Goal: Task Accomplishment & Management: Manage account settings

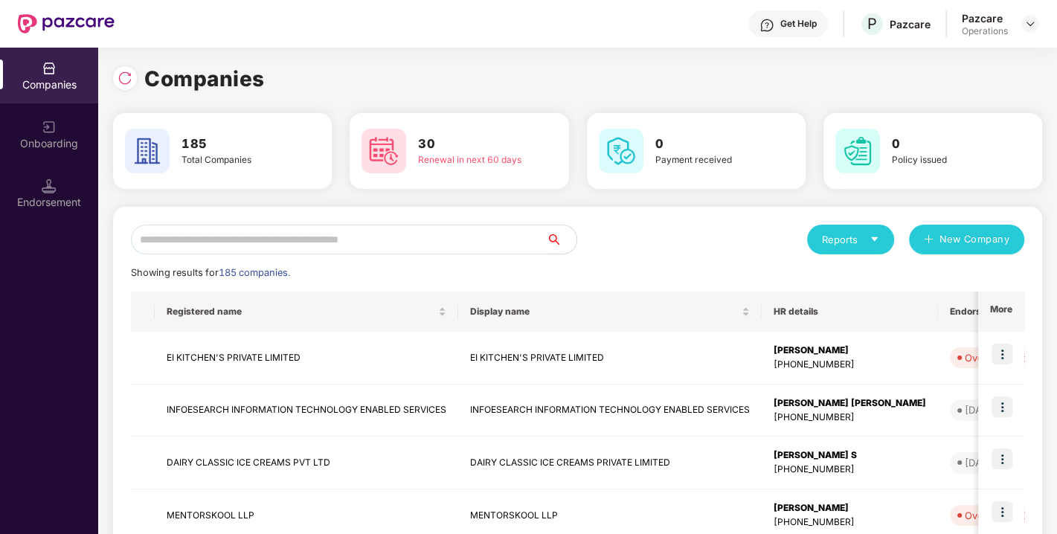
click at [240, 240] on input "text" at bounding box center [339, 240] width 416 height 30
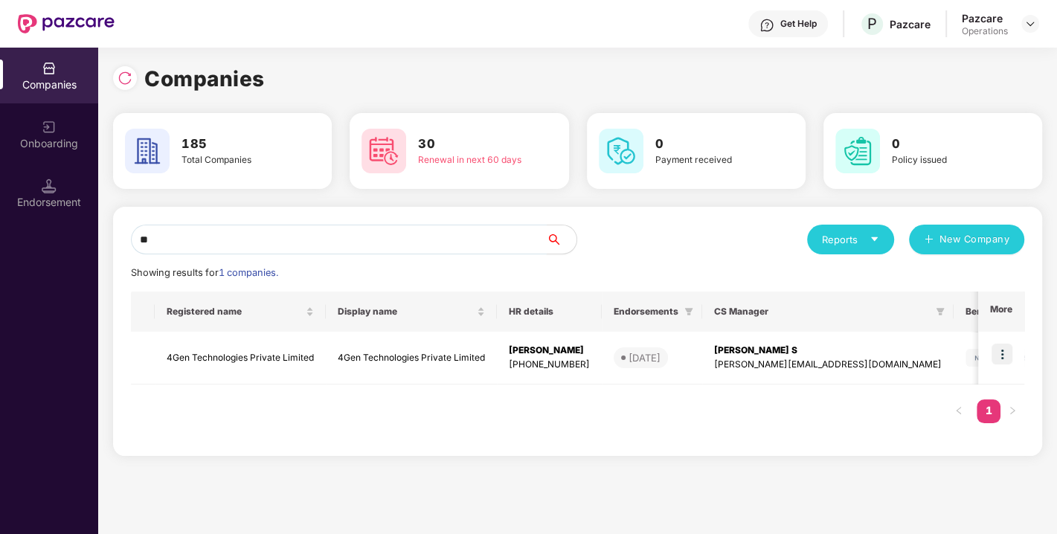
type input "*"
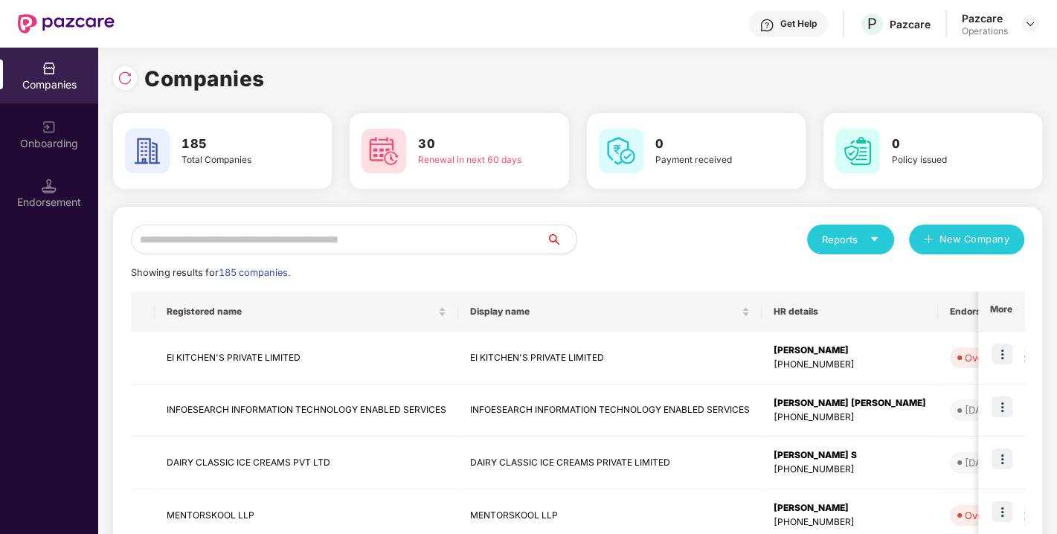
paste input "**********"
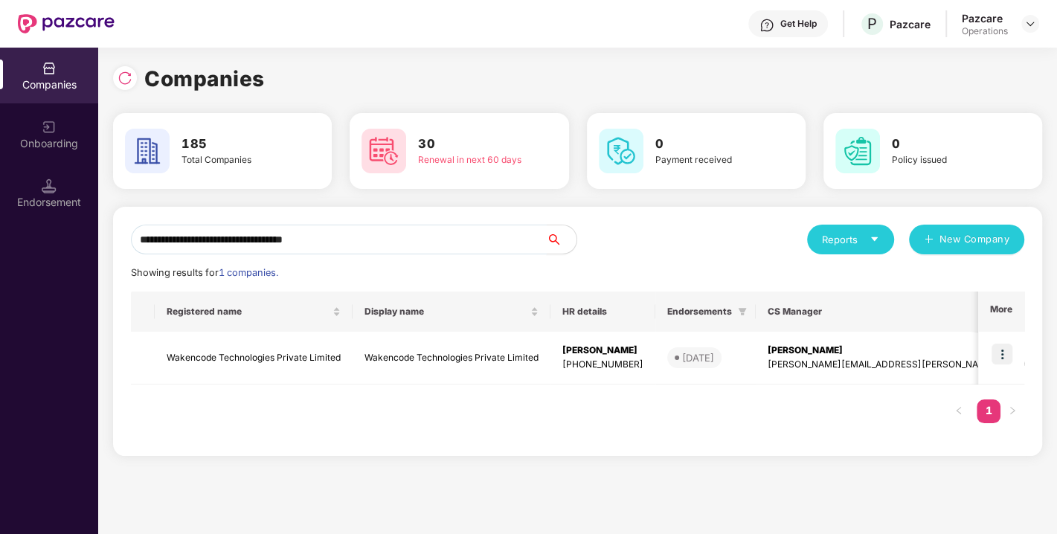
paste input "**********"
type input "**********"
click at [1003, 349] on img at bounding box center [1002, 354] width 21 height 21
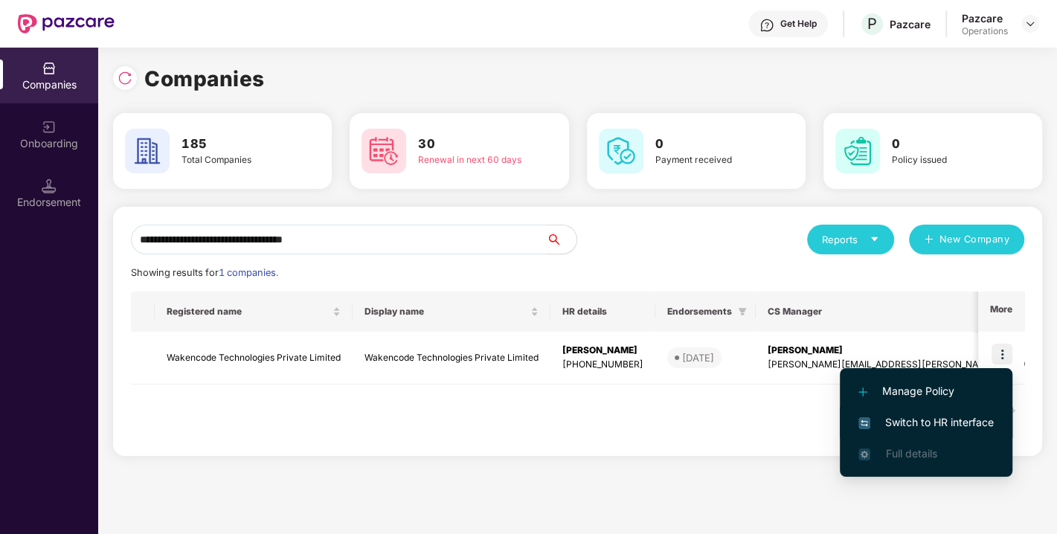
click at [935, 417] on span "Switch to HR interface" at bounding box center [926, 422] width 135 height 16
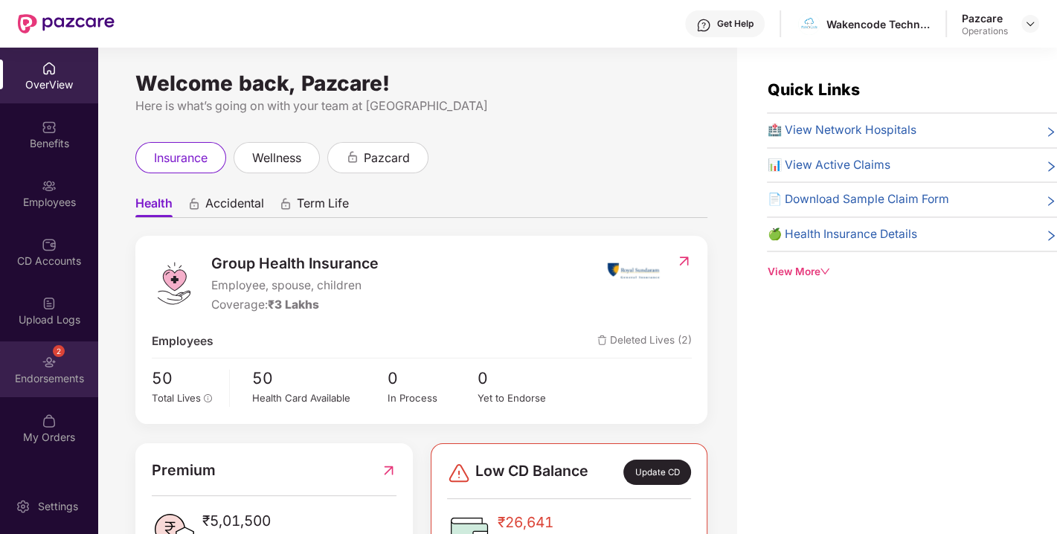
click at [26, 359] on div "2 Endorsements" at bounding box center [49, 370] width 98 height 56
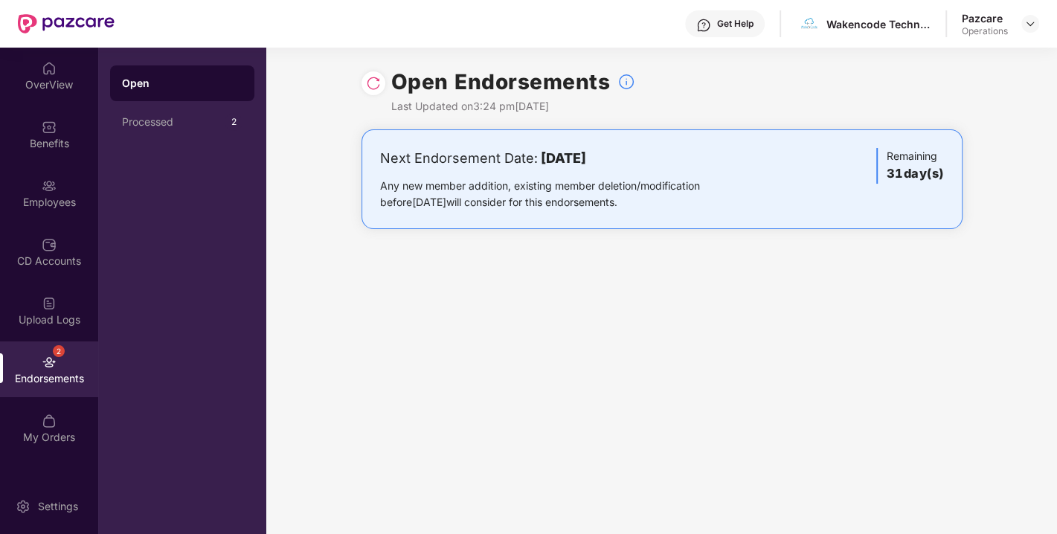
click at [373, 78] on img at bounding box center [373, 83] width 15 height 15
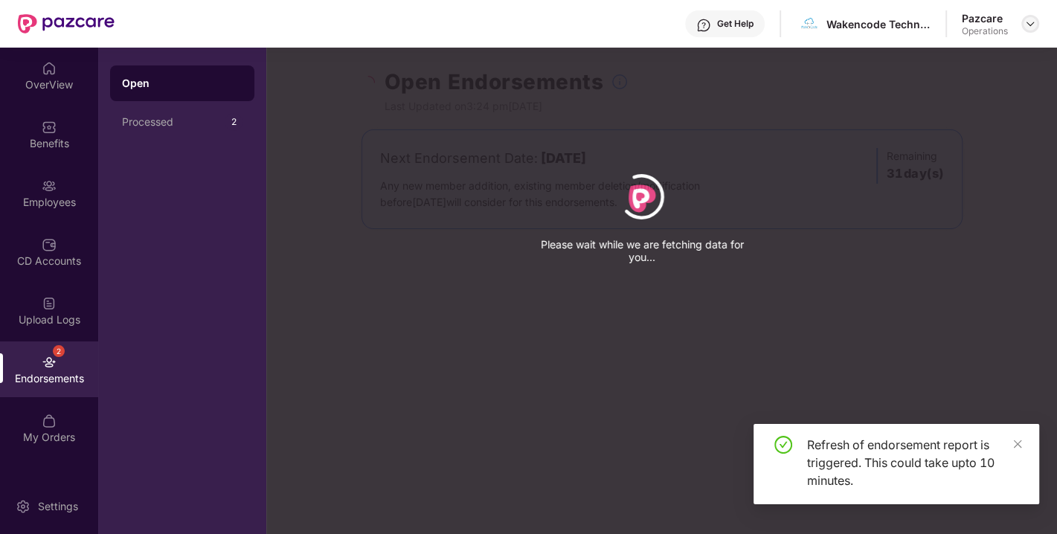
click at [1030, 25] on img at bounding box center [1031, 24] width 12 height 12
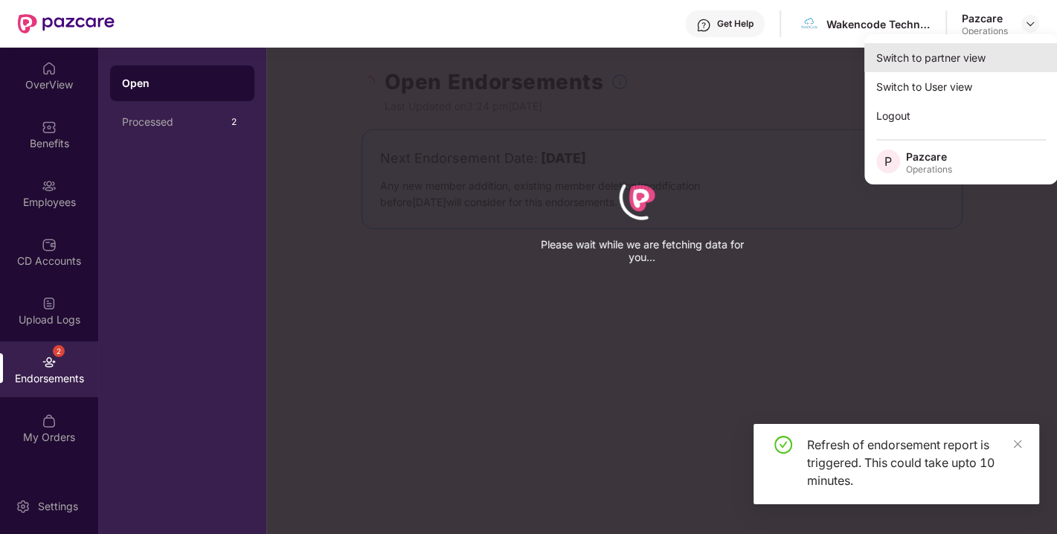
click at [953, 60] on div "Switch to partner view" at bounding box center [961, 57] width 193 height 29
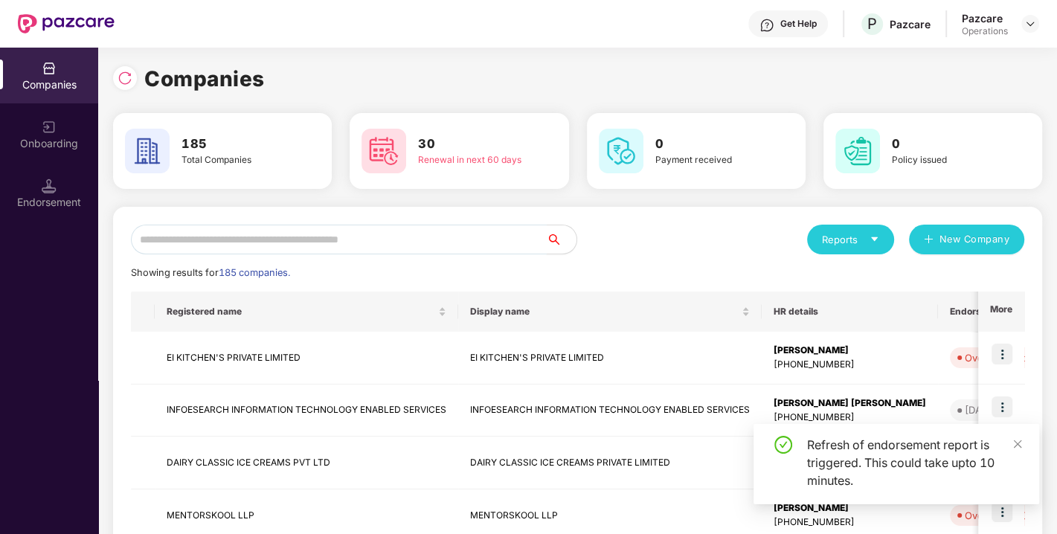
click at [363, 237] on input "text" at bounding box center [339, 240] width 416 height 30
paste input "**********"
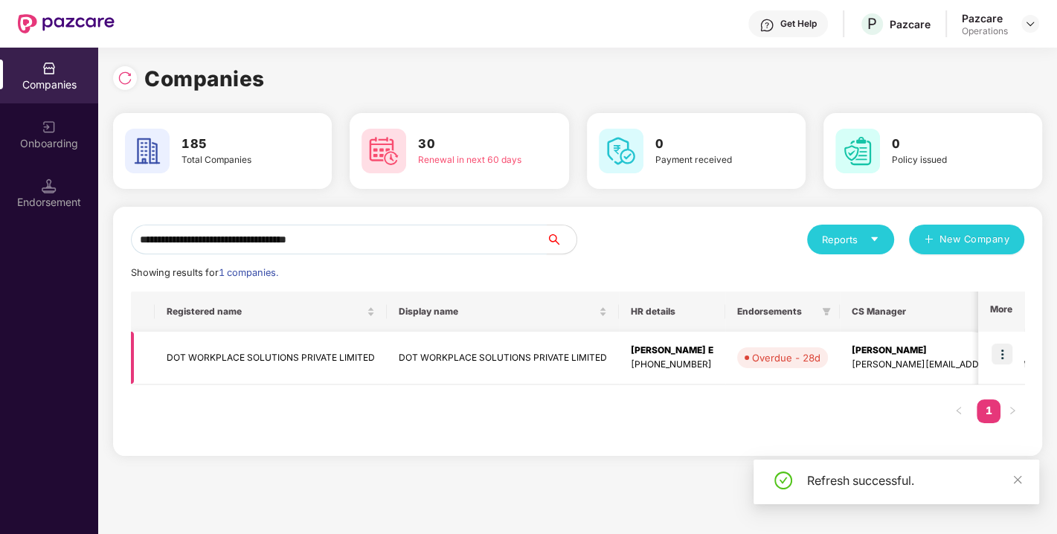
type input "**********"
click at [1005, 346] on img at bounding box center [1002, 354] width 21 height 21
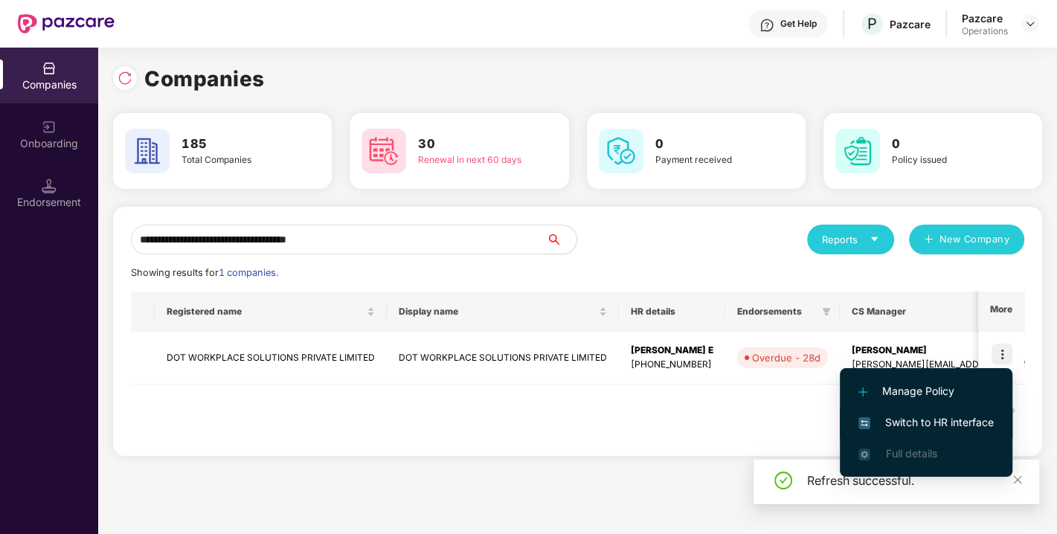
click at [905, 420] on span "Switch to HR interface" at bounding box center [926, 422] width 135 height 16
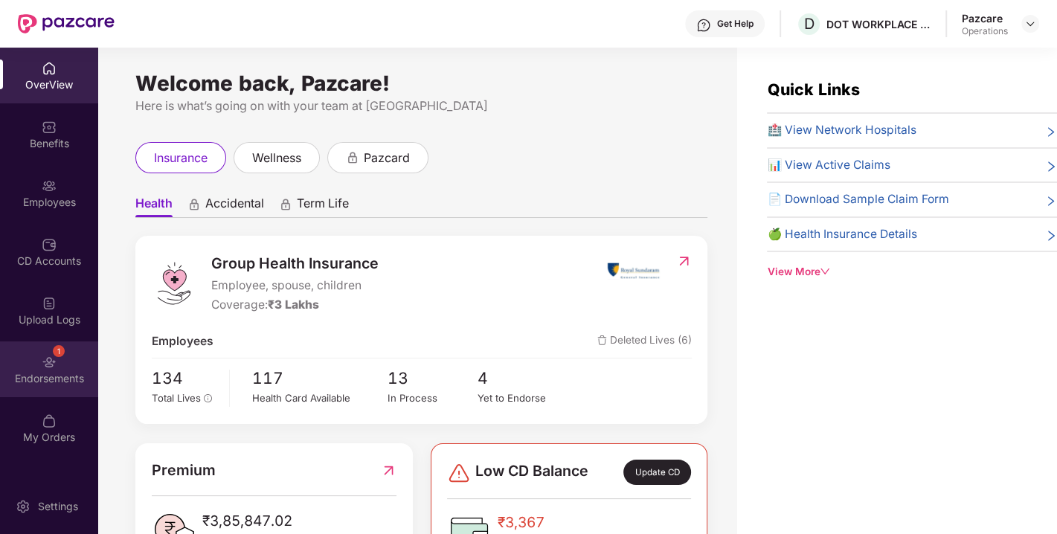
click at [33, 348] on div "1 Endorsements" at bounding box center [49, 370] width 98 height 56
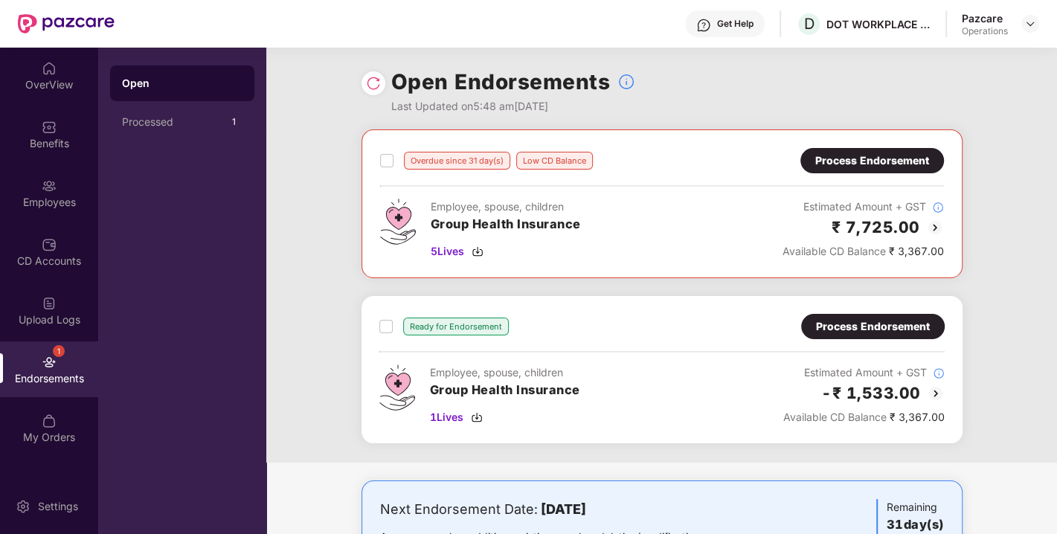
click at [874, 159] on div "Process Endorsement" at bounding box center [873, 161] width 114 height 16
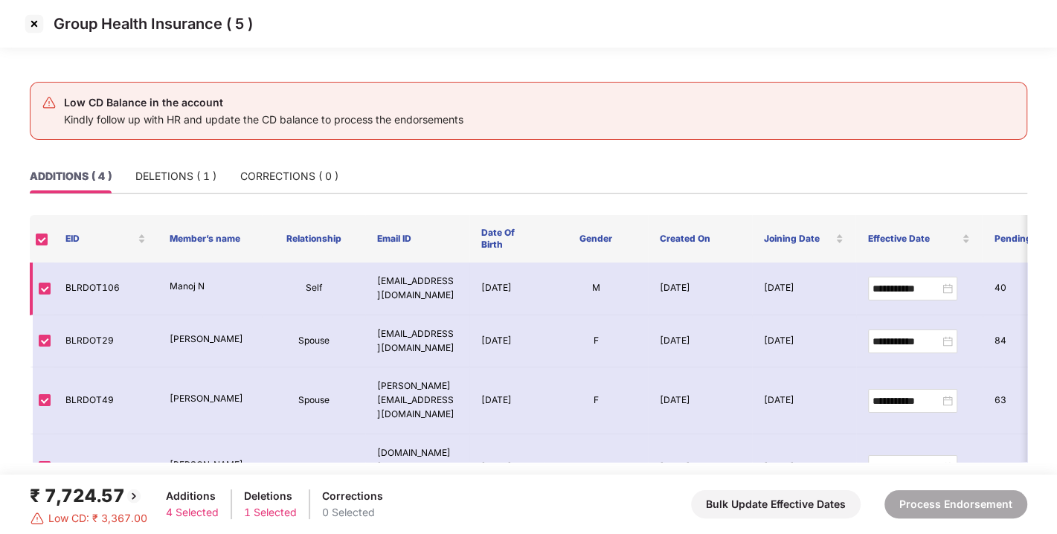
click at [189, 286] on p "Manoj N" at bounding box center [210, 287] width 80 height 14
copy p "Manoj"
click at [274, 356] on td "Spouse" at bounding box center [314, 341] width 104 height 53
click at [182, 286] on p "Manoj N" at bounding box center [210, 287] width 80 height 14
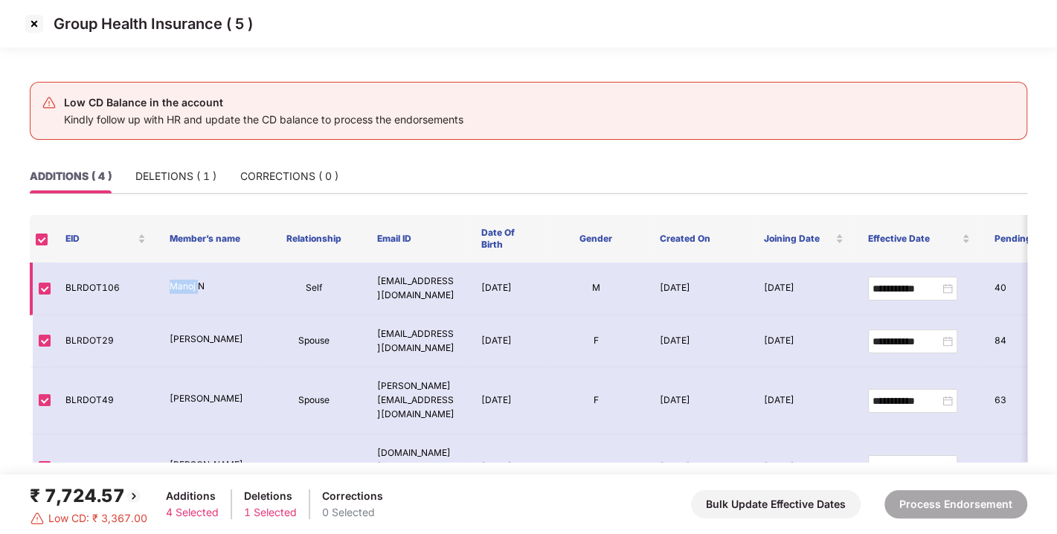
click at [182, 286] on p "Manoj N" at bounding box center [210, 287] width 80 height 14
copy p "Manoj N"
click at [112, 274] on td "BLRDOT106" at bounding box center [106, 289] width 104 height 53
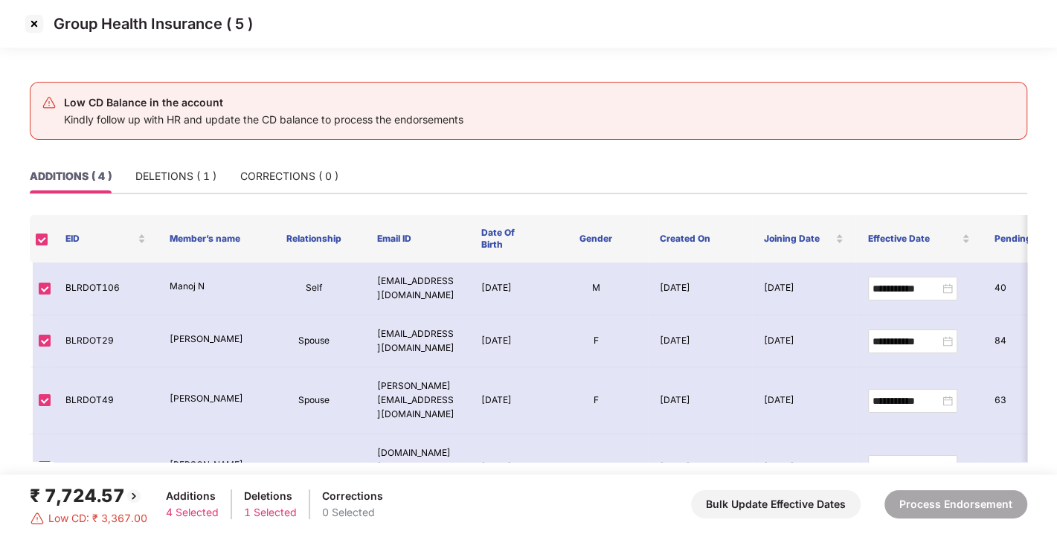
click at [31, 19] on img at bounding box center [34, 24] width 24 height 24
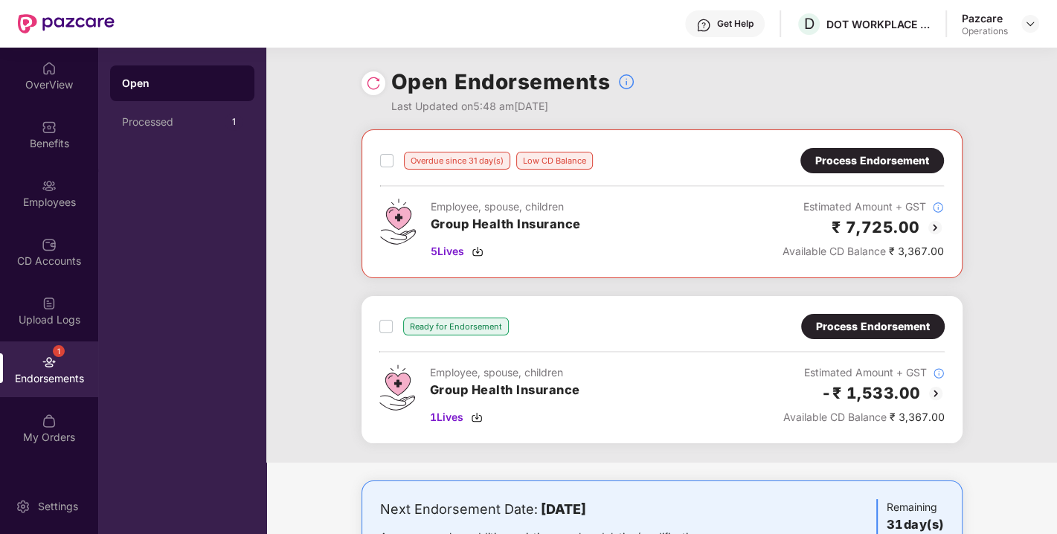
click at [880, 325] on div "Process Endorsement" at bounding box center [873, 326] width 114 height 16
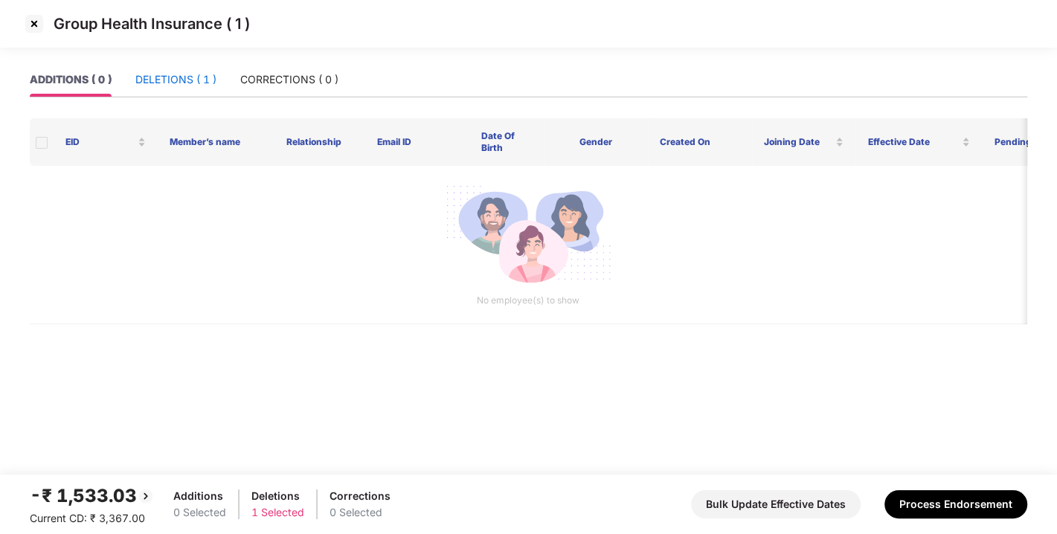
click at [161, 78] on div "DELETIONS ( 1 )" at bounding box center [175, 79] width 81 height 16
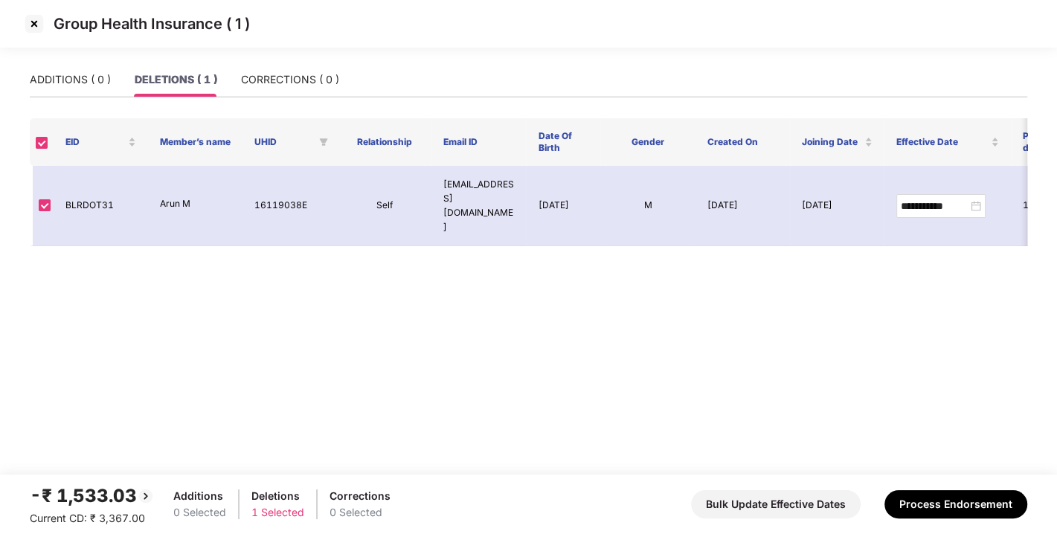
click at [35, 25] on img at bounding box center [34, 24] width 24 height 24
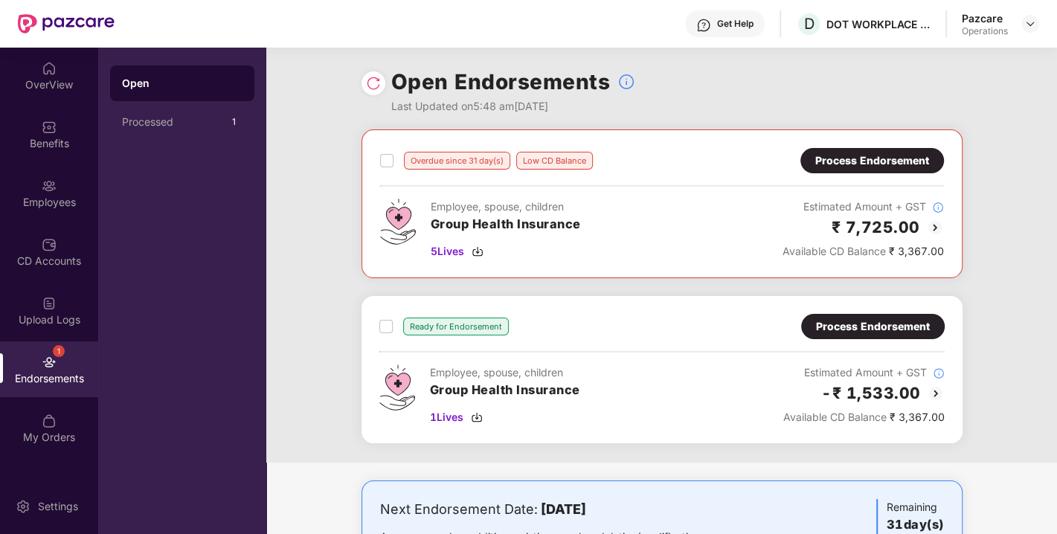
click at [372, 82] on img at bounding box center [373, 83] width 15 height 15
click at [480, 252] on img at bounding box center [478, 252] width 12 height 12
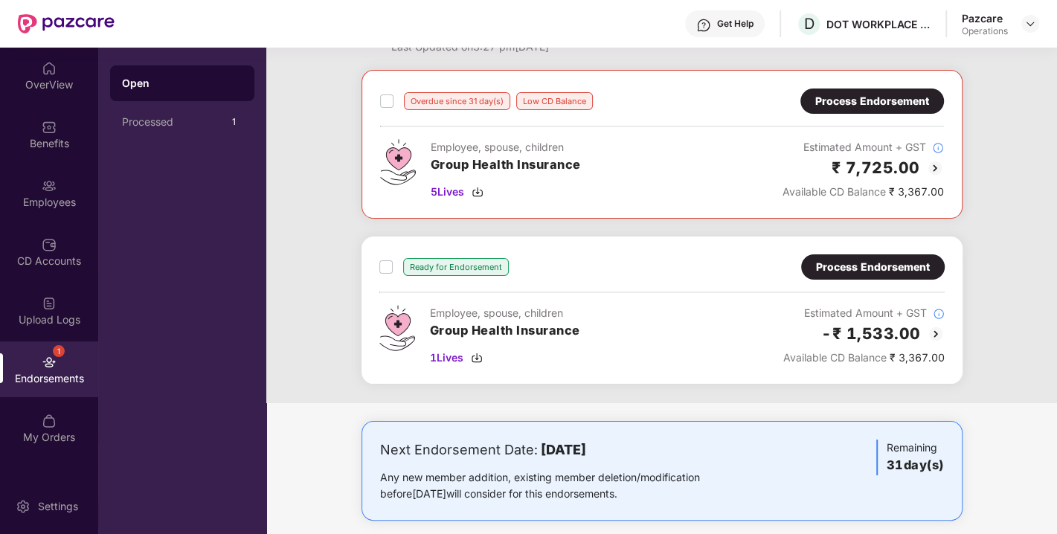
scroll to position [60, 0]
click at [482, 359] on img at bounding box center [477, 357] width 12 height 12
click at [873, 271] on div "Process Endorsement" at bounding box center [873, 266] width 114 height 16
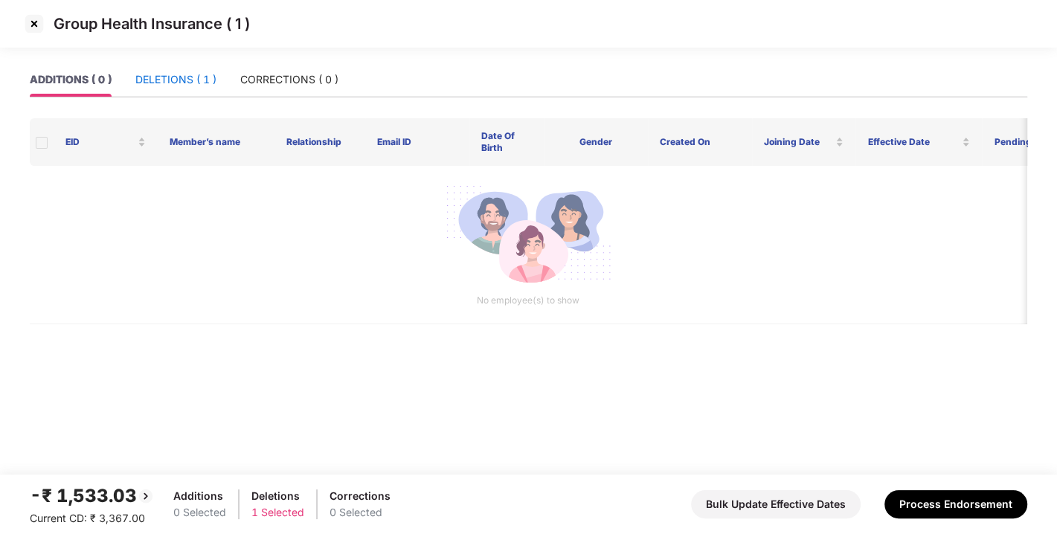
click at [185, 78] on div "DELETIONS ( 1 )" at bounding box center [175, 79] width 81 height 16
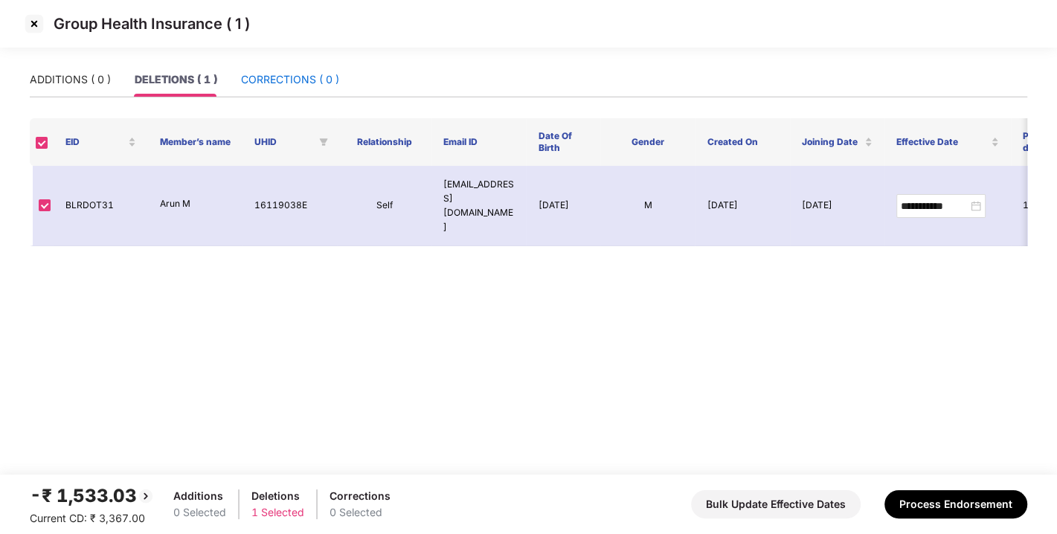
click at [275, 75] on div "CORRECTIONS ( 0 )" at bounding box center [290, 79] width 98 height 16
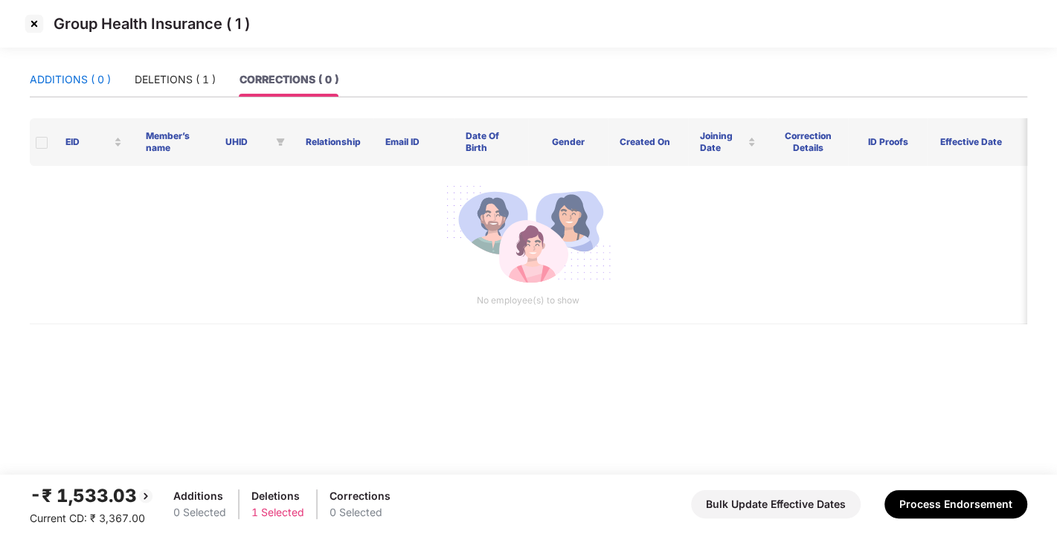
click at [51, 79] on div "ADDITIONS ( 0 )" at bounding box center [70, 79] width 81 height 16
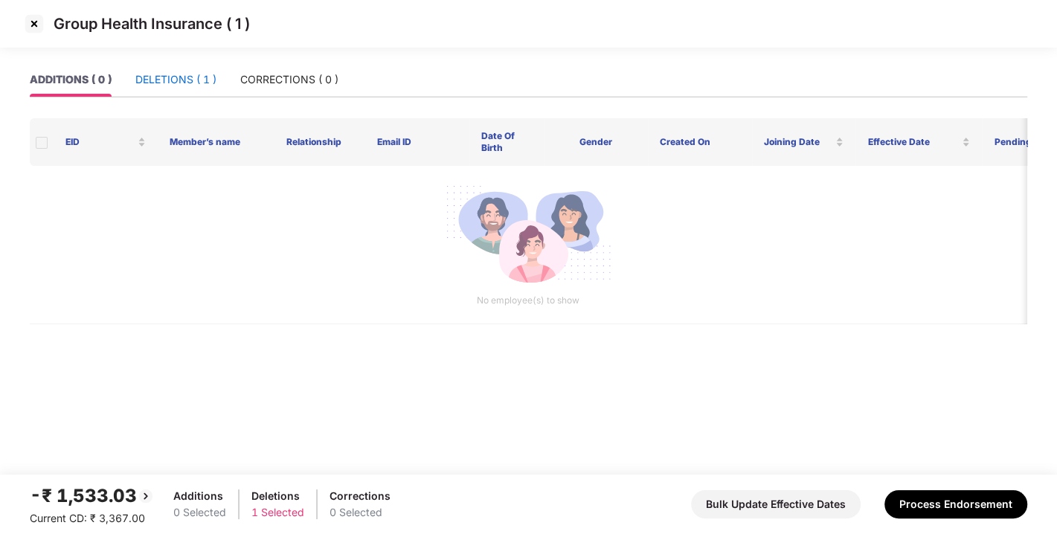
click at [163, 80] on div "DELETIONS ( 1 )" at bounding box center [175, 79] width 81 height 16
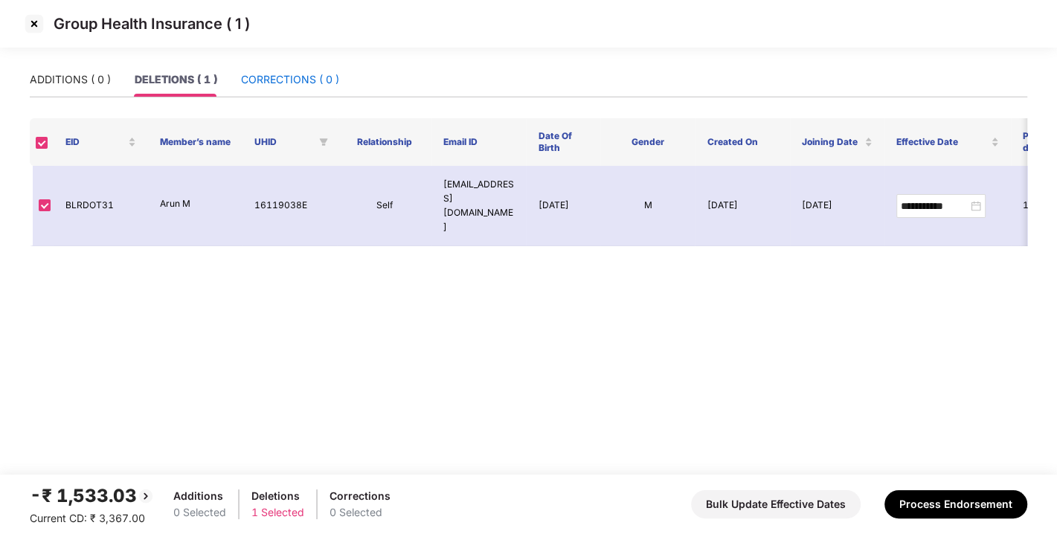
click at [281, 79] on div "CORRECTIONS ( 0 )" at bounding box center [290, 79] width 98 height 16
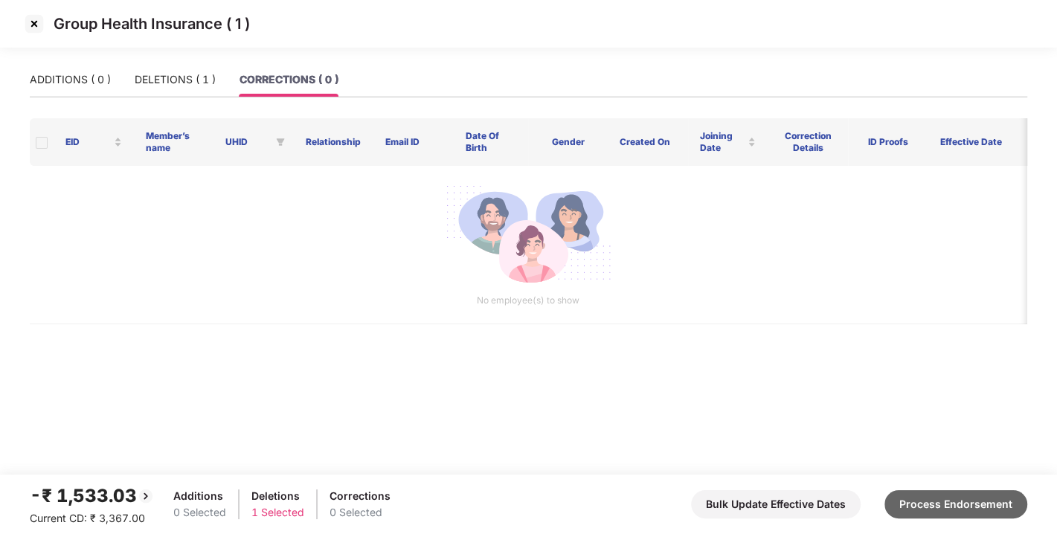
click at [938, 508] on button "Process Endorsement" at bounding box center [956, 504] width 143 height 28
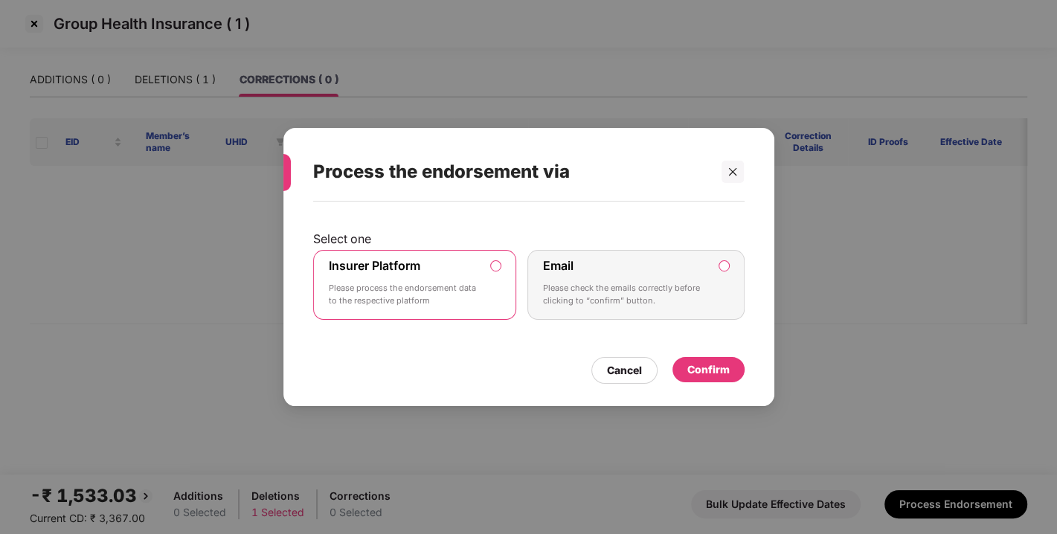
click at [718, 379] on div "Confirm" at bounding box center [709, 369] width 72 height 25
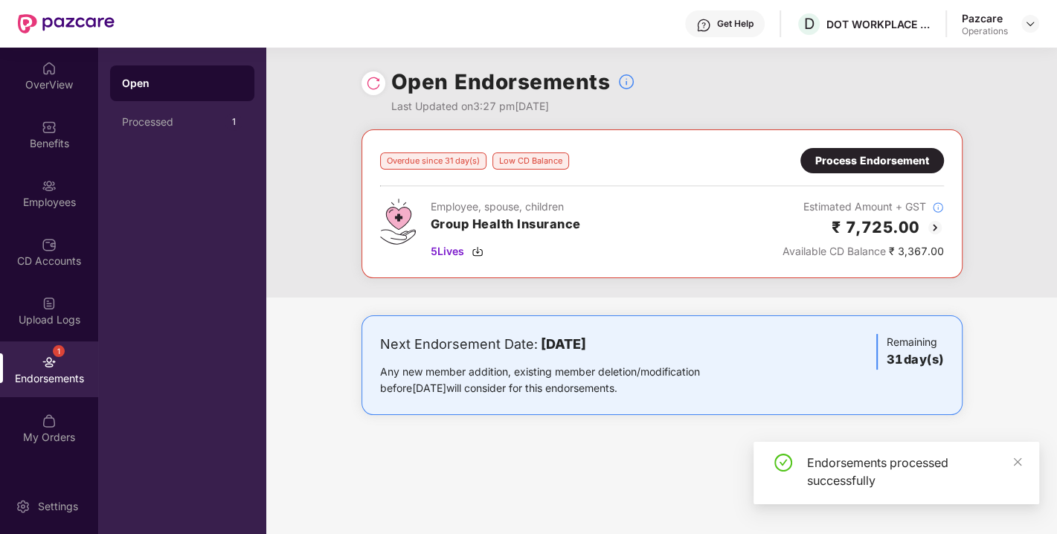
click at [863, 157] on div "Process Endorsement" at bounding box center [873, 161] width 114 height 16
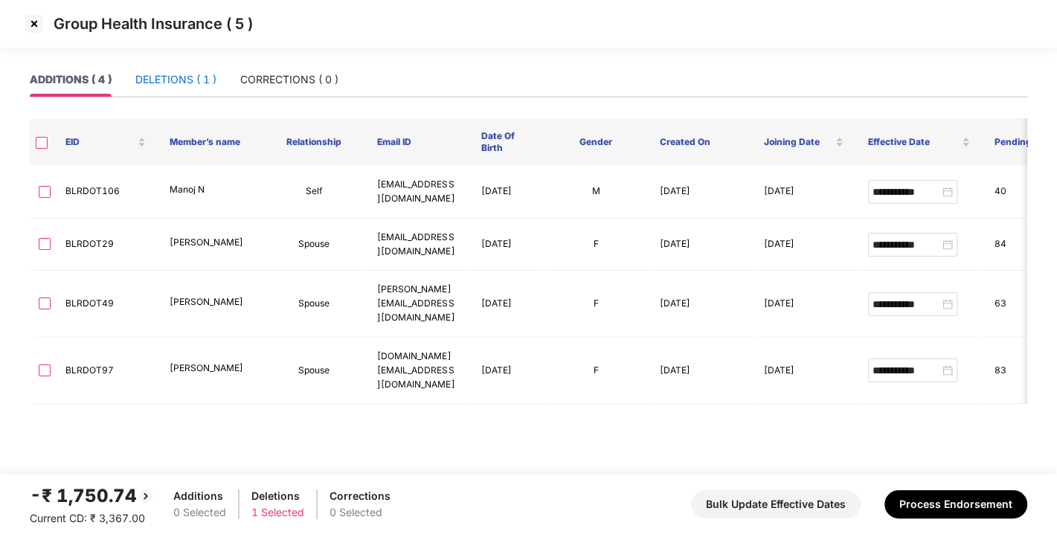
click at [179, 74] on div "DELETIONS ( 1 )" at bounding box center [175, 79] width 81 height 16
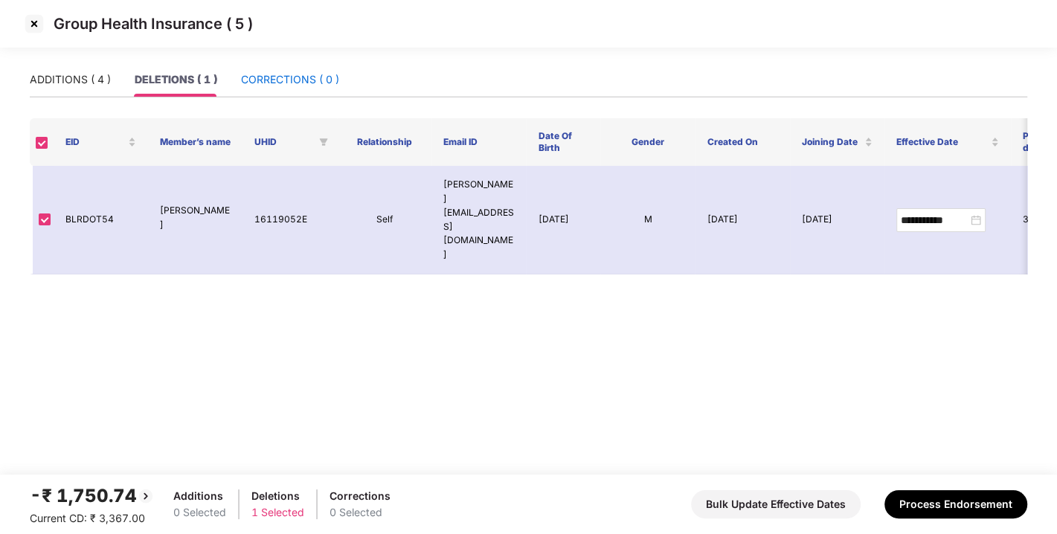
click at [265, 86] on div "CORRECTIONS ( 0 )" at bounding box center [290, 79] width 98 height 16
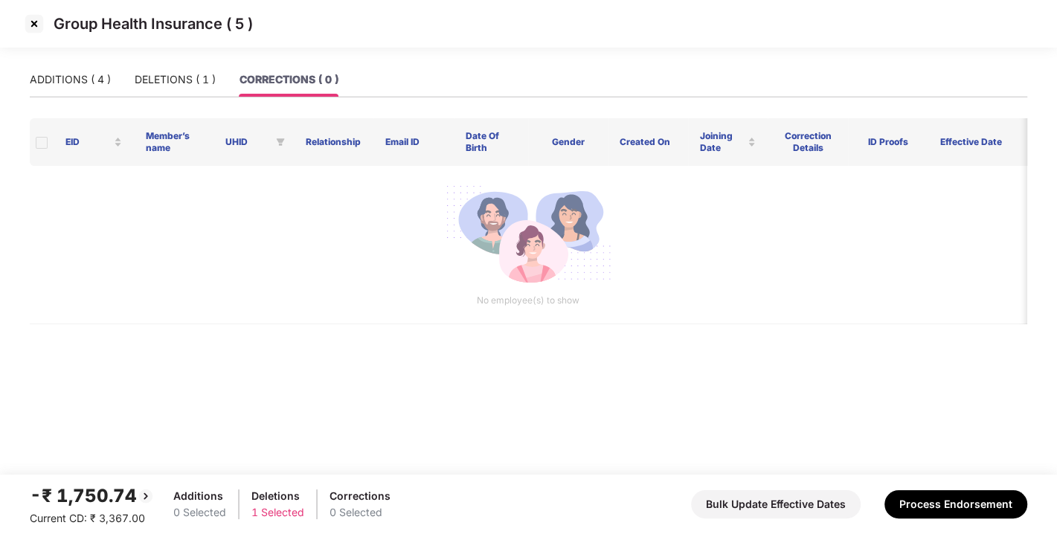
click at [124, 80] on div "ADDITIONS ( 4 ) DELETIONS ( 1 ) CORRECTIONS ( 0 )" at bounding box center [184, 80] width 309 height 34
click at [91, 80] on div "ADDITIONS ( 4 )" at bounding box center [70, 79] width 81 height 16
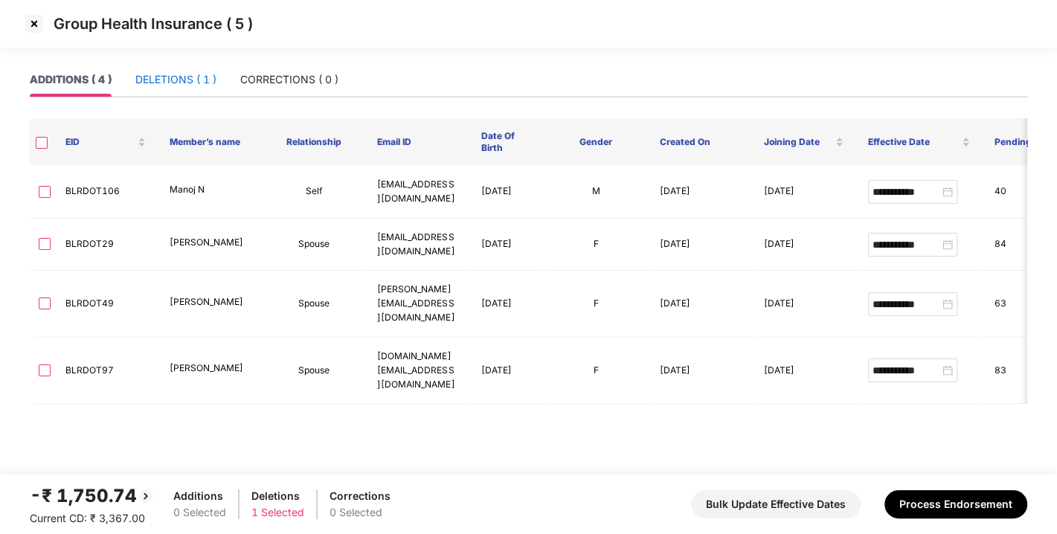
click at [165, 79] on div "DELETIONS ( 1 )" at bounding box center [175, 79] width 81 height 16
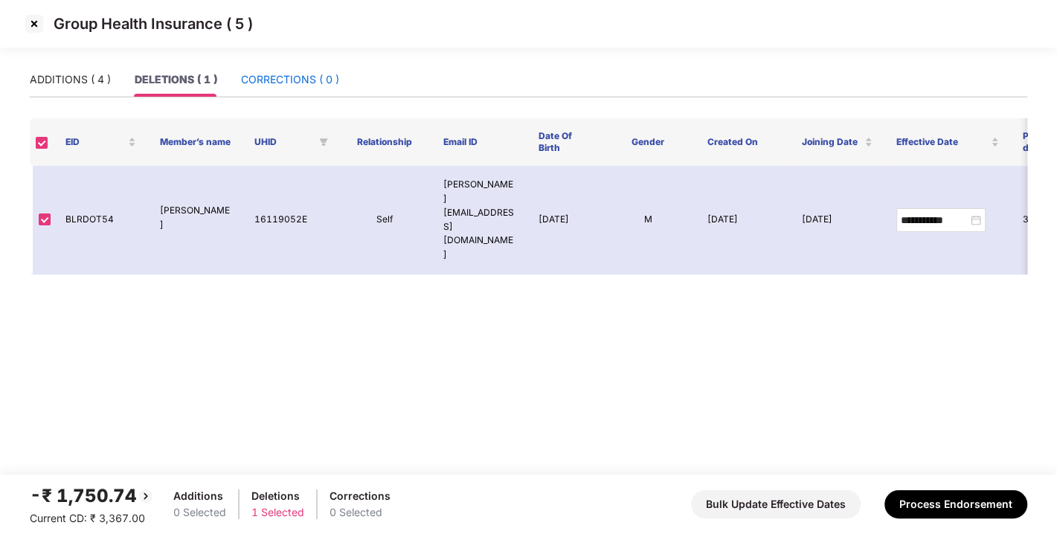
click at [287, 79] on div "CORRECTIONS ( 0 )" at bounding box center [290, 79] width 98 height 16
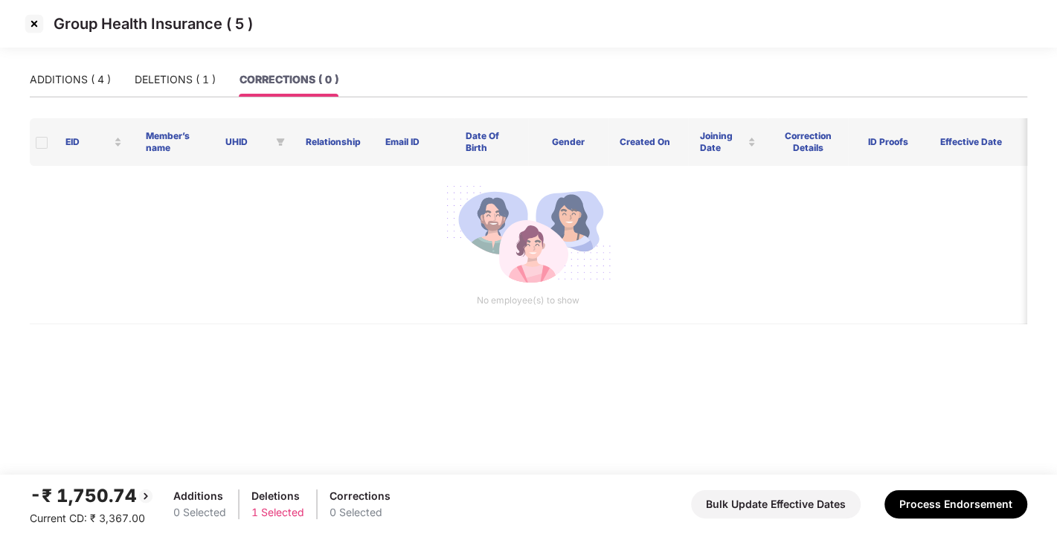
click at [911, 488] on div "-₹ 1,750.74 Current CD: ₹ 3,367.00 Additions 0 Selected Deletions 1 Selected Co…" at bounding box center [529, 504] width 998 height 45
click at [943, 502] on button "Process Endorsement" at bounding box center [956, 504] width 143 height 28
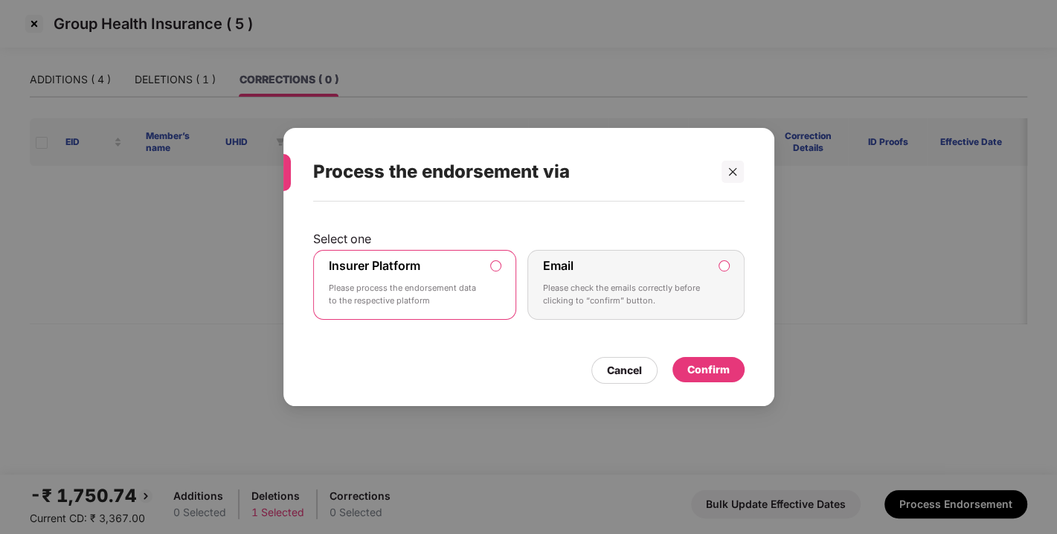
click at [708, 363] on div "Confirm" at bounding box center [709, 370] width 42 height 16
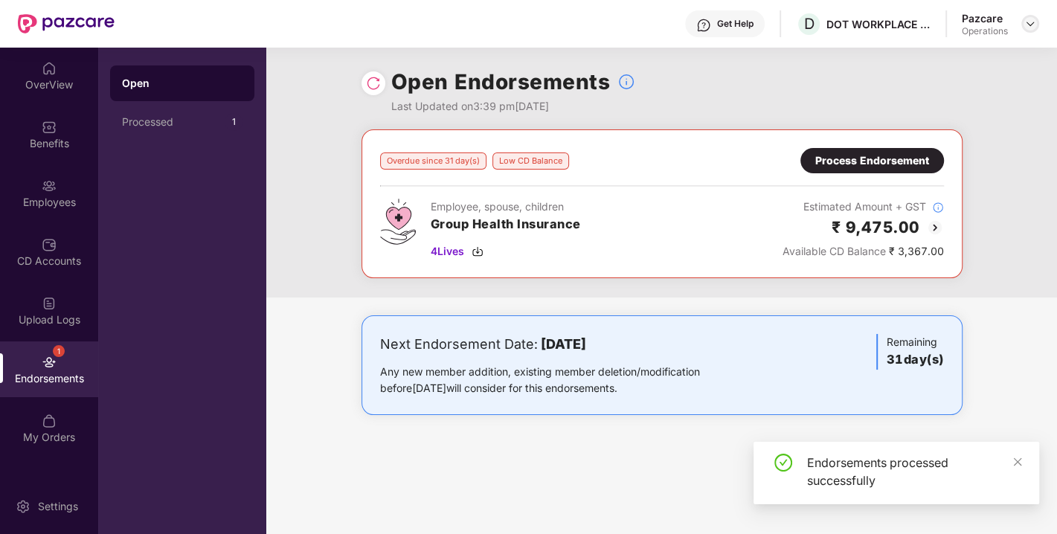
click at [1035, 25] on img at bounding box center [1031, 24] width 12 height 12
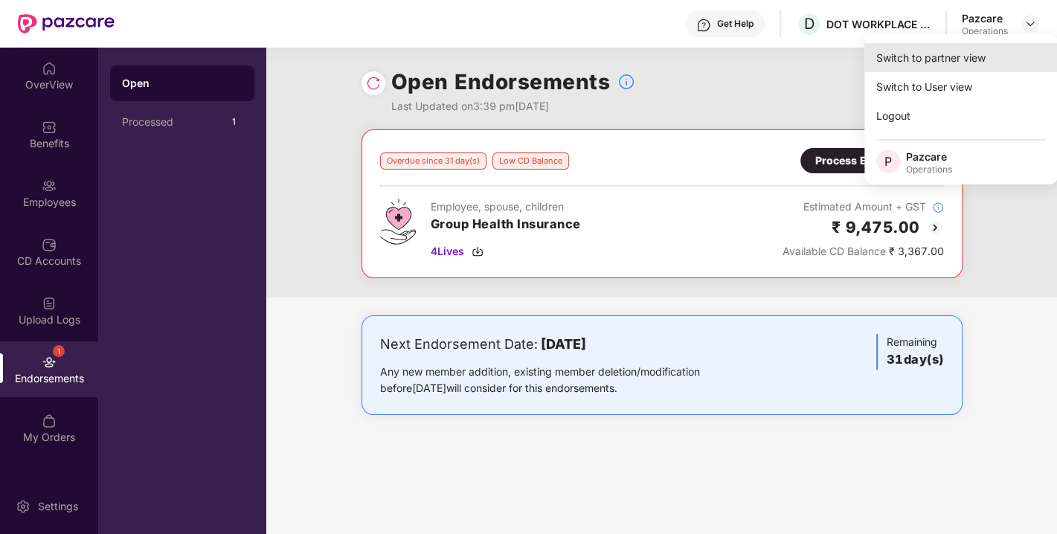
click at [943, 60] on div "Switch to partner view" at bounding box center [961, 57] width 193 height 29
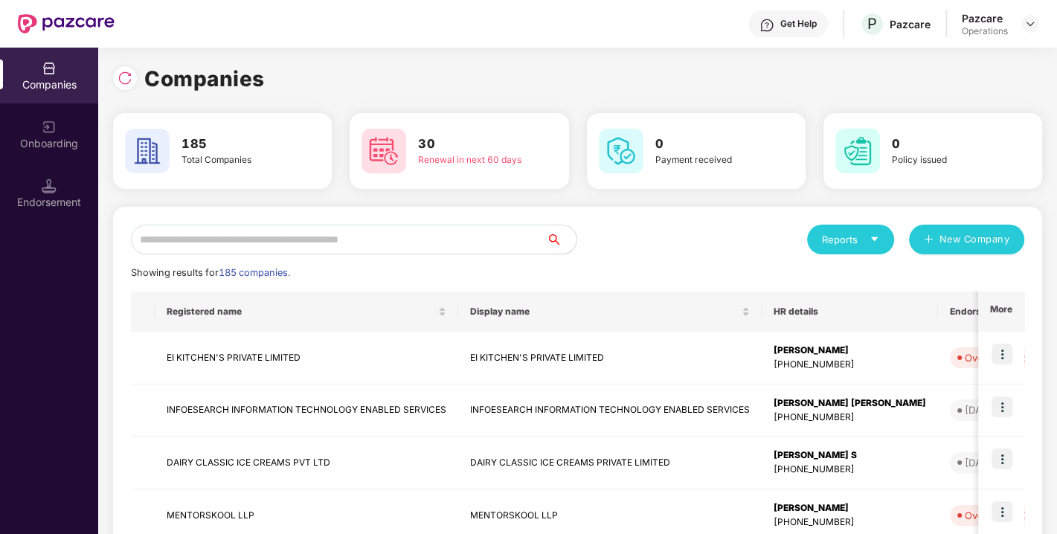
click at [414, 239] on input "text" at bounding box center [339, 240] width 416 height 30
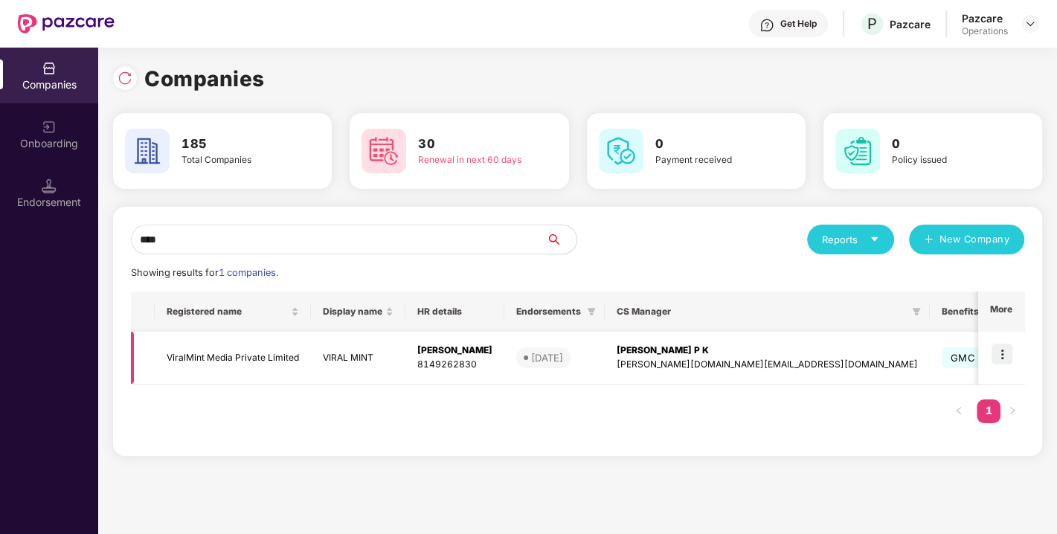
type input "****"
click at [237, 359] on td "ViralMint Media Private Limited" at bounding box center [233, 358] width 156 height 53
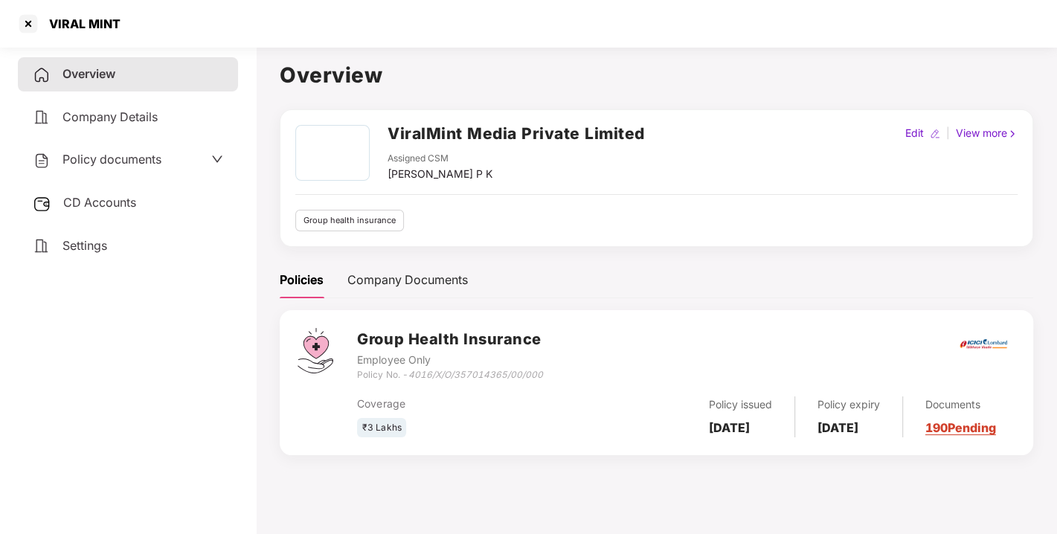
click at [117, 157] on span "Policy documents" at bounding box center [112, 159] width 99 height 15
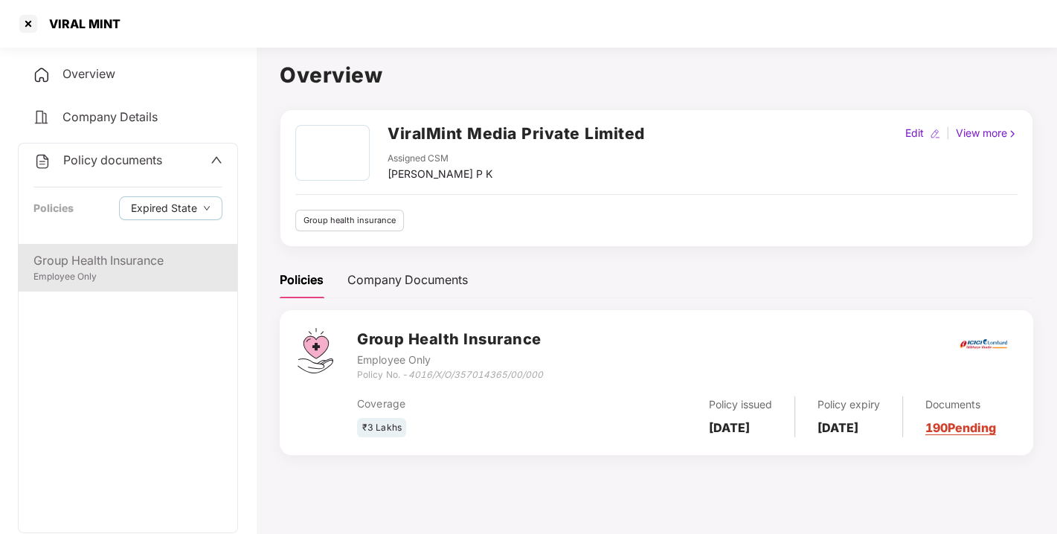
click at [76, 253] on div "Group Health Insurance" at bounding box center [127, 260] width 189 height 19
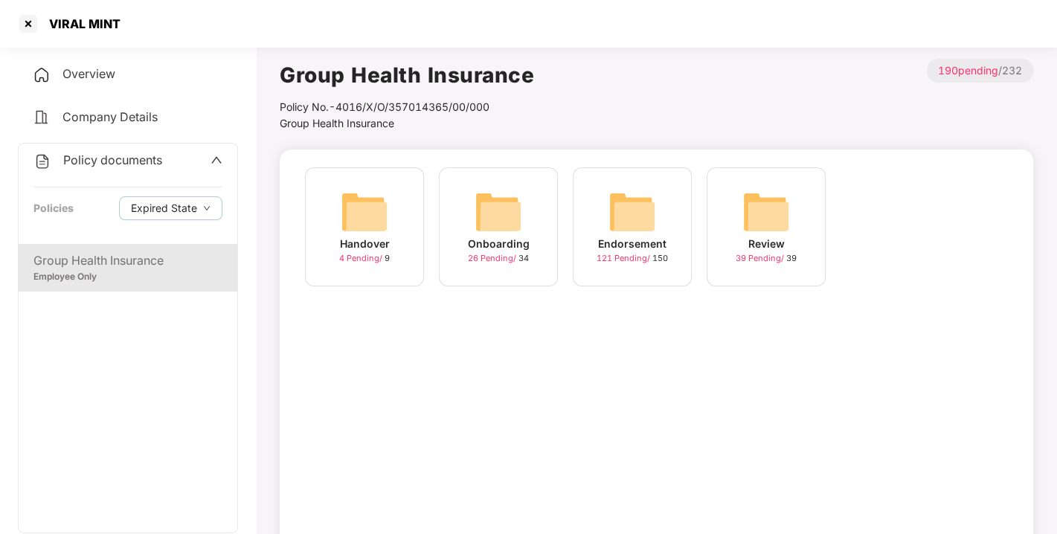
click at [647, 207] on img at bounding box center [633, 212] width 48 height 48
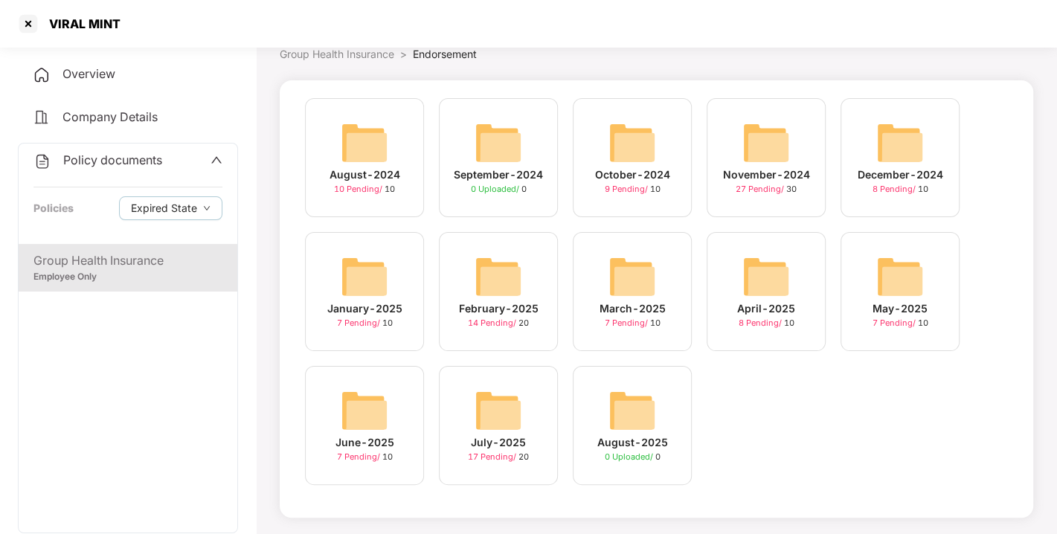
scroll to position [70, 0]
click at [497, 408] on img at bounding box center [499, 410] width 48 height 48
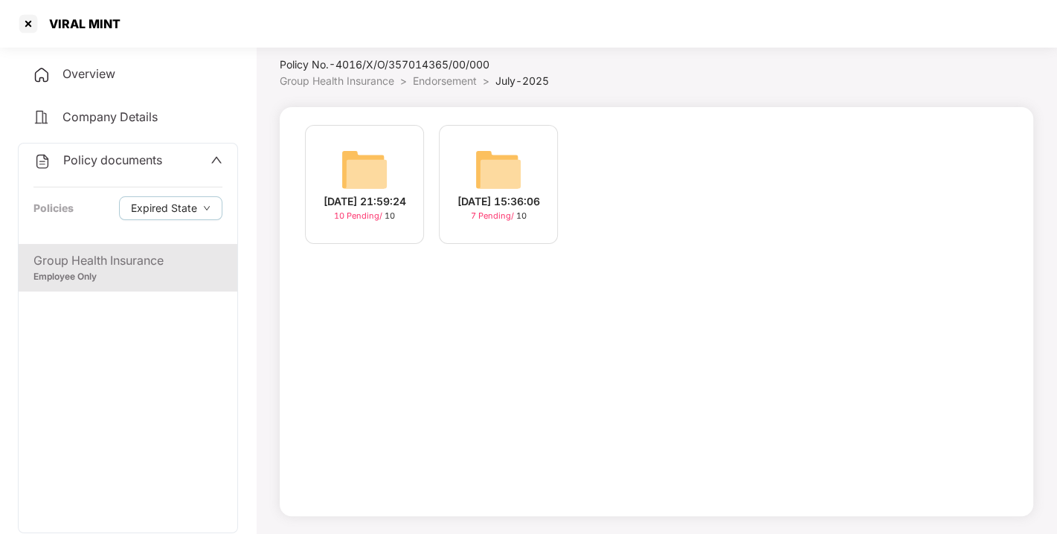
scroll to position [42, 0]
click at [390, 158] on div "[DATE] 21:59:24 10 Pending / 10" at bounding box center [364, 184] width 119 height 119
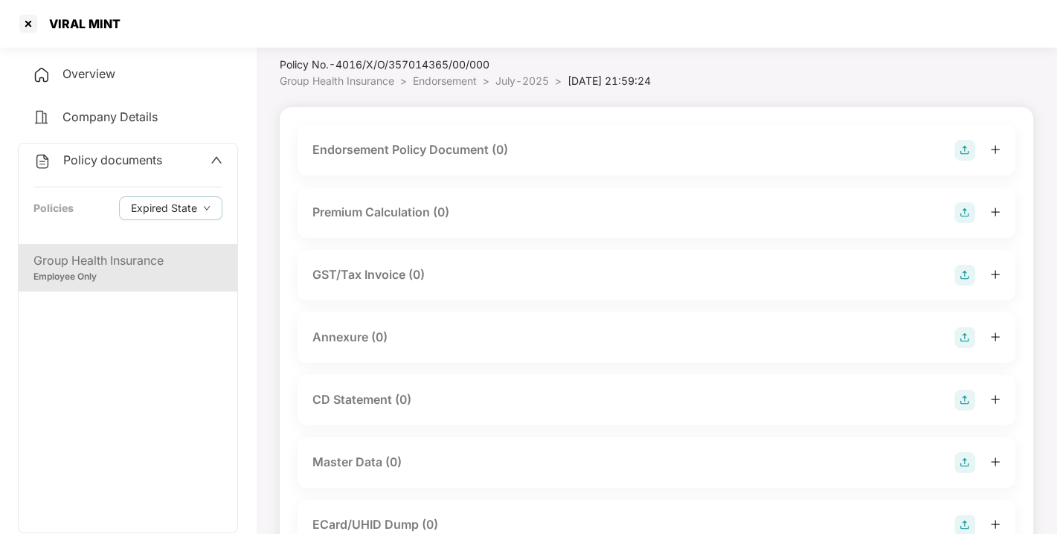
scroll to position [70, 0]
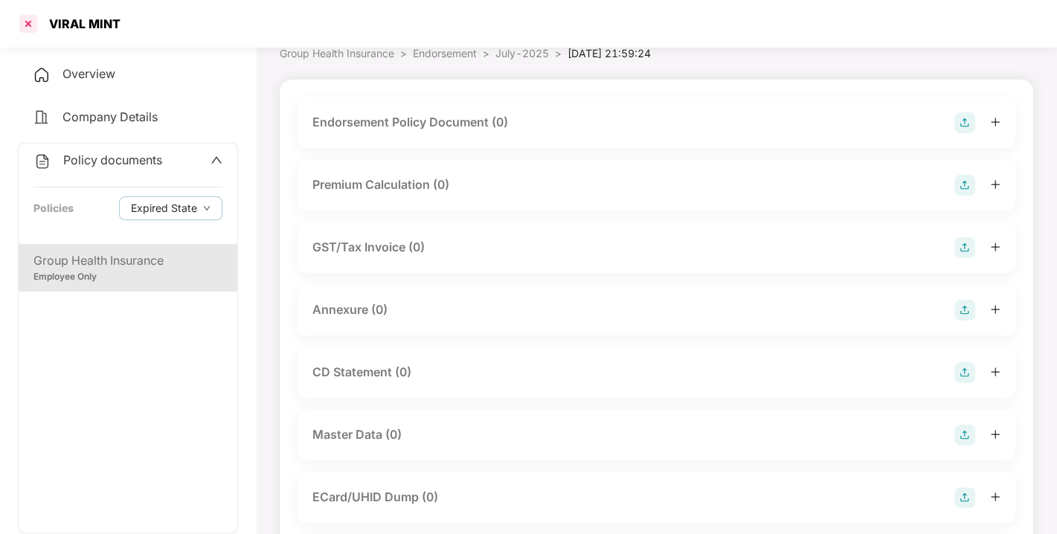
click at [21, 28] on div at bounding box center [28, 24] width 24 height 24
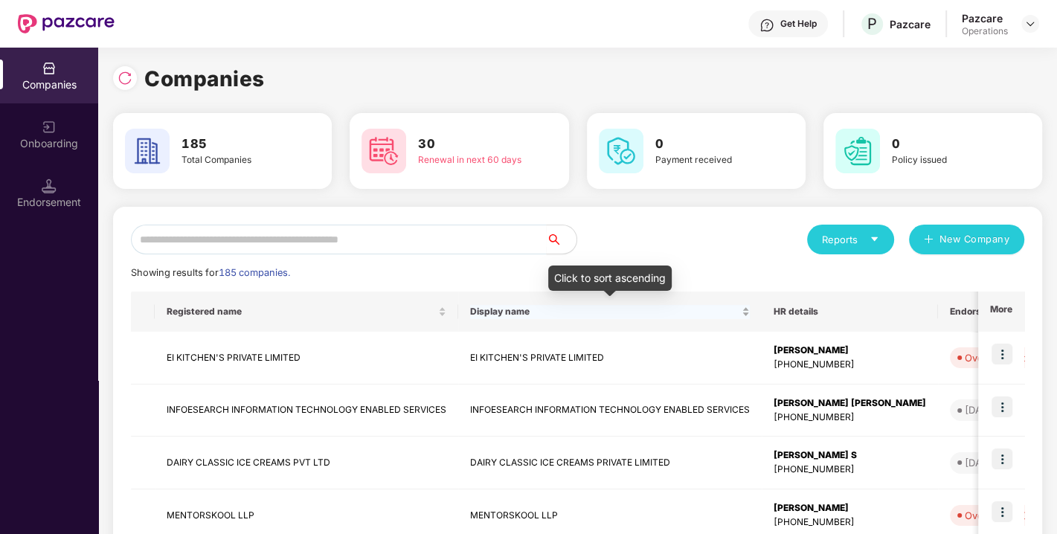
click at [481, 319] on div "Display name" at bounding box center [610, 312] width 280 height 14
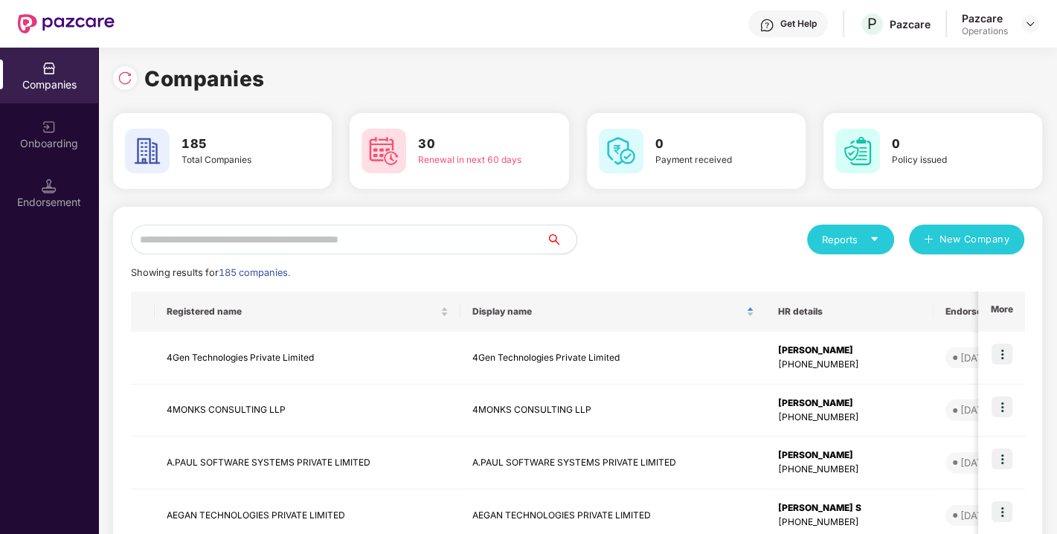
drag, startPoint x: 350, startPoint y: 265, endPoint x: 344, endPoint y: 258, distance: 9.5
click at [316, 241] on input "text" at bounding box center [339, 240] width 416 height 30
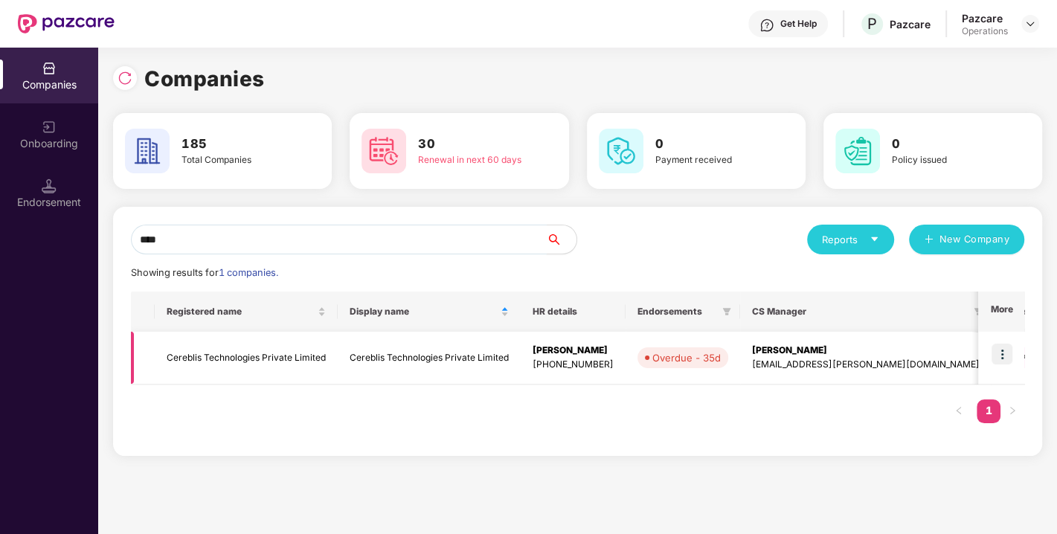
type input "****"
click at [225, 353] on td "Cereblis Technologies Private Limited" at bounding box center [246, 358] width 183 height 53
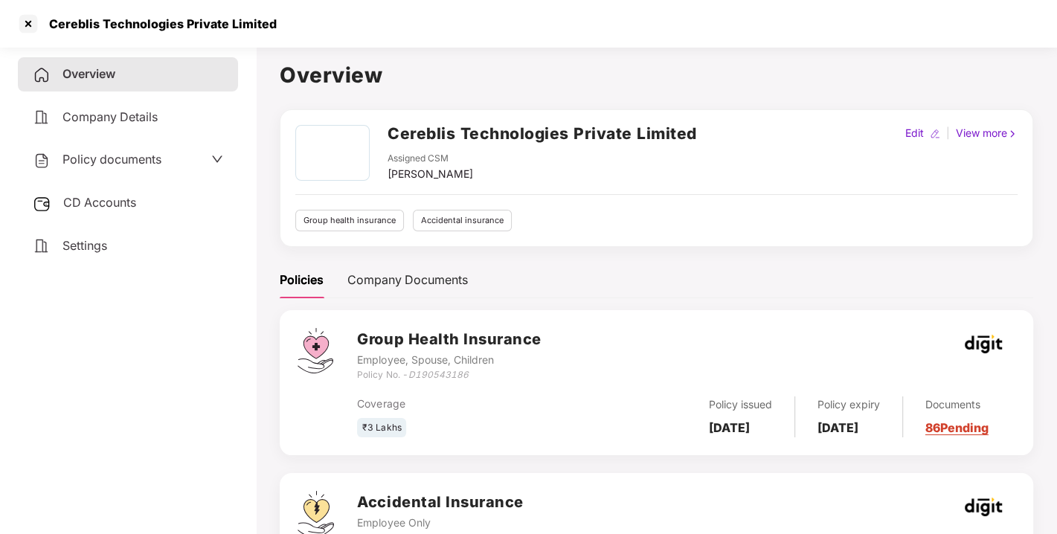
click at [134, 157] on span "Policy documents" at bounding box center [112, 159] width 99 height 15
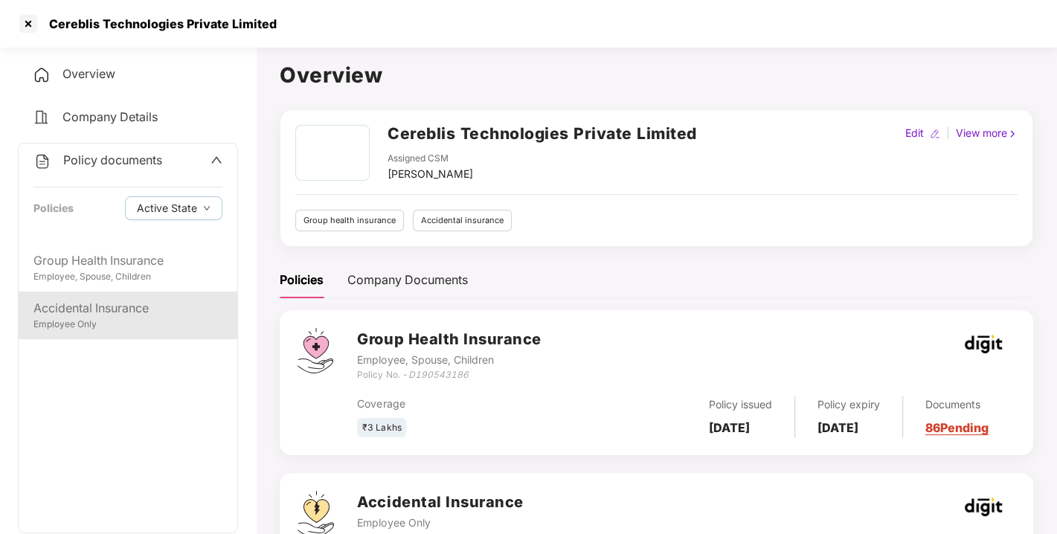
click at [80, 308] on div "Accidental Insurance" at bounding box center [127, 308] width 189 height 19
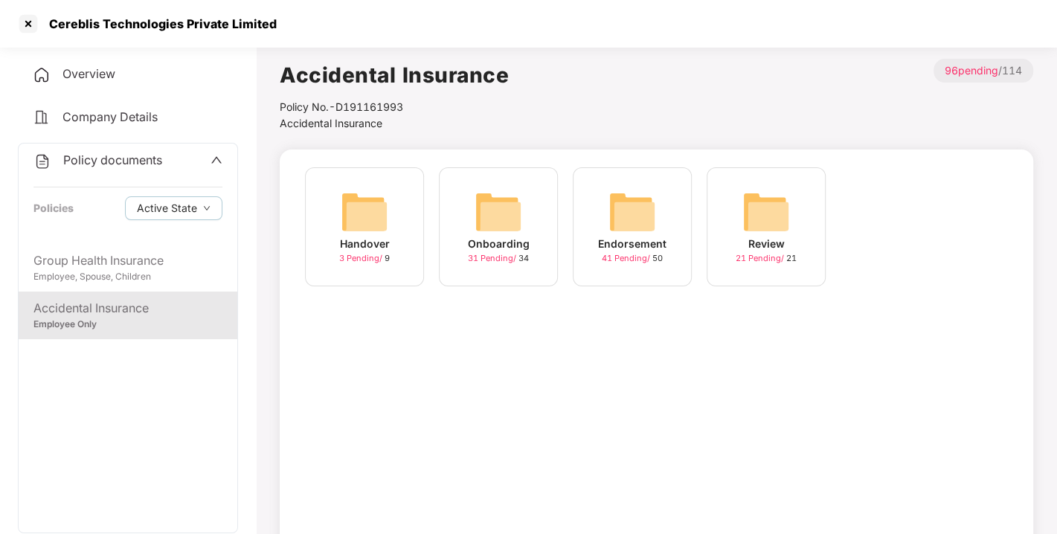
click at [644, 217] on img at bounding box center [633, 212] width 48 height 48
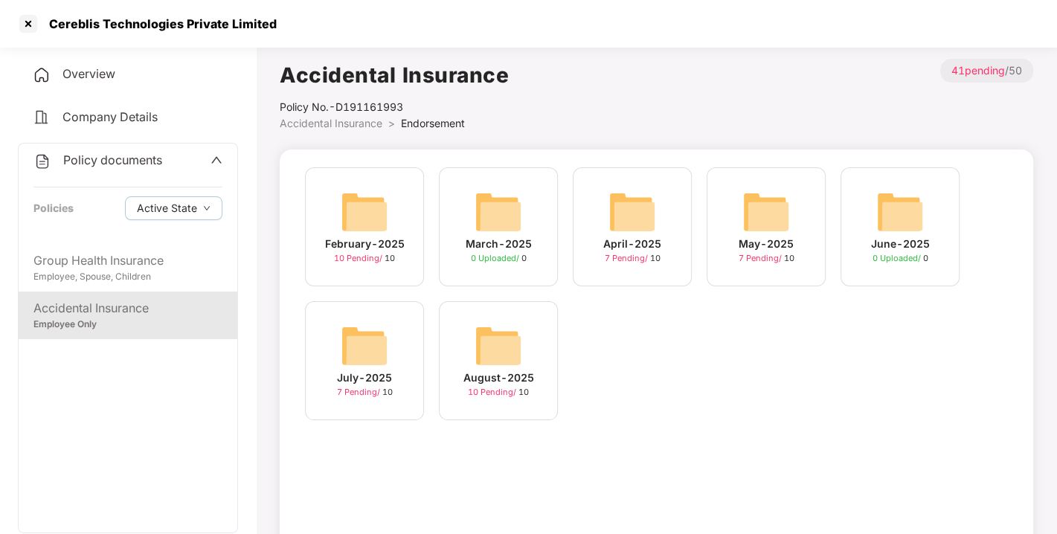
click at [507, 345] on img at bounding box center [499, 346] width 48 height 48
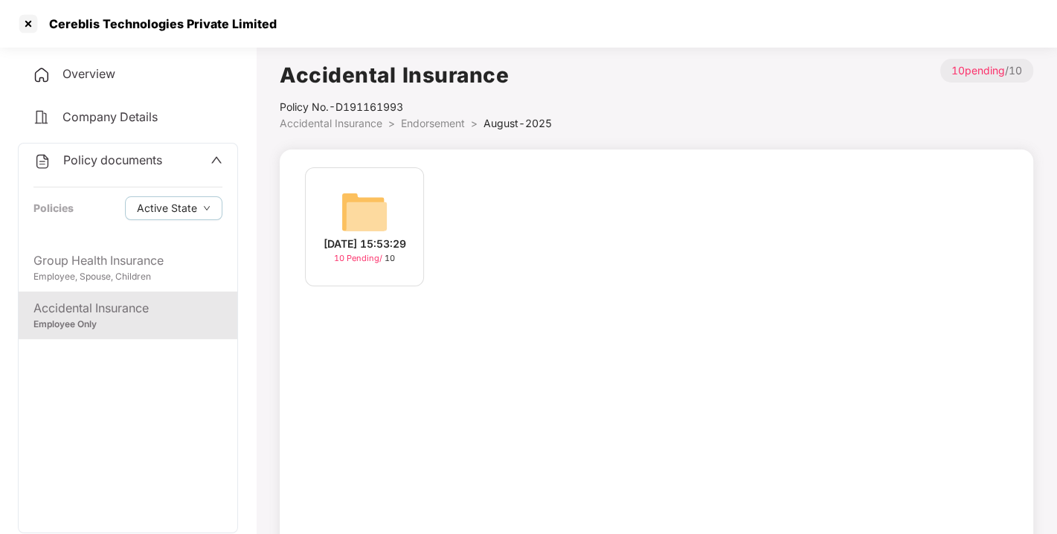
click at [357, 216] on img at bounding box center [365, 212] width 48 height 48
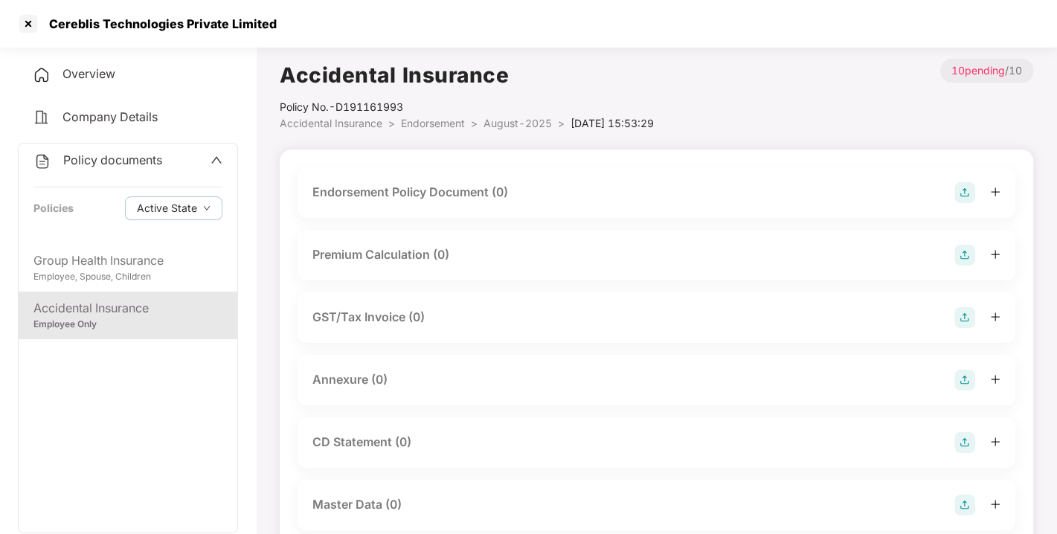
click at [964, 194] on img at bounding box center [965, 192] width 21 height 21
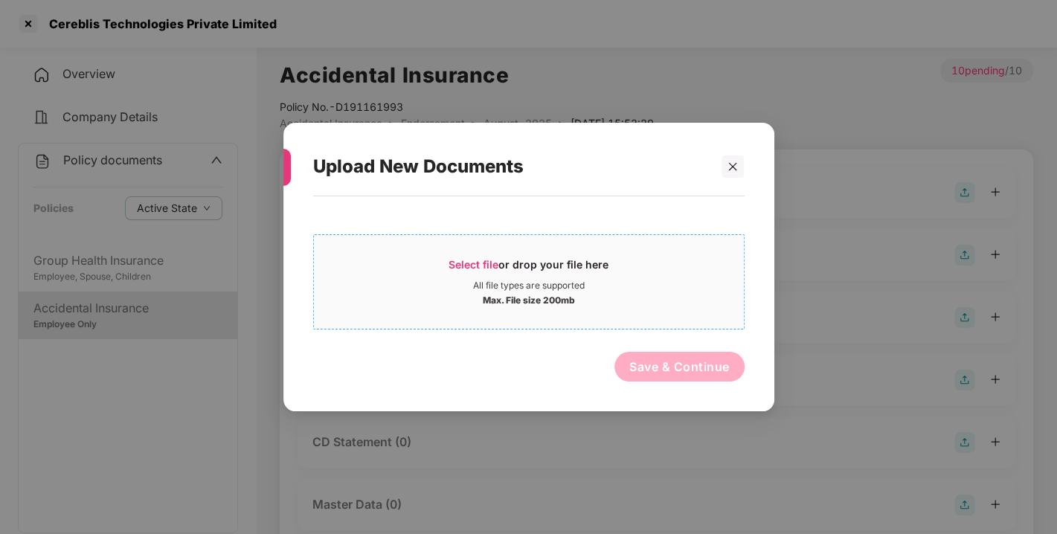
click at [476, 261] on span "Select file" at bounding box center [474, 264] width 50 height 13
click at [730, 163] on icon "close" at bounding box center [733, 166] width 8 height 8
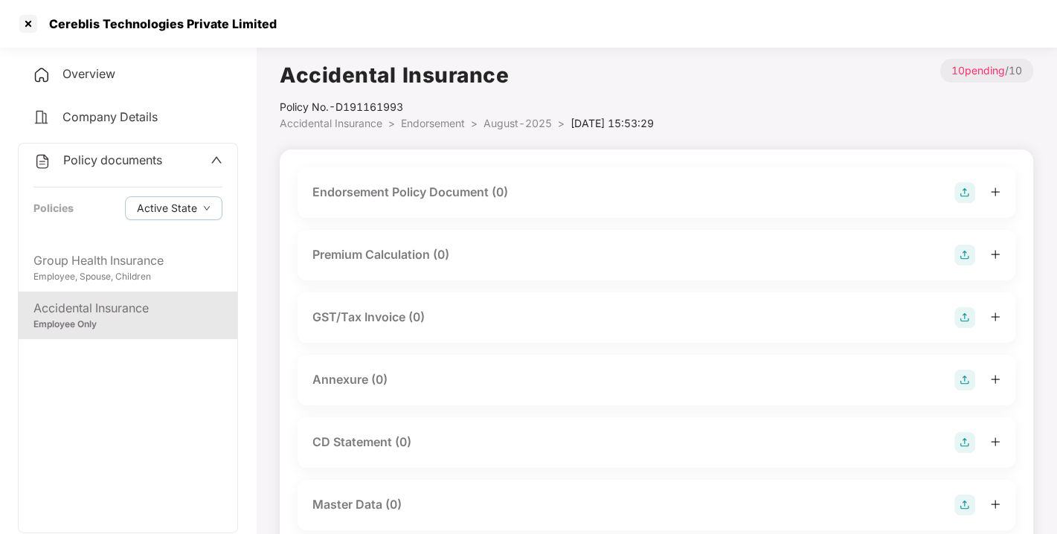
click at [968, 188] on img at bounding box center [965, 192] width 21 height 21
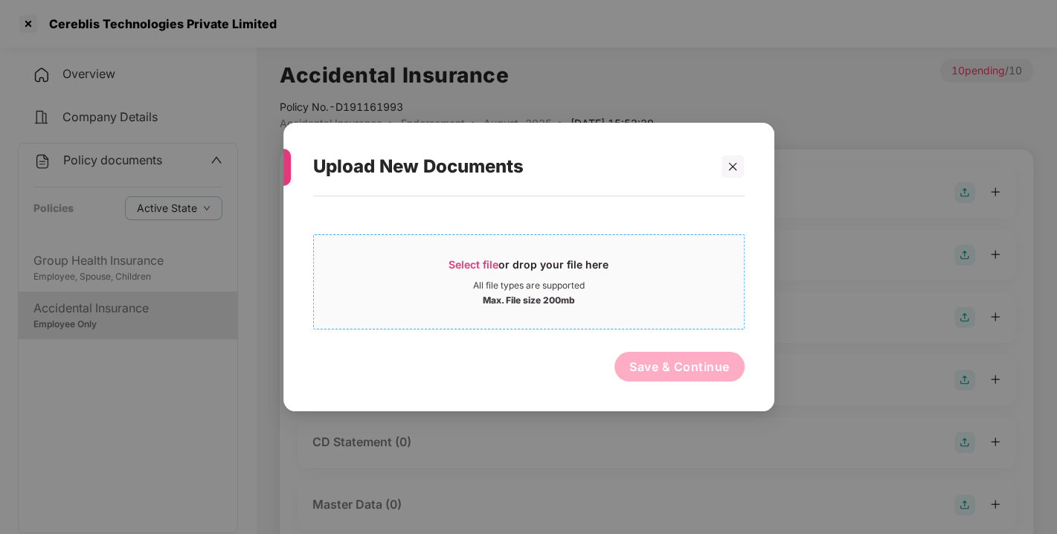
click at [482, 264] on span "Select file" at bounding box center [474, 264] width 50 height 13
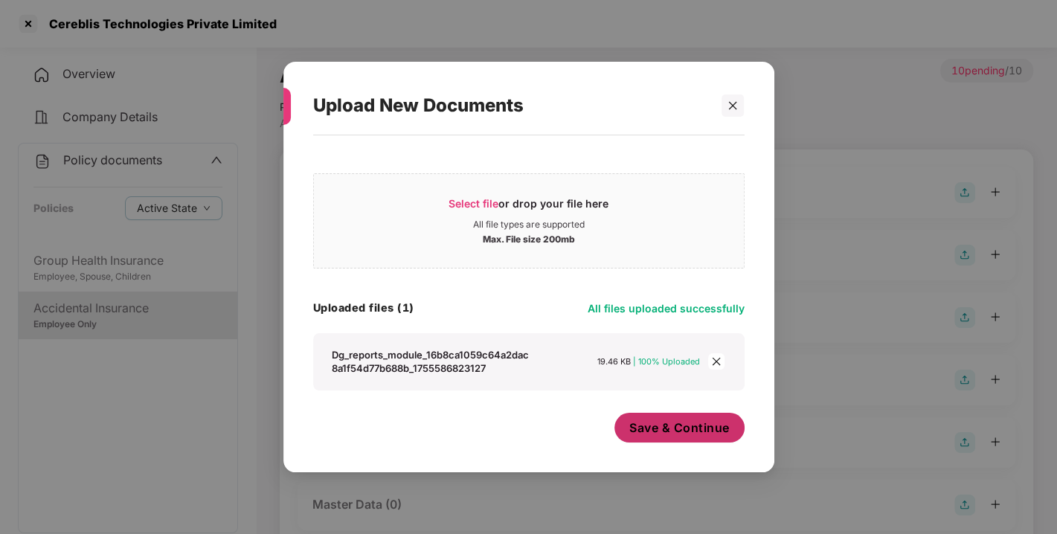
click at [668, 417] on button "Save & Continue" at bounding box center [680, 428] width 130 height 30
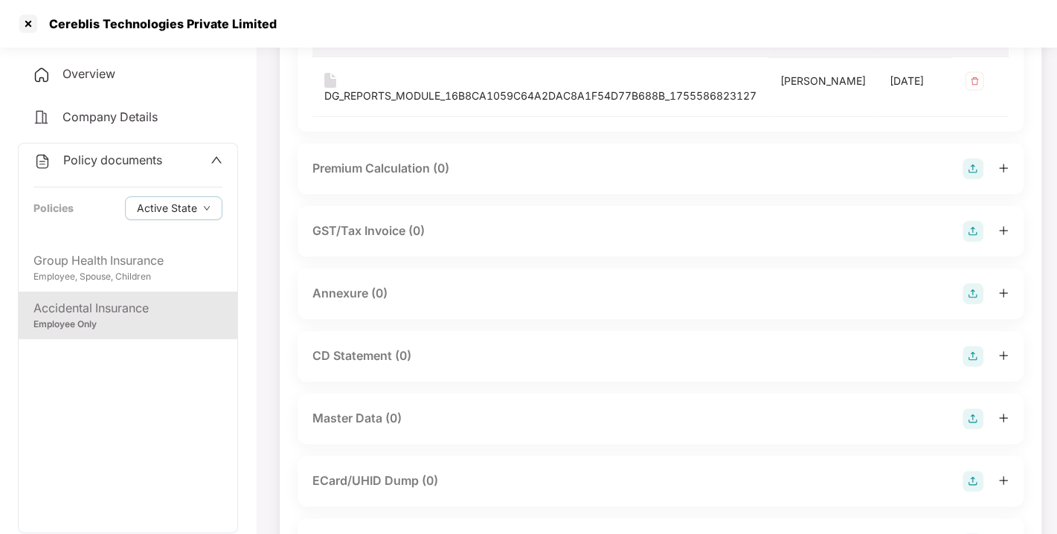
scroll to position [244, 0]
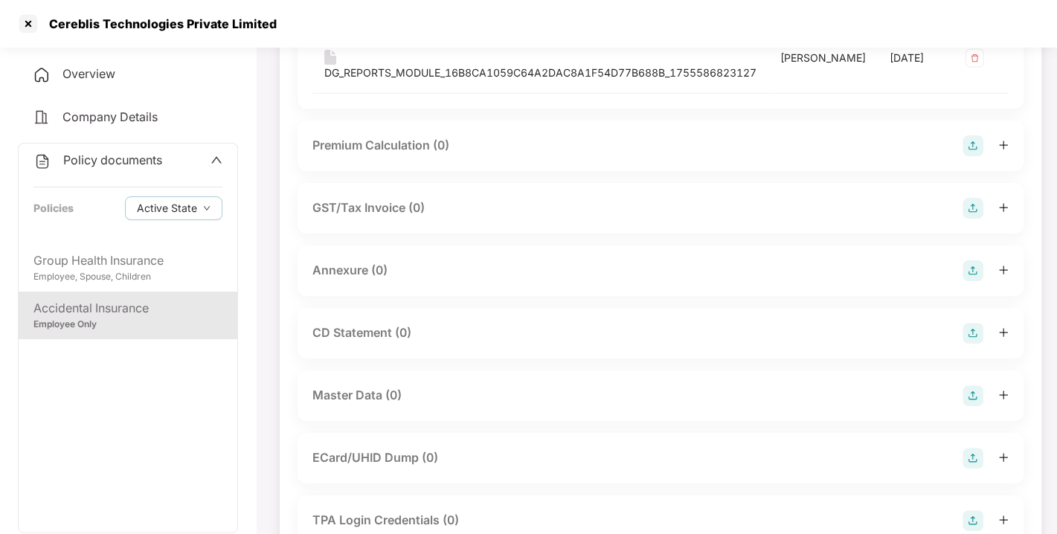
click at [963, 281] on img at bounding box center [973, 270] width 21 height 21
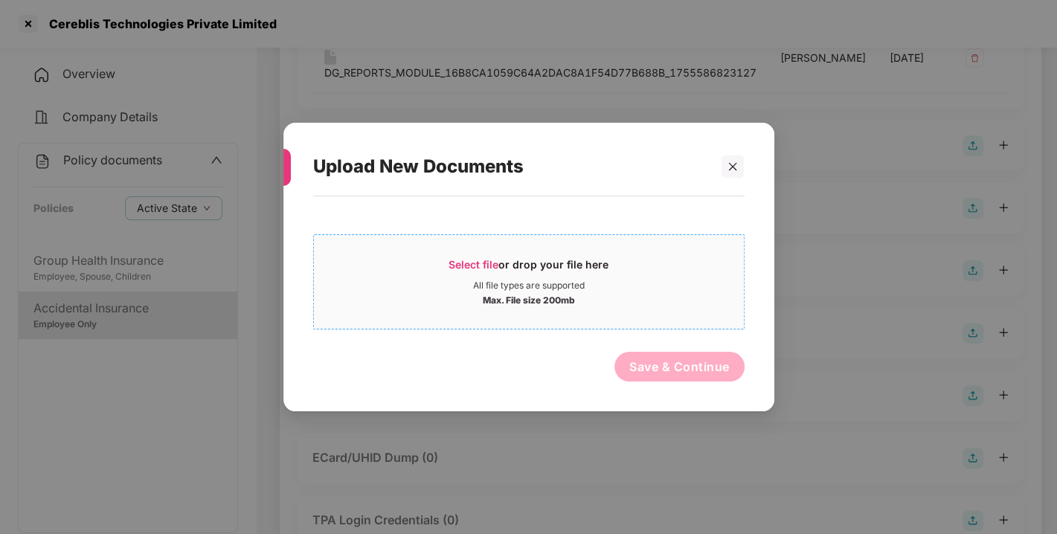
click at [440, 261] on div "Select file or drop your file here" at bounding box center [529, 268] width 430 height 22
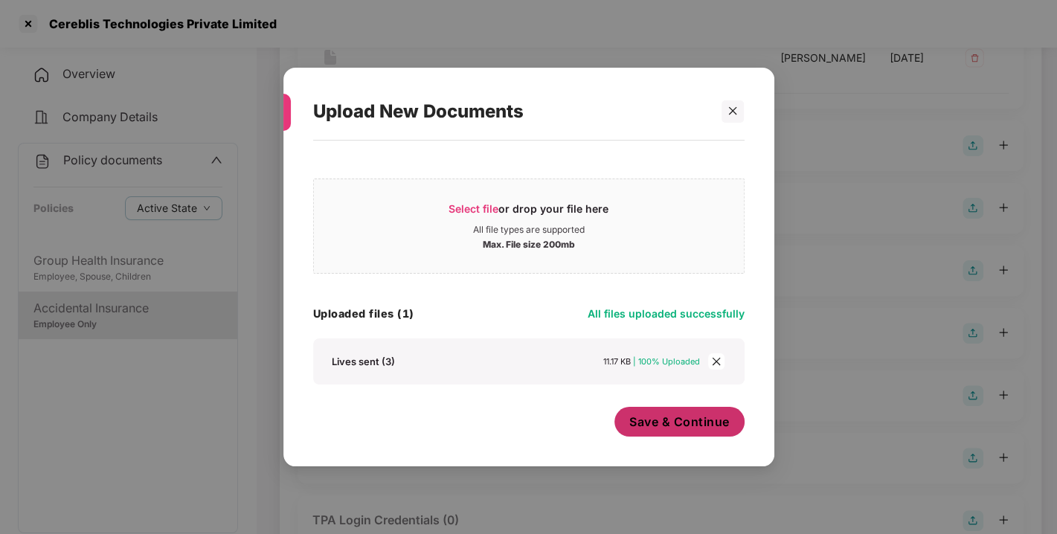
click at [697, 417] on span "Save & Continue" at bounding box center [679, 422] width 100 height 16
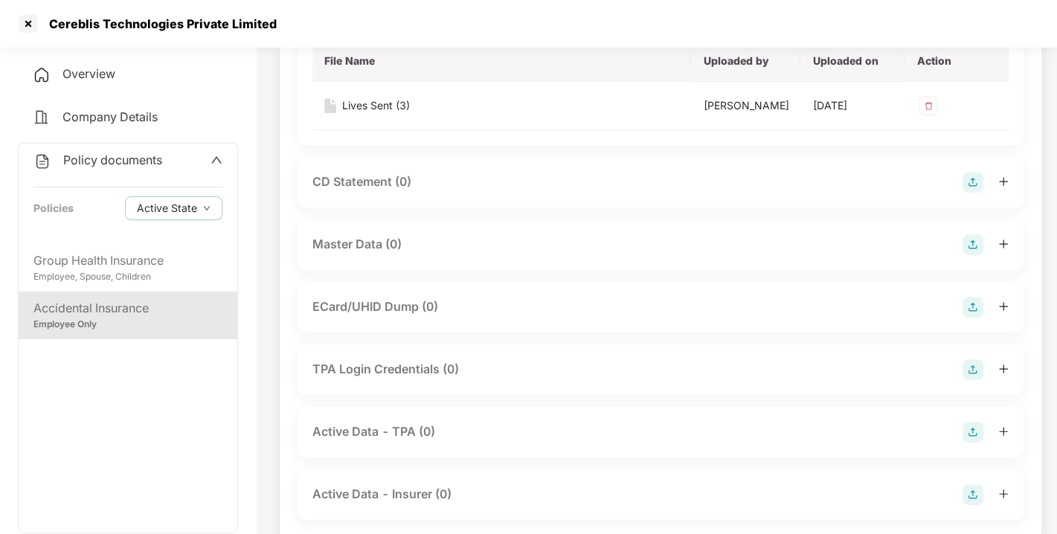
scroll to position [504, 0]
click at [965, 254] on img at bounding box center [973, 243] width 21 height 21
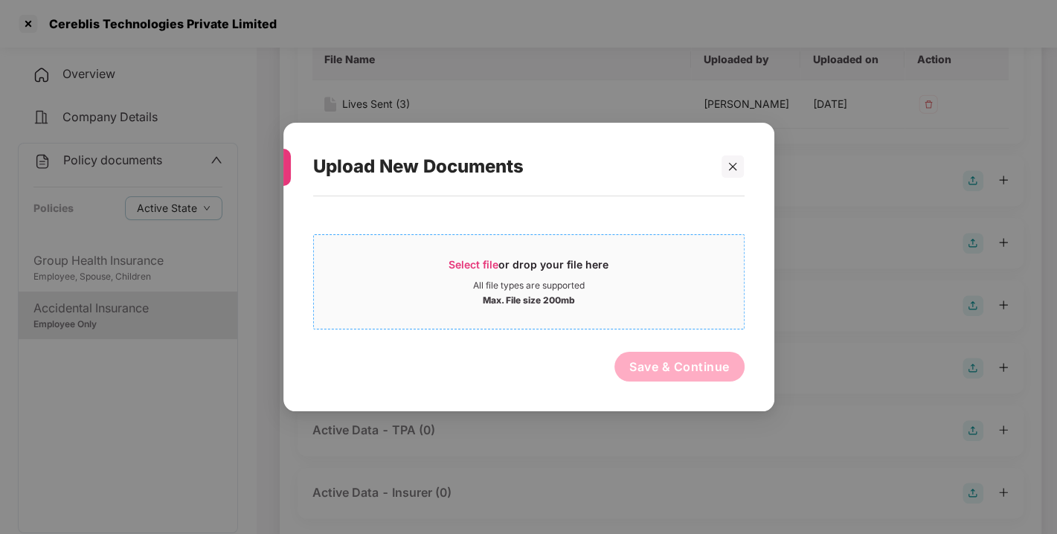
click at [478, 263] on span "Select file" at bounding box center [474, 264] width 50 height 13
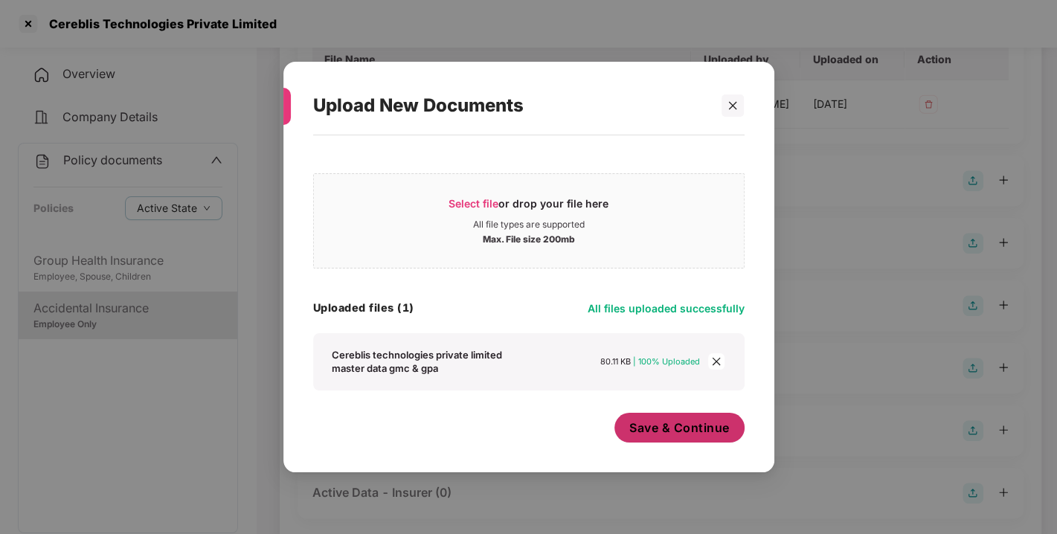
click at [673, 429] on span "Save & Continue" at bounding box center [679, 428] width 100 height 16
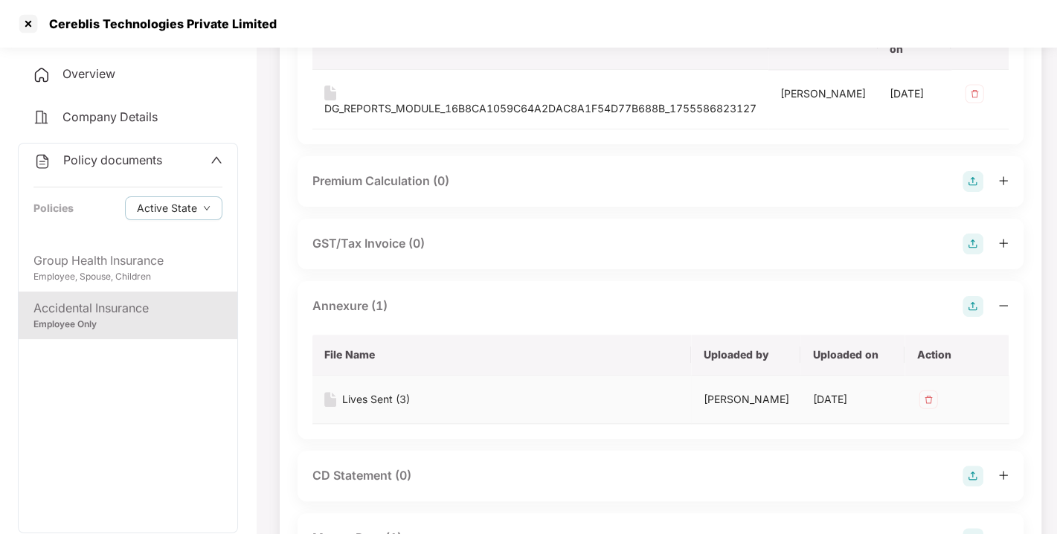
scroll to position [0, 0]
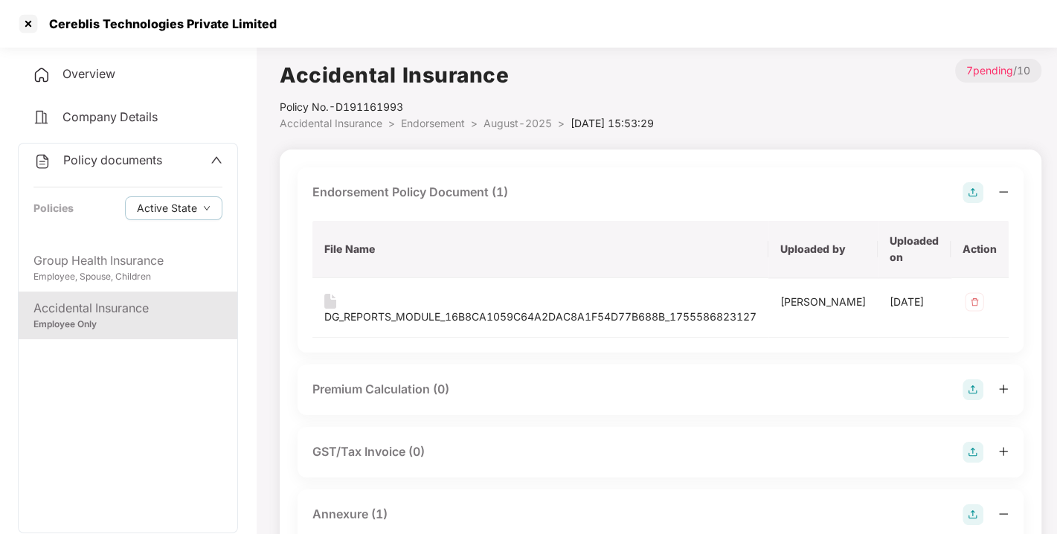
click at [442, 125] on span "Endorsement" at bounding box center [433, 123] width 64 height 13
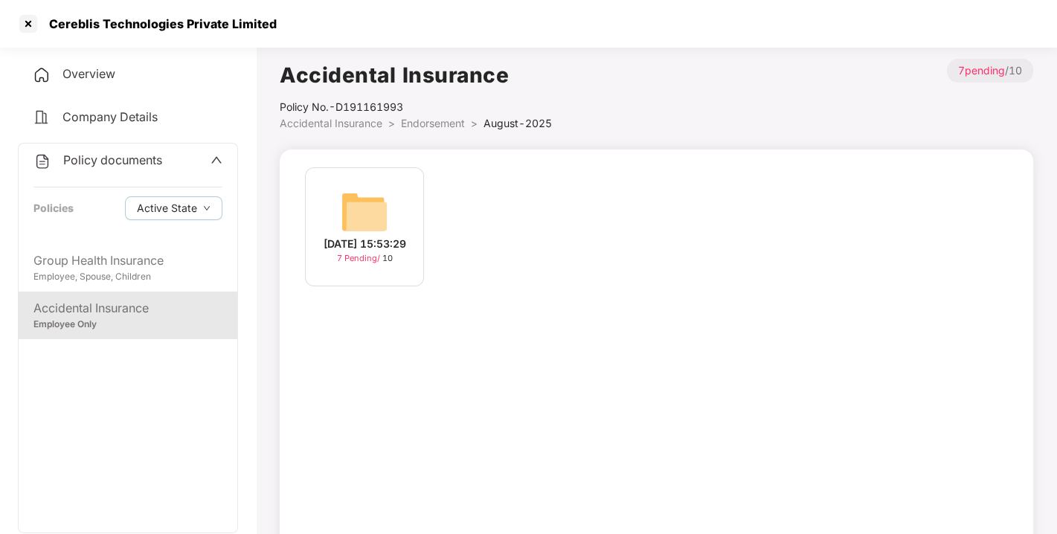
click at [442, 125] on span "Endorsement" at bounding box center [433, 123] width 64 height 13
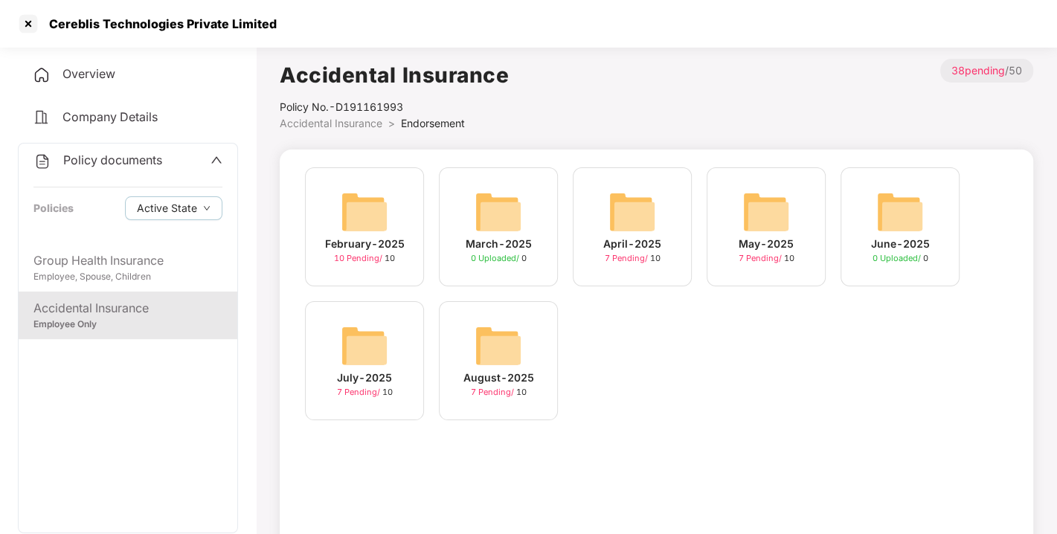
click at [442, 125] on span "Endorsement" at bounding box center [433, 123] width 64 height 13
click at [122, 170] on div "Policy documents Policies Active State" at bounding box center [128, 194] width 219 height 100
click at [131, 161] on span "Policy documents" at bounding box center [112, 160] width 99 height 15
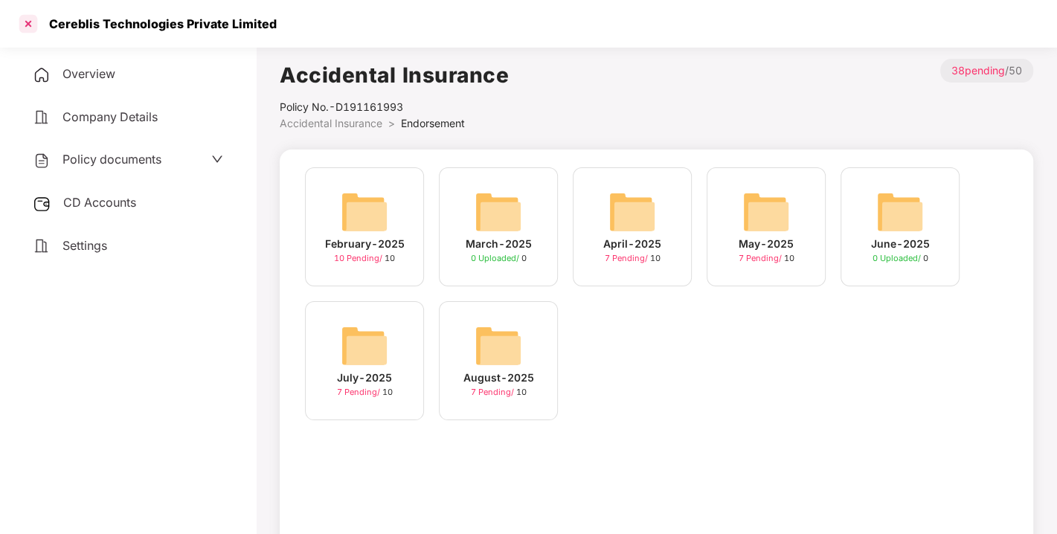
click at [19, 19] on div at bounding box center [28, 24] width 24 height 24
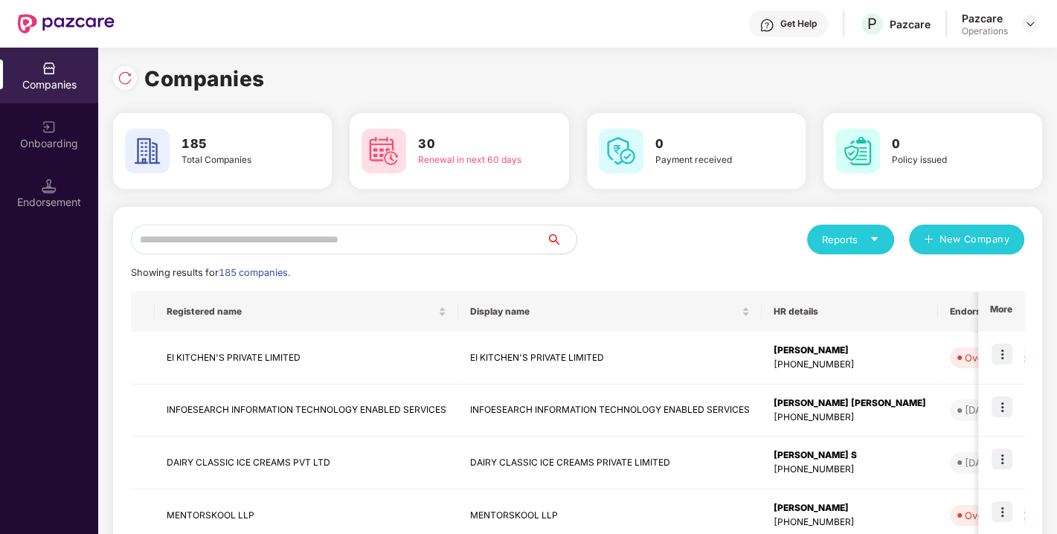
click at [391, 235] on input "text" at bounding box center [339, 240] width 416 height 30
type input "*"
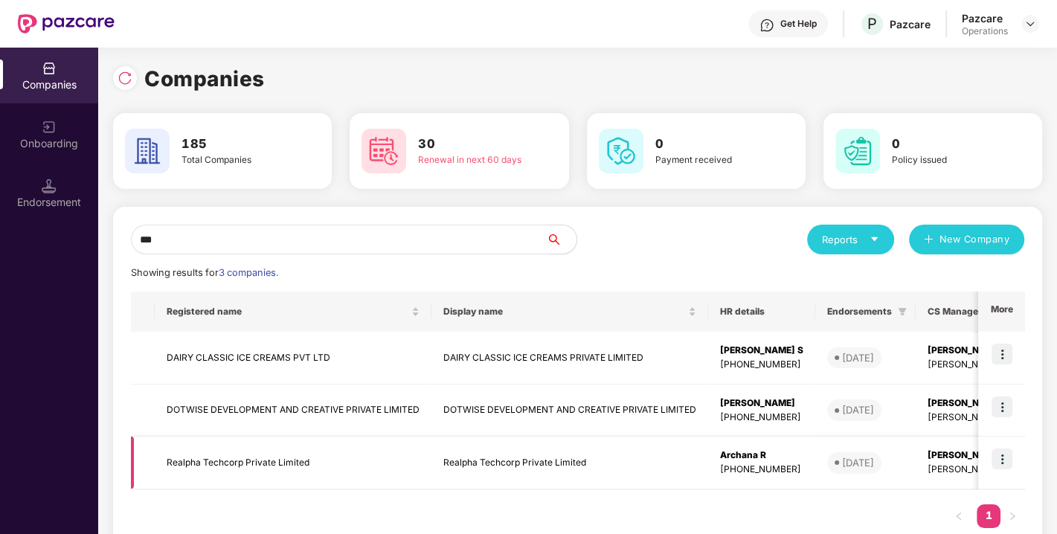
type input "***"
click at [219, 464] on td "Realpha Techcorp Private Limited" at bounding box center [293, 463] width 277 height 53
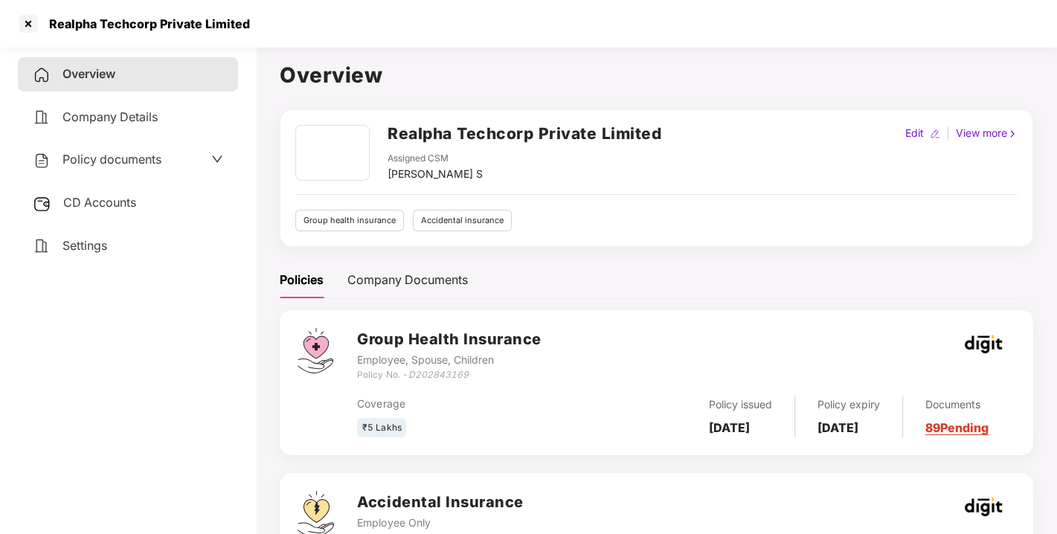
click at [120, 158] on span "Policy documents" at bounding box center [112, 159] width 99 height 15
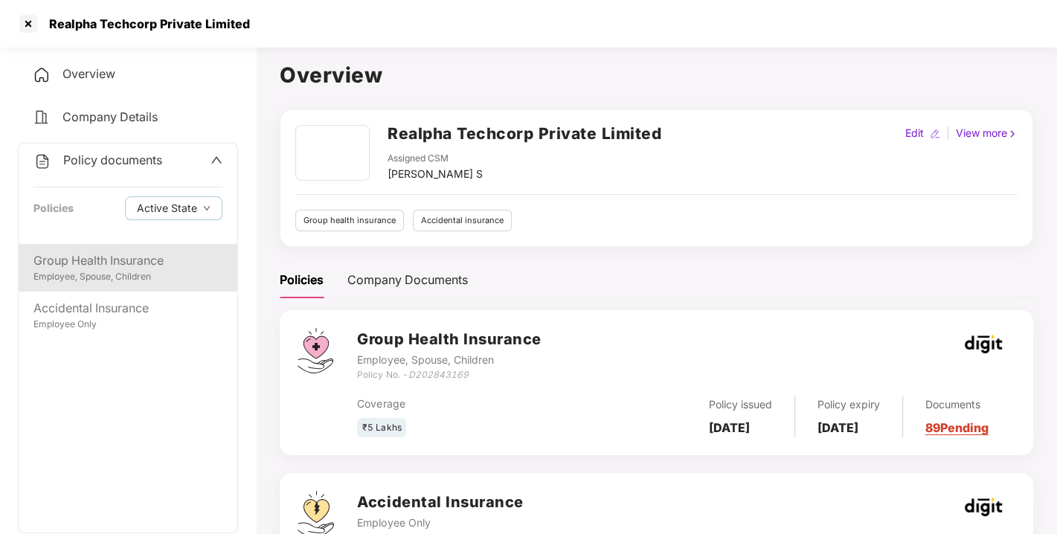
click at [76, 264] on div "Group Health Insurance" at bounding box center [127, 260] width 189 height 19
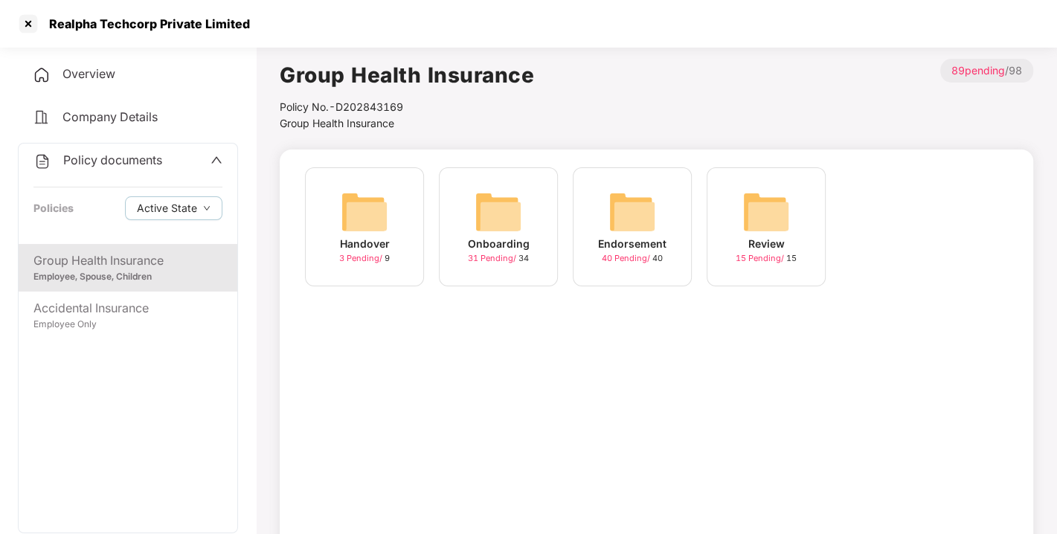
click at [631, 217] on img at bounding box center [633, 212] width 48 height 48
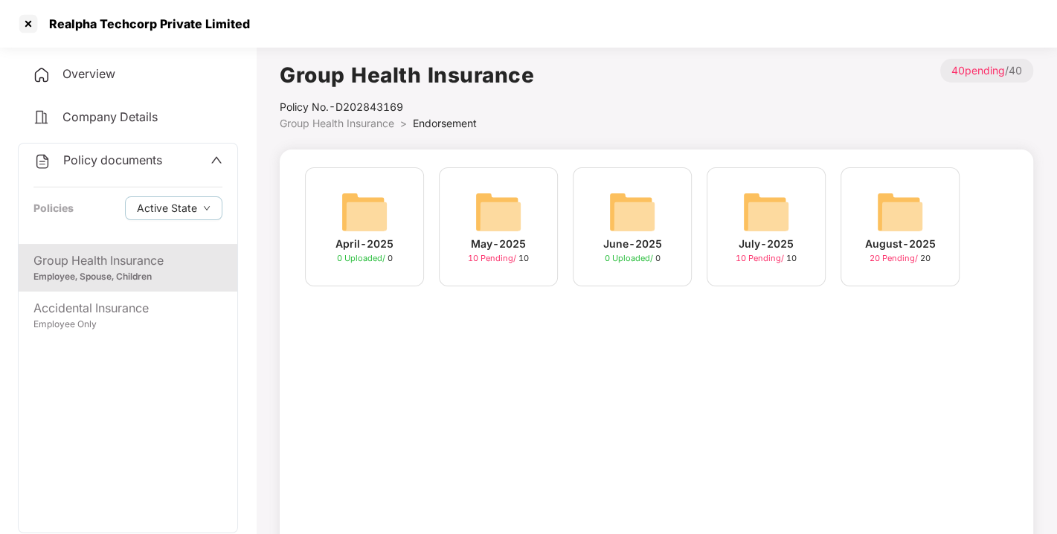
click at [936, 214] on div "August-2025 20 Pending / 20" at bounding box center [900, 226] width 119 height 119
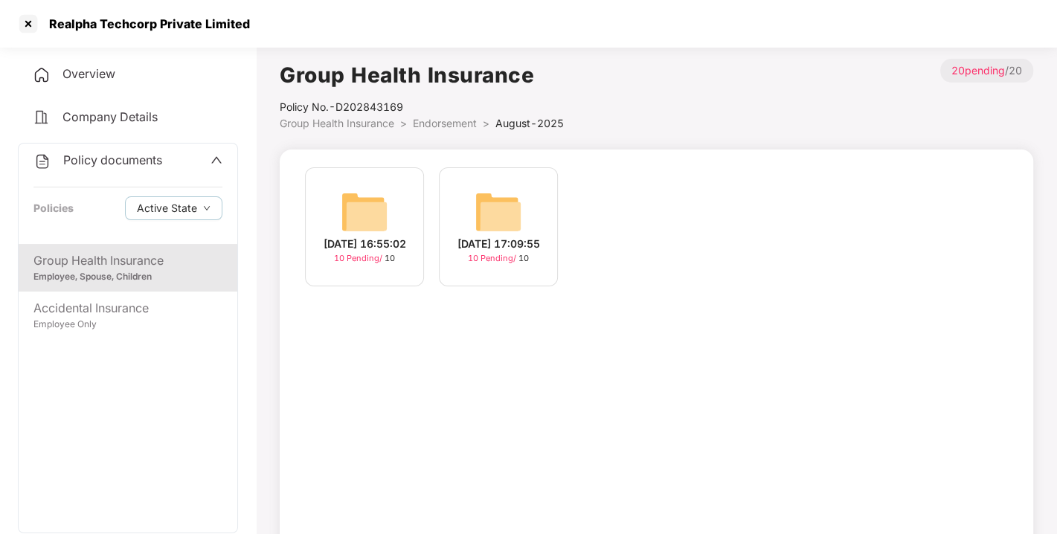
click at [514, 200] on img at bounding box center [499, 212] width 48 height 48
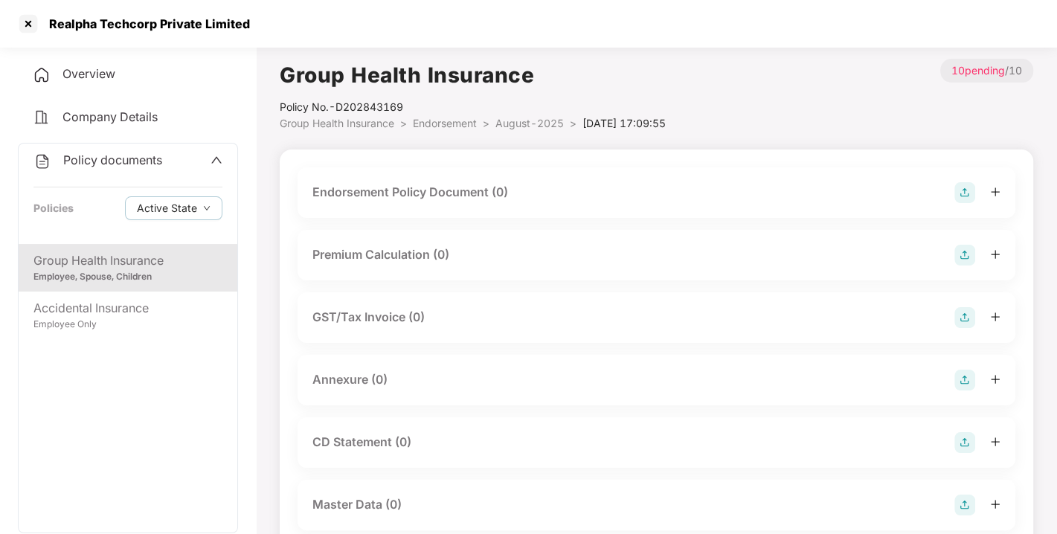
click at [963, 197] on img at bounding box center [965, 192] width 21 height 21
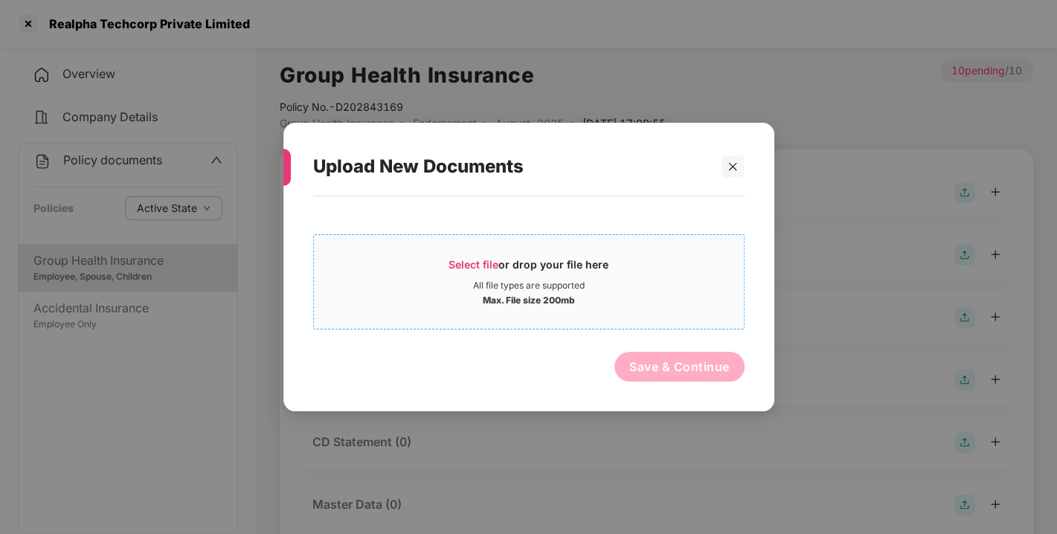
click at [485, 262] on span "Select file" at bounding box center [474, 264] width 50 height 13
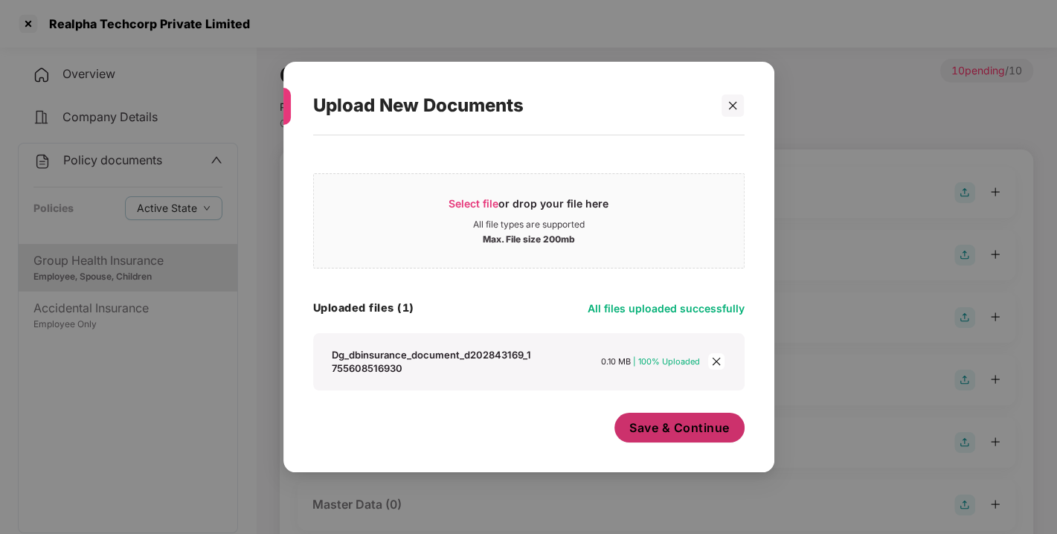
click at [682, 418] on button "Save & Continue" at bounding box center [680, 428] width 130 height 30
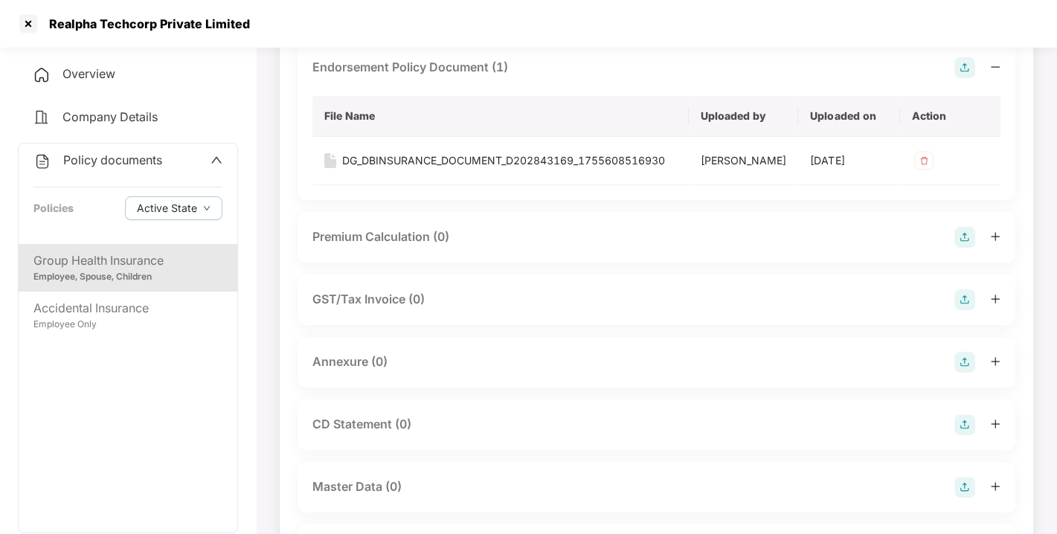
scroll to position [163, 0]
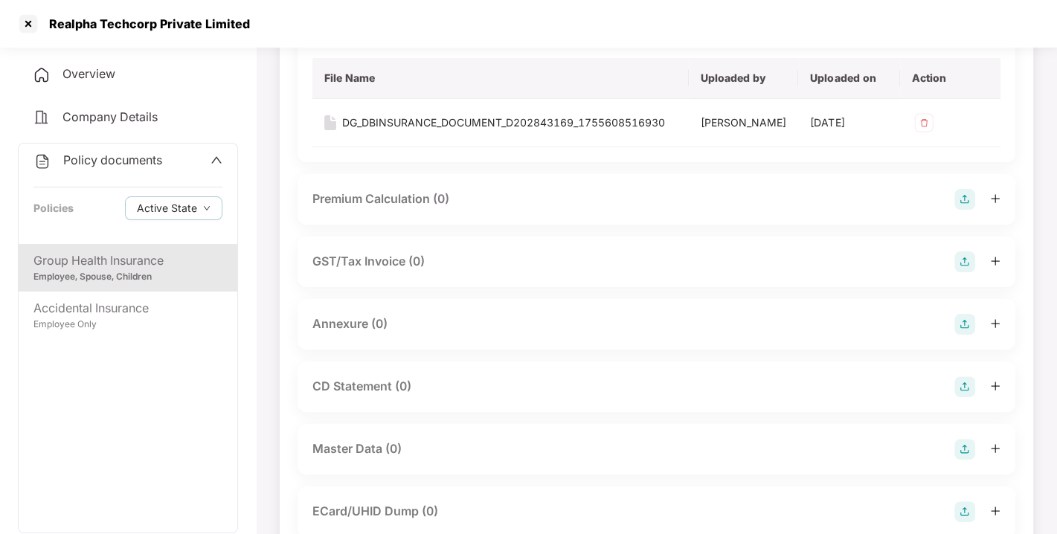
click at [955, 335] on img at bounding box center [965, 324] width 21 height 21
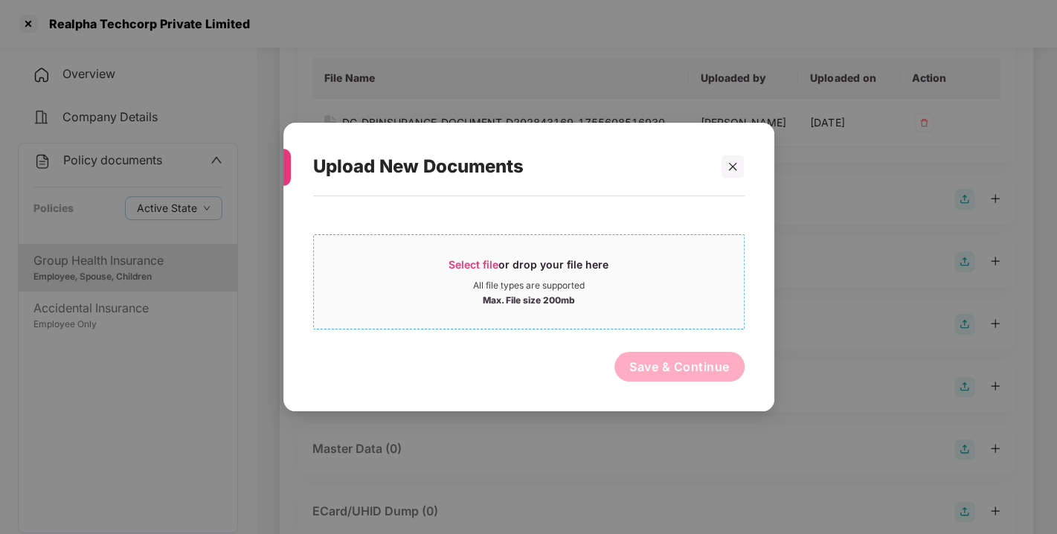
click at [482, 267] on span "Select file" at bounding box center [474, 264] width 50 height 13
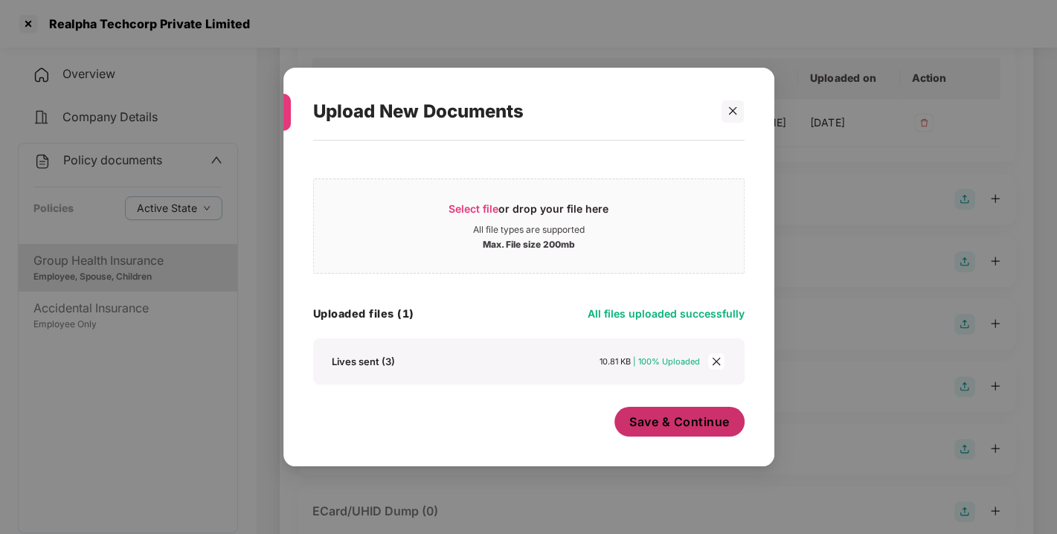
click at [693, 408] on button "Save & Continue" at bounding box center [680, 422] width 130 height 30
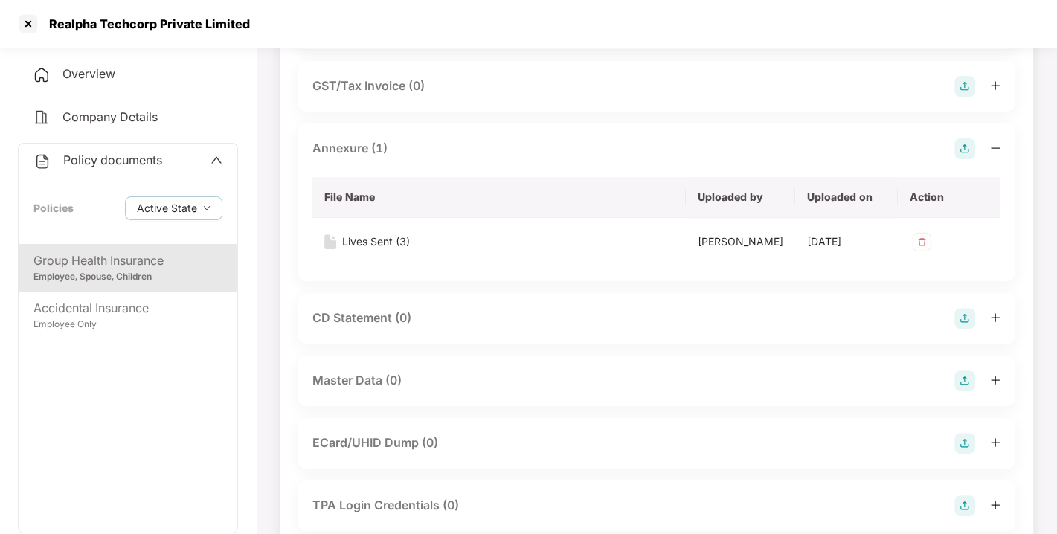
scroll to position [444, 0]
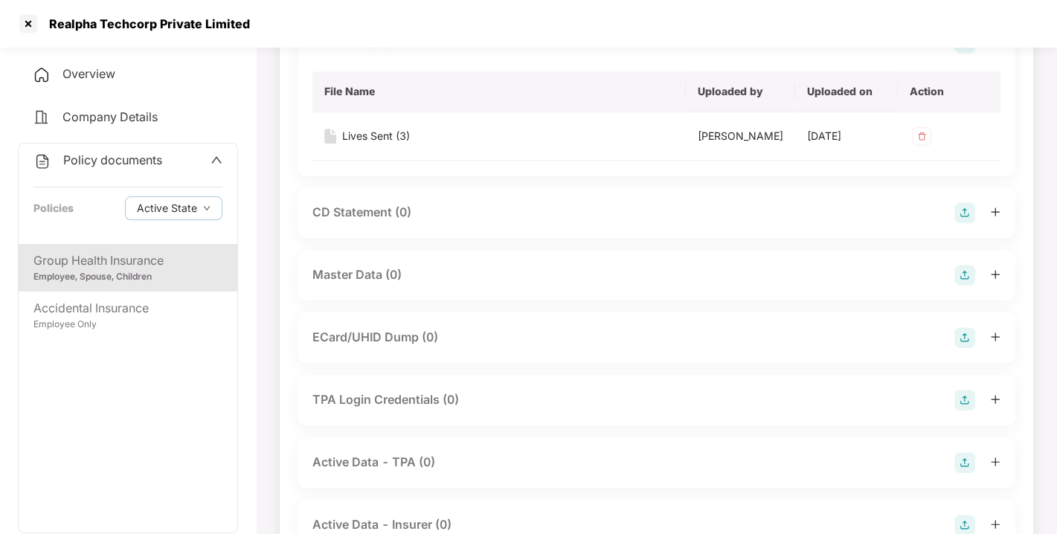
click at [967, 286] on img at bounding box center [965, 275] width 21 height 21
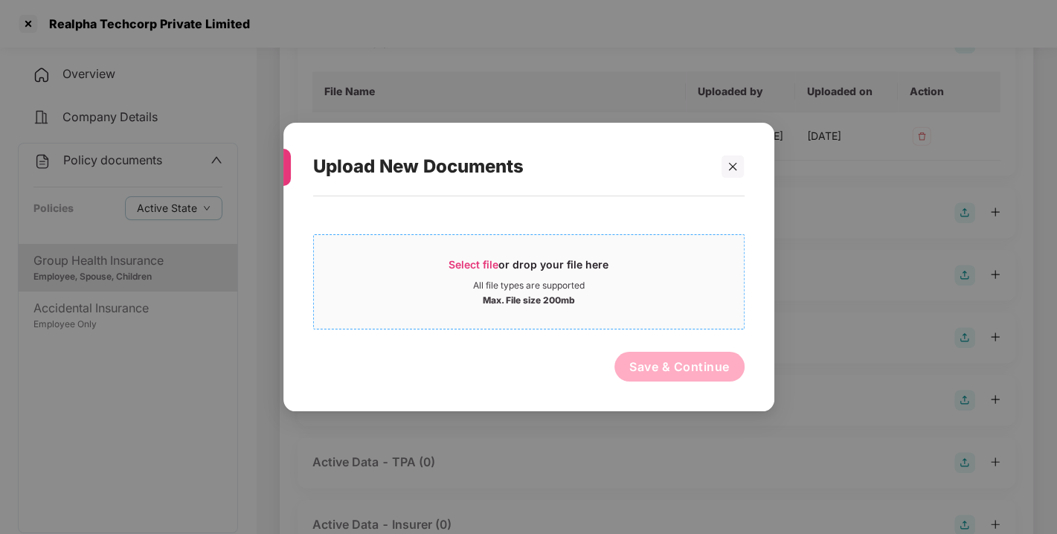
click at [504, 263] on div "Select file or drop your file here" at bounding box center [529, 268] width 160 height 22
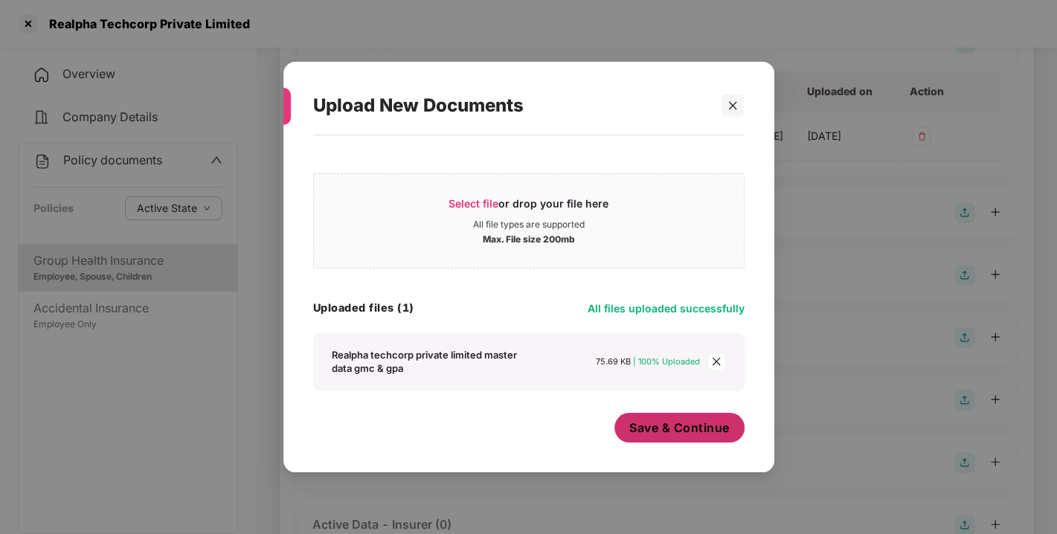
click at [696, 432] on span "Save & Continue" at bounding box center [679, 428] width 100 height 16
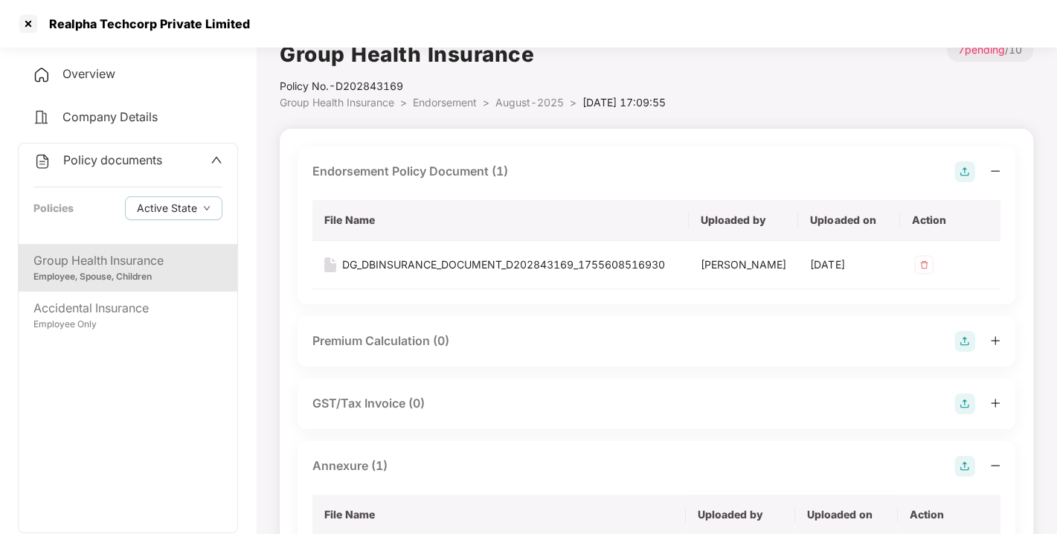
scroll to position [0, 0]
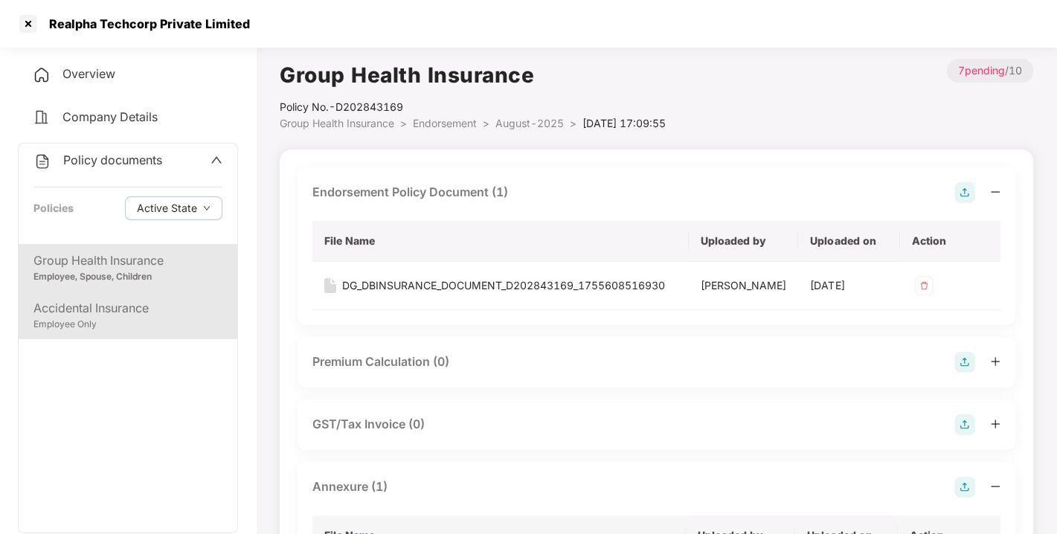
click at [121, 306] on div "Accidental Insurance" at bounding box center [127, 308] width 189 height 19
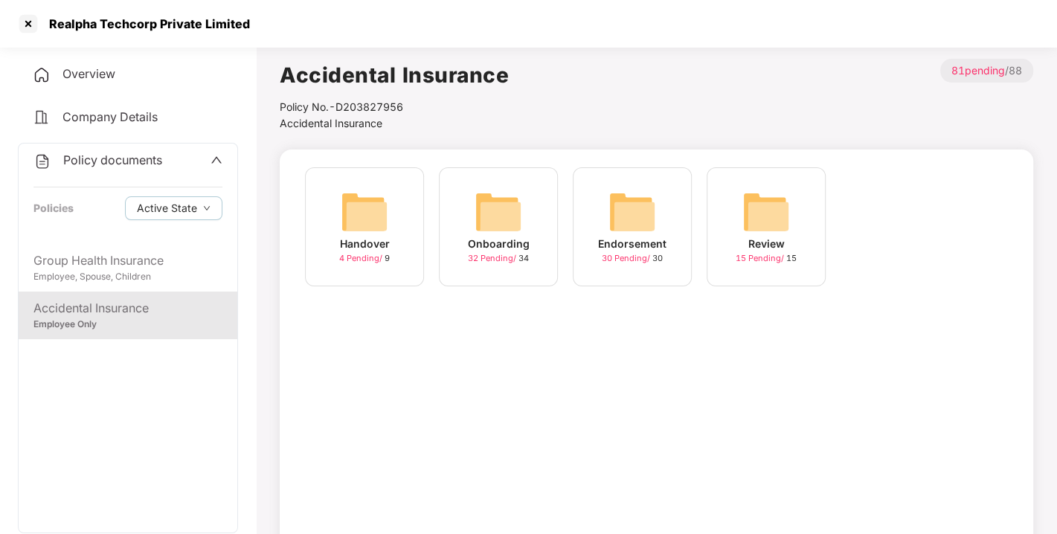
click at [599, 222] on div "Endorsement 30 Pending / 30" at bounding box center [632, 226] width 119 height 119
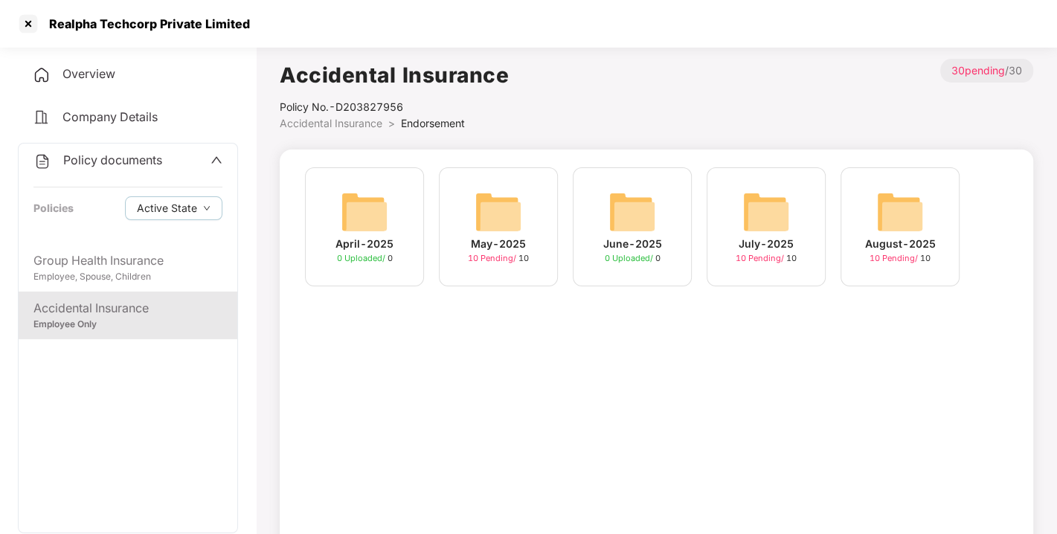
click at [886, 225] on img at bounding box center [901, 212] width 48 height 48
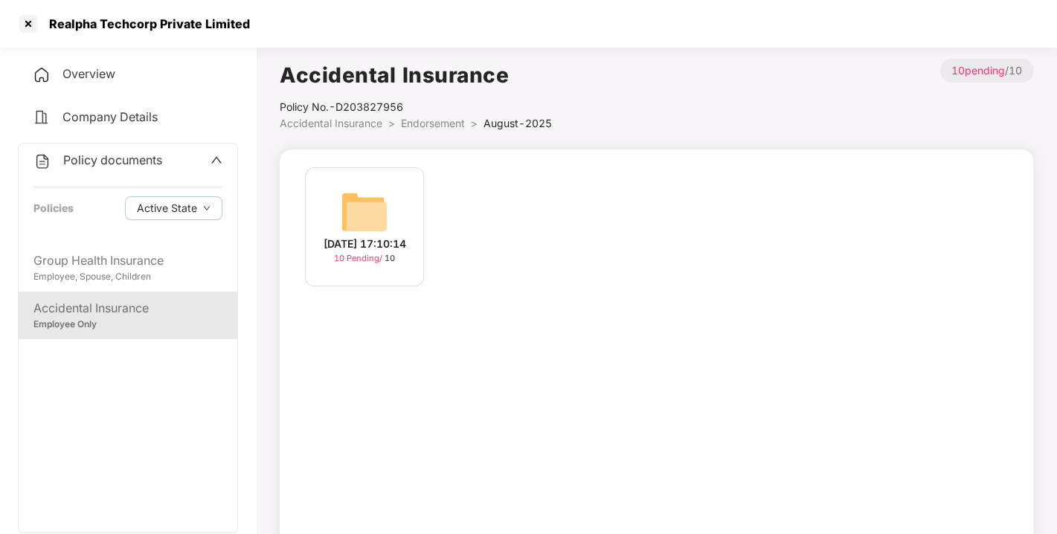
click at [361, 212] on img at bounding box center [365, 212] width 48 height 48
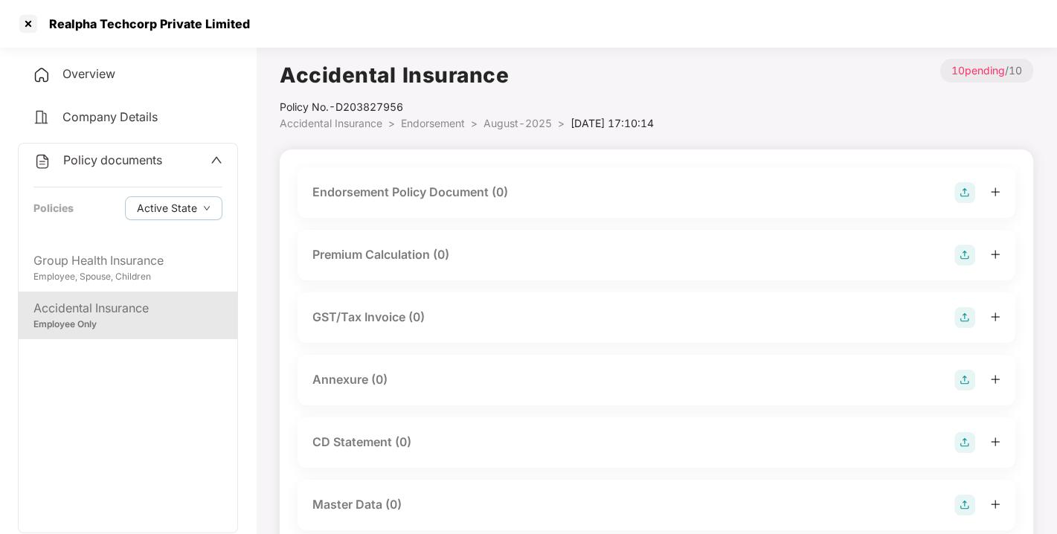
click at [969, 193] on img at bounding box center [965, 192] width 21 height 21
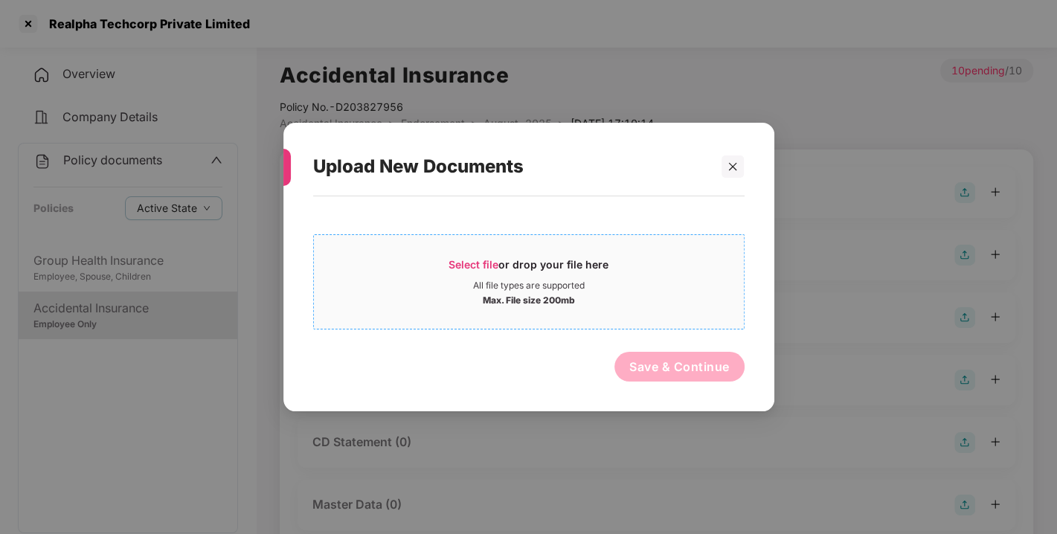
click at [465, 262] on span "Select file" at bounding box center [474, 264] width 50 height 13
click at [734, 175] on div at bounding box center [733, 167] width 22 height 22
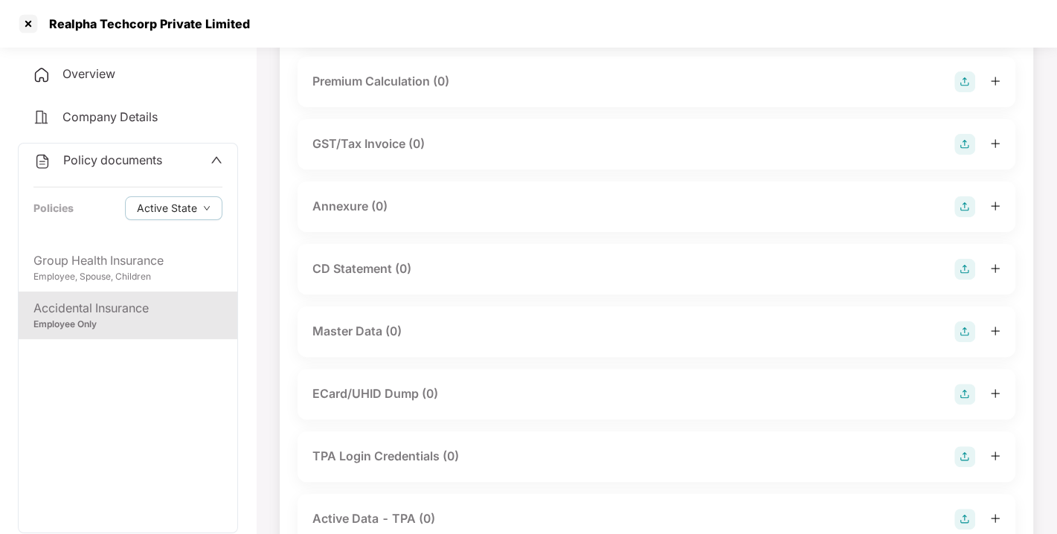
scroll to position [208, 0]
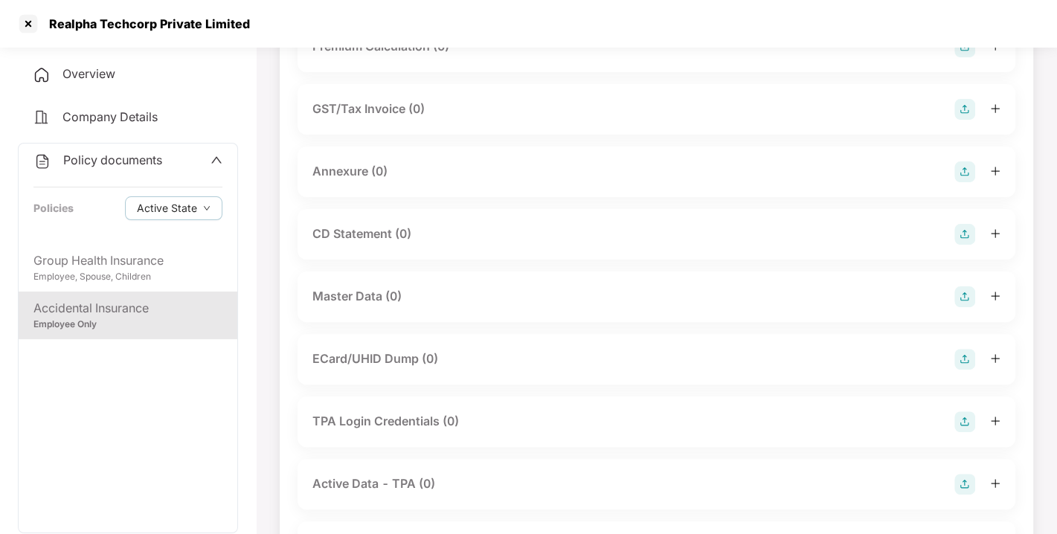
click at [961, 299] on img at bounding box center [965, 296] width 21 height 21
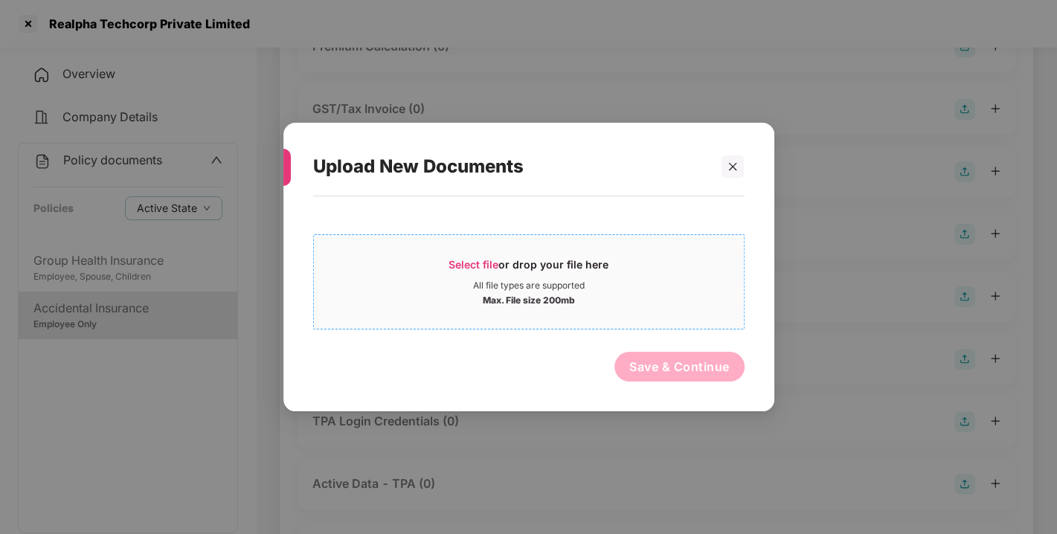
click at [470, 272] on div "Select file or drop your file here" at bounding box center [529, 268] width 160 height 22
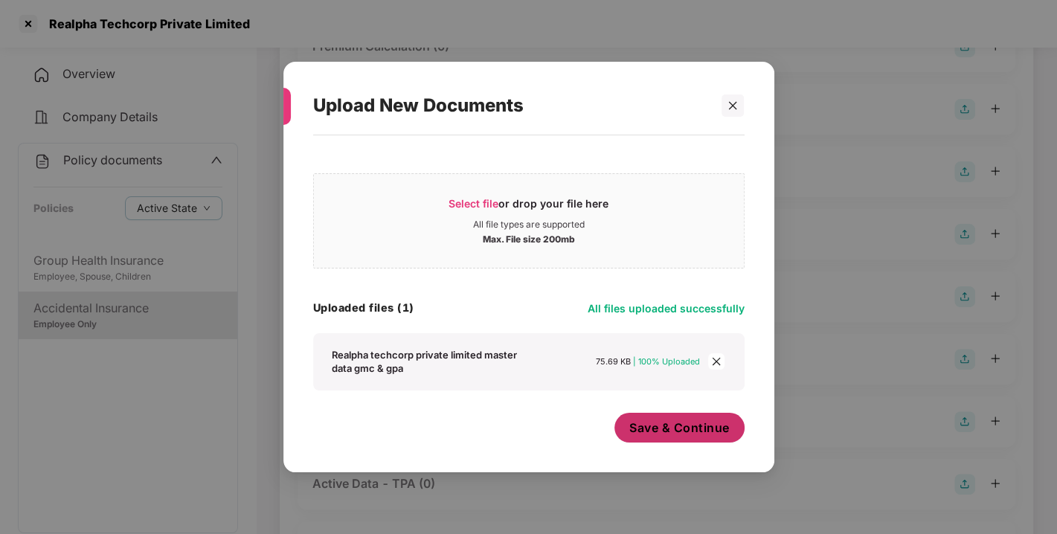
click at [703, 417] on button "Save & Continue" at bounding box center [680, 428] width 130 height 30
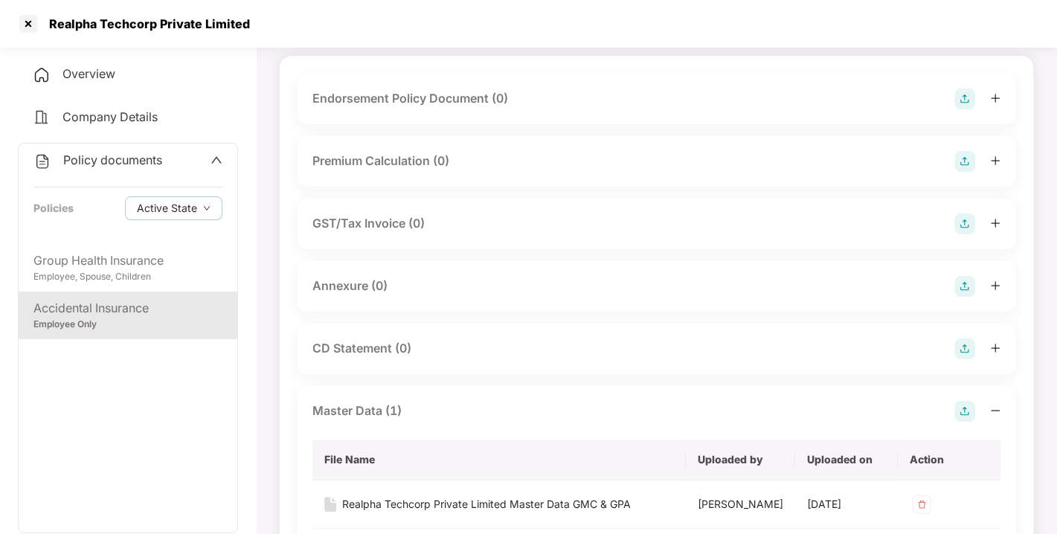
scroll to position [60, 0]
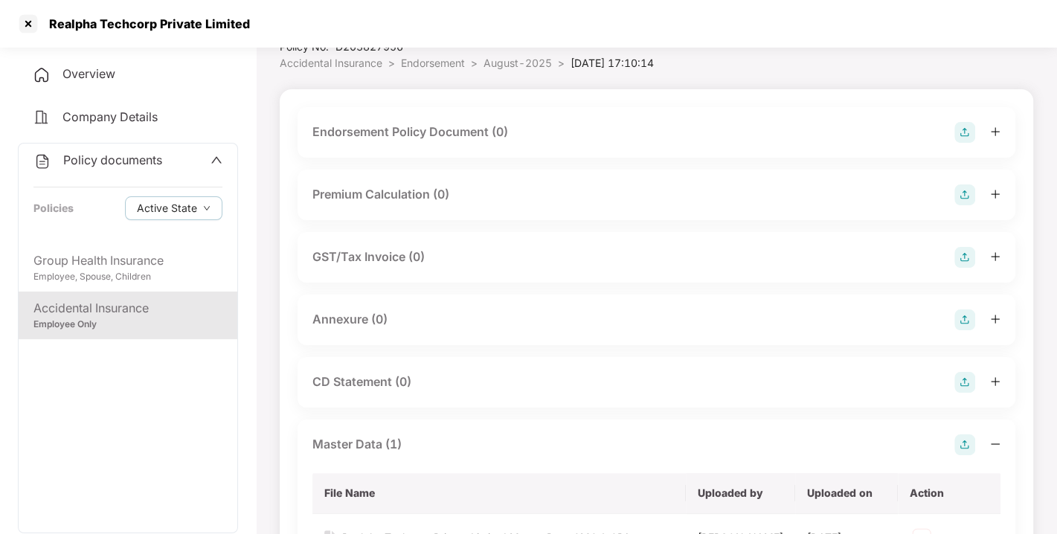
click at [964, 324] on img at bounding box center [965, 320] width 21 height 21
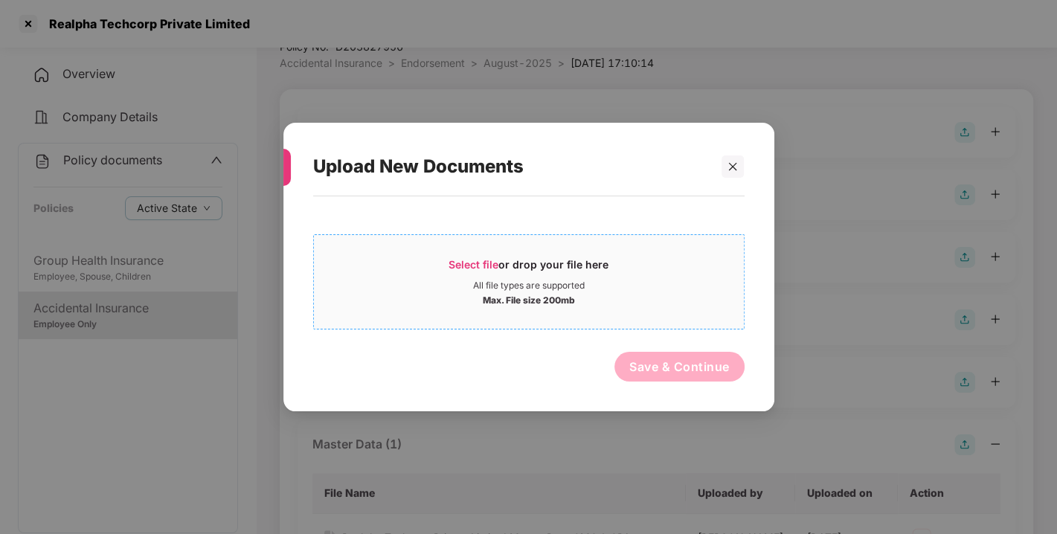
click at [466, 251] on span "Select file or drop your file here All file types are supported Max. File size …" at bounding box center [529, 281] width 430 height 71
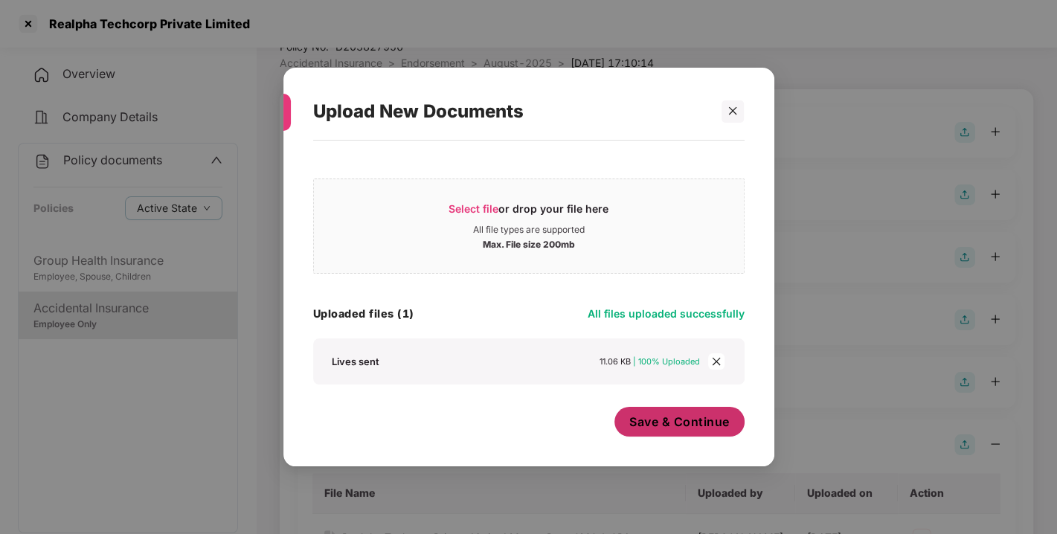
click at [725, 429] on span "Save & Continue" at bounding box center [679, 422] width 100 height 16
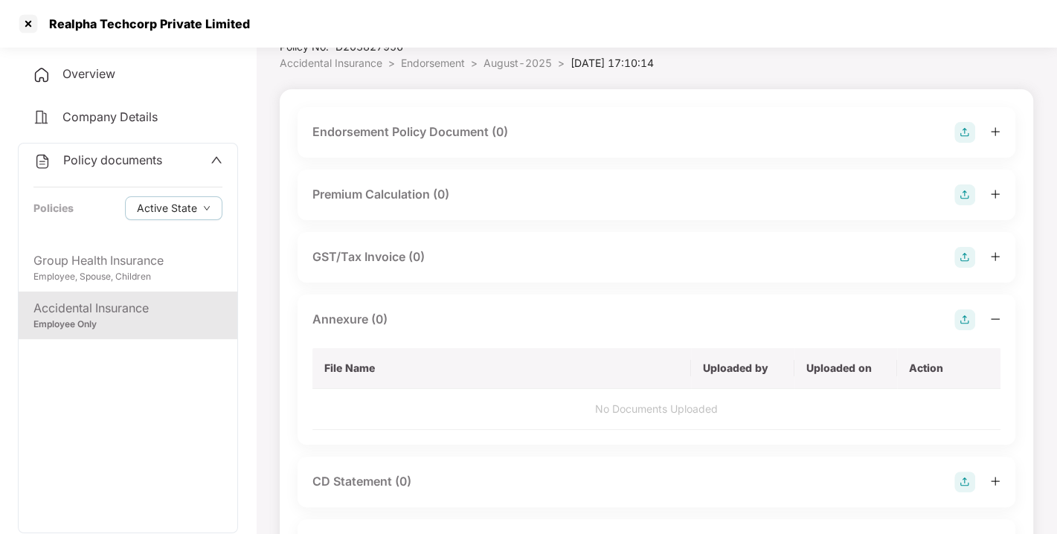
scroll to position [0, 0]
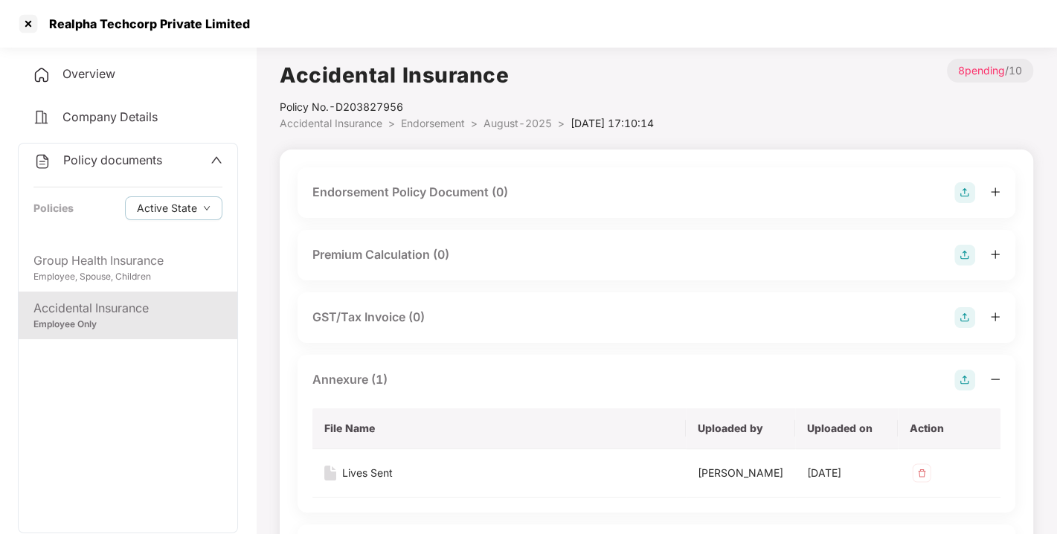
click at [965, 195] on img at bounding box center [965, 192] width 21 height 21
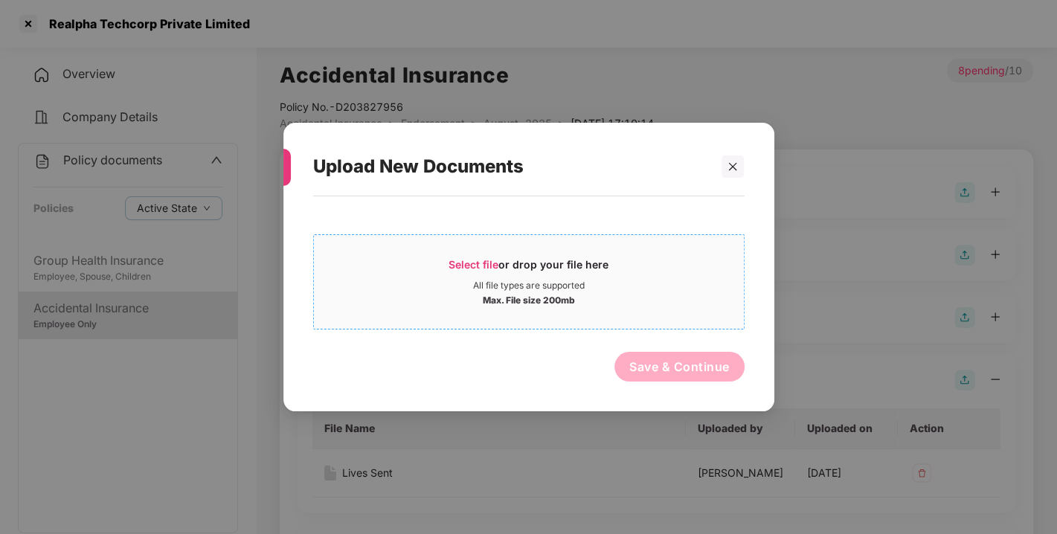
click at [481, 260] on span "Select file" at bounding box center [474, 264] width 50 height 13
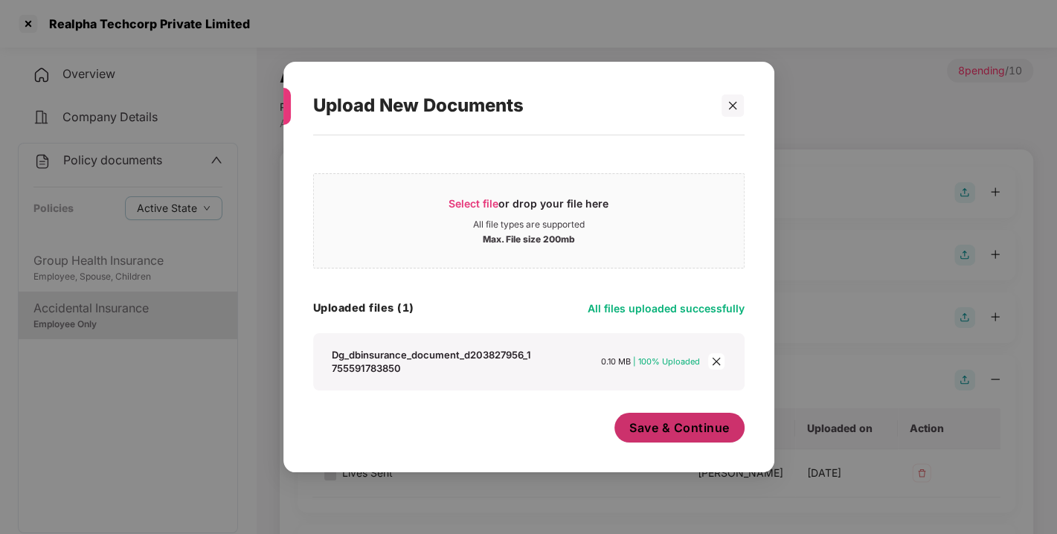
click at [686, 438] on button "Save & Continue" at bounding box center [680, 428] width 130 height 30
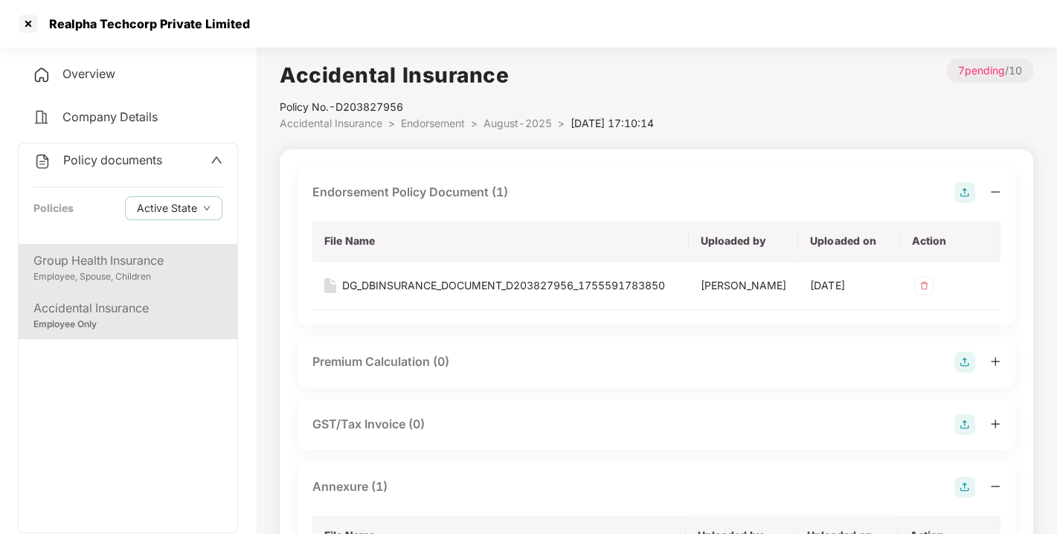
click at [127, 272] on div "Employee, Spouse, Children" at bounding box center [127, 277] width 189 height 14
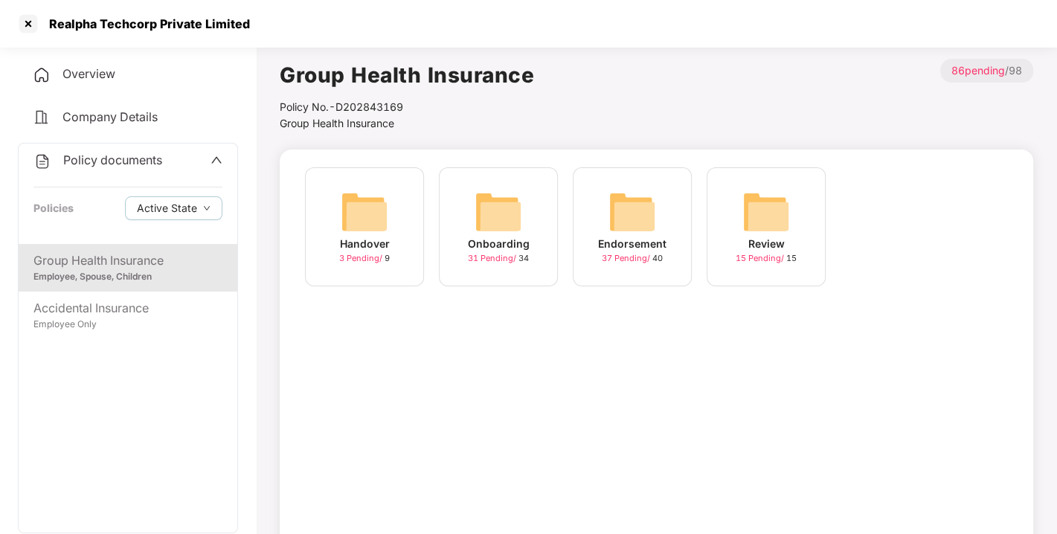
click at [573, 214] on div "Endorsement 37 Pending / 40" at bounding box center [632, 226] width 119 height 119
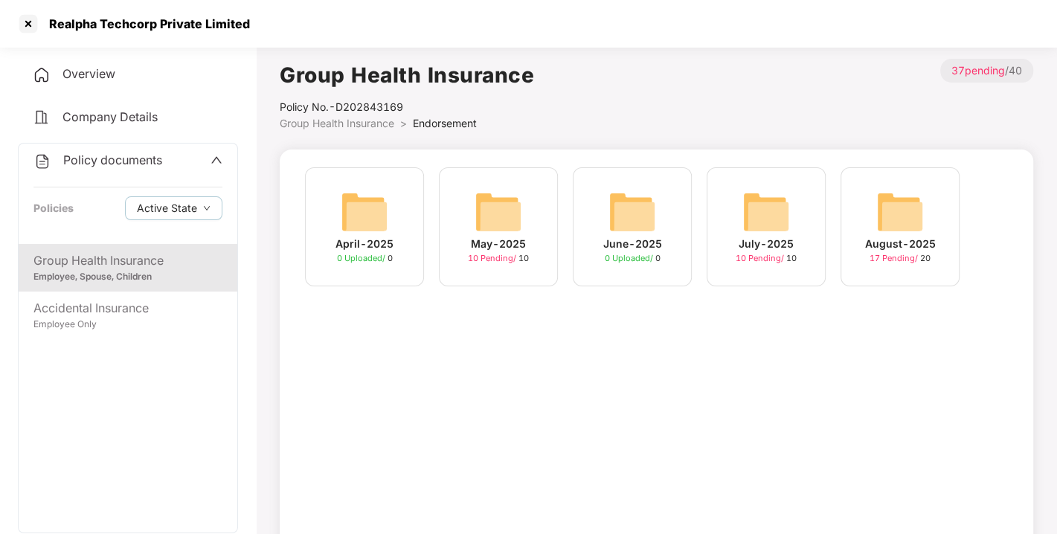
click at [911, 212] on img at bounding box center [901, 212] width 48 height 48
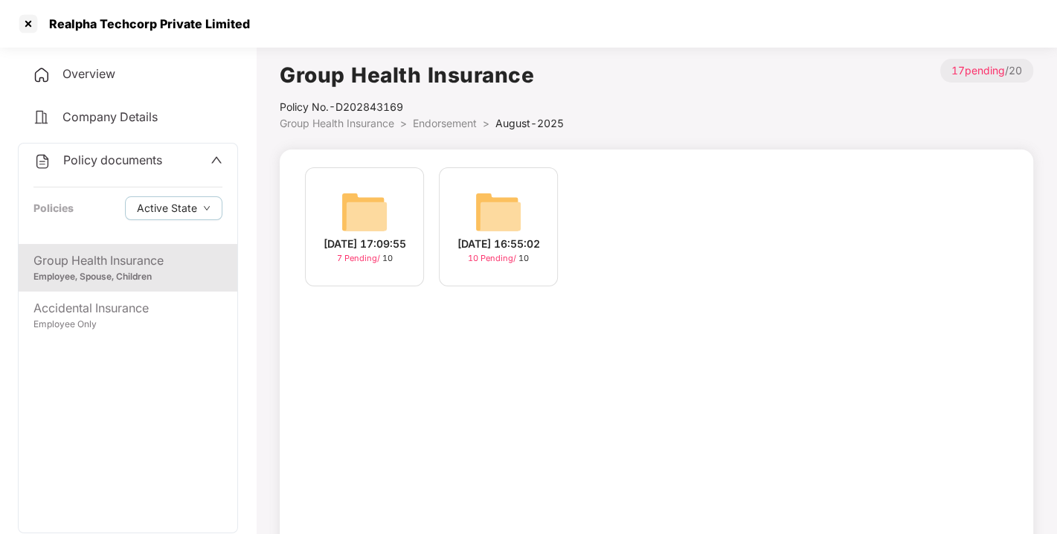
click at [467, 197] on div "[DATE] 16:55:02 10 Pending / 10" at bounding box center [498, 226] width 119 height 119
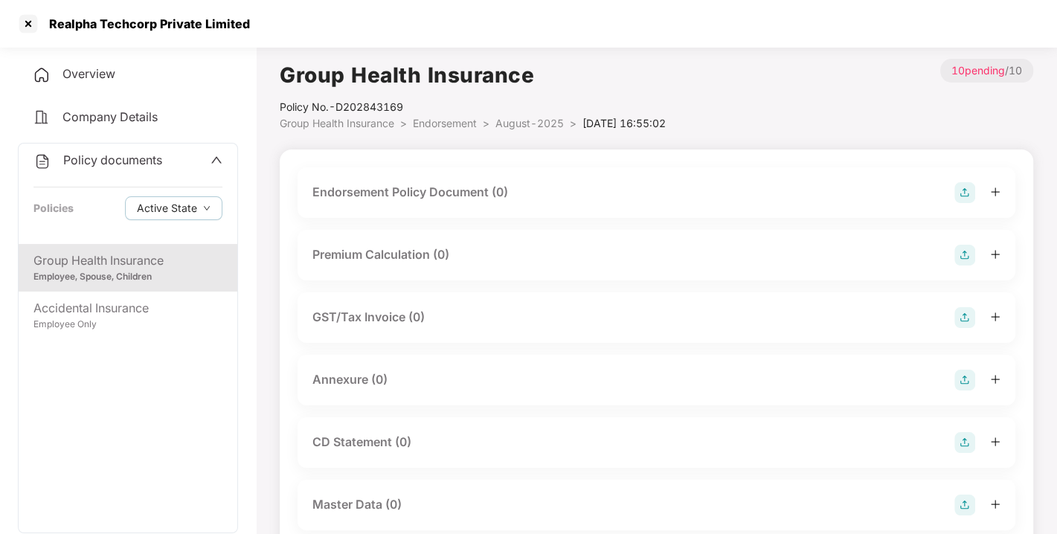
click at [958, 202] on img at bounding box center [965, 192] width 21 height 21
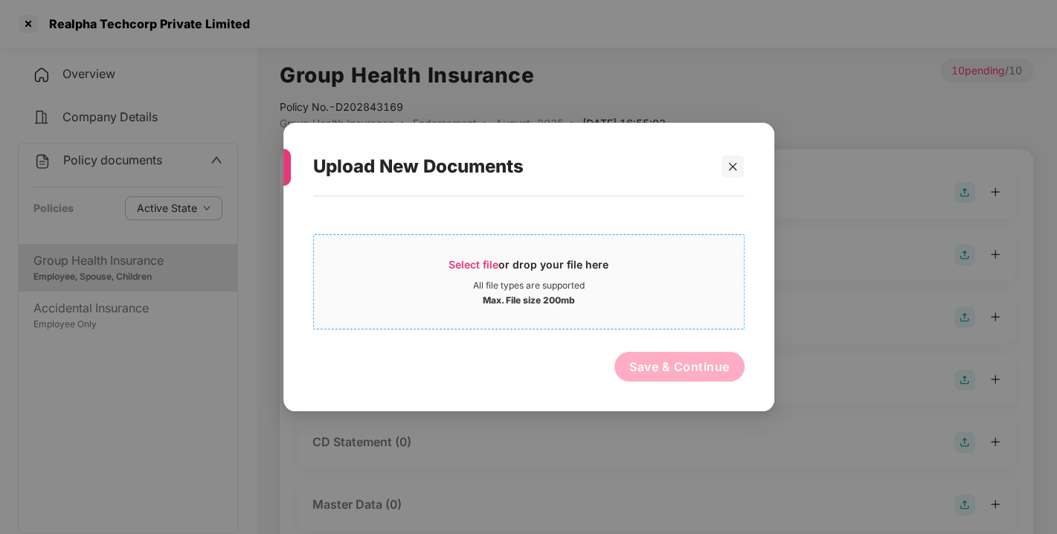
click at [472, 256] on span "Select file or drop your file here All file types are supported Max. File size …" at bounding box center [529, 281] width 430 height 71
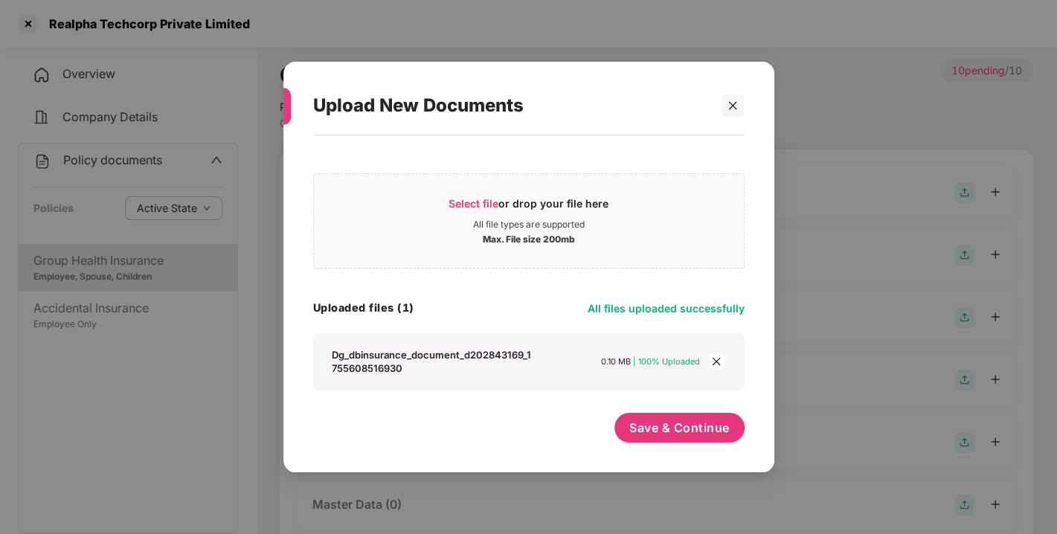
click at [647, 411] on div "Select file or drop your file here All file types are supported Max. File size …" at bounding box center [529, 296] width 432 height 307
click at [711, 443] on div "Save & Continue" at bounding box center [680, 431] width 130 height 37
click at [681, 420] on span "Save & Continue" at bounding box center [679, 428] width 100 height 16
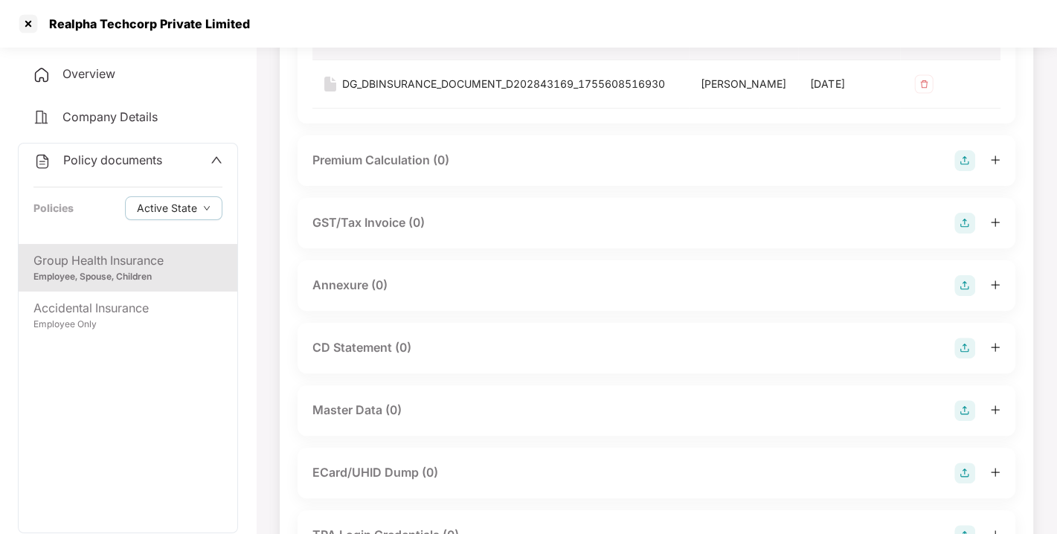
scroll to position [210, 0]
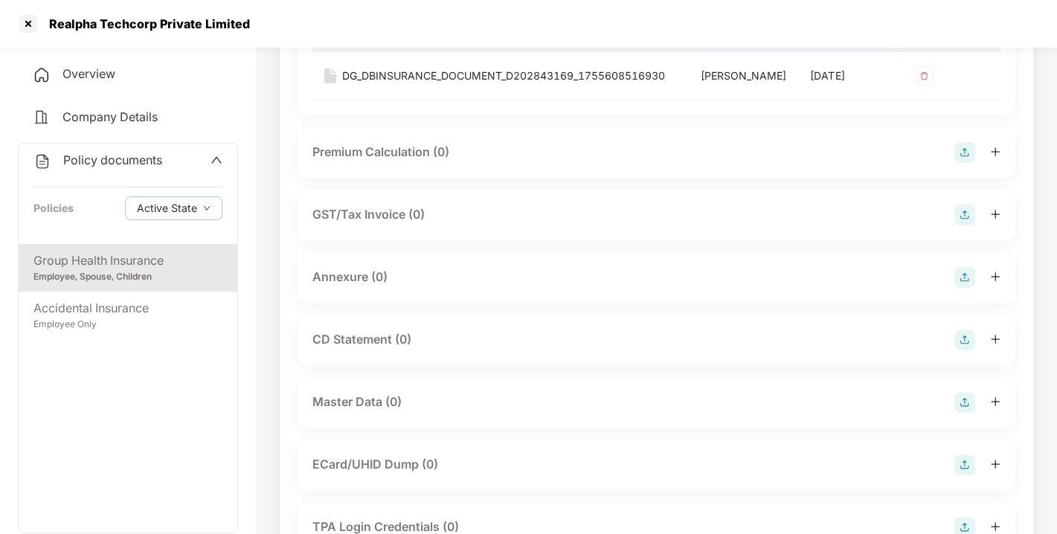
click at [964, 288] on img at bounding box center [965, 277] width 21 height 21
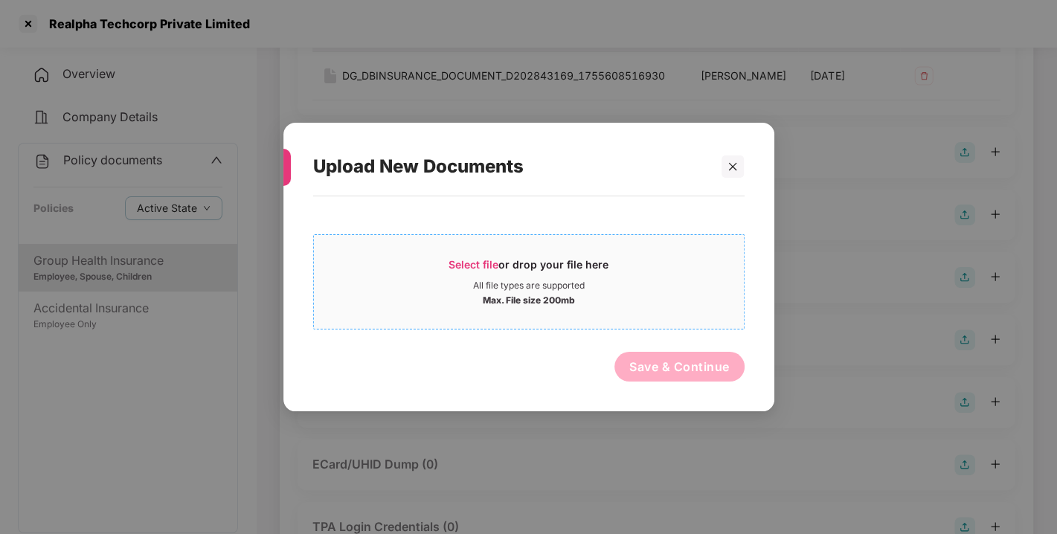
click at [474, 266] on span "Select file" at bounding box center [474, 264] width 50 height 13
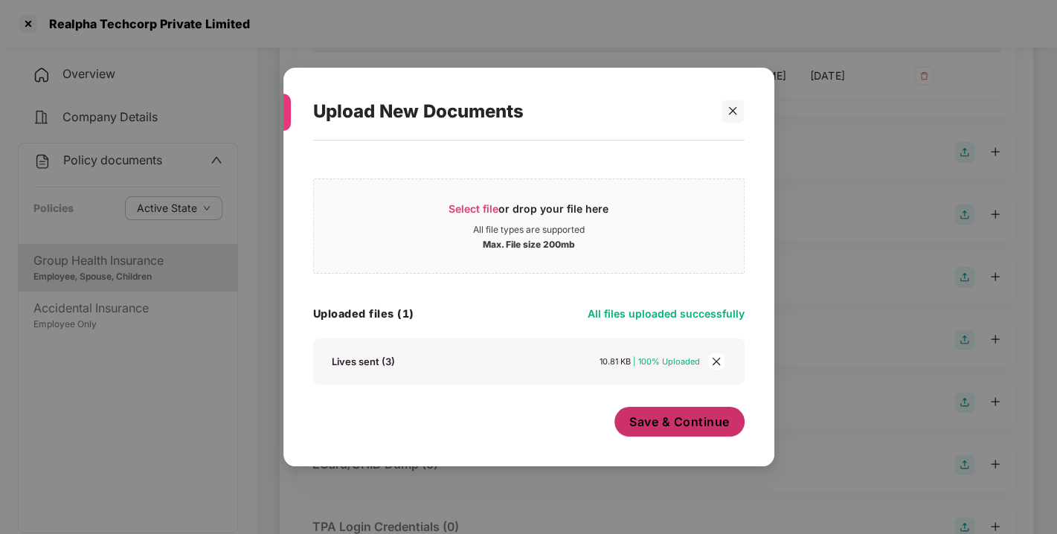
drag, startPoint x: 690, startPoint y: 438, endPoint x: 674, endPoint y: 421, distance: 22.6
click at [674, 421] on div "Save & Continue" at bounding box center [680, 425] width 130 height 37
click at [674, 421] on span "Save & Continue" at bounding box center [679, 422] width 100 height 16
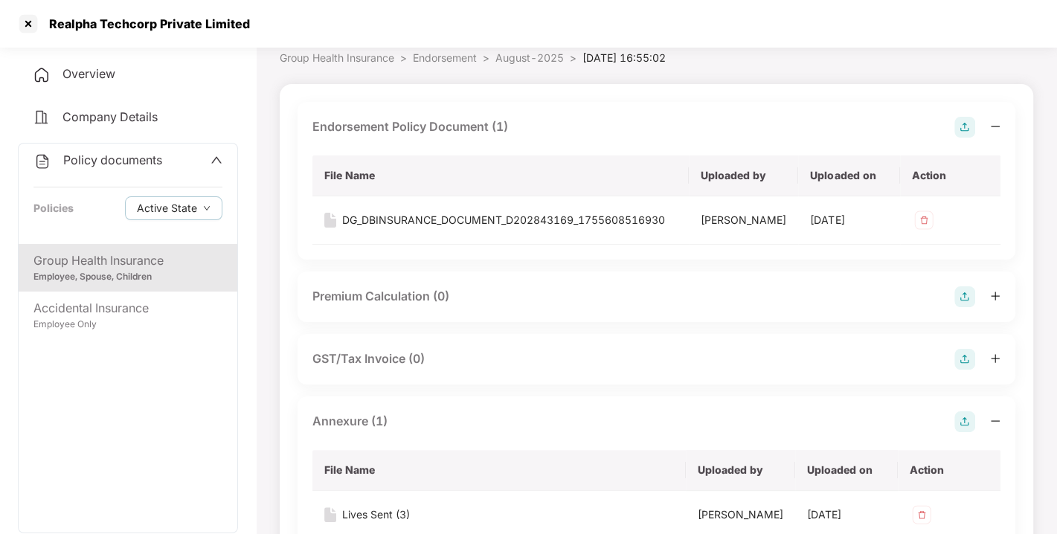
scroll to position [0, 0]
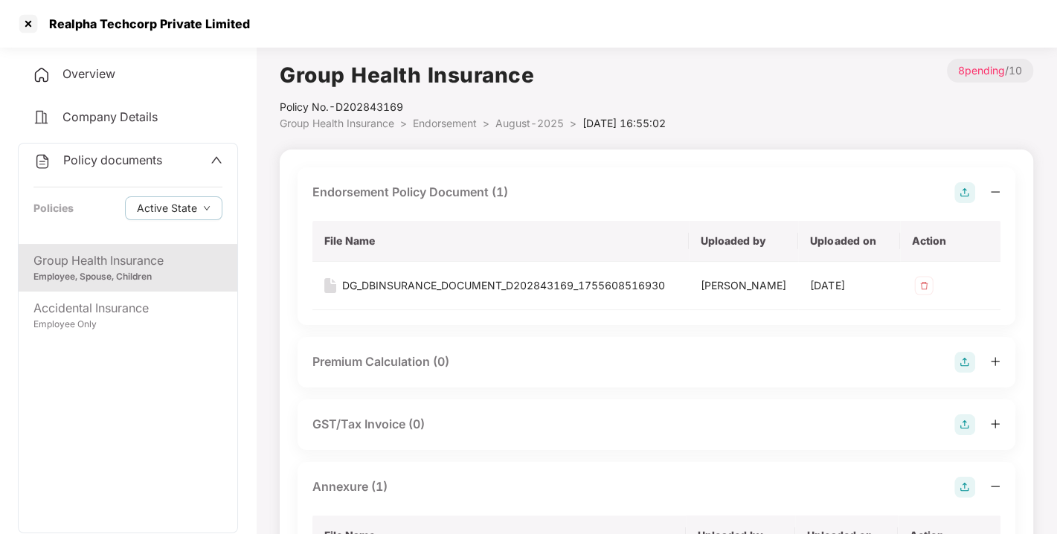
click at [455, 115] on li "Endorsement >" at bounding box center [454, 123] width 83 height 16
click at [172, 153] on div "Policy documents" at bounding box center [127, 160] width 189 height 19
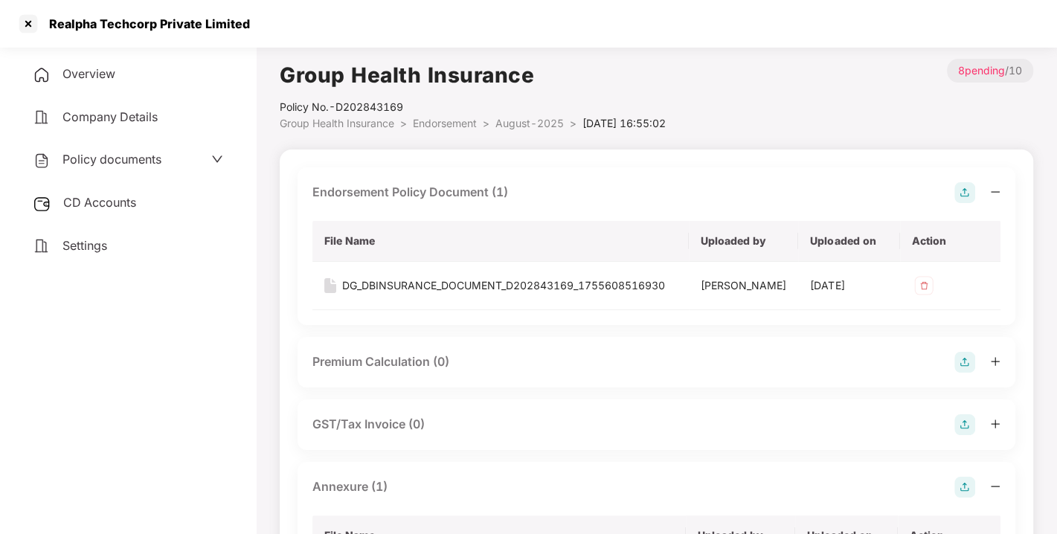
click at [82, 207] on span "CD Accounts" at bounding box center [99, 202] width 73 height 15
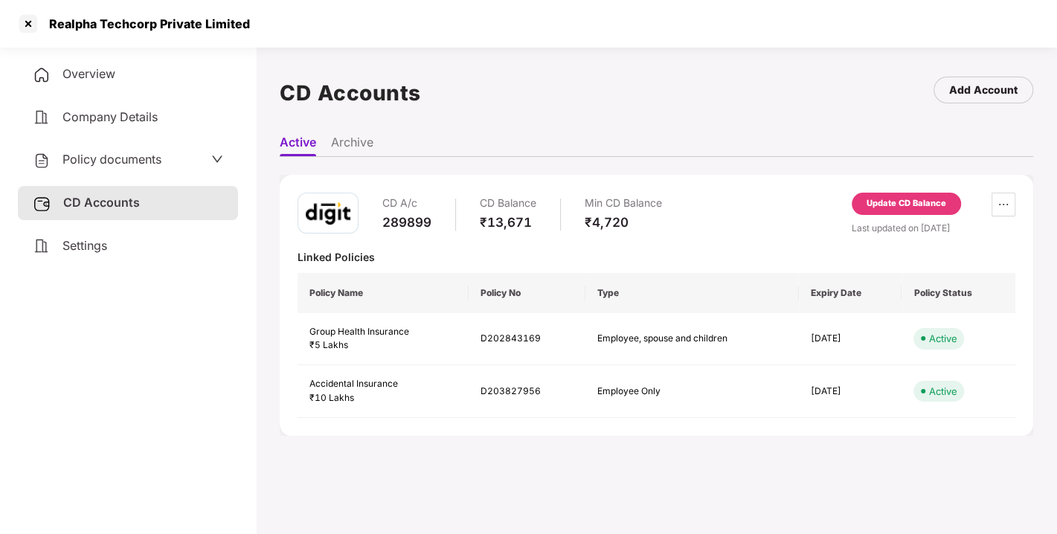
click at [888, 209] on div "Update CD Balance" at bounding box center [907, 203] width 80 height 13
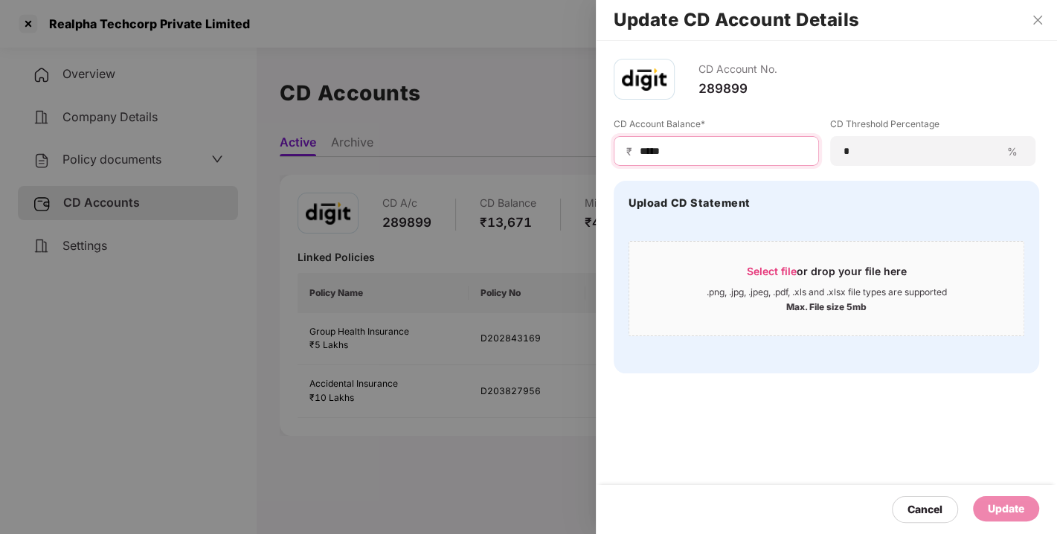
drag, startPoint x: 691, startPoint y: 150, endPoint x: 552, endPoint y: 182, distance: 142.2
click at [552, 182] on div "Update CD Account Details CD Account No. 289899 CD Account Balance* ₹ ***** CD …" at bounding box center [528, 267] width 1057 height 534
type input "***"
click at [1025, 509] on div "Update" at bounding box center [1006, 508] width 66 height 25
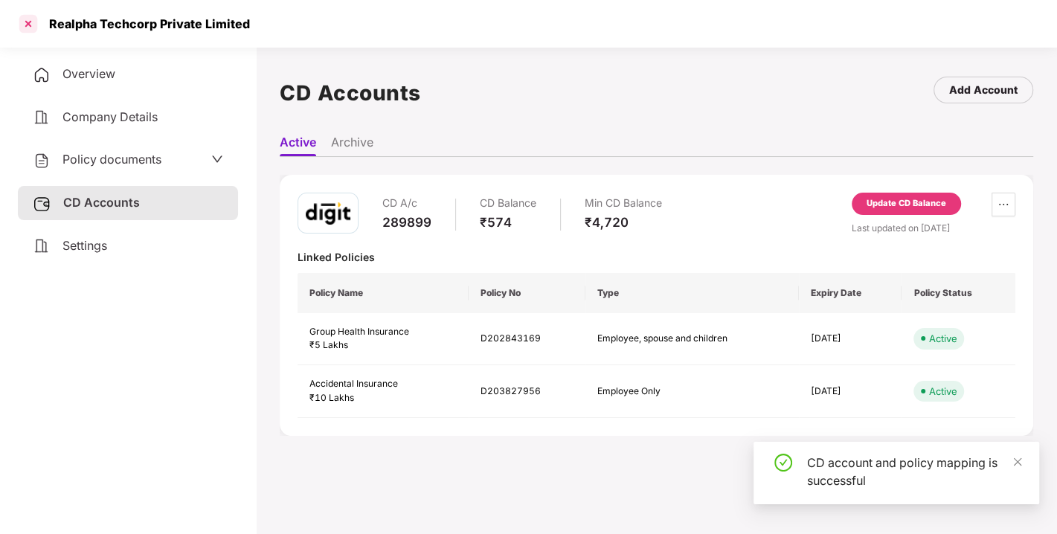
click at [32, 16] on div at bounding box center [28, 24] width 24 height 24
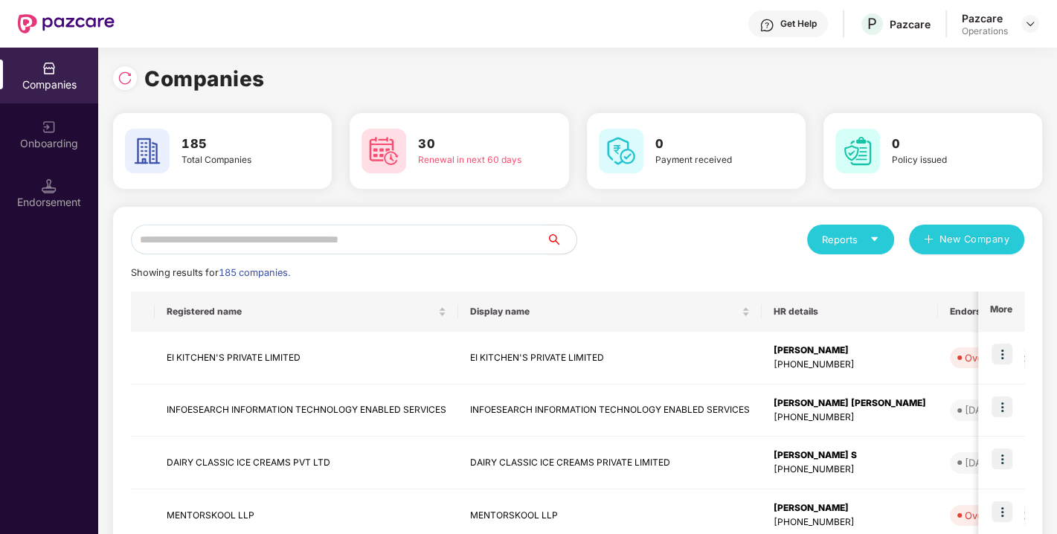
click at [308, 252] on input "text" at bounding box center [339, 240] width 416 height 30
type input "*"
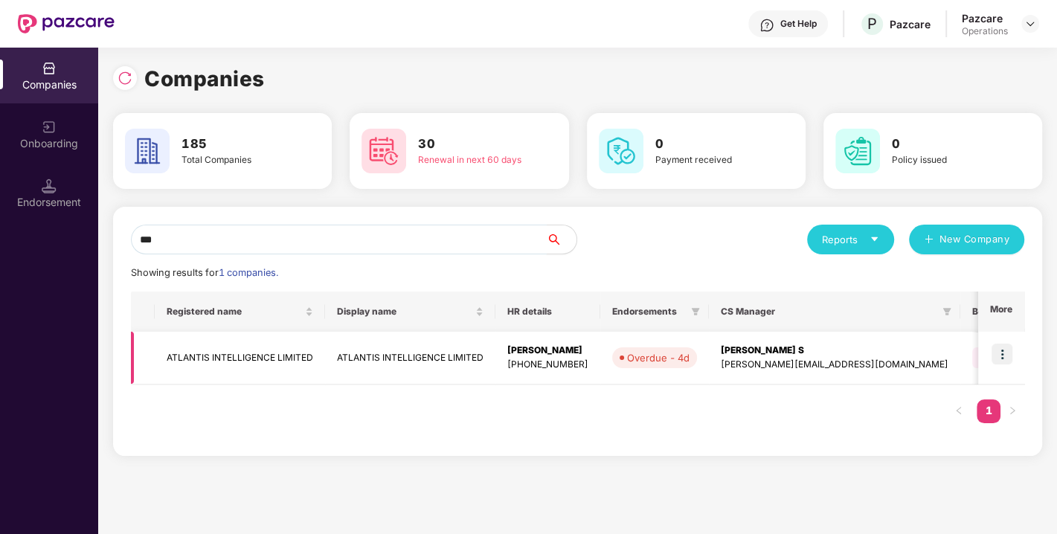
type input "***"
click at [240, 353] on td "ATLANTIS INTELLIGENCE LIMITED" at bounding box center [240, 358] width 170 height 53
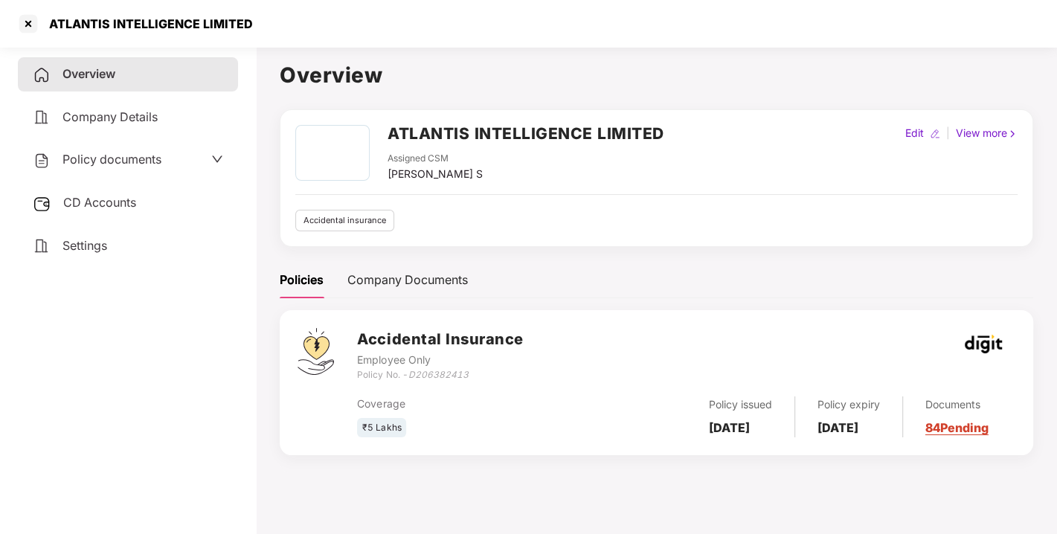
click at [124, 161] on span "Policy documents" at bounding box center [112, 159] width 99 height 15
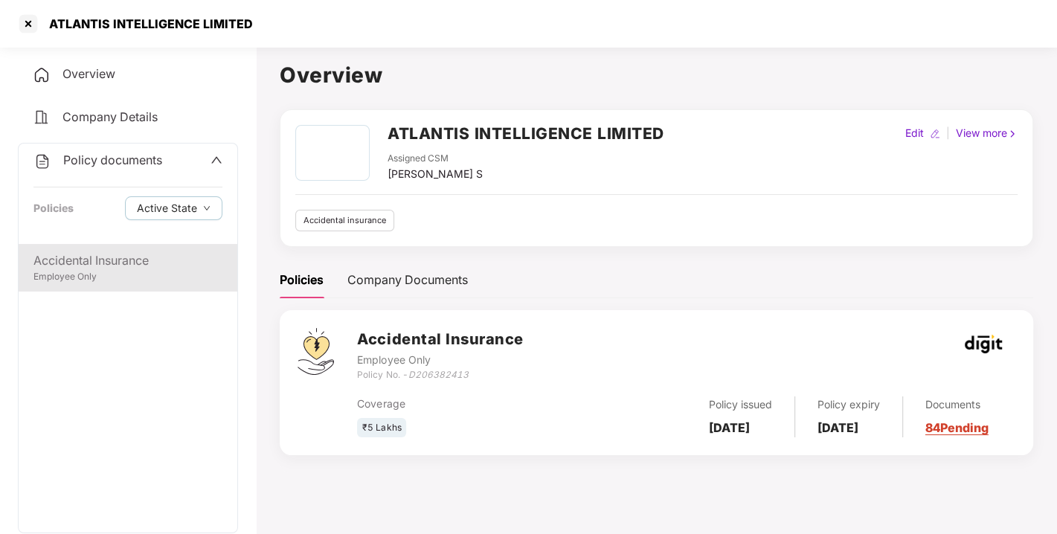
click at [125, 257] on div "Accidental Insurance" at bounding box center [127, 260] width 189 height 19
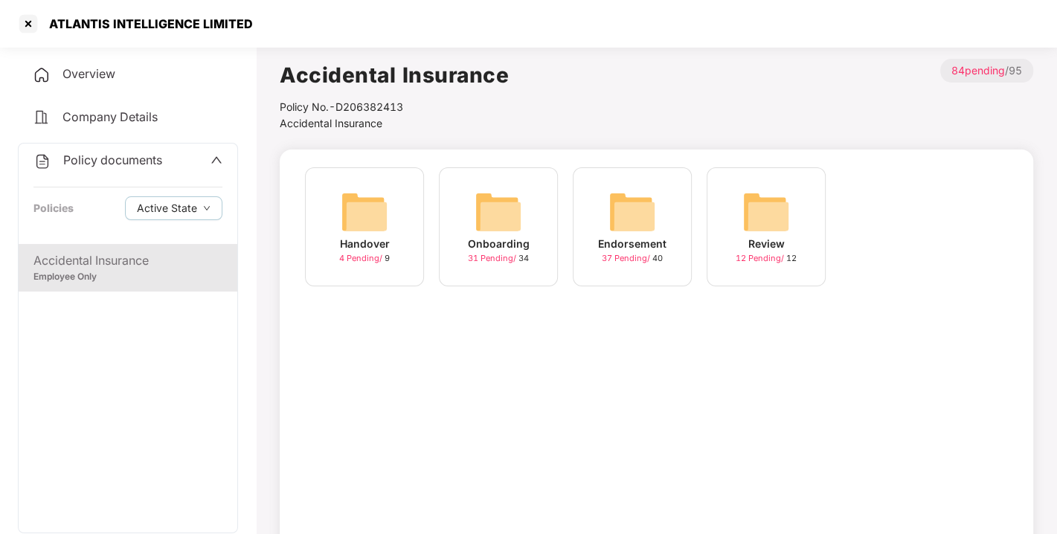
click at [627, 227] on img at bounding box center [633, 212] width 48 height 48
click at [119, 153] on span "Policy documents" at bounding box center [112, 160] width 99 height 15
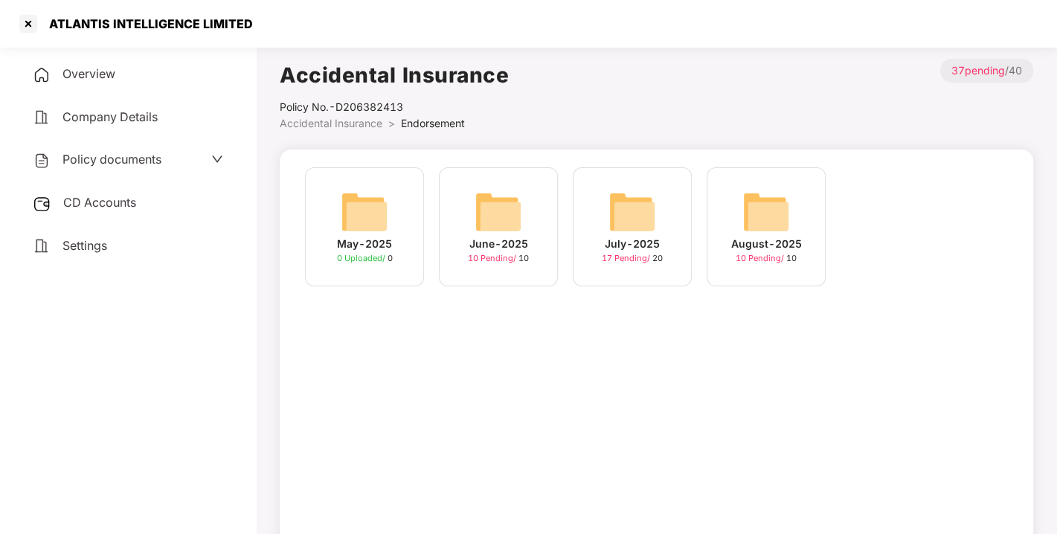
click at [110, 164] on span "Policy documents" at bounding box center [112, 159] width 99 height 15
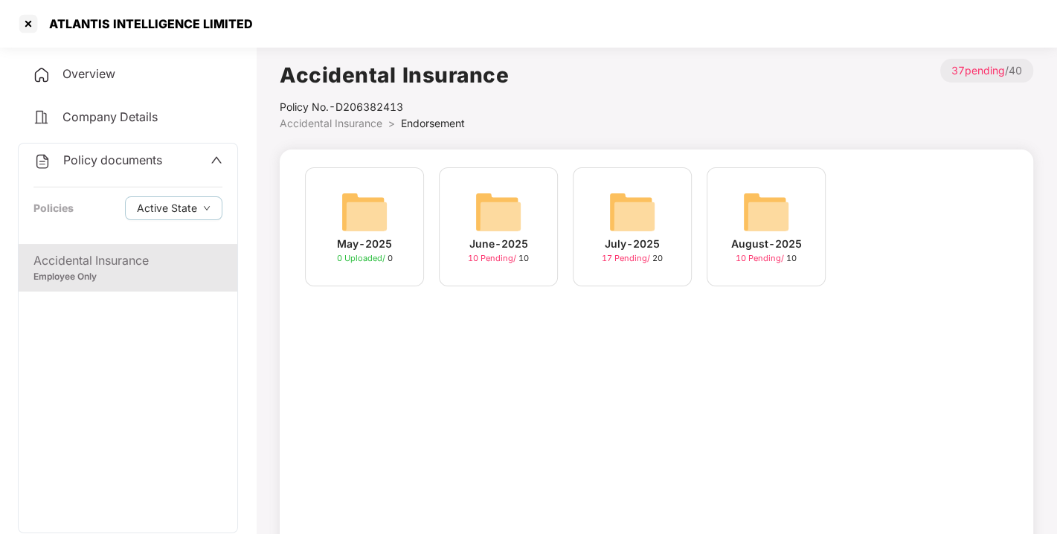
click at [146, 260] on div "Accidental Insurance" at bounding box center [127, 260] width 189 height 19
click at [651, 215] on img at bounding box center [633, 212] width 48 height 48
click at [786, 199] on img at bounding box center [767, 212] width 48 height 48
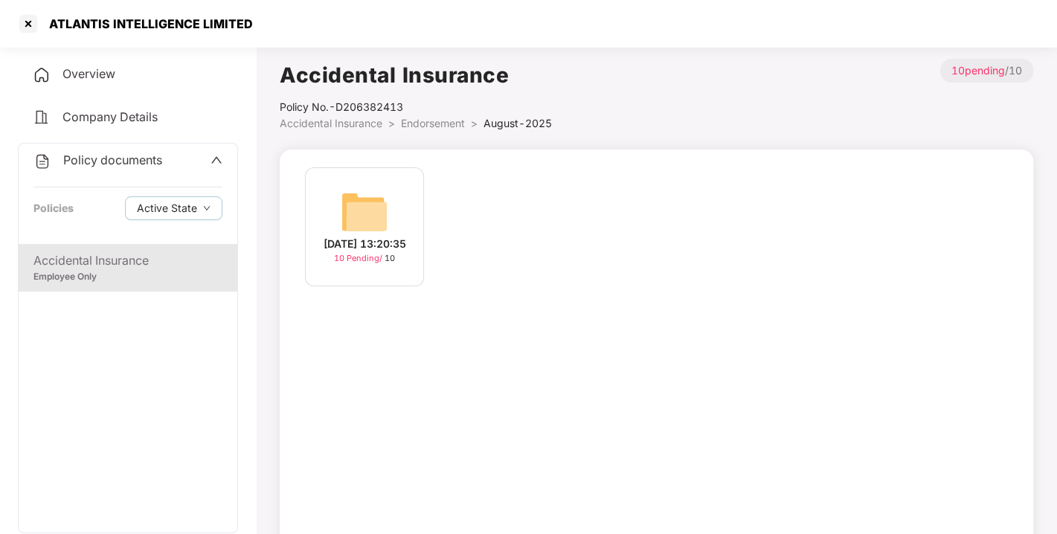
click at [371, 202] on img at bounding box center [365, 212] width 48 height 48
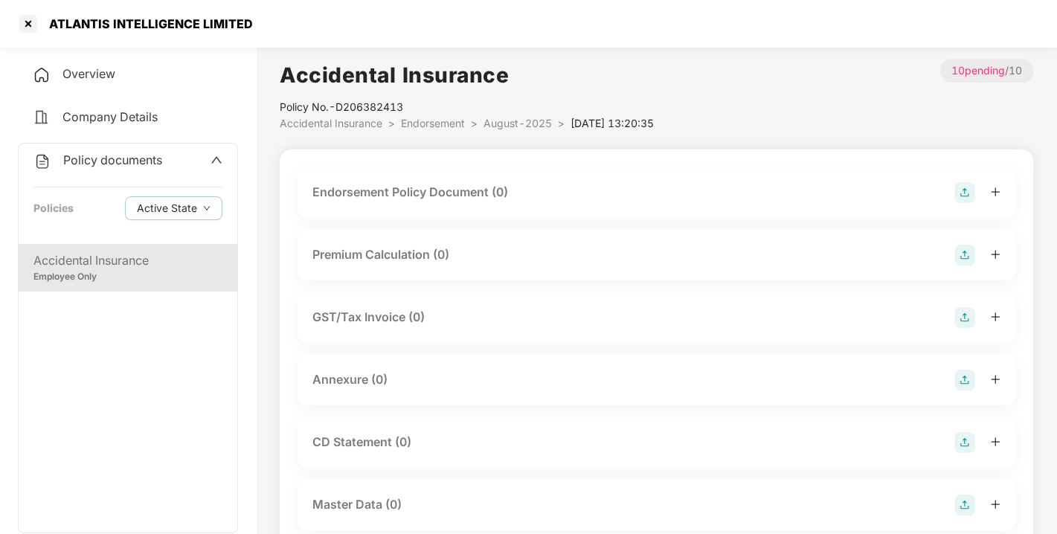
click at [961, 193] on img at bounding box center [965, 192] width 21 height 21
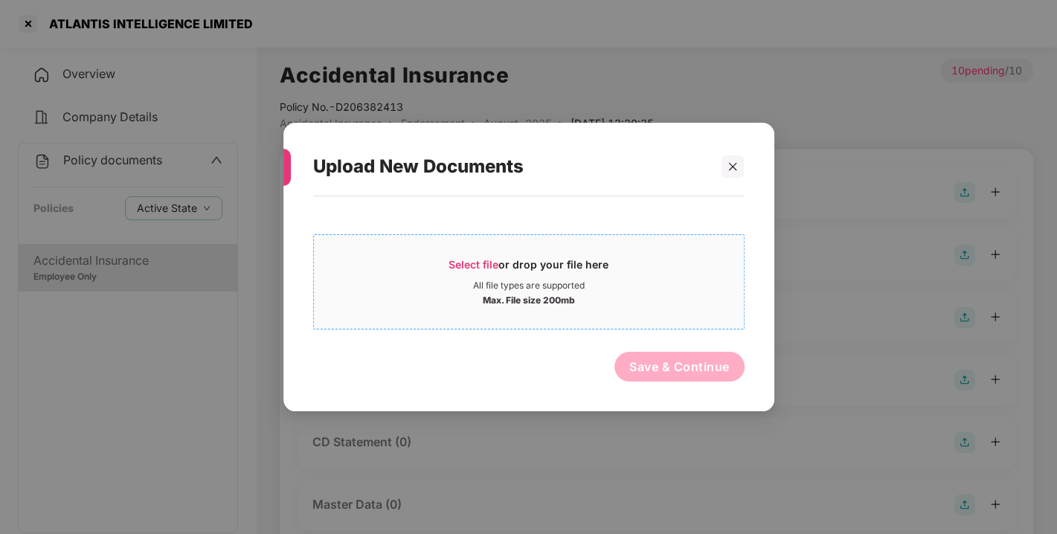
click at [481, 269] on span "Select file" at bounding box center [474, 264] width 50 height 13
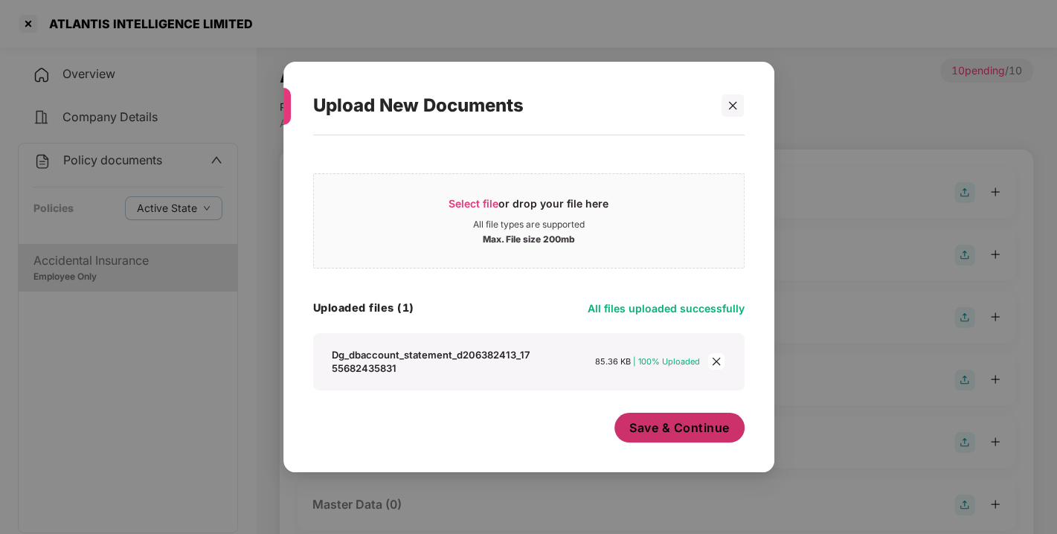
click at [693, 435] on span "Save & Continue" at bounding box center [679, 428] width 100 height 16
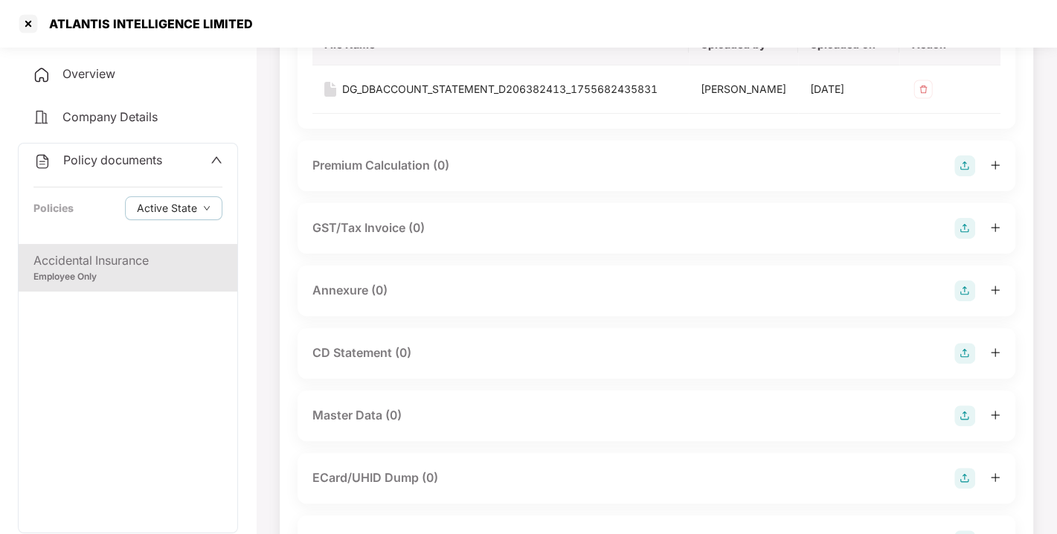
scroll to position [197, 0]
click at [958, 301] on img at bounding box center [965, 290] width 21 height 21
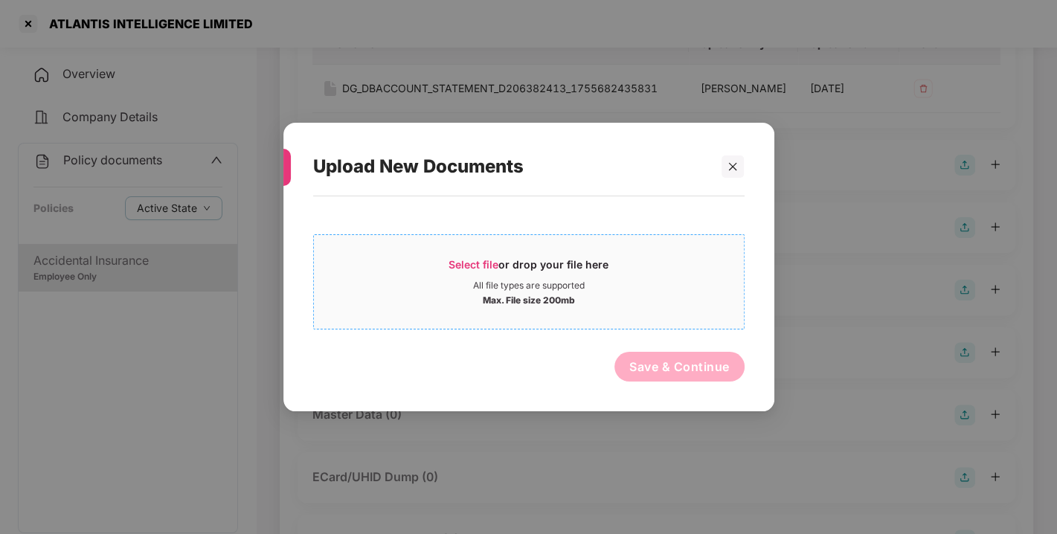
click at [474, 260] on span "Select file" at bounding box center [474, 264] width 50 height 13
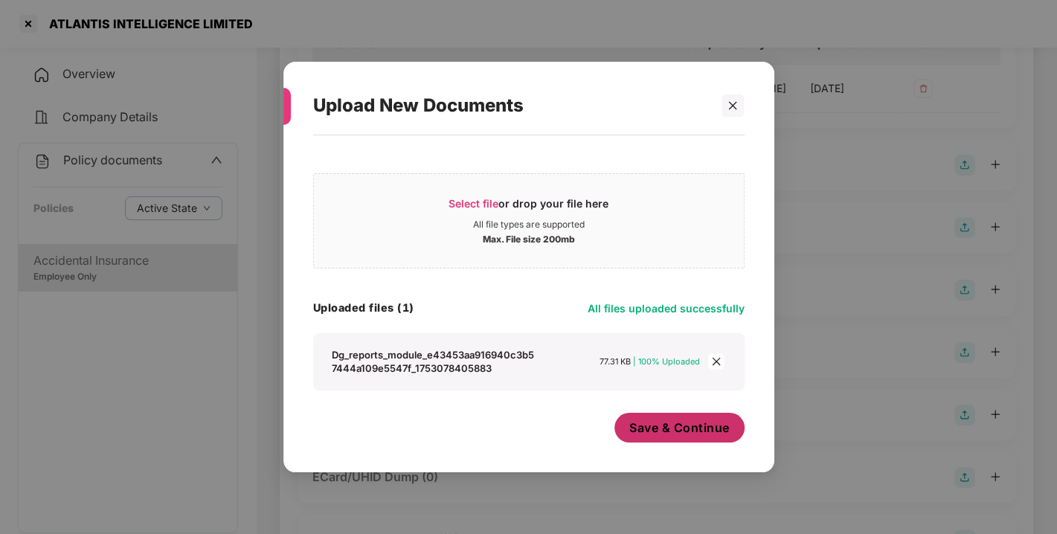
click at [673, 423] on span "Save & Continue" at bounding box center [679, 428] width 100 height 16
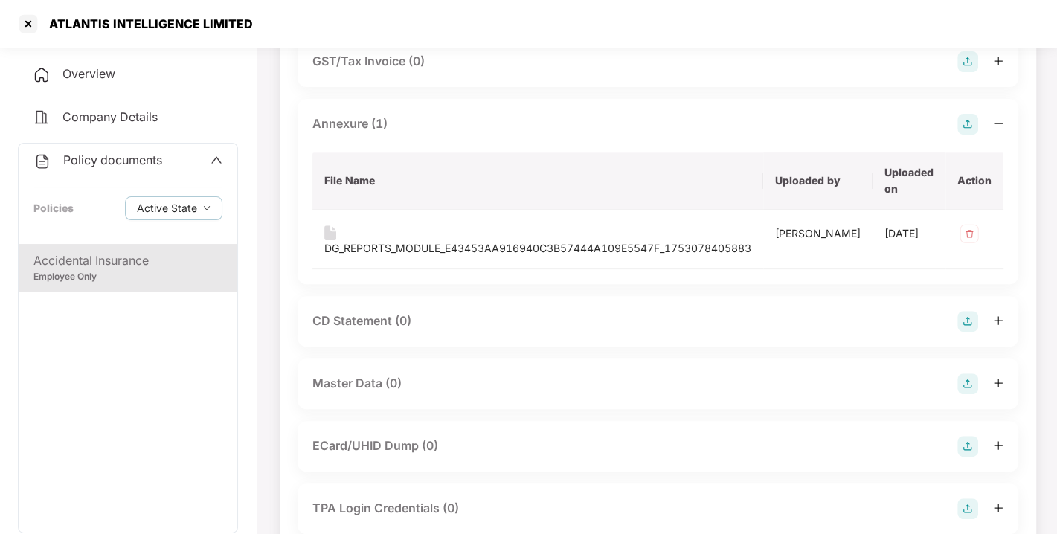
scroll to position [493, 0]
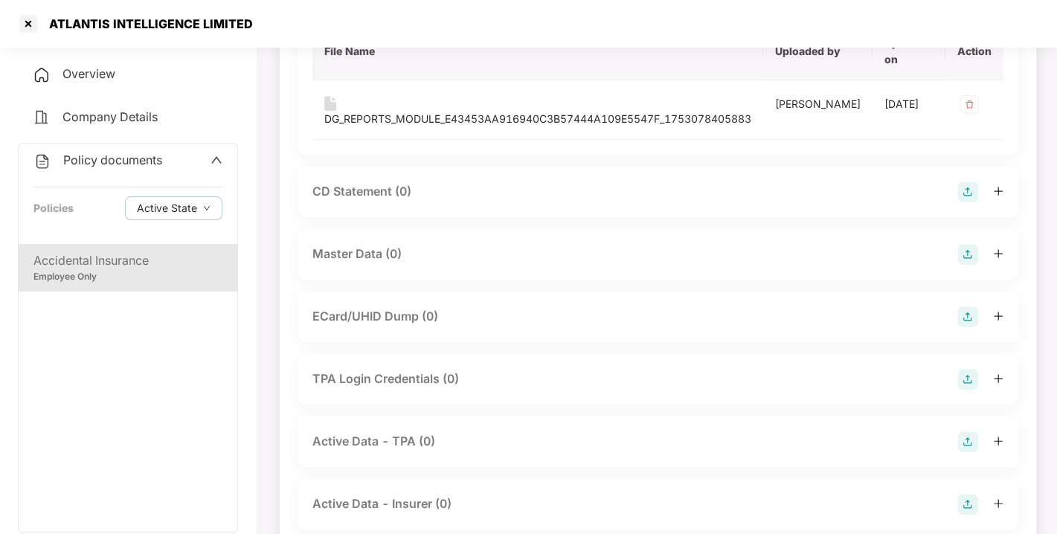
click at [963, 265] on img at bounding box center [968, 254] width 21 height 21
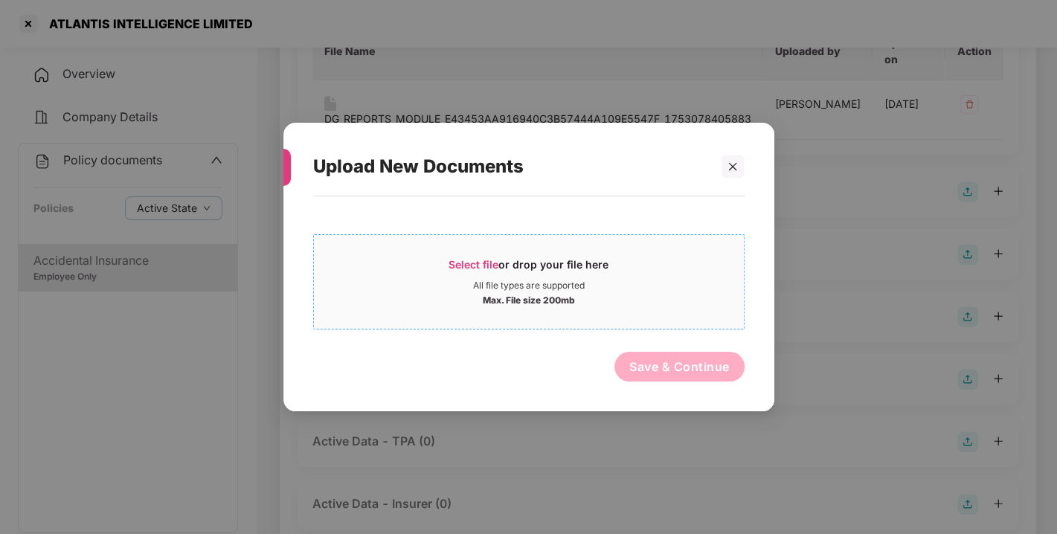
click at [471, 251] on span "Select file or drop your file here All file types are supported Max. File size …" at bounding box center [529, 281] width 430 height 71
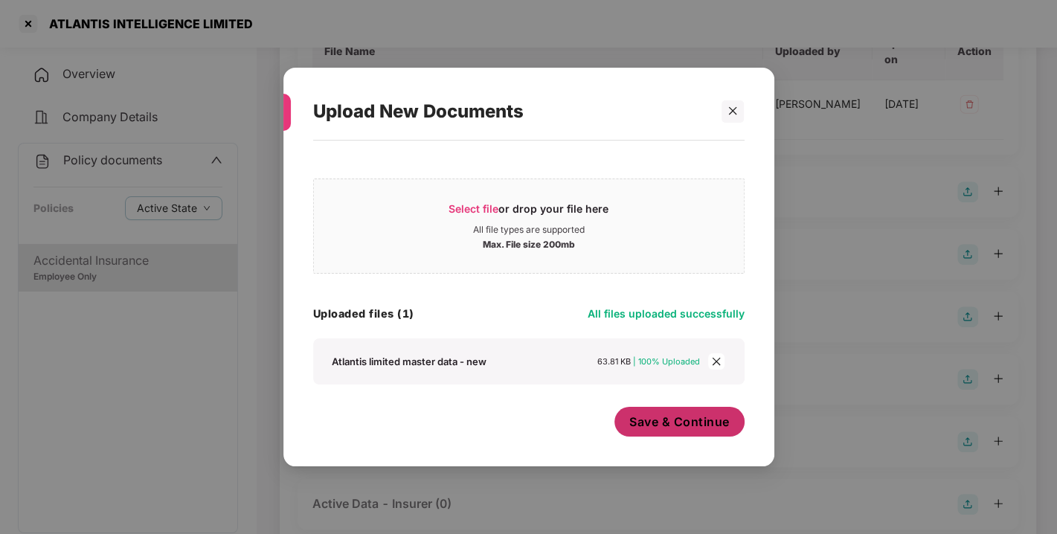
click at [696, 435] on button "Save & Continue" at bounding box center [680, 422] width 130 height 30
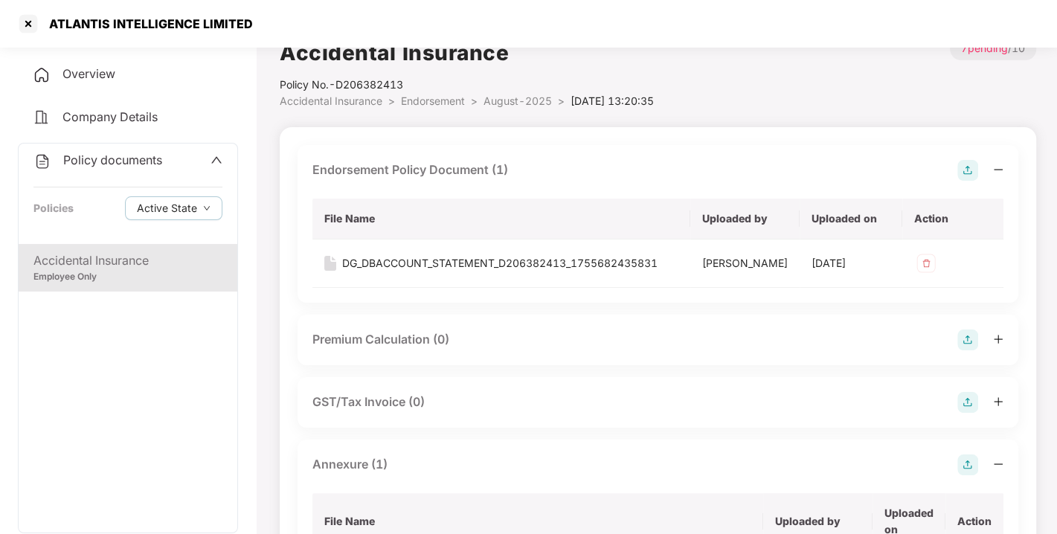
scroll to position [0, 0]
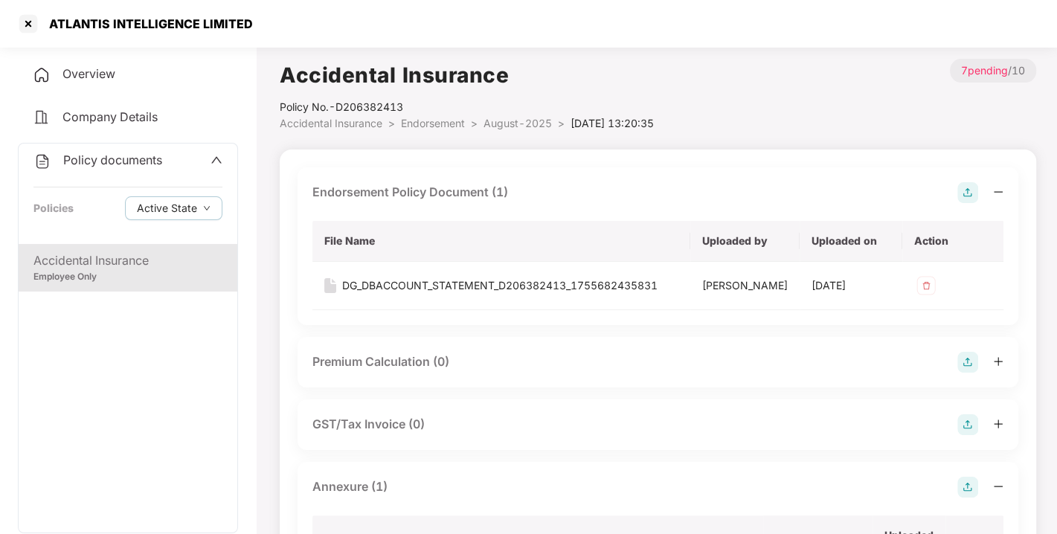
click at [138, 165] on span "Policy documents" at bounding box center [112, 160] width 99 height 15
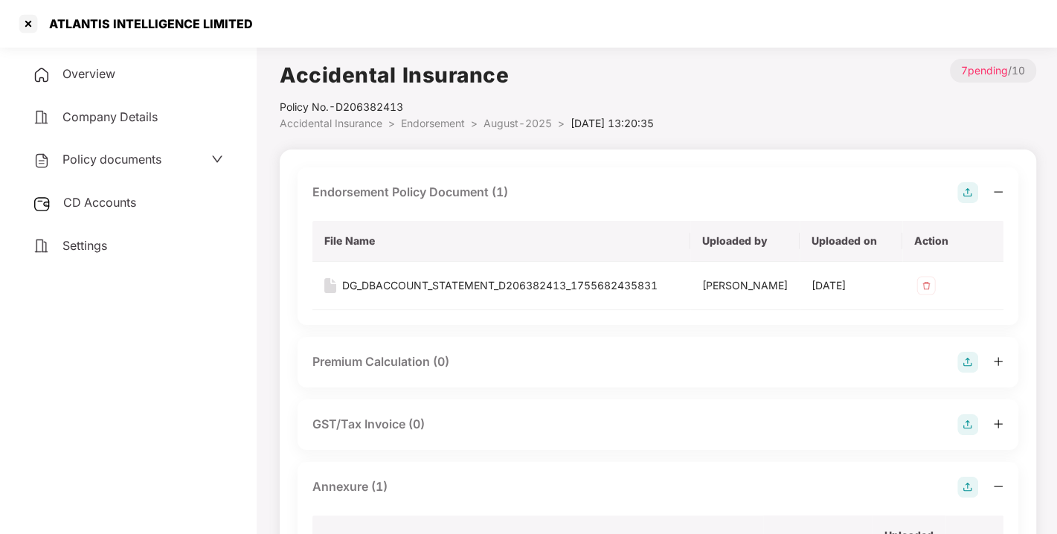
click at [121, 187] on div "CD Accounts" at bounding box center [128, 203] width 220 height 34
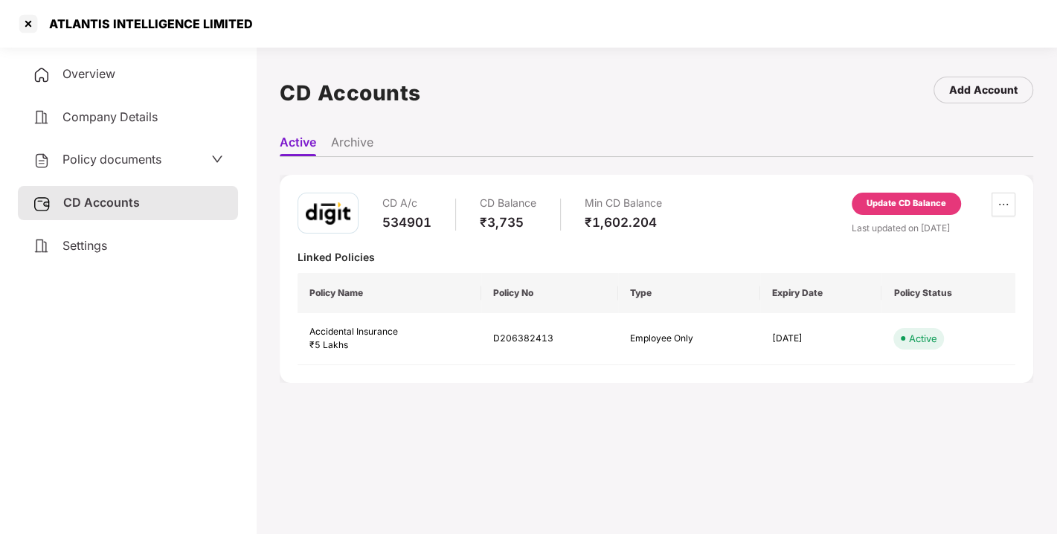
click at [884, 200] on div "Update CD Balance" at bounding box center [907, 203] width 80 height 13
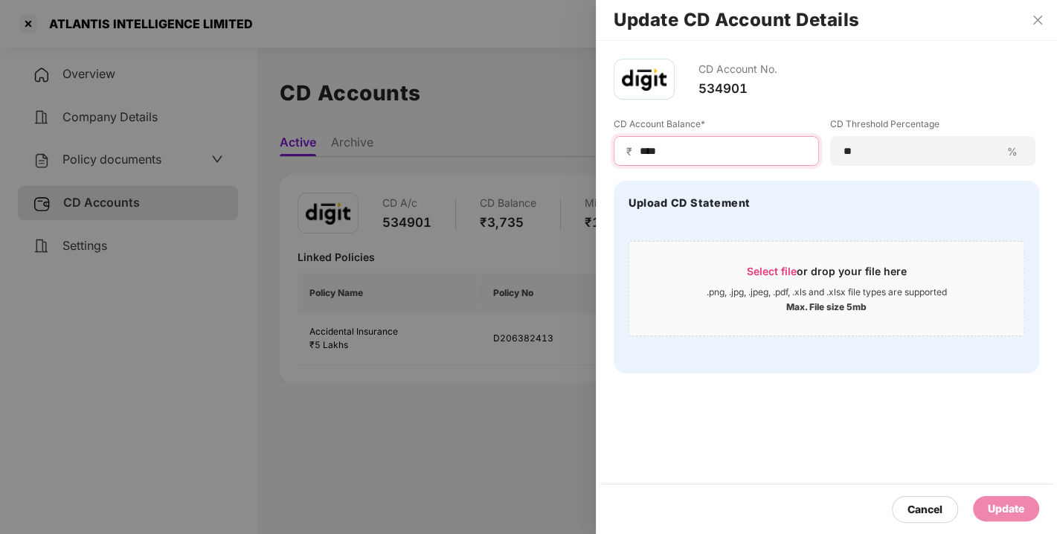
drag, startPoint x: 703, startPoint y: 150, endPoint x: 522, endPoint y: 167, distance: 182.3
click at [522, 167] on div "Update CD Account Details CD Account No. 534901 CD Account Balance* ₹ **** CD T…" at bounding box center [528, 267] width 1057 height 534
type input "****"
click at [1003, 511] on div "Update" at bounding box center [1006, 509] width 36 height 16
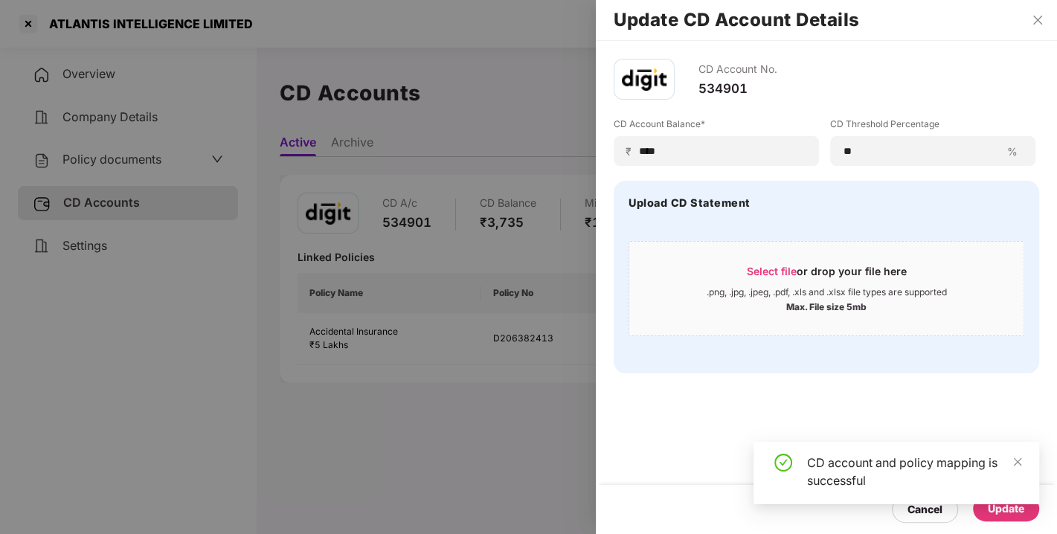
click at [814, 377] on div "CD Account No. 534901 CD Account Balance* ₹ **** CD Threshold Percentage ** % U…" at bounding box center [826, 216] width 461 height 350
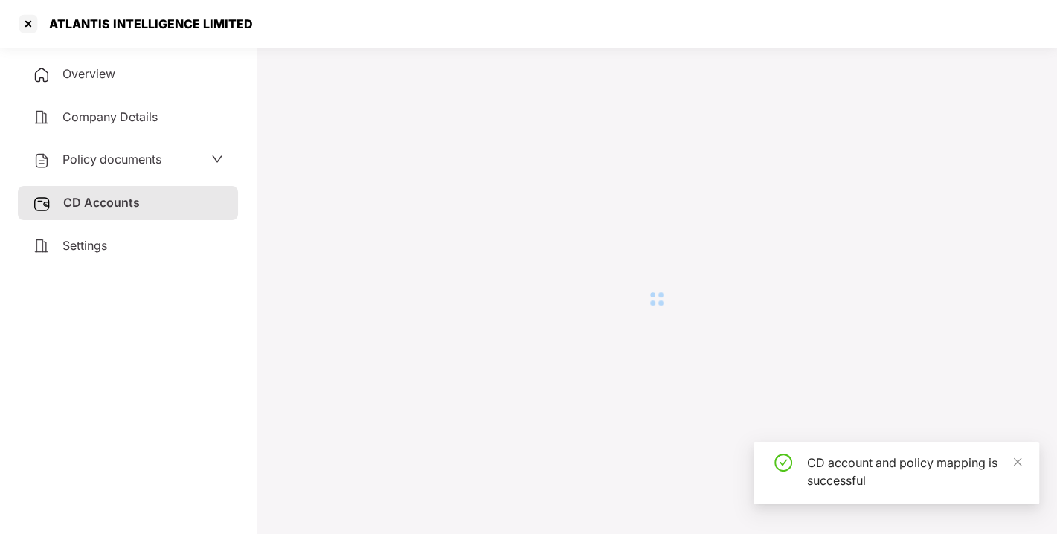
click at [854, 395] on div at bounding box center [657, 299] width 754 height 481
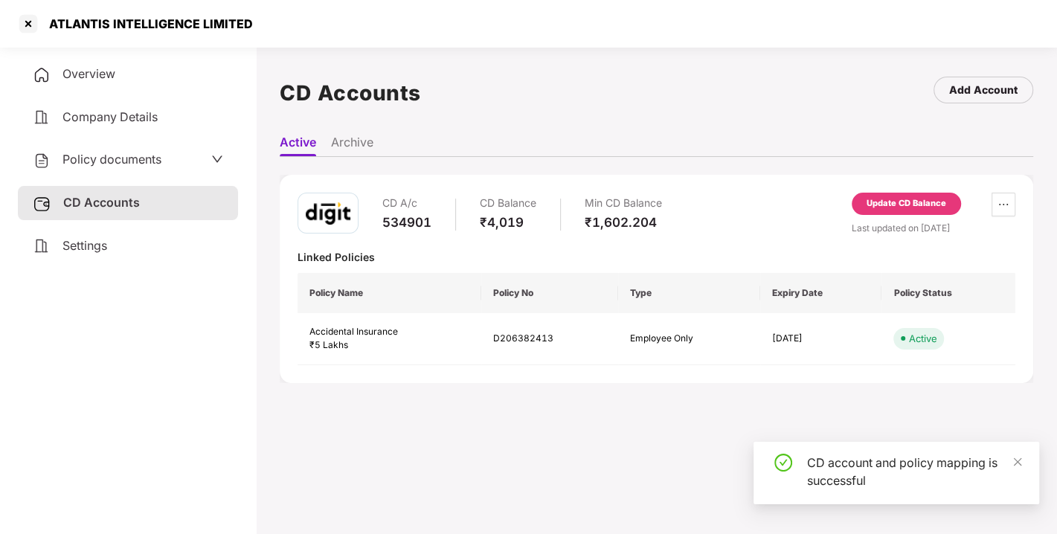
click at [709, 250] on div "CD A/c 534901 CD Balance ₹4,019 Min CD Balance ₹1,602.204 Update CD Balance Las…" at bounding box center [657, 257] width 718 height 14
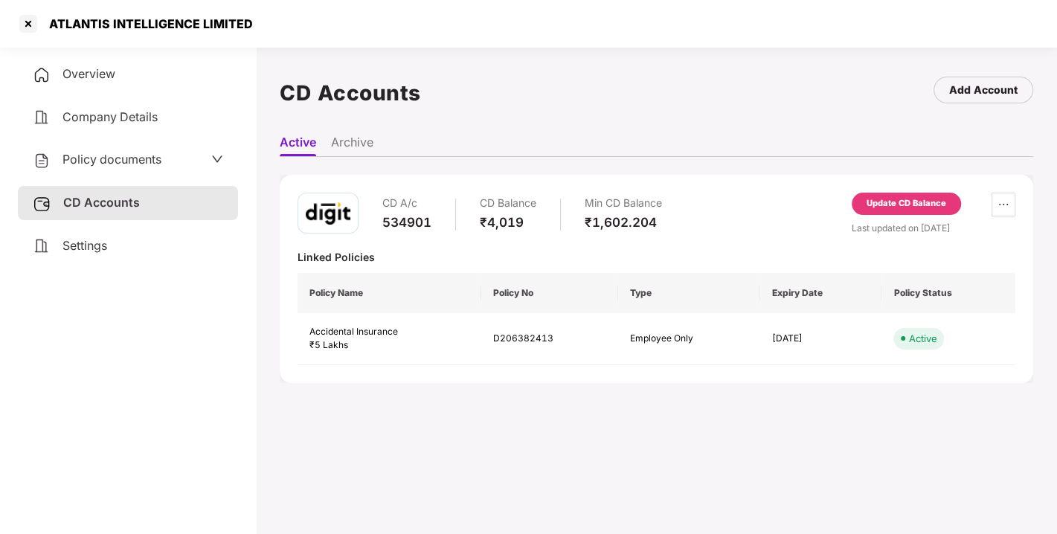
click at [740, 250] on div "CD A/c 534901 CD Balance ₹4,019 Min CD Balance ₹1,602.204 Update CD Balance Las…" at bounding box center [657, 257] width 718 height 14
drag, startPoint x: 705, startPoint y: 192, endPoint x: 752, endPoint y: 195, distance: 47.0
click at [752, 250] on div "CD A/c 534901 CD Balance ₹4,019 Min CD Balance ₹1,602.204 Update CD Balance Las…" at bounding box center [657, 257] width 718 height 14
click at [31, 16] on div at bounding box center [28, 24] width 24 height 24
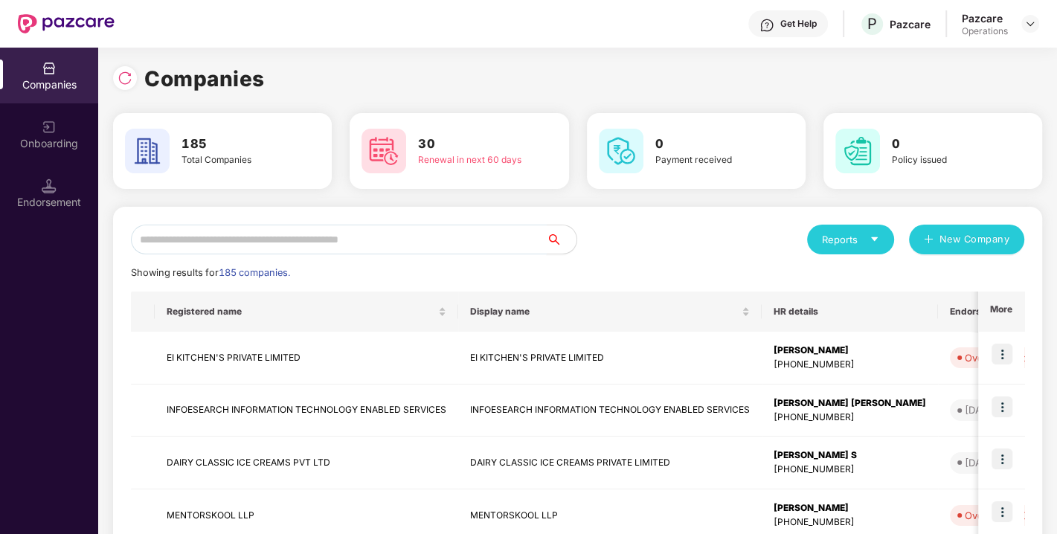
click at [414, 226] on input "text" at bounding box center [339, 240] width 416 height 30
click at [641, 253] on div "Reports New Company" at bounding box center [801, 240] width 447 height 30
click at [516, 242] on input "text" at bounding box center [339, 240] width 416 height 30
click at [597, 250] on div "Reports New Company" at bounding box center [801, 240] width 447 height 30
click at [306, 236] on input "text" at bounding box center [339, 240] width 416 height 30
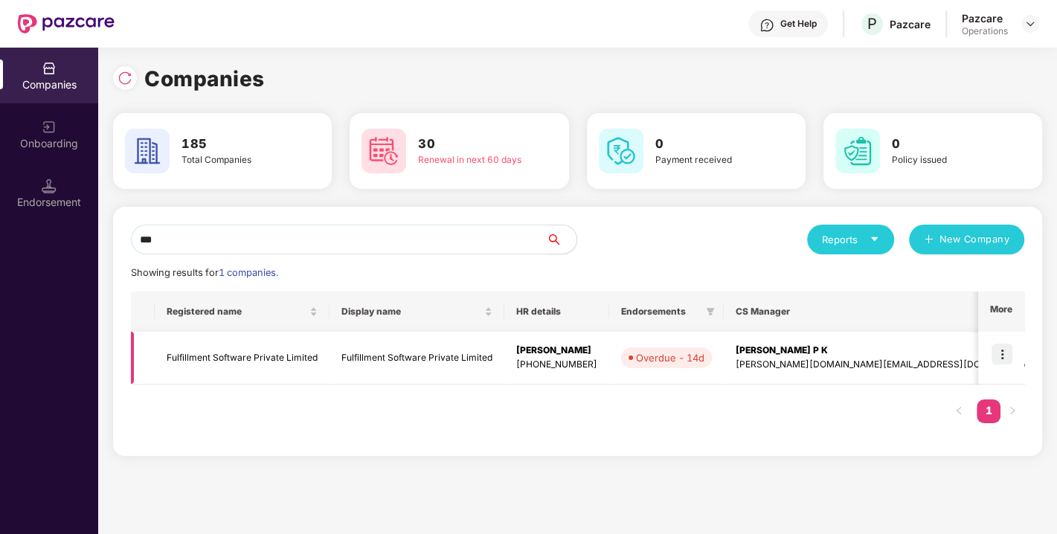
type input "***"
click at [237, 353] on td "Fulfillment Software Private Limited" at bounding box center [242, 358] width 175 height 53
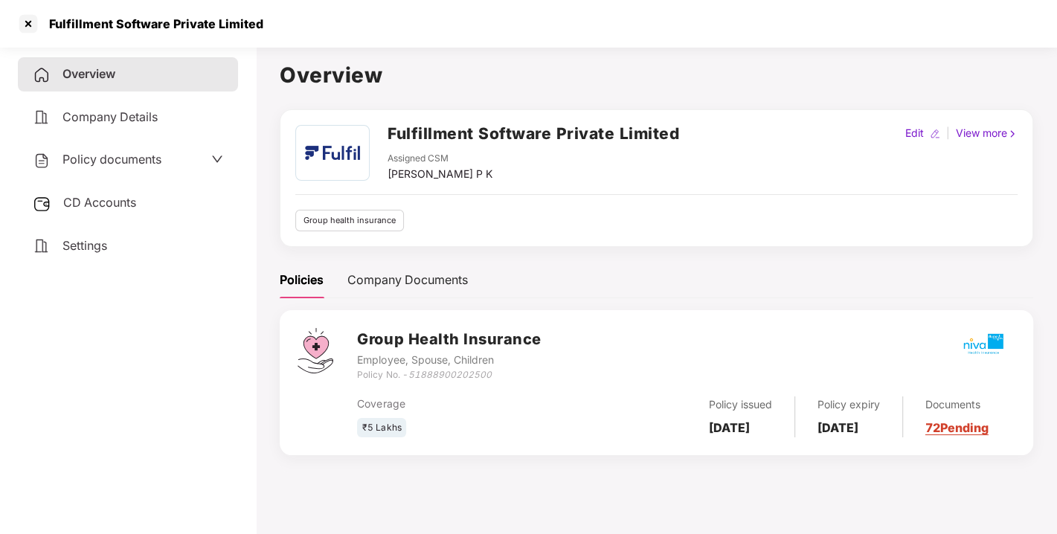
click at [115, 164] on span "Policy documents" at bounding box center [112, 159] width 99 height 15
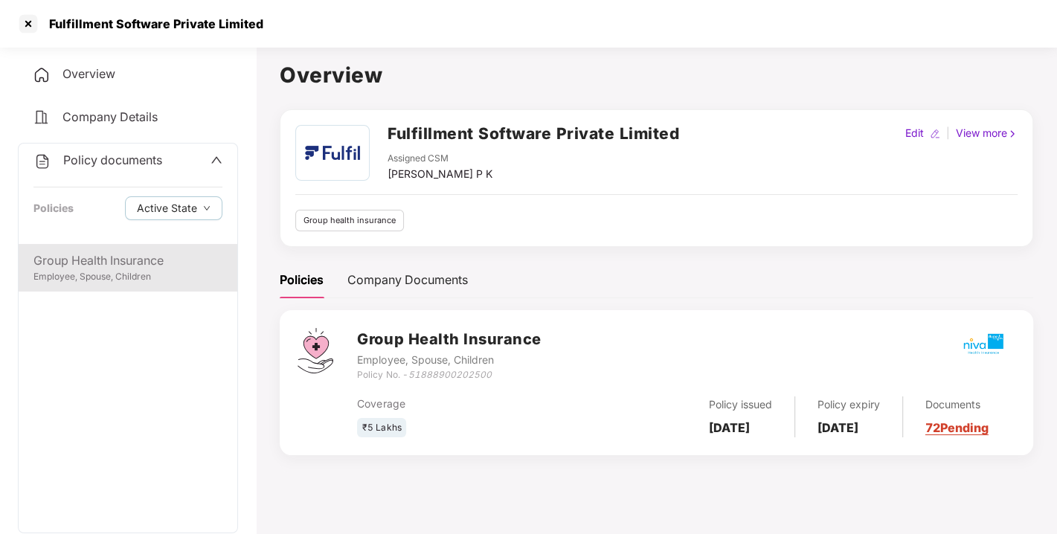
click at [129, 248] on div "Group Health Insurance Employee, Spouse, Children" at bounding box center [128, 268] width 219 height 48
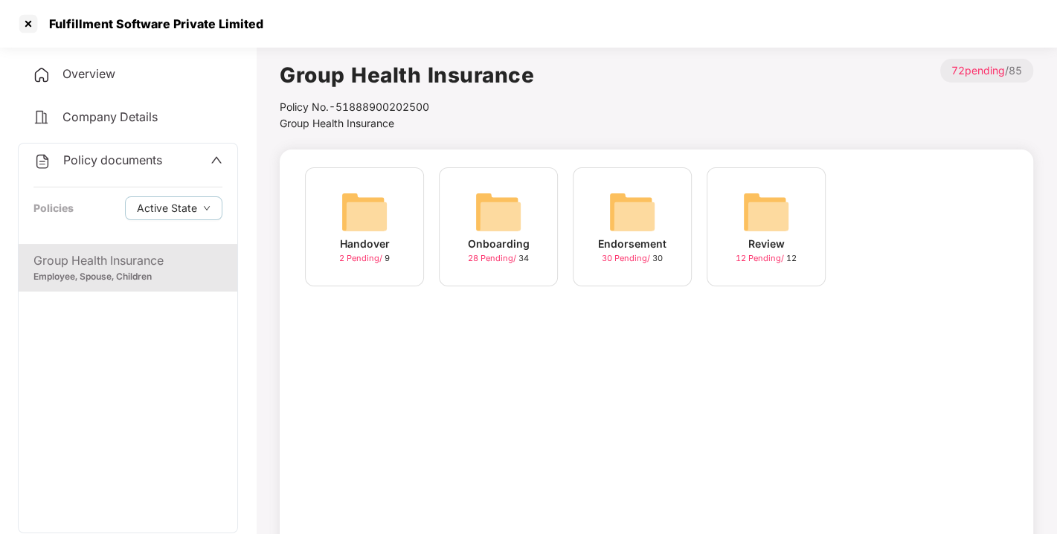
click at [623, 198] on img at bounding box center [633, 212] width 48 height 48
click at [754, 230] on img at bounding box center [767, 212] width 48 height 48
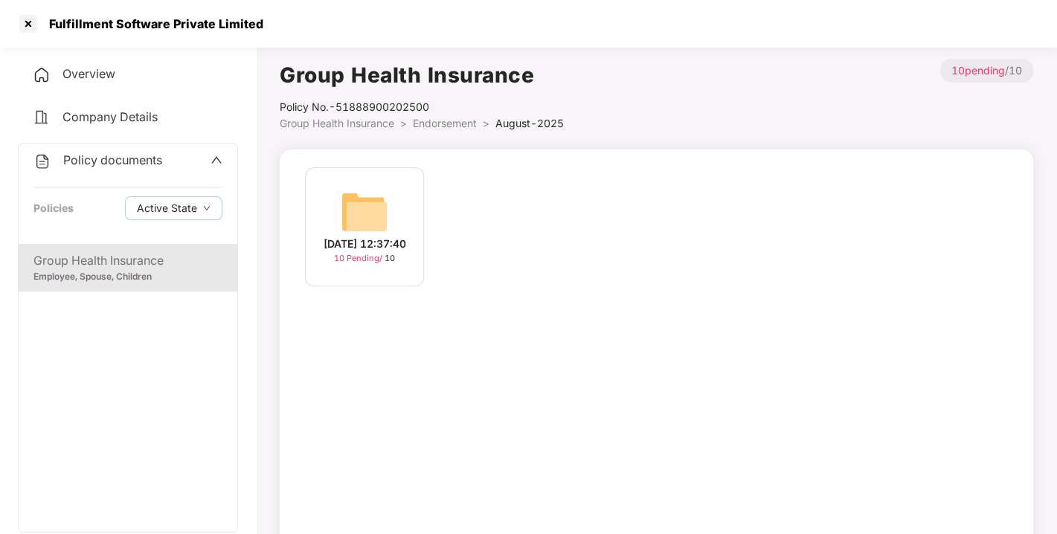
click at [375, 197] on img at bounding box center [365, 212] width 48 height 48
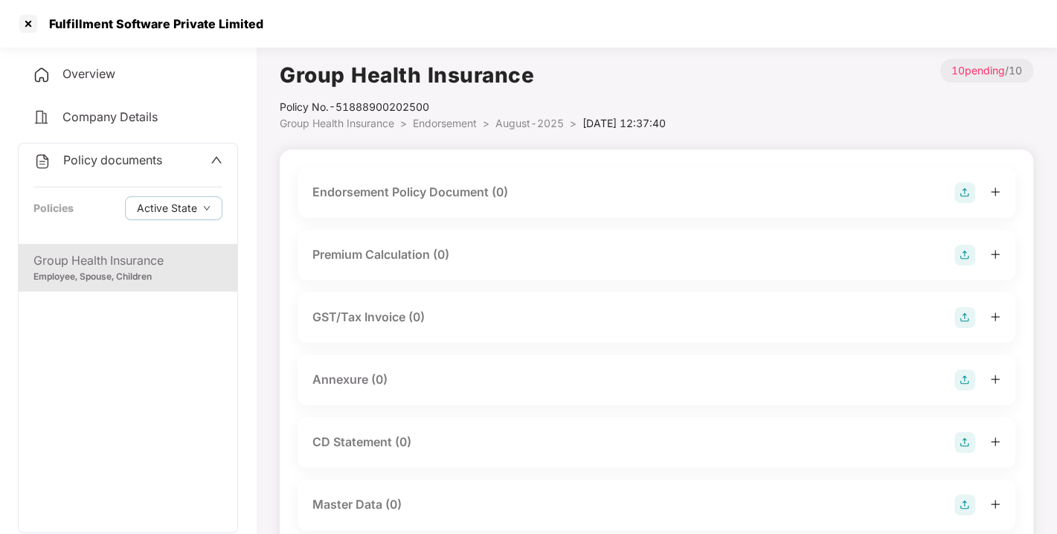
click at [967, 193] on img at bounding box center [965, 192] width 21 height 21
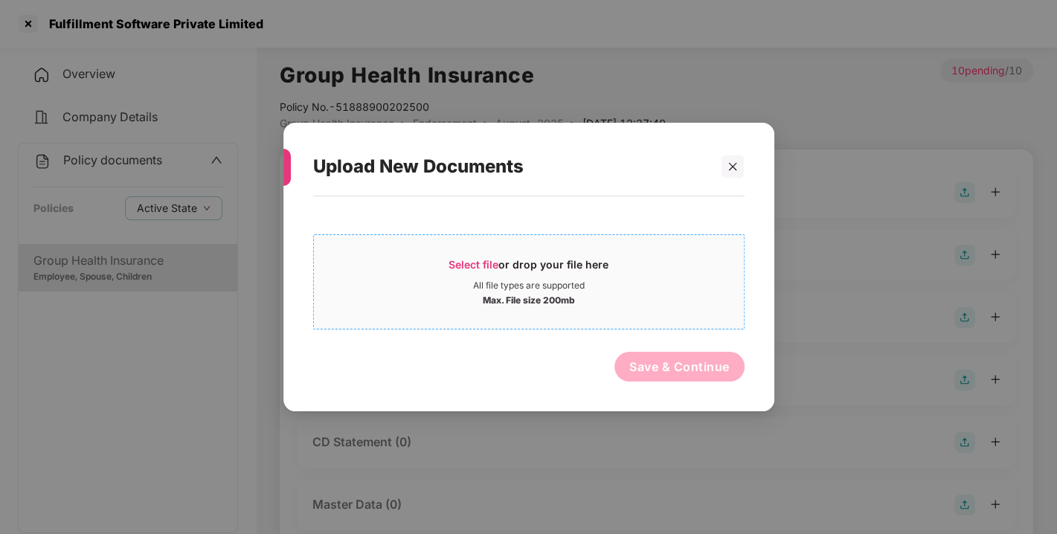
click at [475, 257] on div "Select file or drop your file here" at bounding box center [529, 268] width 160 height 22
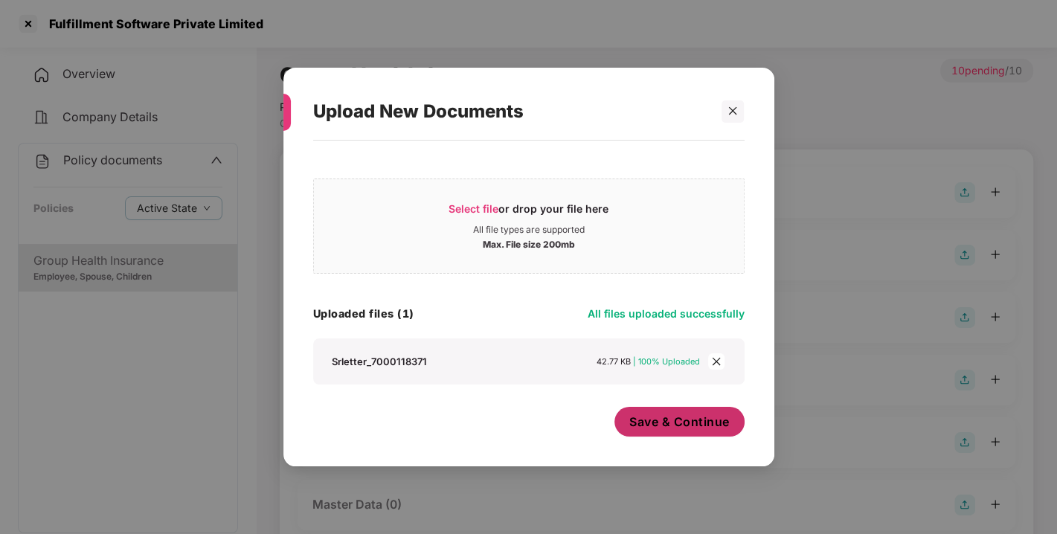
click at [650, 423] on span "Save & Continue" at bounding box center [679, 422] width 100 height 16
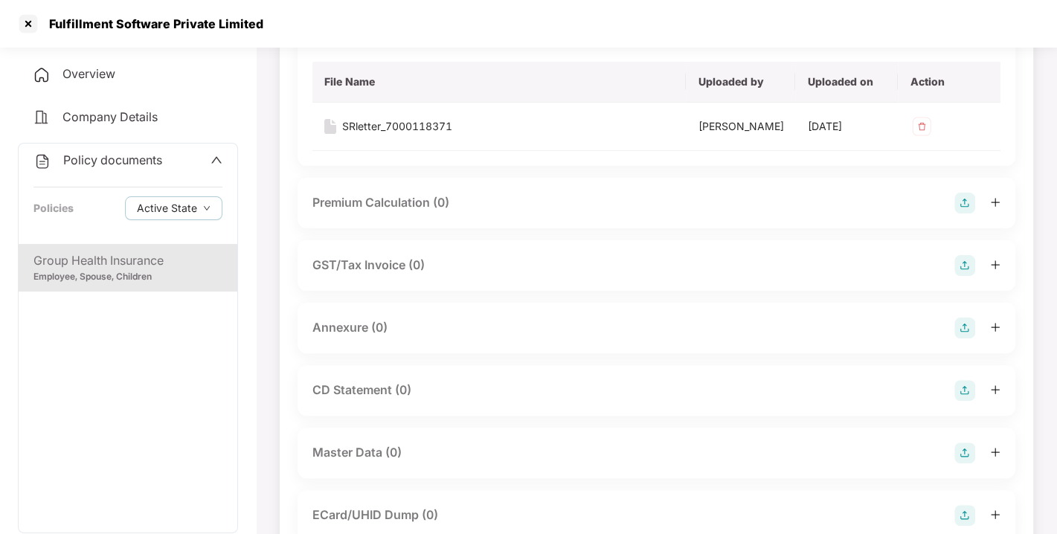
scroll to position [161, 0]
click at [963, 336] on img at bounding box center [965, 325] width 21 height 21
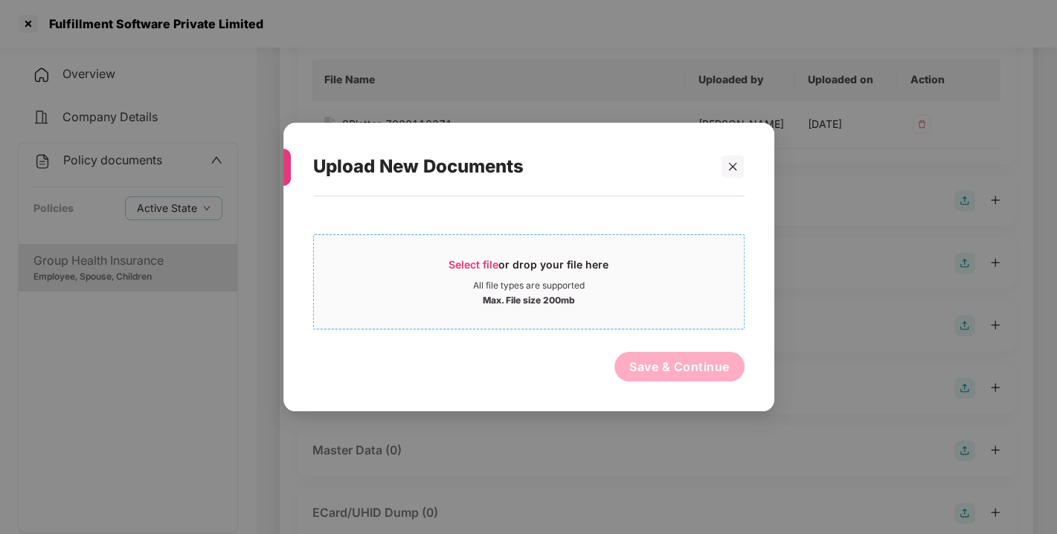
click at [470, 258] on span "Select file" at bounding box center [474, 264] width 50 height 13
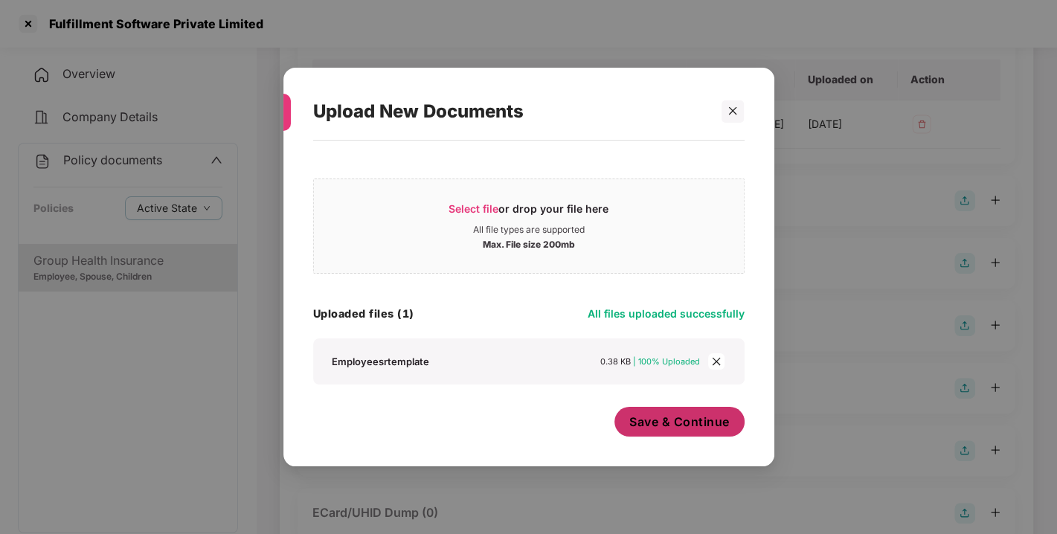
click at [693, 418] on span "Save & Continue" at bounding box center [679, 422] width 100 height 16
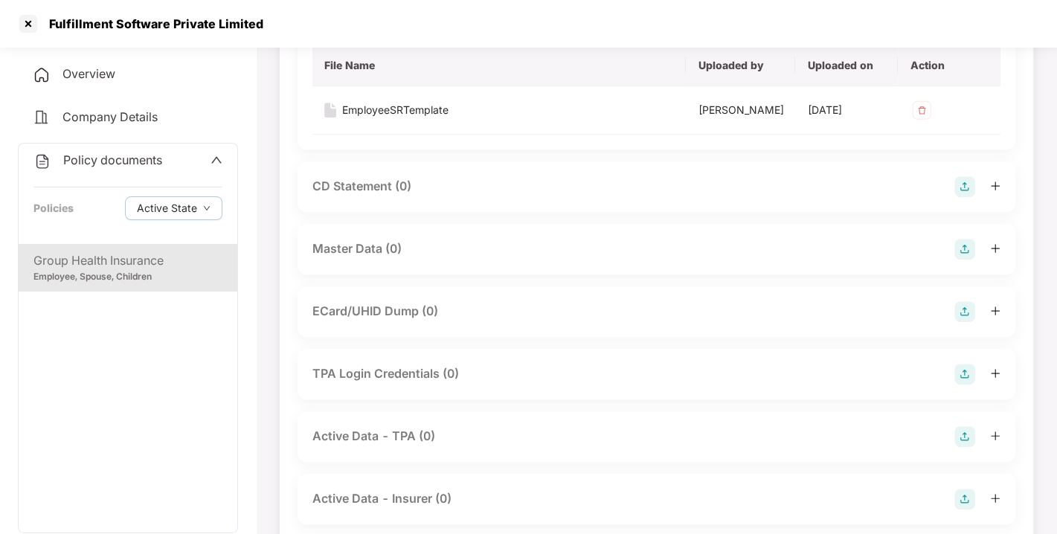
scroll to position [474, 0]
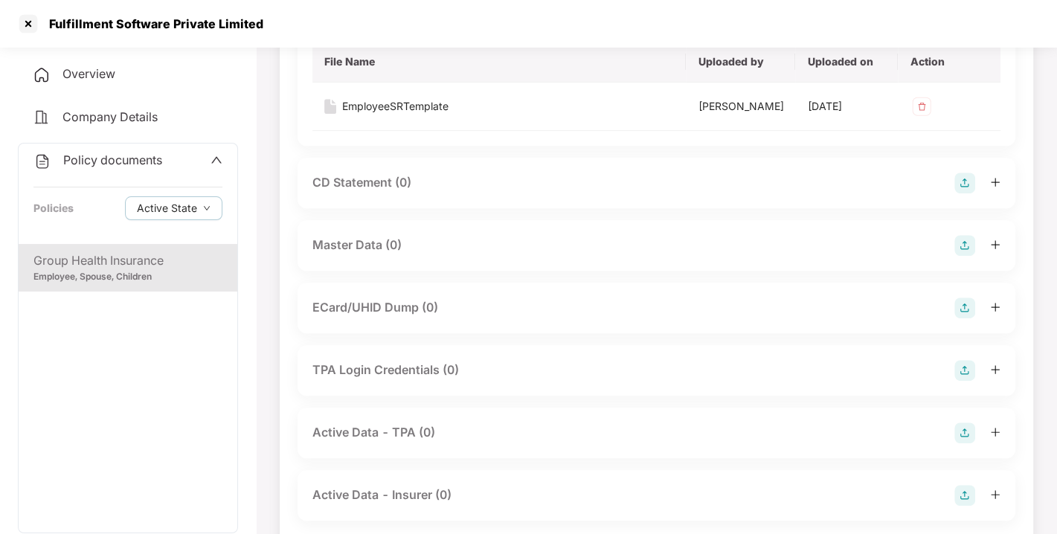
click at [966, 256] on img at bounding box center [965, 245] width 21 height 21
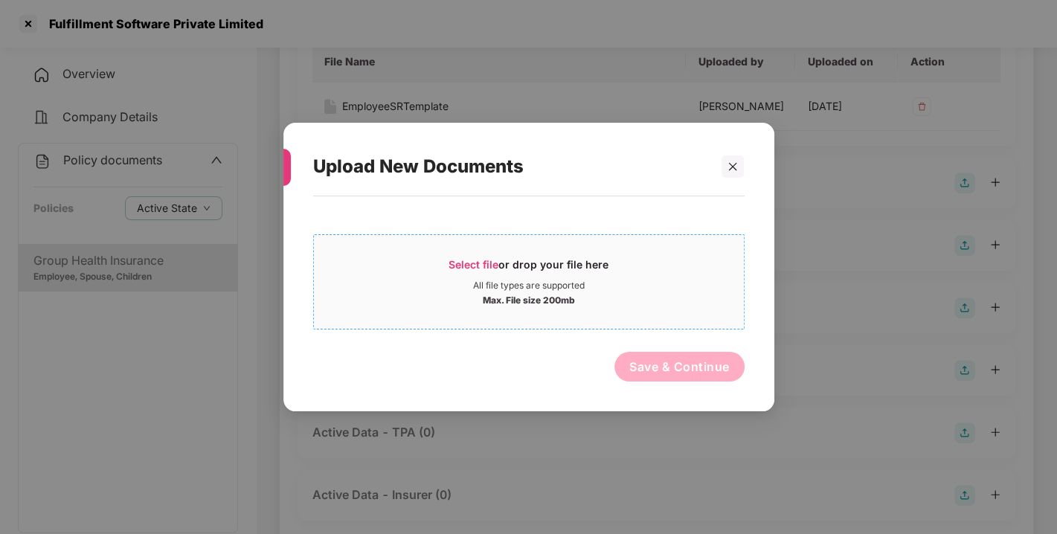
click at [487, 263] on span "Select file" at bounding box center [474, 264] width 50 height 13
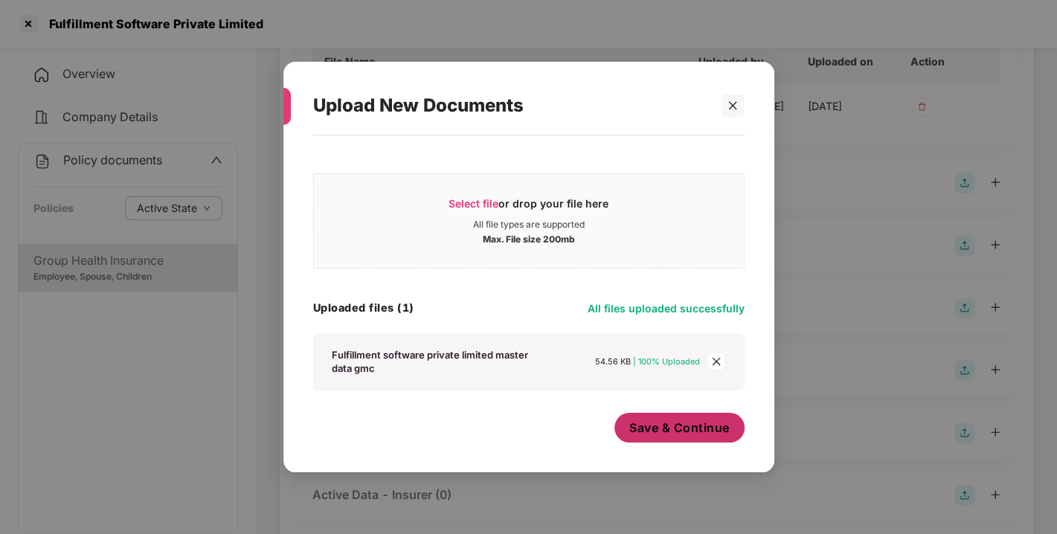
click at [672, 423] on span "Save & Continue" at bounding box center [679, 428] width 100 height 16
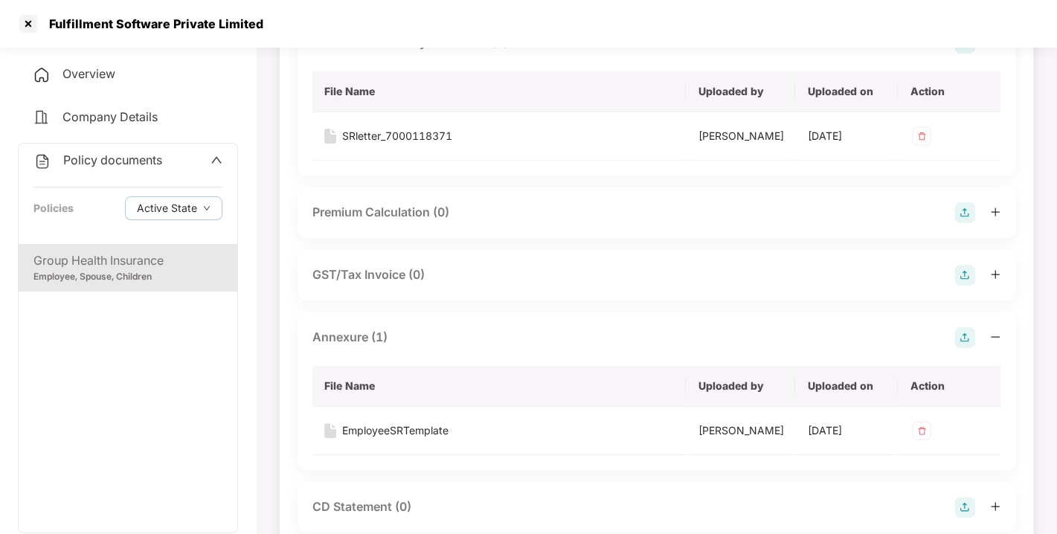
scroll to position [0, 0]
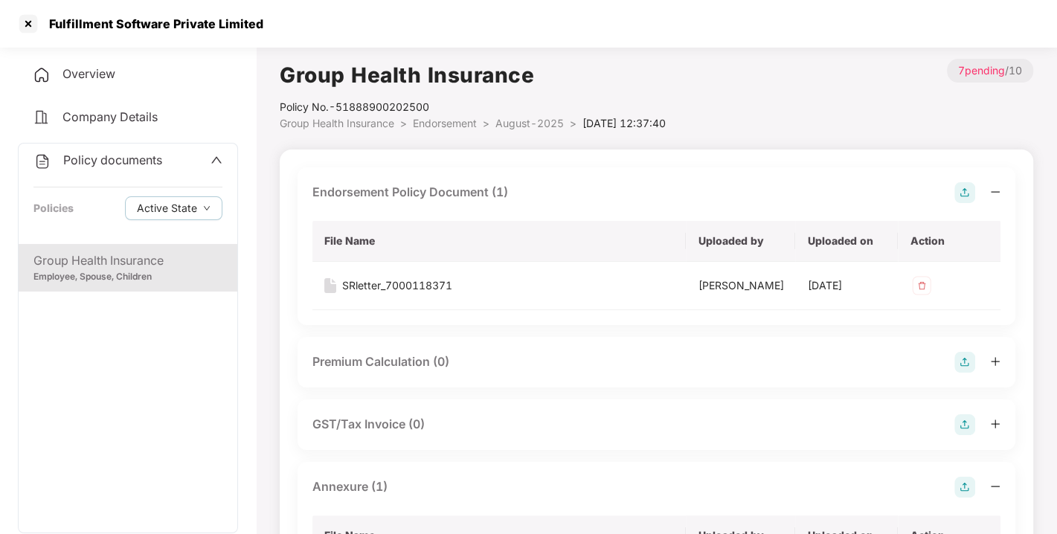
click at [446, 119] on span "Endorsement" at bounding box center [445, 123] width 64 height 13
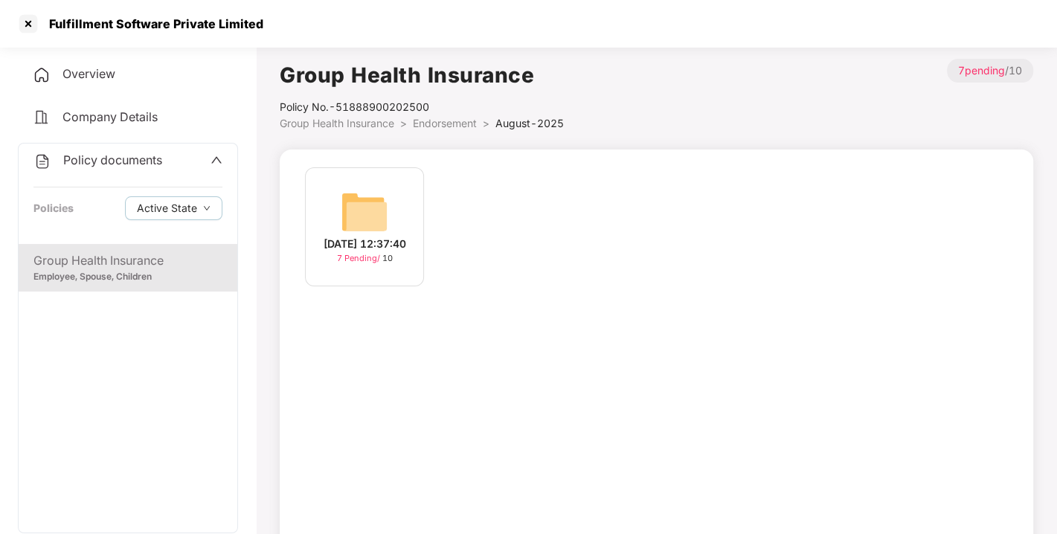
click at [446, 119] on span "Endorsement" at bounding box center [445, 123] width 64 height 13
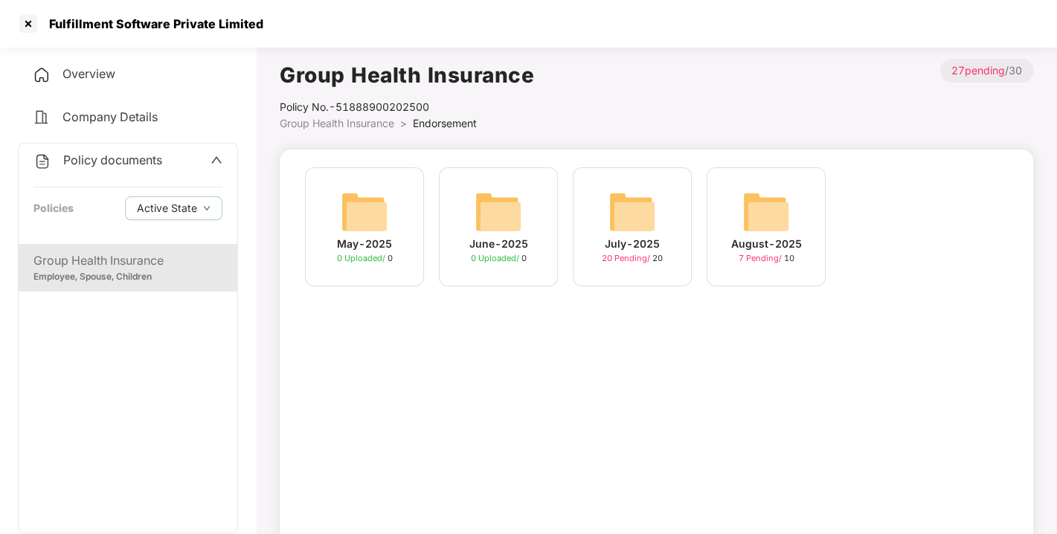
click at [651, 214] on img at bounding box center [633, 212] width 48 height 48
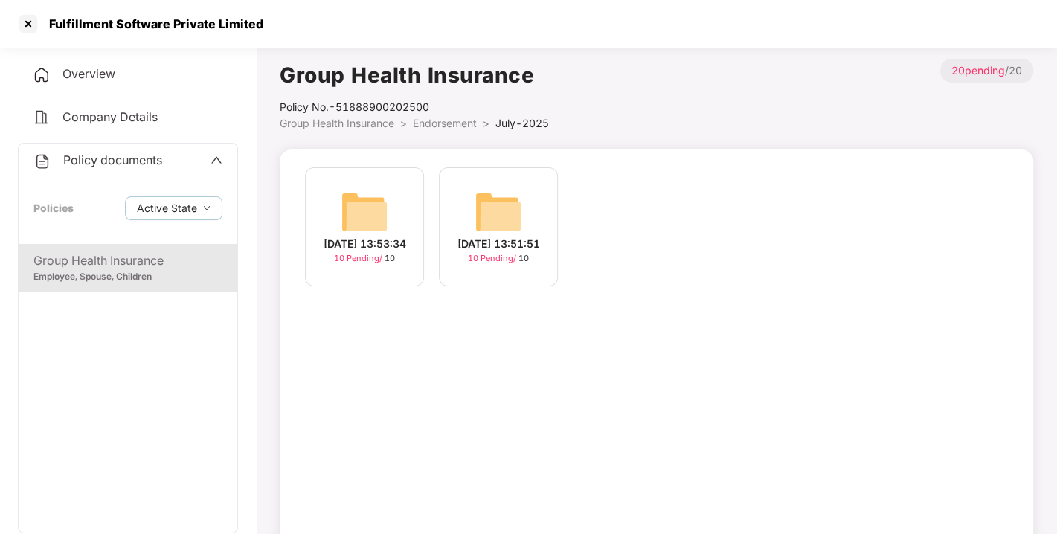
click at [385, 211] on img at bounding box center [365, 212] width 48 height 48
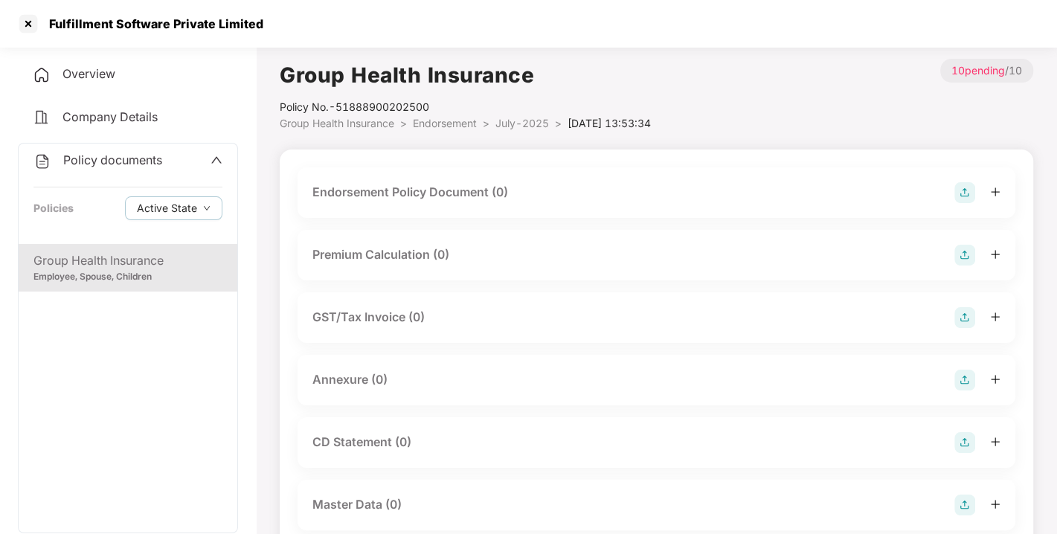
click at [960, 196] on img at bounding box center [965, 192] width 21 height 21
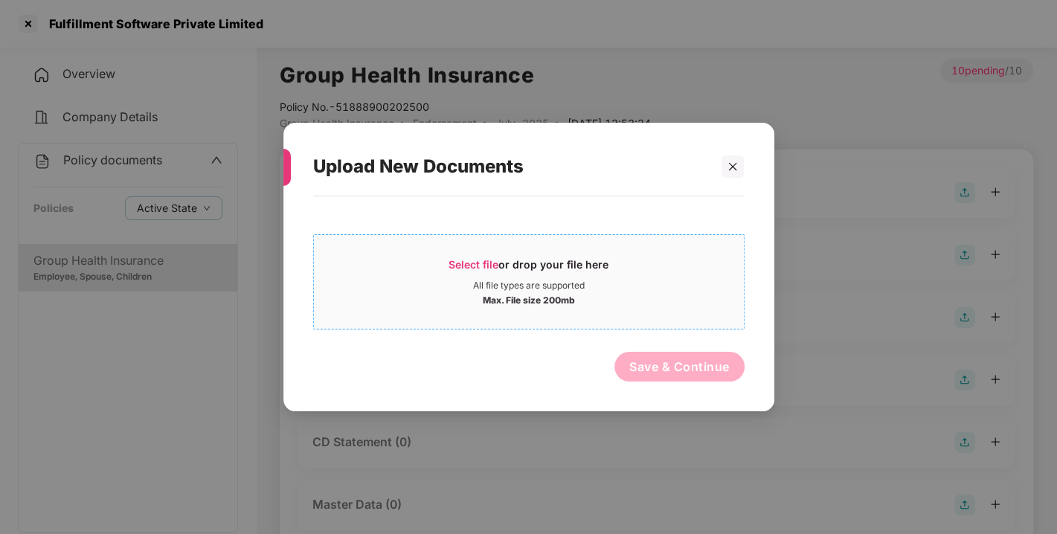
click at [478, 262] on span "Select file" at bounding box center [474, 264] width 50 height 13
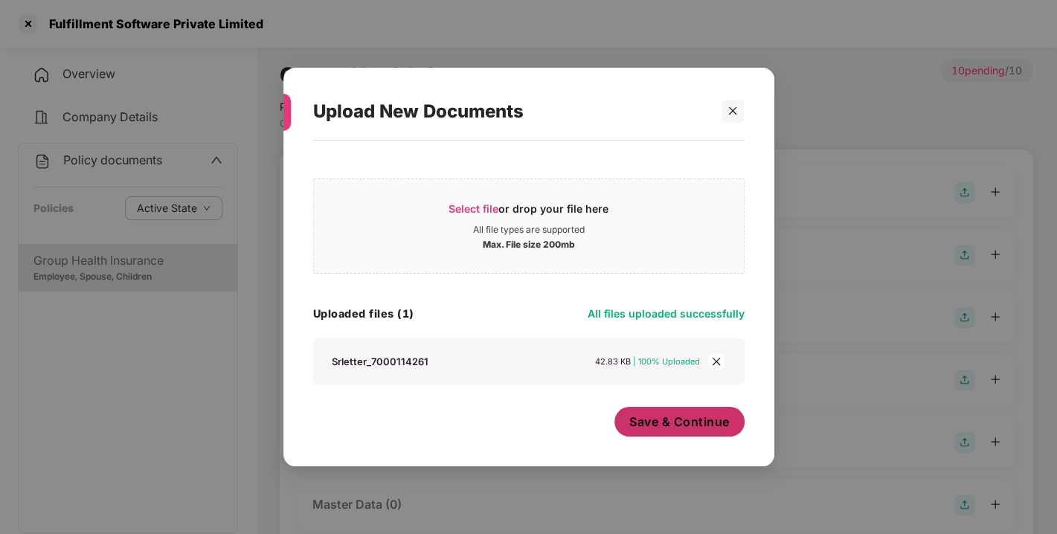
click at [665, 409] on button "Save & Continue" at bounding box center [680, 422] width 130 height 30
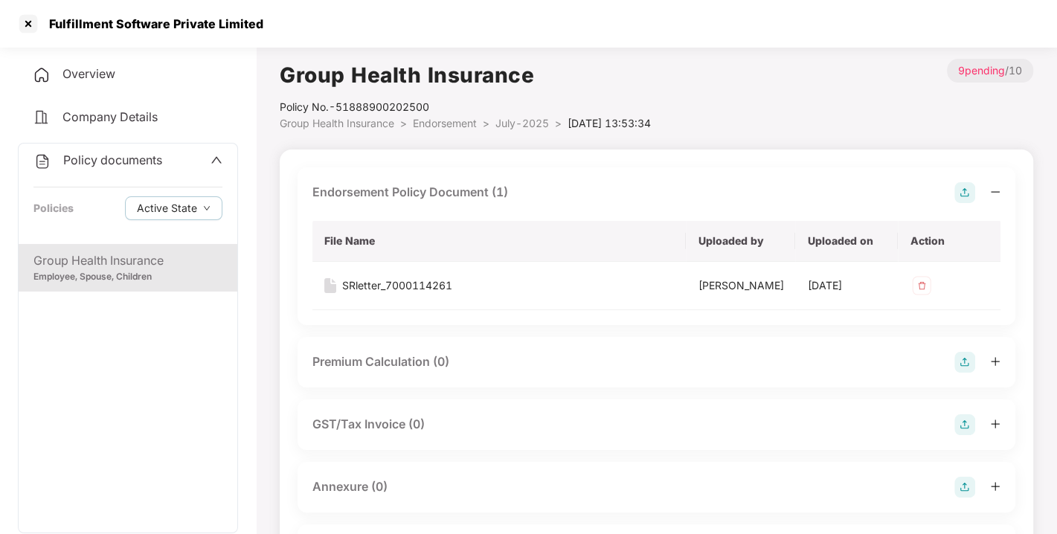
click at [964, 188] on img at bounding box center [965, 192] width 21 height 21
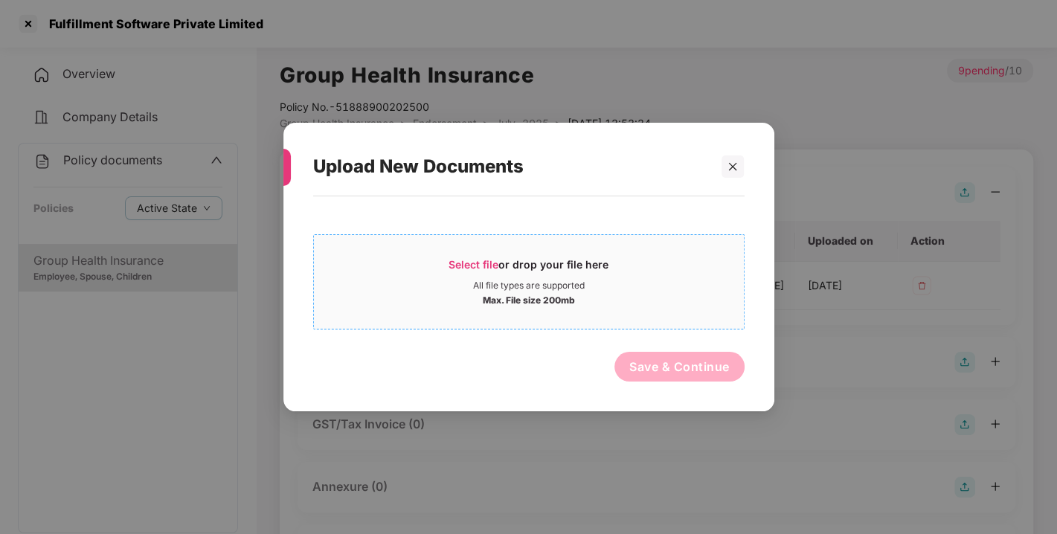
click at [475, 257] on div "Select file or drop your file here" at bounding box center [529, 268] width 160 height 22
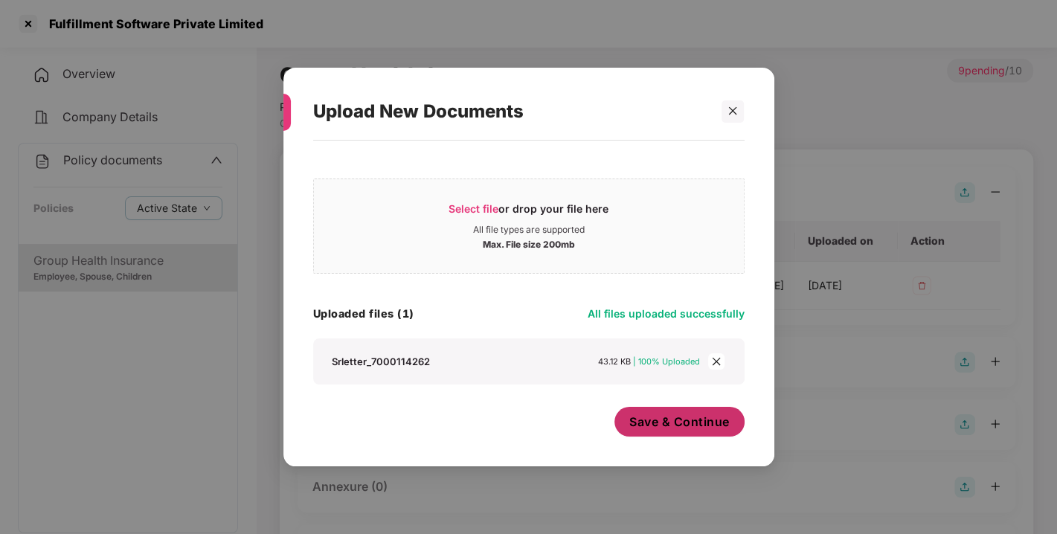
click at [681, 429] on span "Save & Continue" at bounding box center [679, 422] width 100 height 16
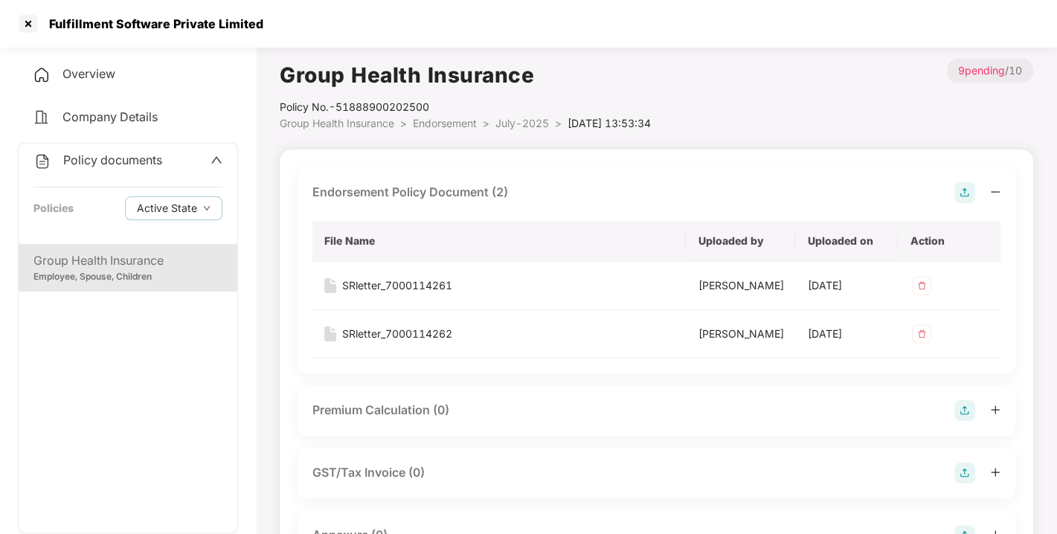
click at [959, 188] on img at bounding box center [965, 192] width 21 height 21
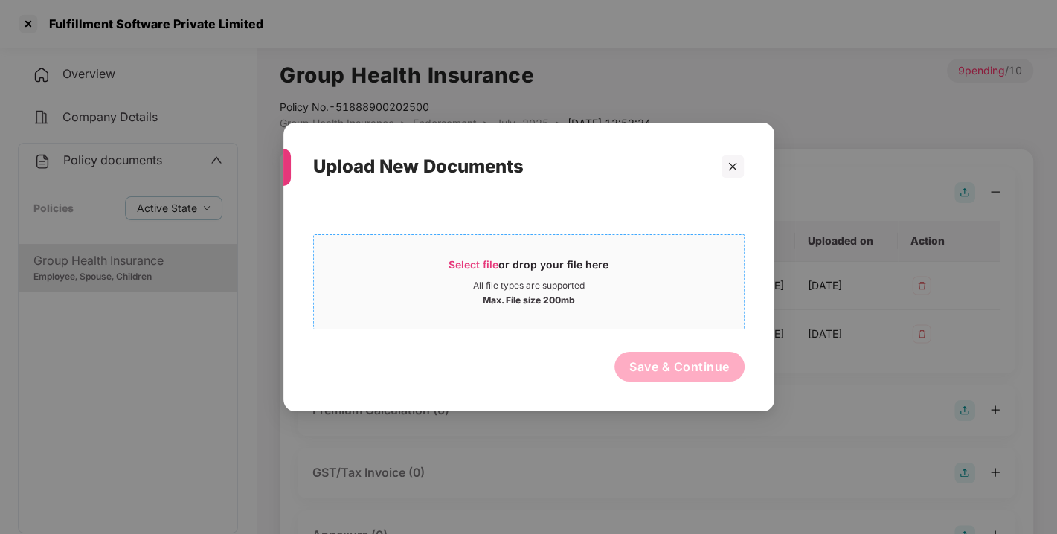
click at [478, 259] on span "Select file" at bounding box center [474, 264] width 50 height 13
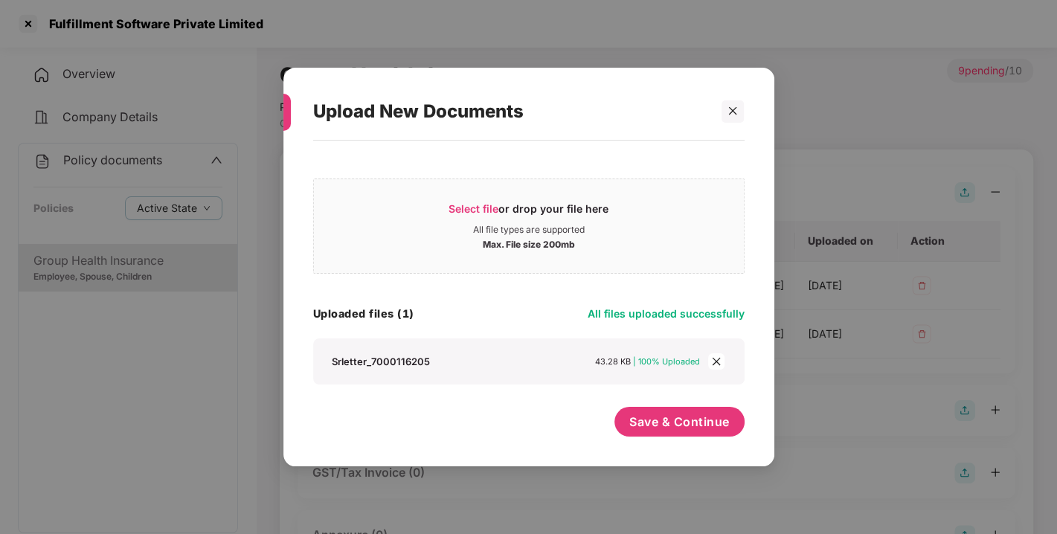
click at [708, 362] on div "Srletter_7000116205 43.28 KB | 100% Uploaded" at bounding box center [529, 361] width 402 height 16
click at [714, 361] on div "Srletter_7000116205 43.28 KB | 100% Uploaded" at bounding box center [529, 361] width 402 height 16
click at [714, 361] on icon "close" at bounding box center [716, 361] width 10 height 10
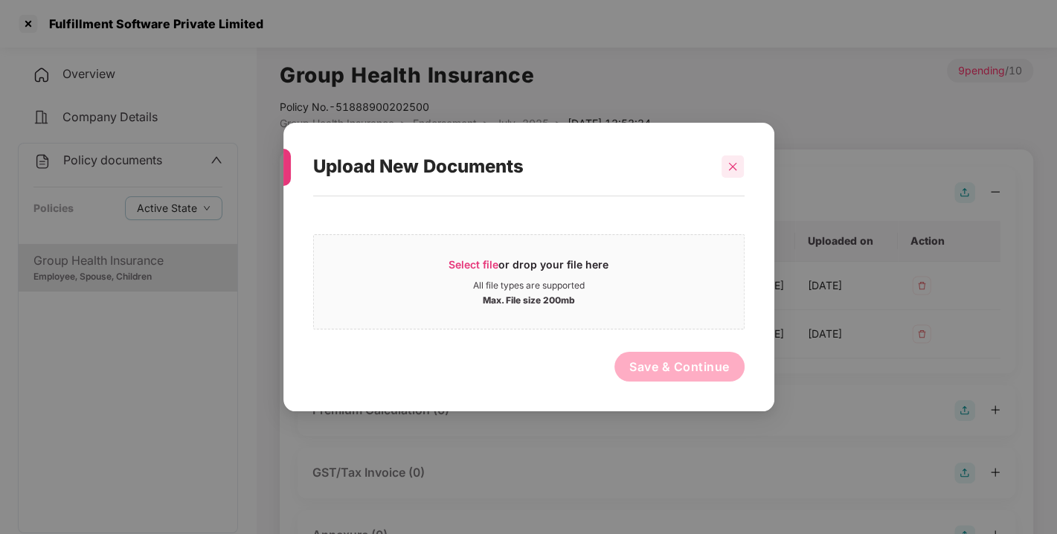
click at [735, 167] on icon "close" at bounding box center [733, 166] width 10 height 10
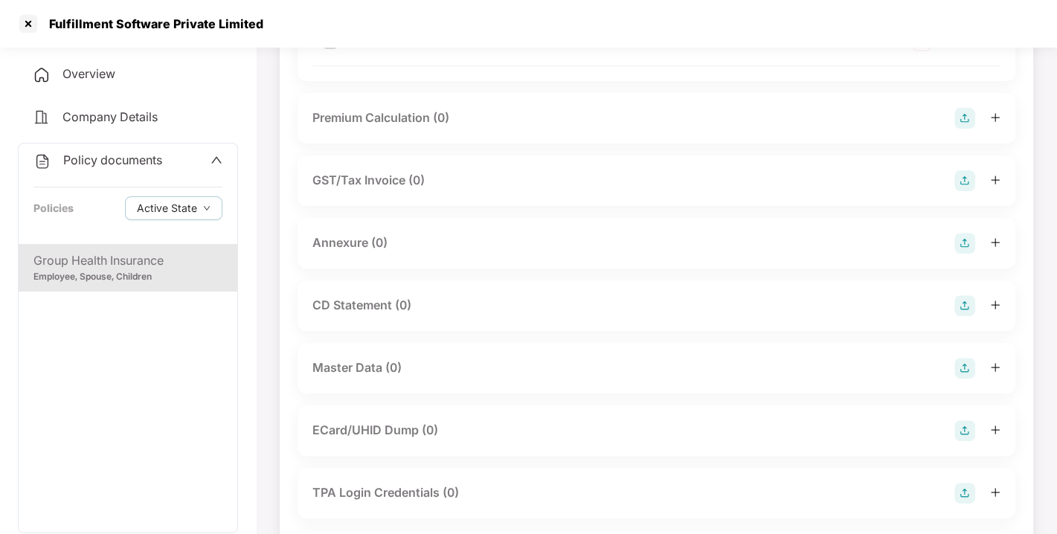
scroll to position [294, 0]
click at [968, 252] on img at bounding box center [965, 241] width 21 height 21
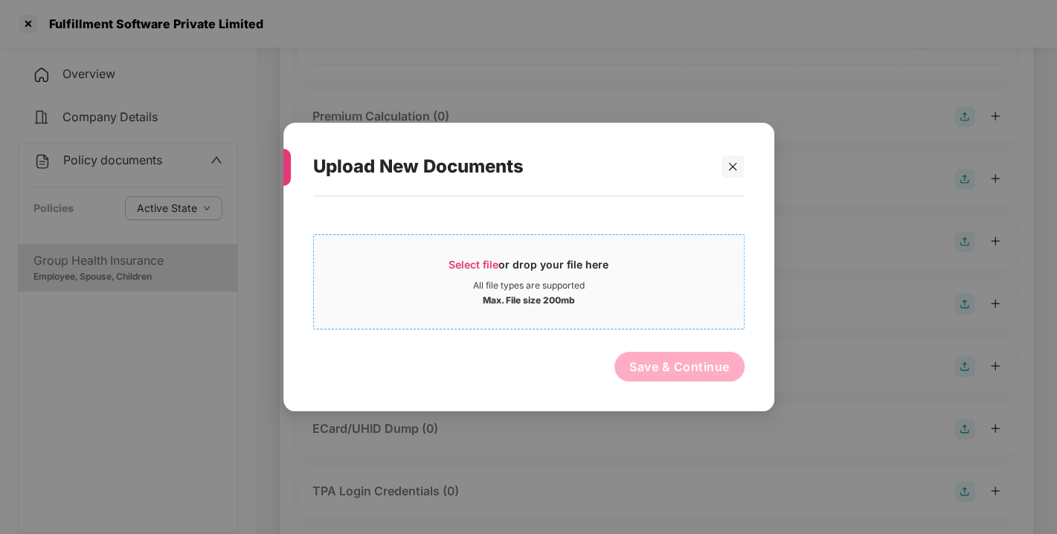
click at [478, 261] on span "Select file" at bounding box center [474, 264] width 50 height 13
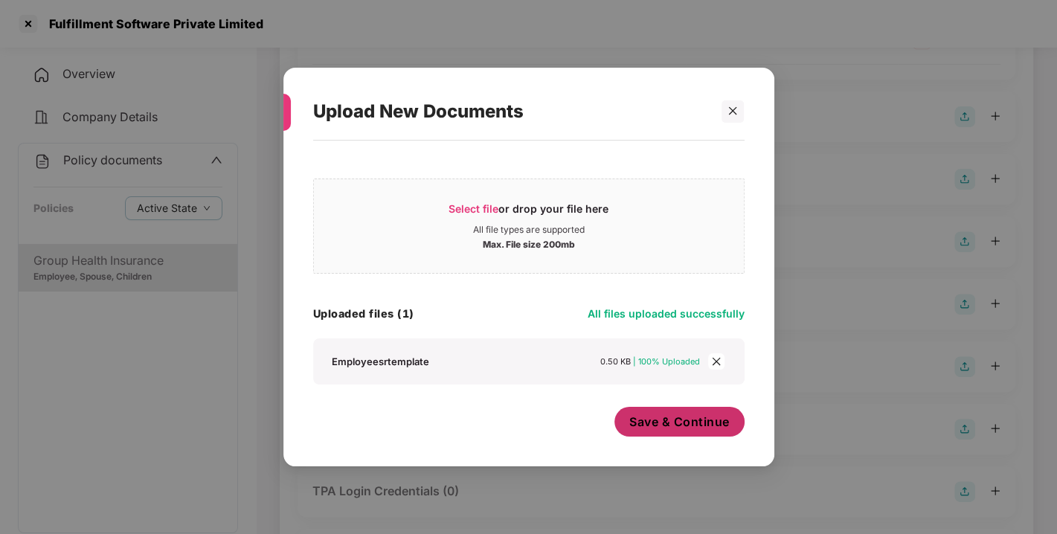
click at [687, 424] on span "Save & Continue" at bounding box center [679, 422] width 100 height 16
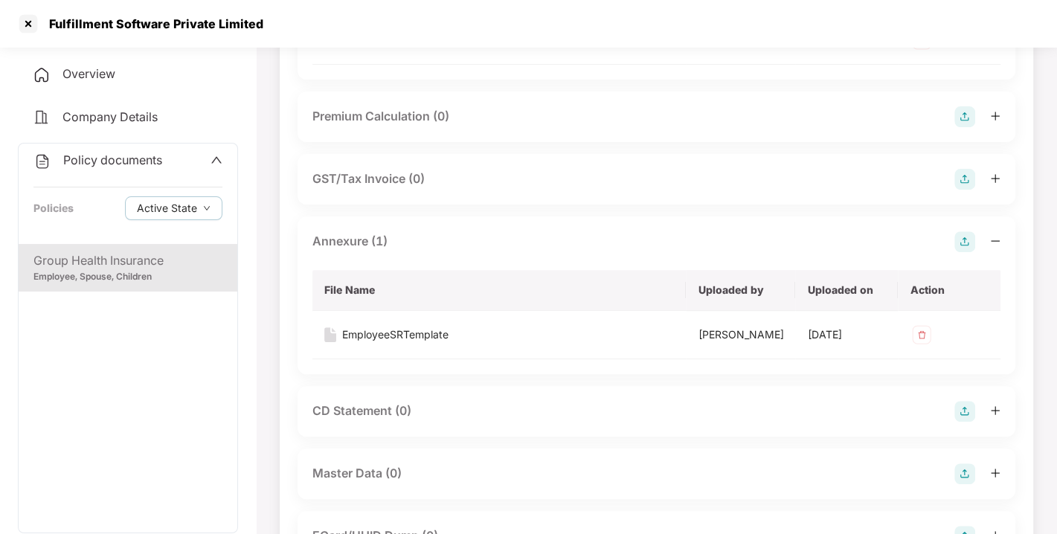
click at [969, 252] on img at bounding box center [965, 241] width 21 height 21
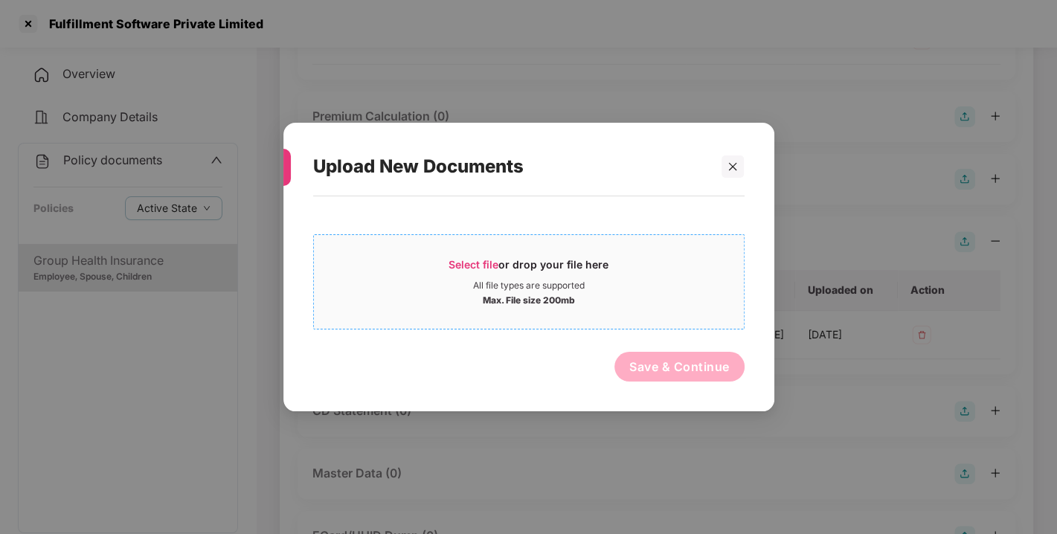
click at [476, 259] on span "Select file" at bounding box center [474, 264] width 50 height 13
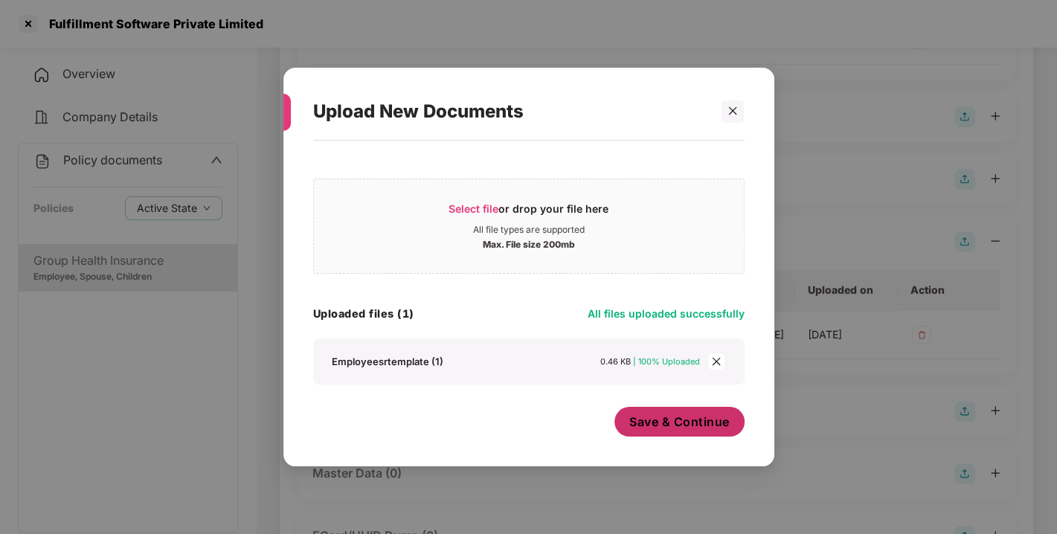
click at [691, 423] on span "Save & Continue" at bounding box center [679, 422] width 100 height 16
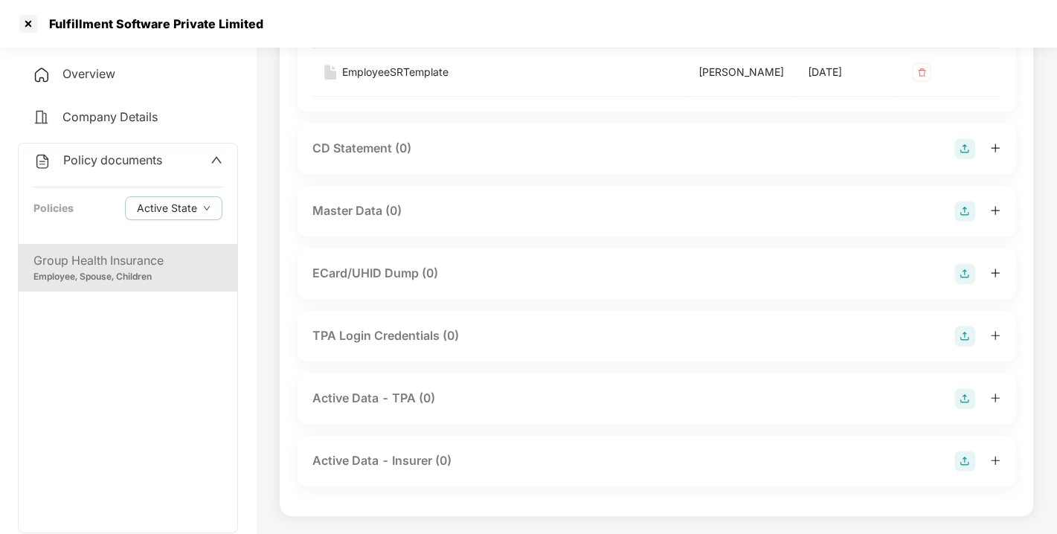
scroll to position [667, 0]
click at [960, 222] on img at bounding box center [965, 211] width 21 height 21
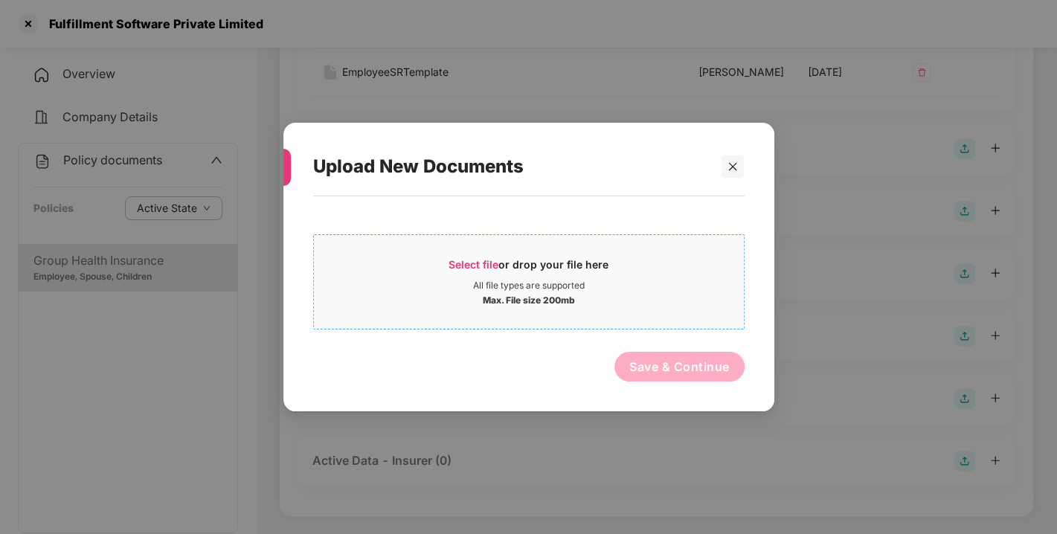
click at [478, 258] on span "Select file" at bounding box center [474, 264] width 50 height 13
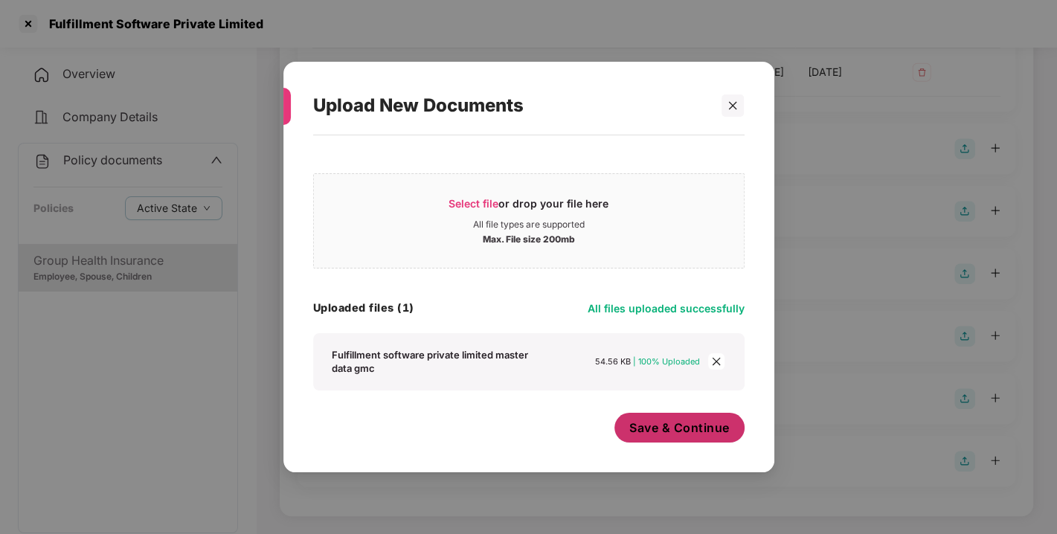
click at [690, 433] on span "Save & Continue" at bounding box center [679, 428] width 100 height 16
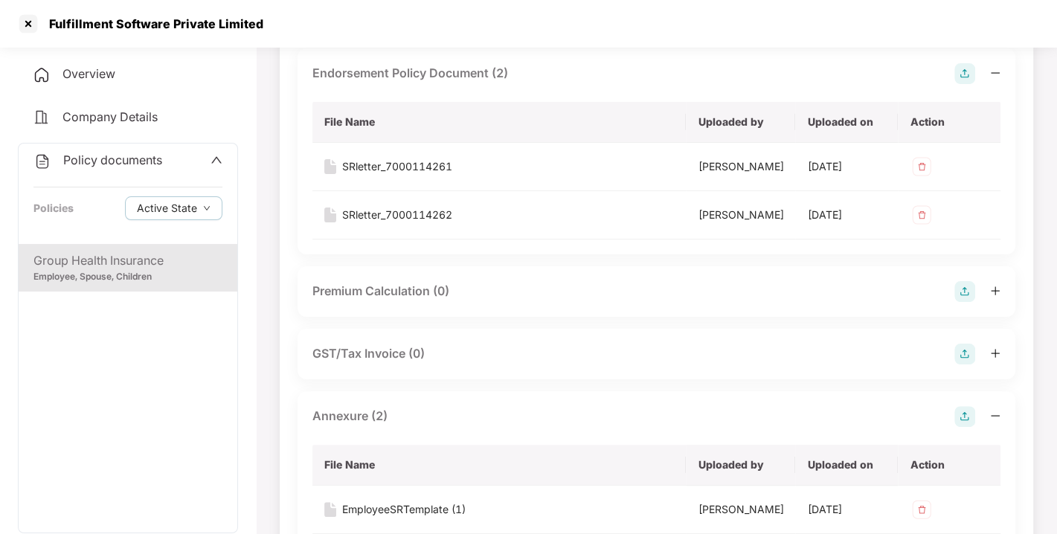
scroll to position [0, 0]
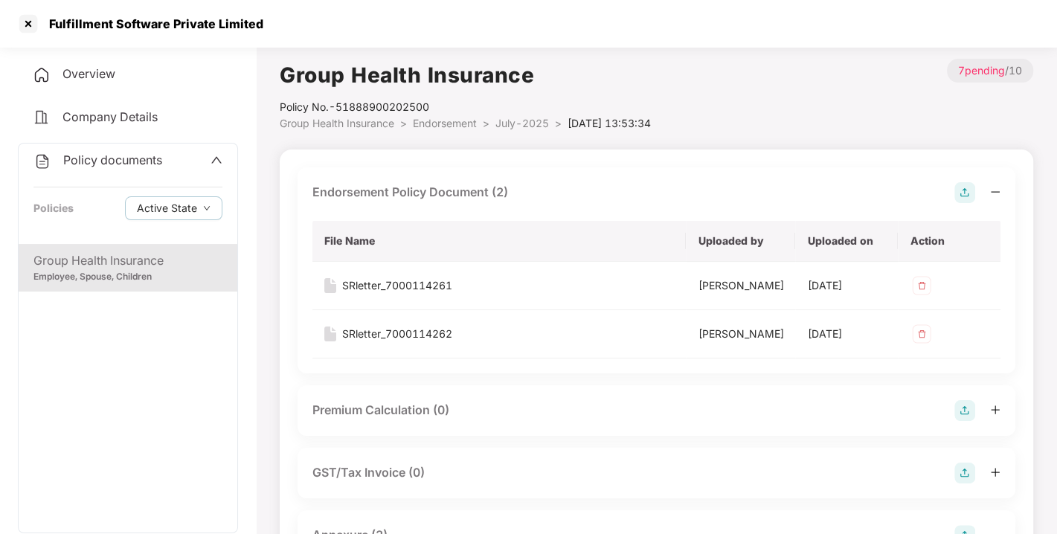
click at [464, 120] on span "Endorsement" at bounding box center [445, 123] width 64 height 13
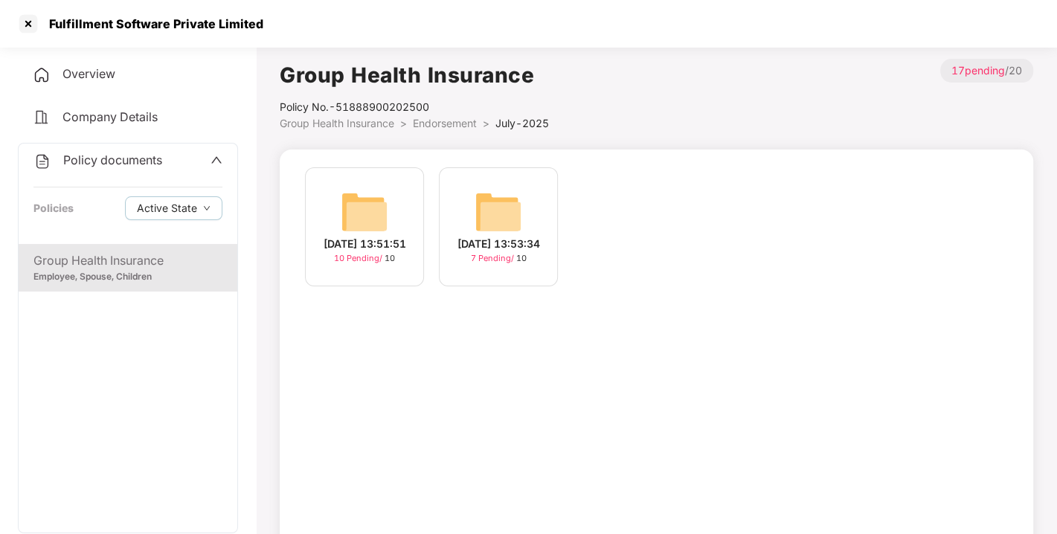
click at [349, 205] on img at bounding box center [365, 212] width 48 height 48
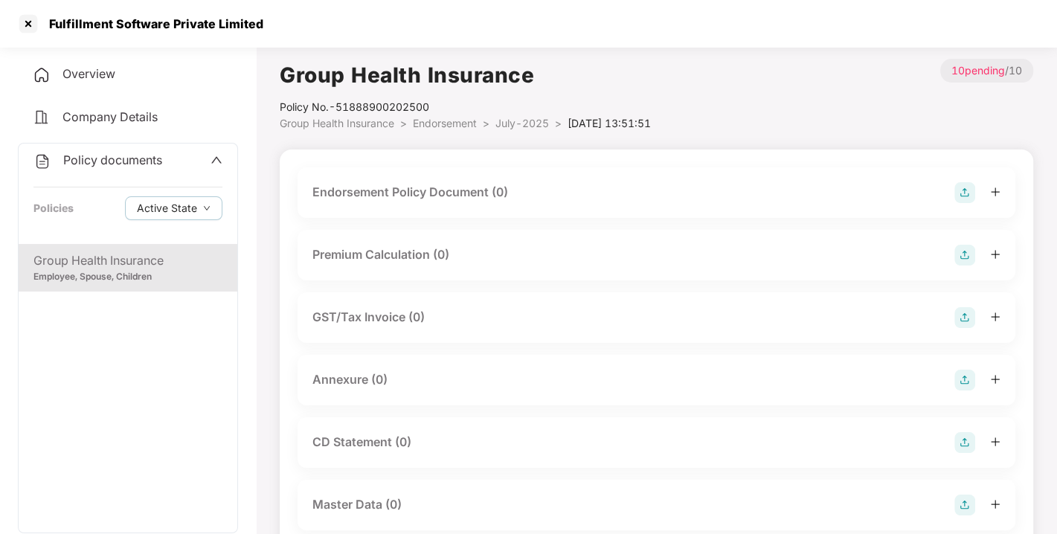
click at [964, 190] on img at bounding box center [965, 192] width 21 height 21
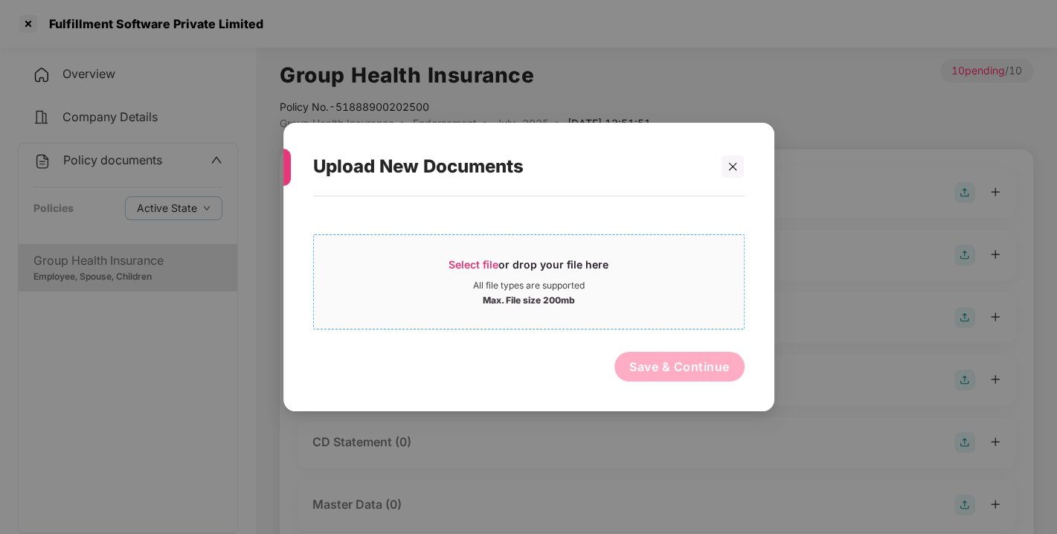
click at [481, 256] on span "Select file or drop your file here All file types are supported Max. File size …" at bounding box center [529, 281] width 430 height 71
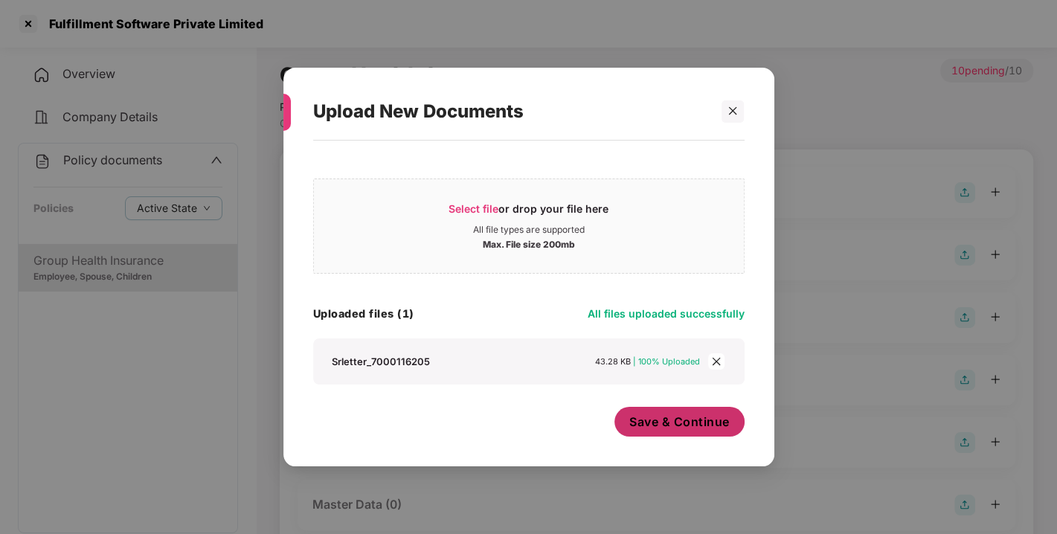
click at [676, 421] on span "Save & Continue" at bounding box center [679, 422] width 100 height 16
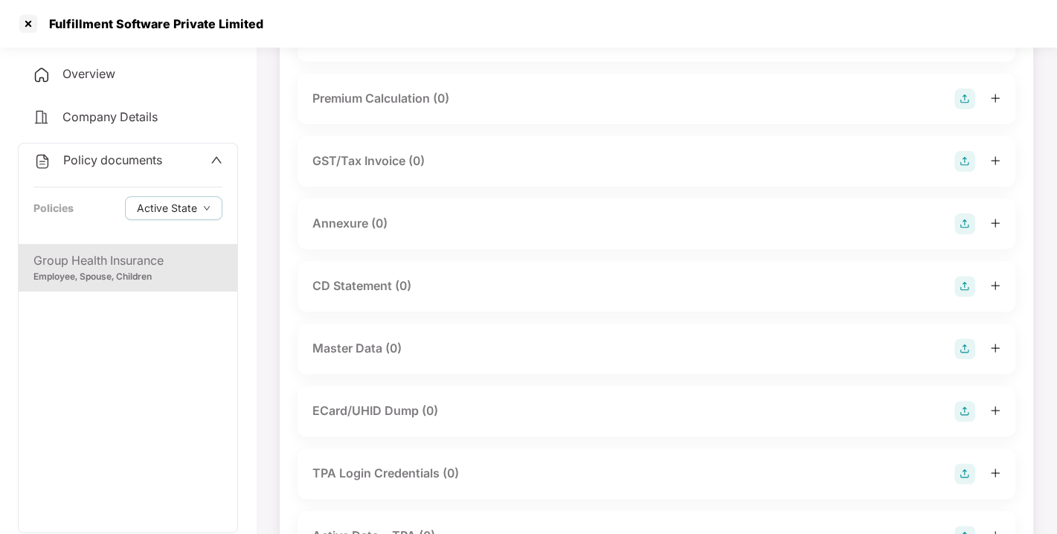
scroll to position [268, 0]
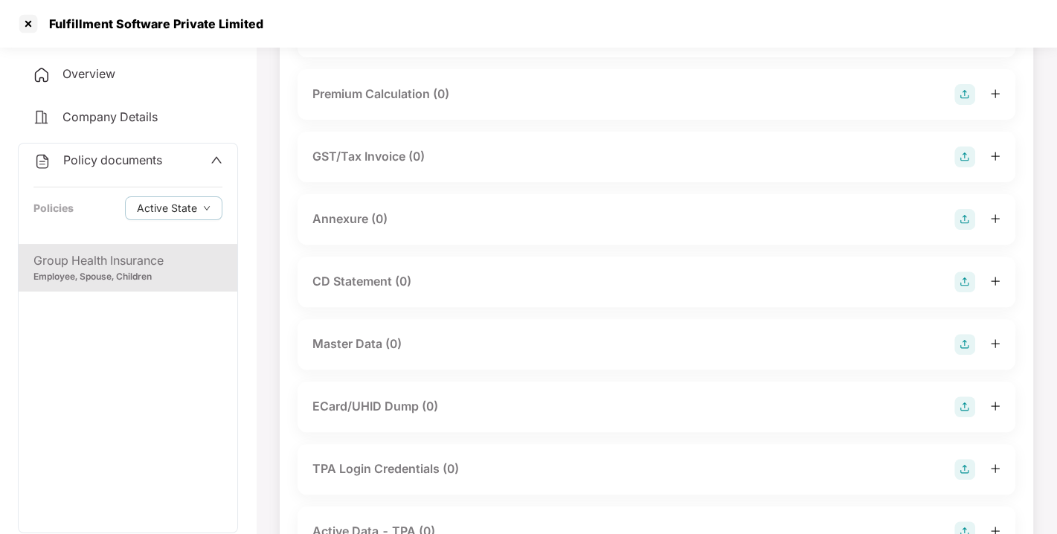
click at [962, 230] on img at bounding box center [965, 219] width 21 height 21
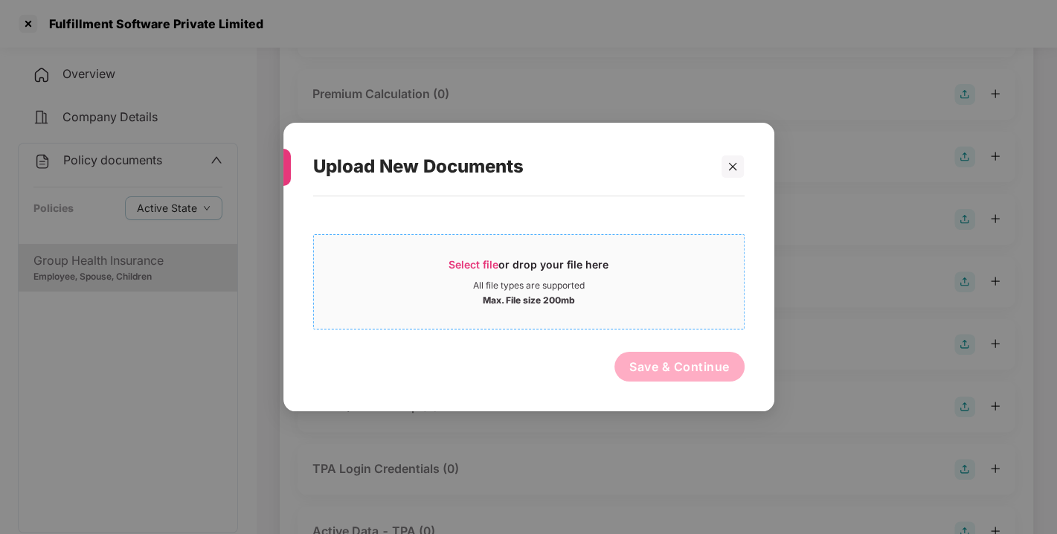
click at [480, 263] on span "Select file" at bounding box center [474, 264] width 50 height 13
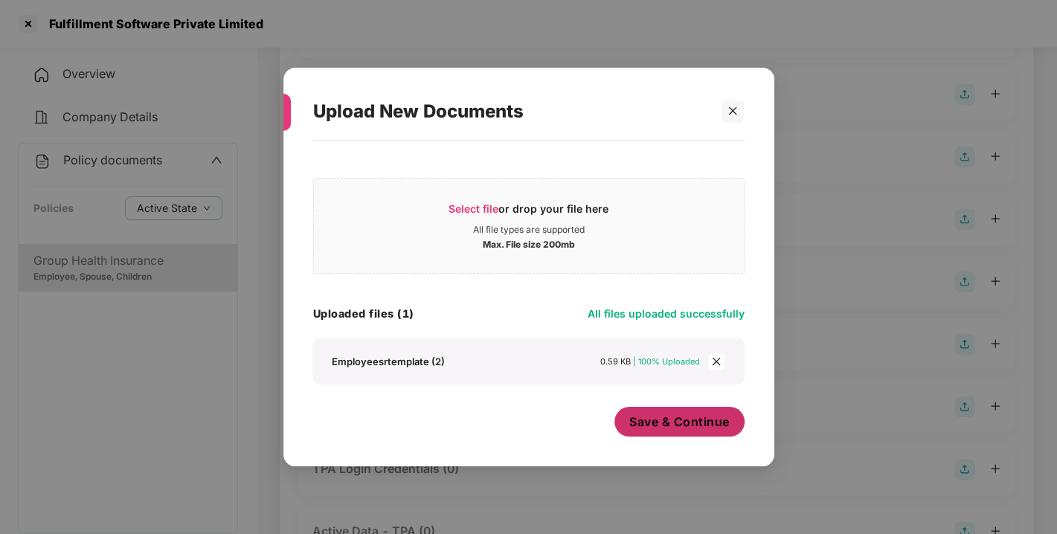
click at [644, 417] on span "Save & Continue" at bounding box center [679, 422] width 100 height 16
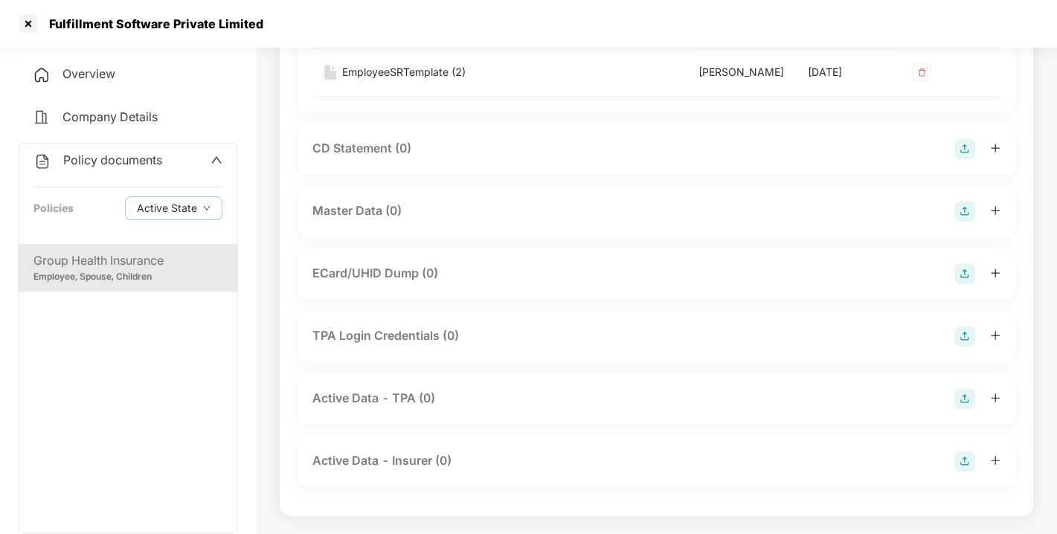
scroll to position [0, 0]
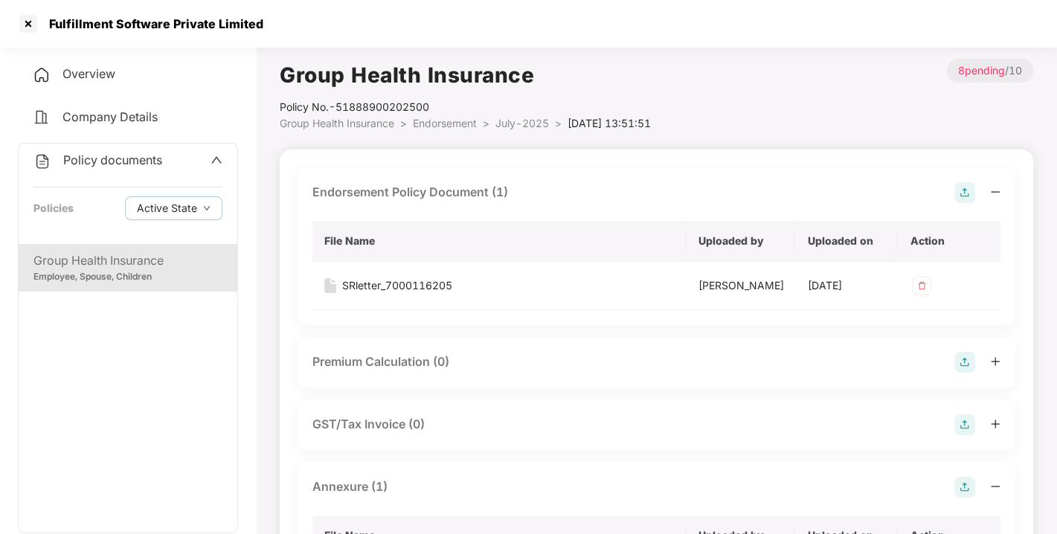
click at [458, 121] on span "Endorsement" at bounding box center [445, 123] width 64 height 13
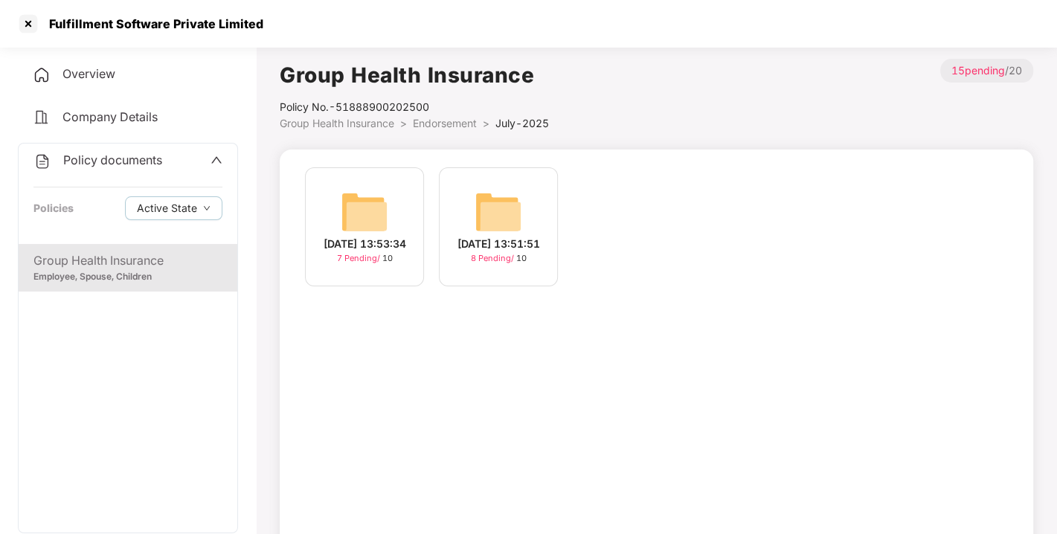
click at [458, 121] on span "Endorsement" at bounding box center [445, 123] width 64 height 13
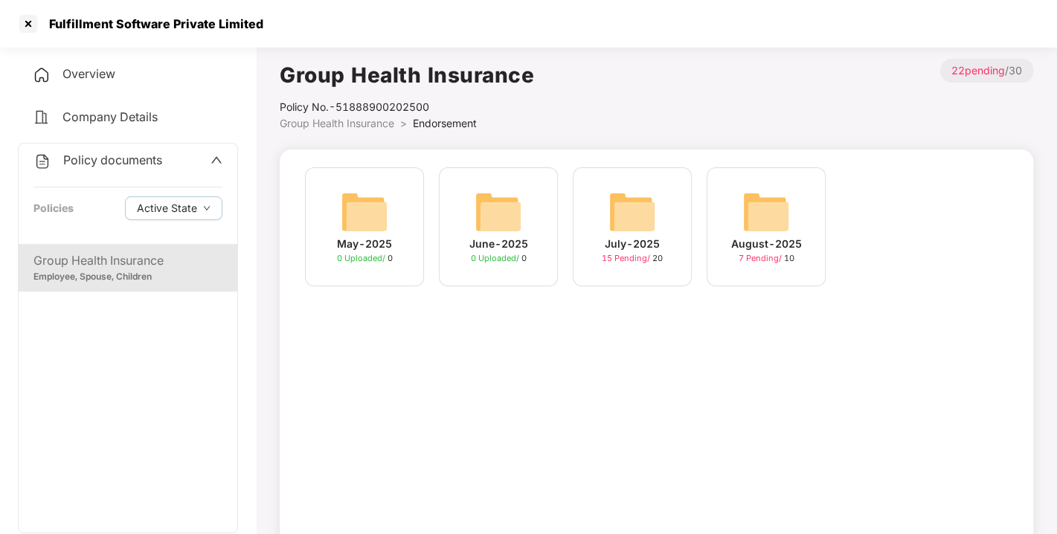
click at [458, 121] on span "Endorsement" at bounding box center [445, 123] width 64 height 13
click at [103, 164] on span "Policy documents" at bounding box center [112, 160] width 99 height 15
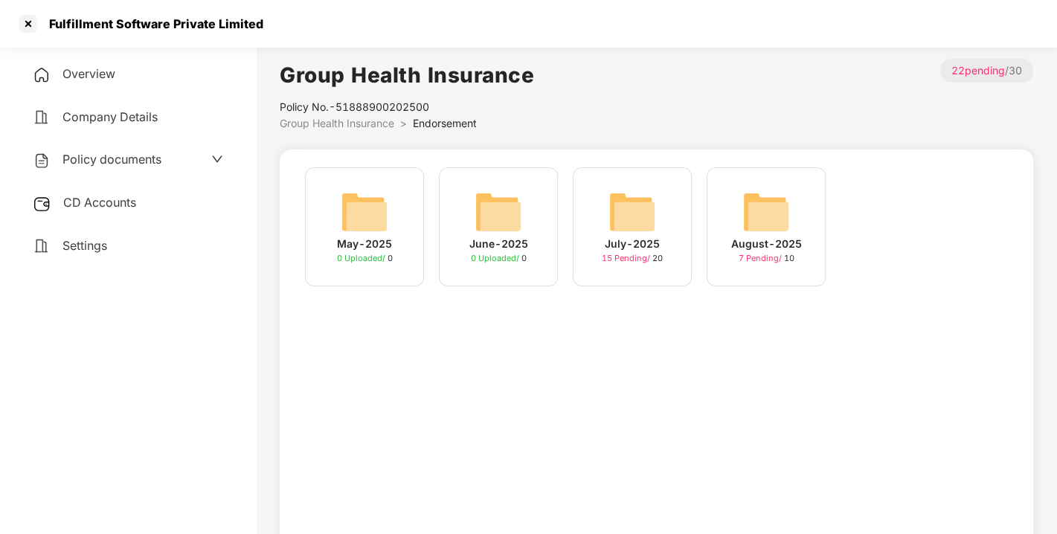
click at [132, 195] on span "CD Accounts" at bounding box center [99, 202] width 73 height 15
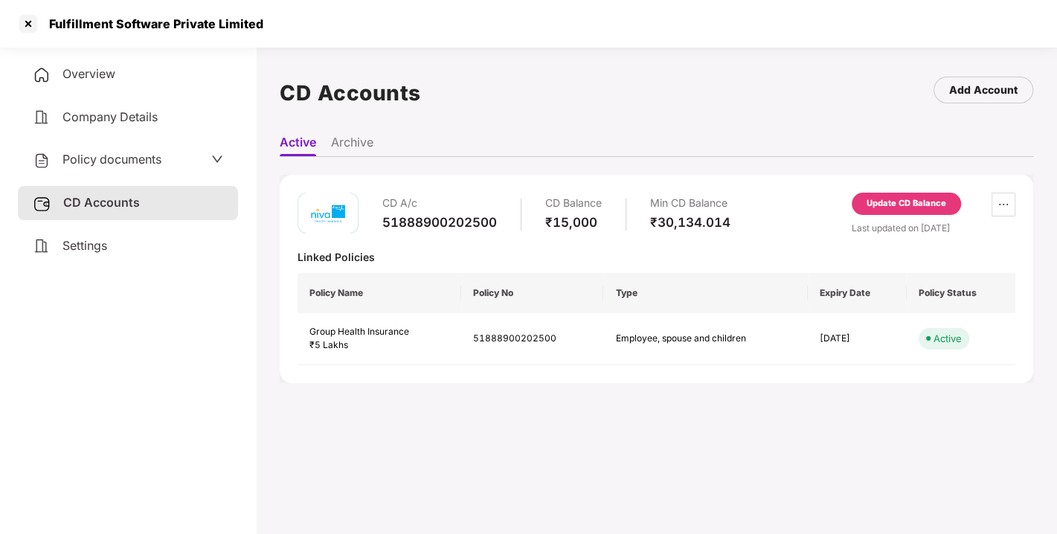
click at [889, 197] on div "Update CD Balance" at bounding box center [907, 203] width 80 height 13
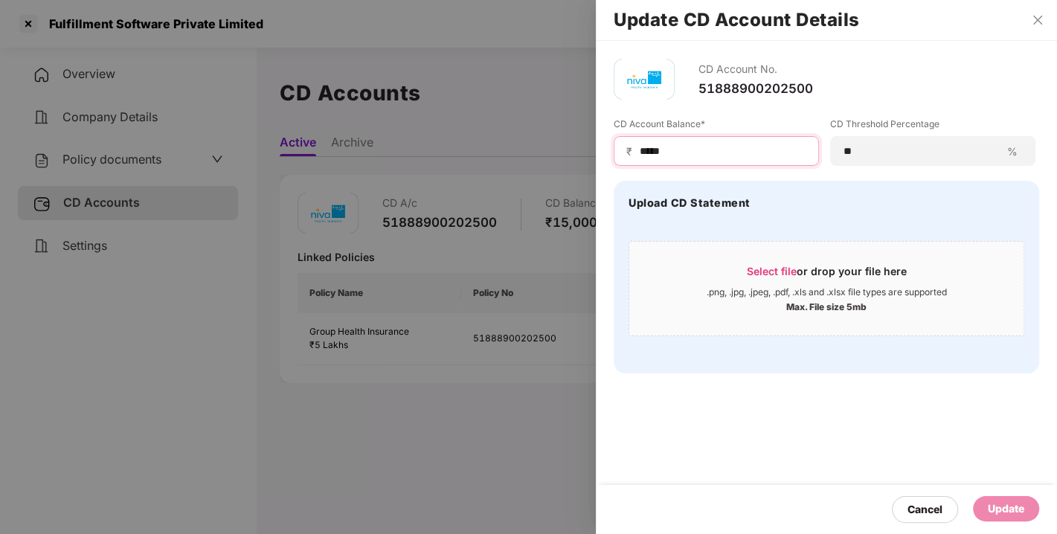
drag, startPoint x: 703, startPoint y: 152, endPoint x: 467, endPoint y: 198, distance: 240.3
click at [467, 198] on div "Update CD Account Details CD Account No. 51888900202500 CD Account Balance* ₹ *…" at bounding box center [528, 267] width 1057 height 534
type input "*****"
click at [986, 499] on div "Update" at bounding box center [1006, 508] width 66 height 25
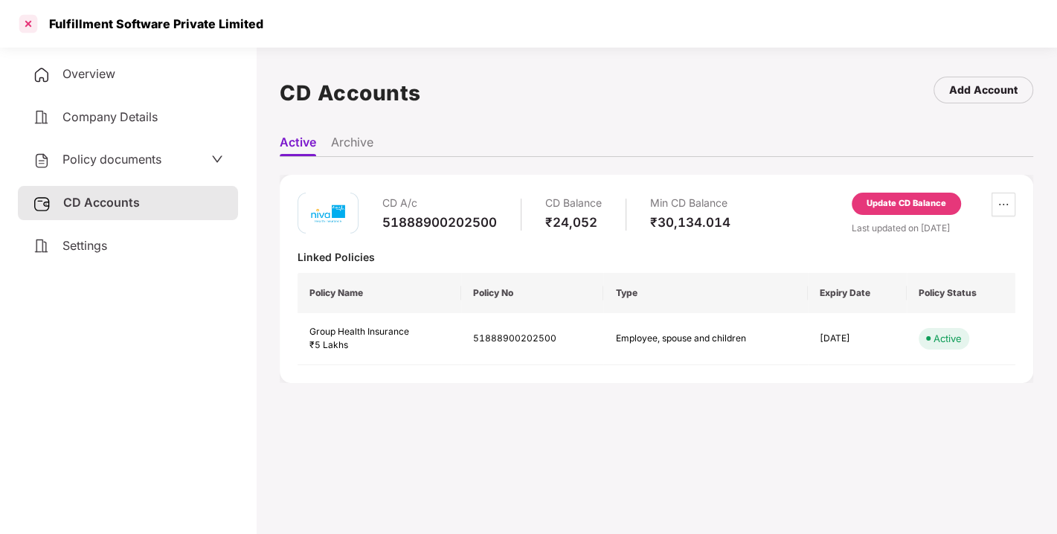
click at [31, 25] on div at bounding box center [28, 24] width 24 height 24
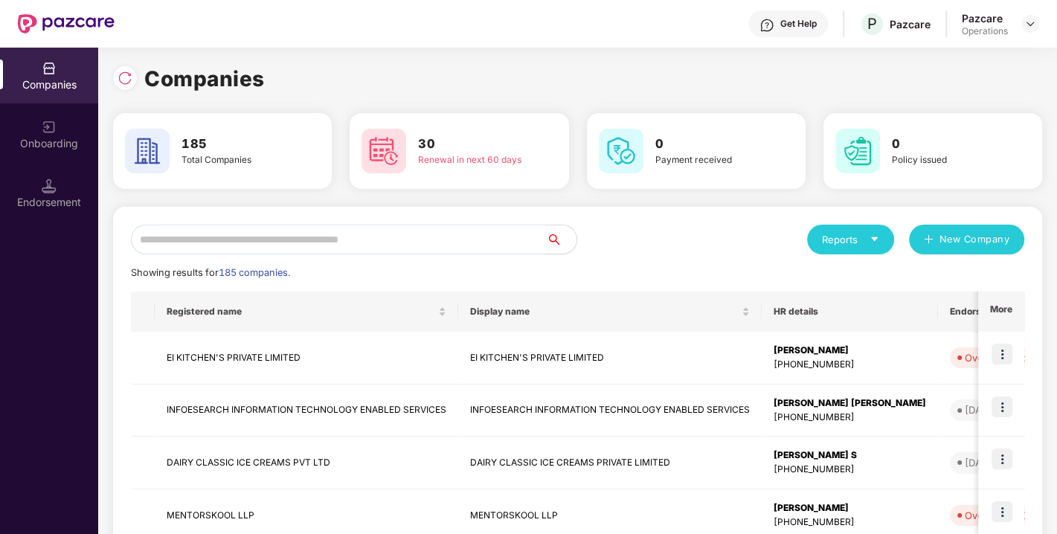
click at [358, 244] on input "text" at bounding box center [339, 240] width 416 height 30
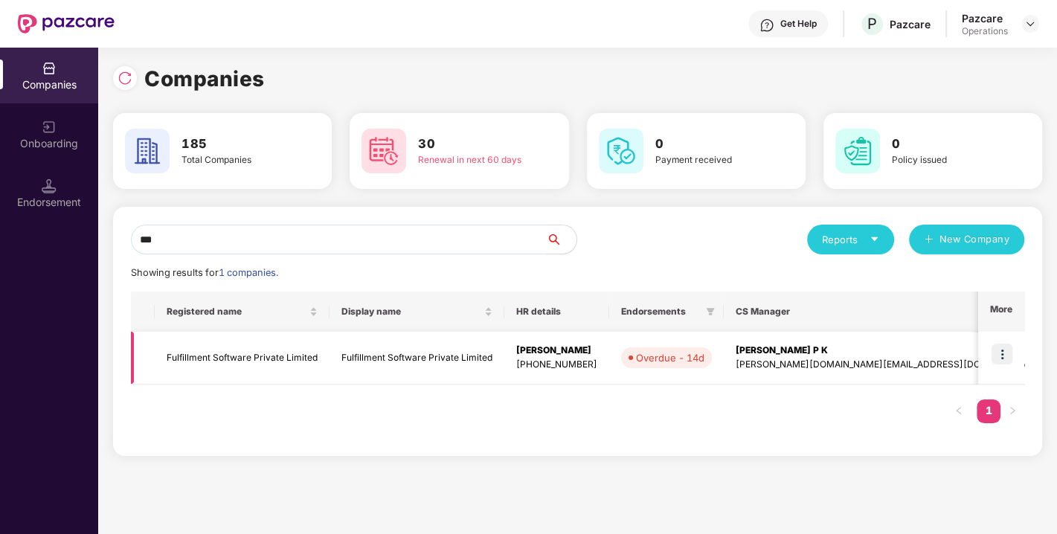
type input "***"
click at [1010, 356] on img at bounding box center [1002, 354] width 21 height 21
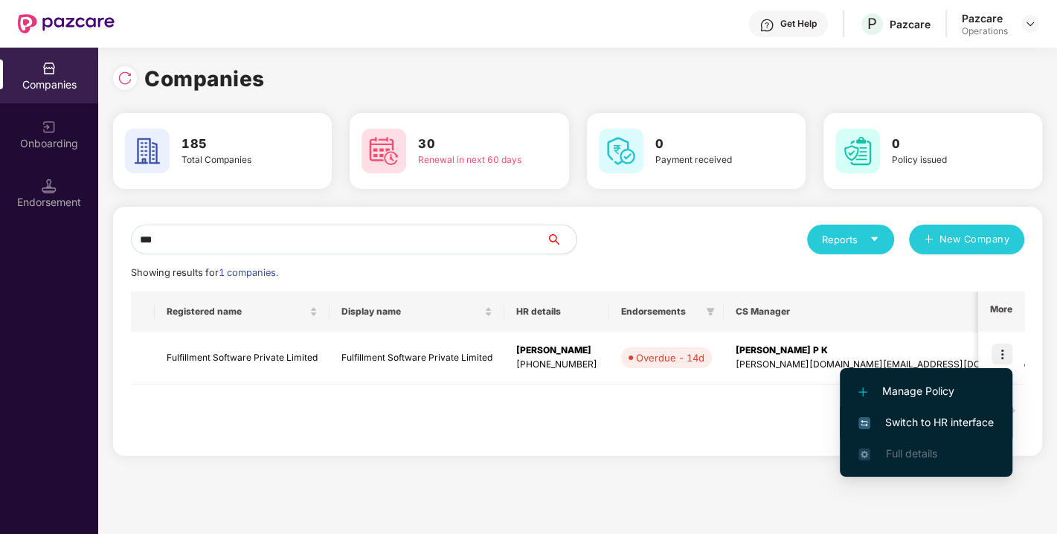
click at [909, 419] on span "Switch to HR interface" at bounding box center [926, 422] width 135 height 16
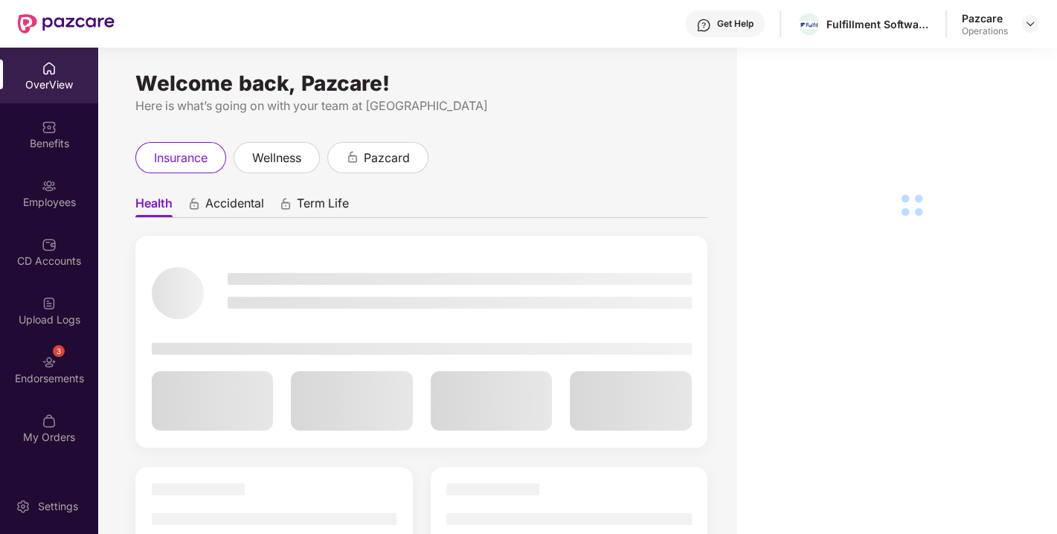
click at [51, 377] on div "Endorsements" at bounding box center [49, 378] width 98 height 15
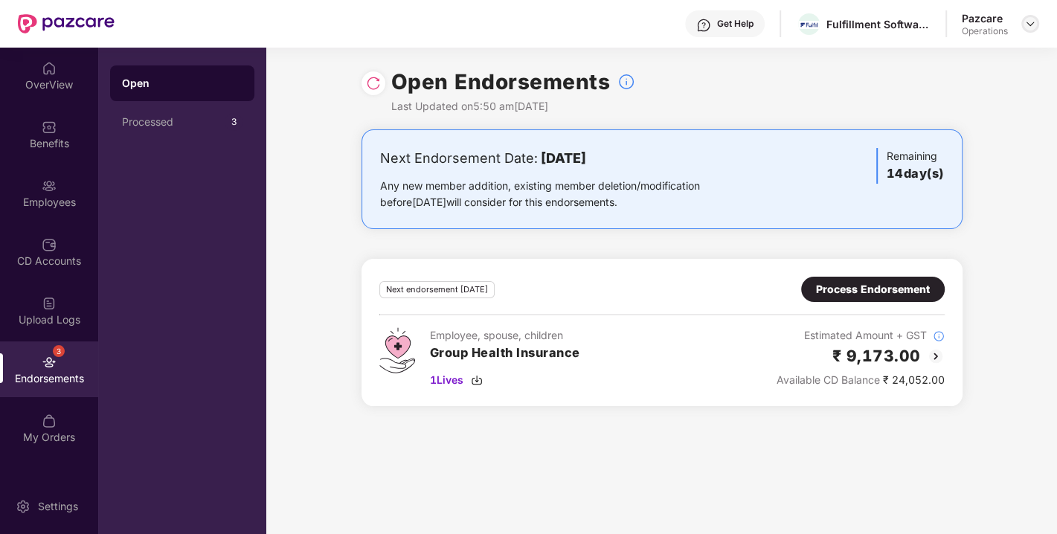
click at [1023, 28] on div at bounding box center [1031, 24] width 18 height 18
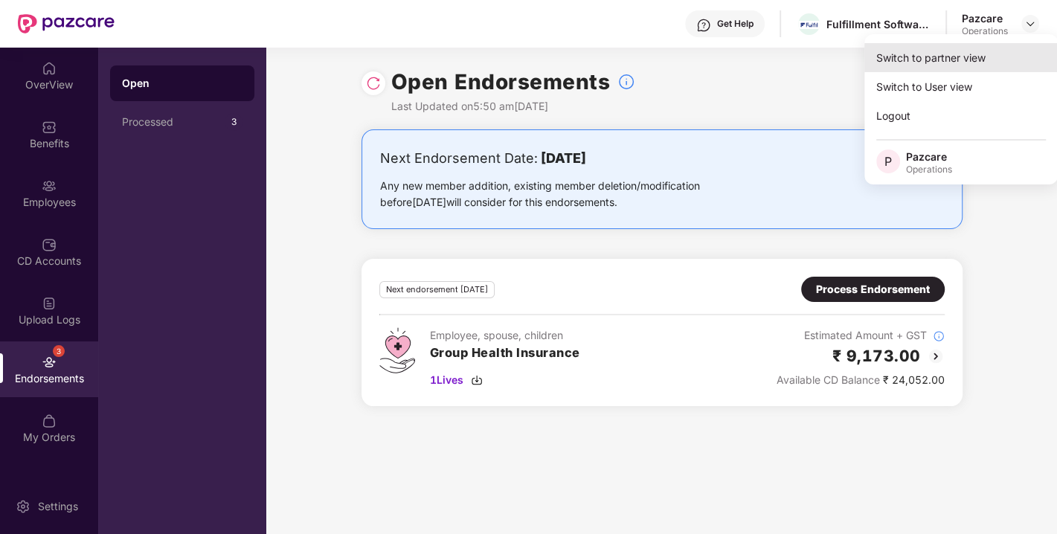
click at [948, 51] on div "Switch to partner view" at bounding box center [961, 57] width 193 height 29
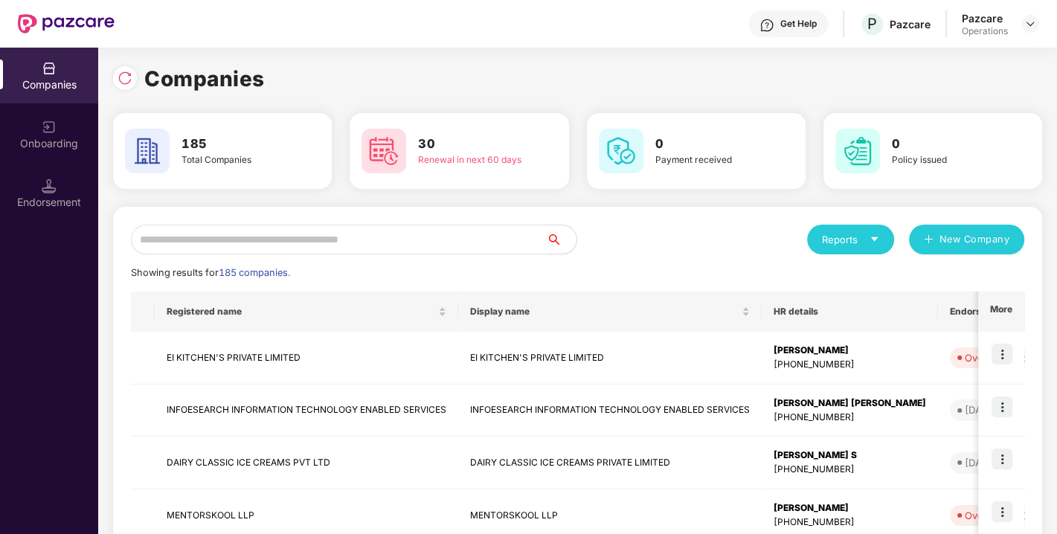
click at [402, 249] on input "text" at bounding box center [339, 240] width 416 height 30
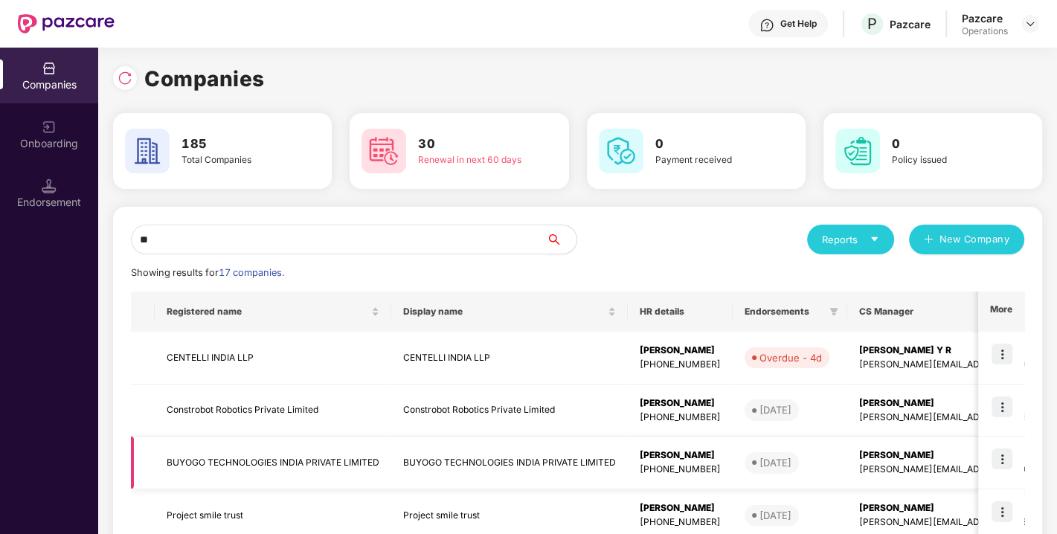
type input "*"
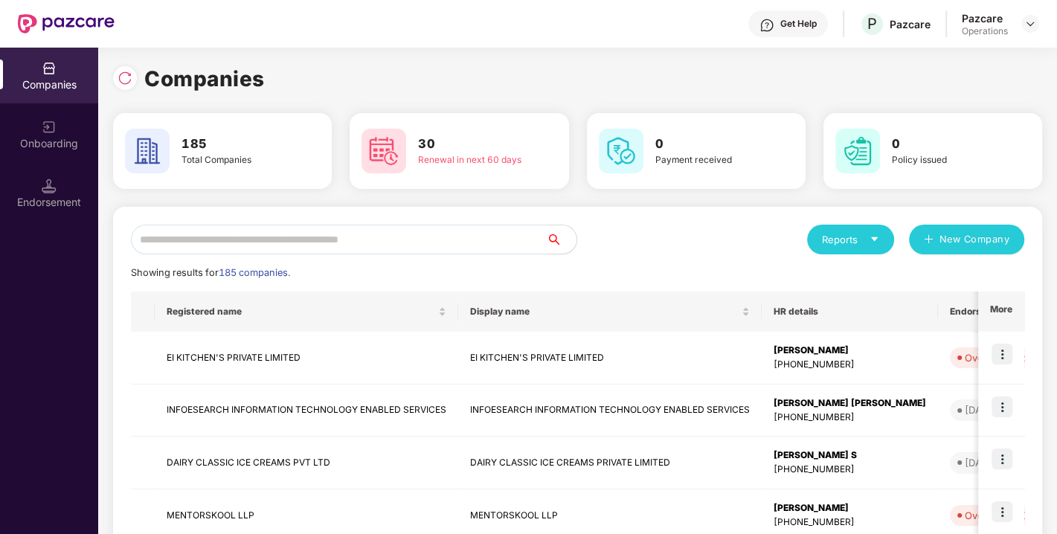
click at [398, 238] on input "text" at bounding box center [339, 240] width 416 height 30
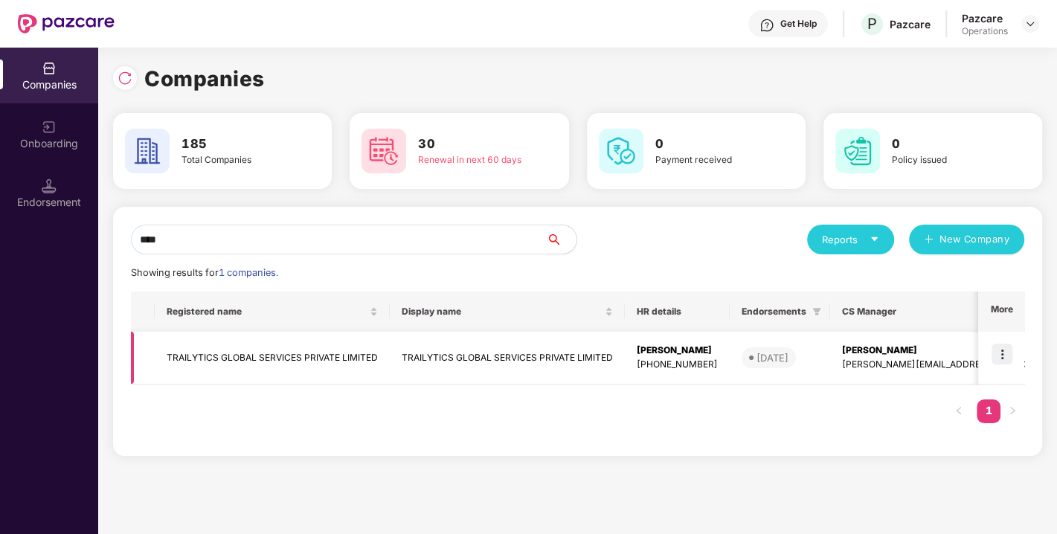
type input "****"
click at [203, 359] on td "TRAILYTICS GLOBAL SERVICES PRIVATE LIMITED" at bounding box center [272, 358] width 235 height 53
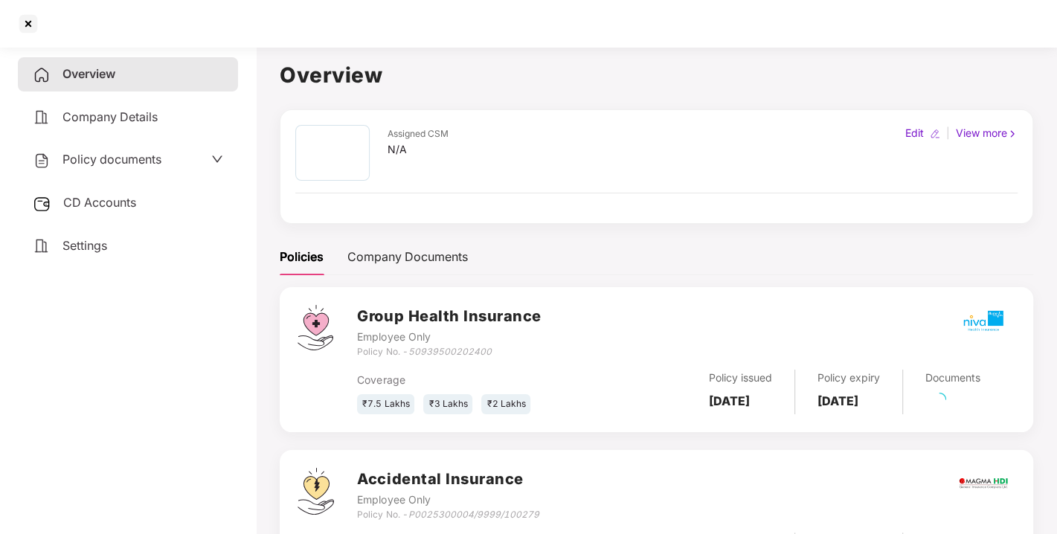
click at [118, 165] on span "Policy documents" at bounding box center [112, 159] width 99 height 15
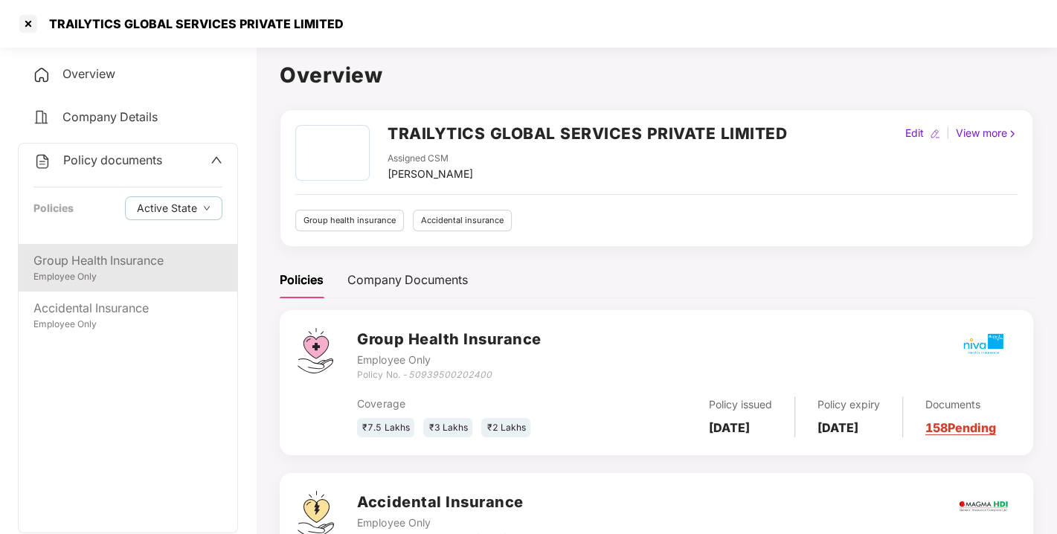
click at [111, 264] on div "Group Health Insurance" at bounding box center [127, 260] width 189 height 19
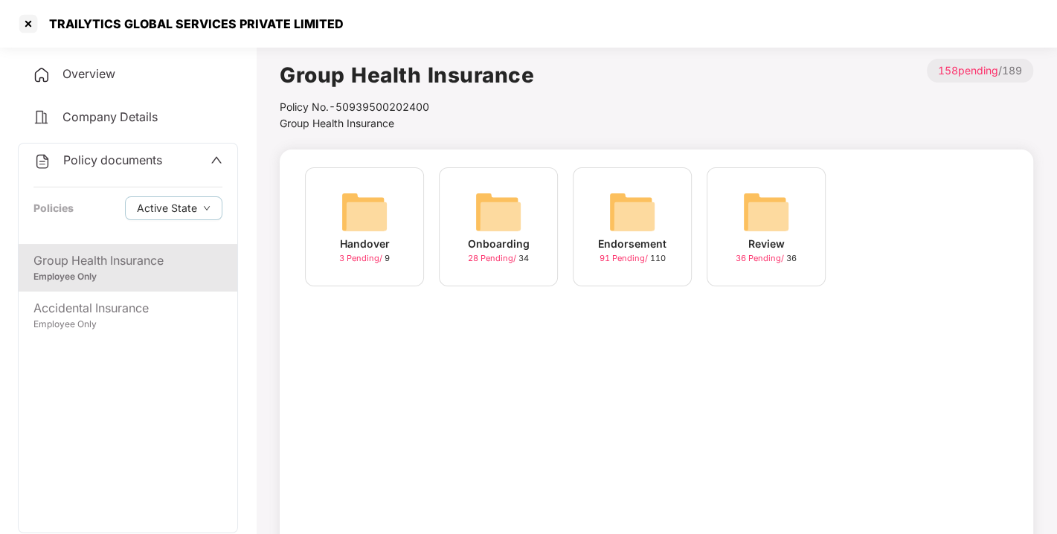
click at [649, 217] on img at bounding box center [633, 212] width 48 height 48
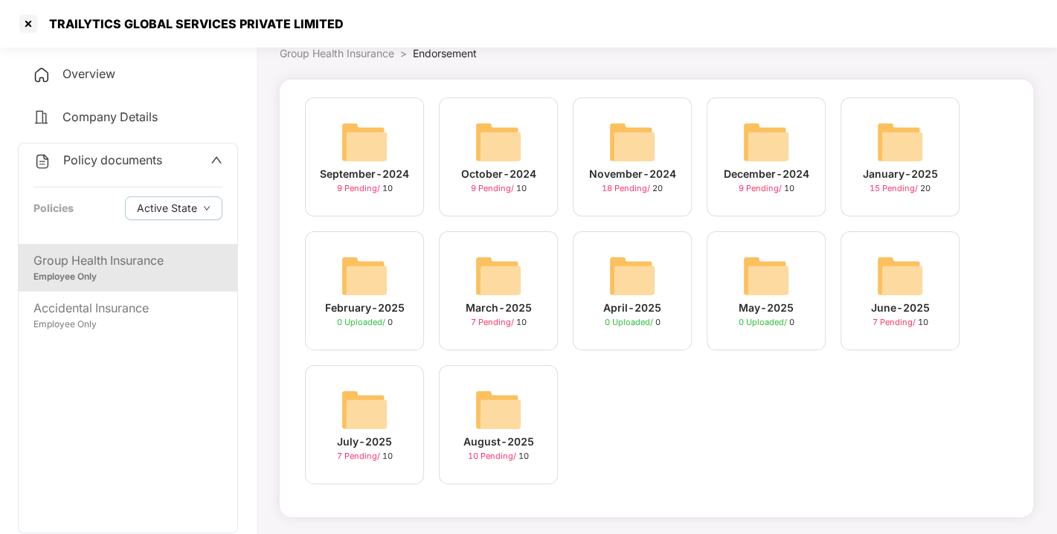
click at [500, 398] on img at bounding box center [499, 410] width 48 height 48
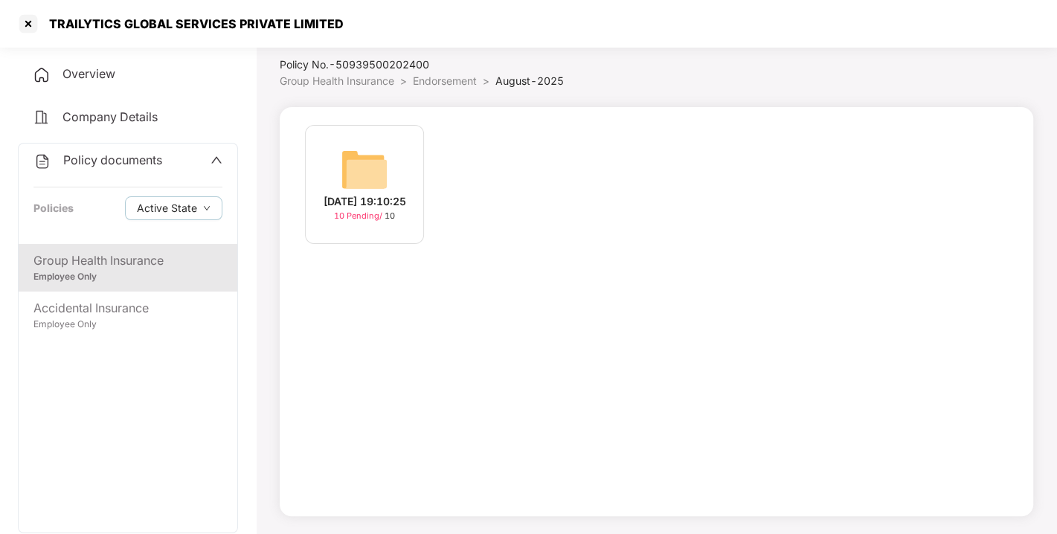
click at [358, 164] on img at bounding box center [365, 170] width 48 height 48
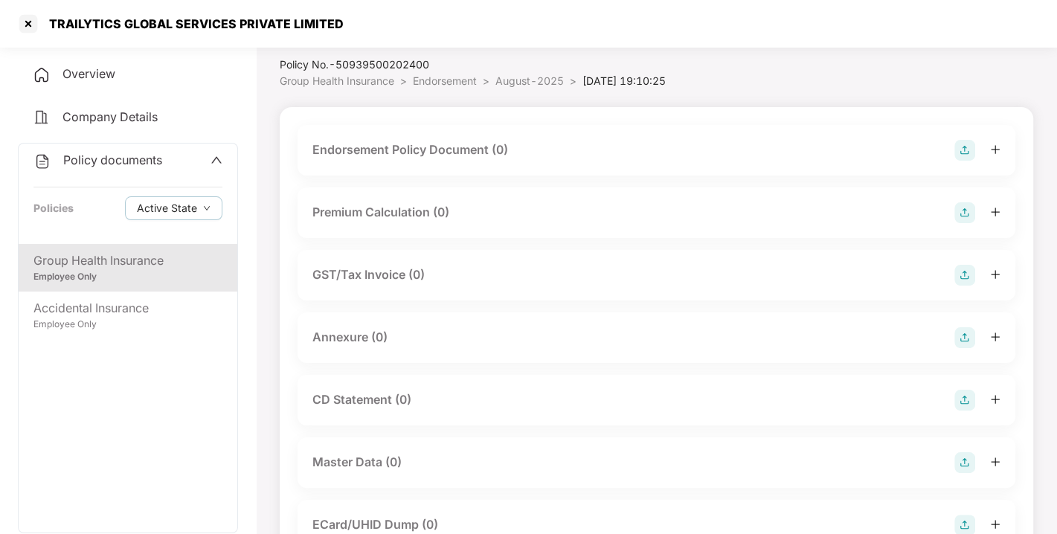
scroll to position [70, 0]
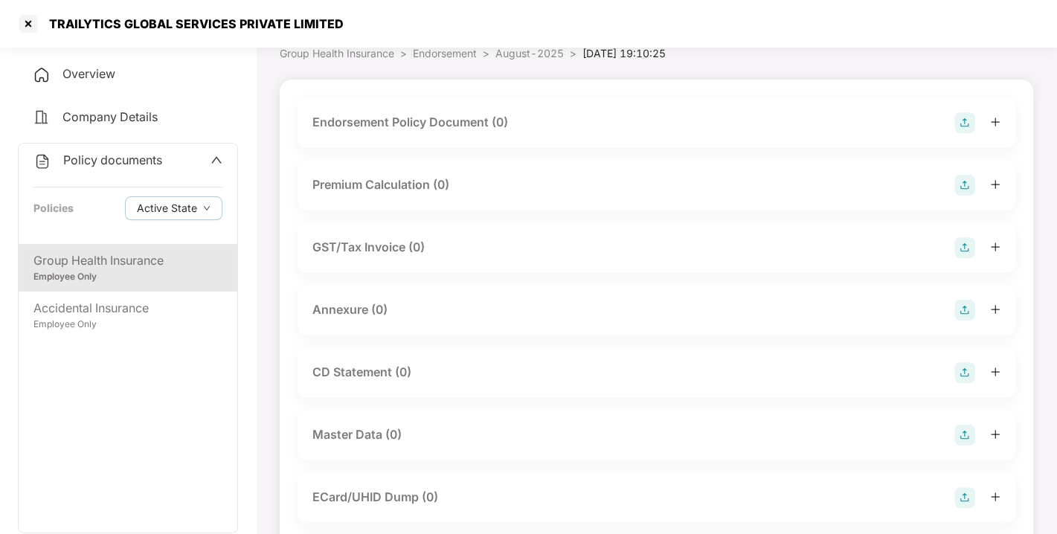
click at [970, 113] on img at bounding box center [965, 122] width 21 height 21
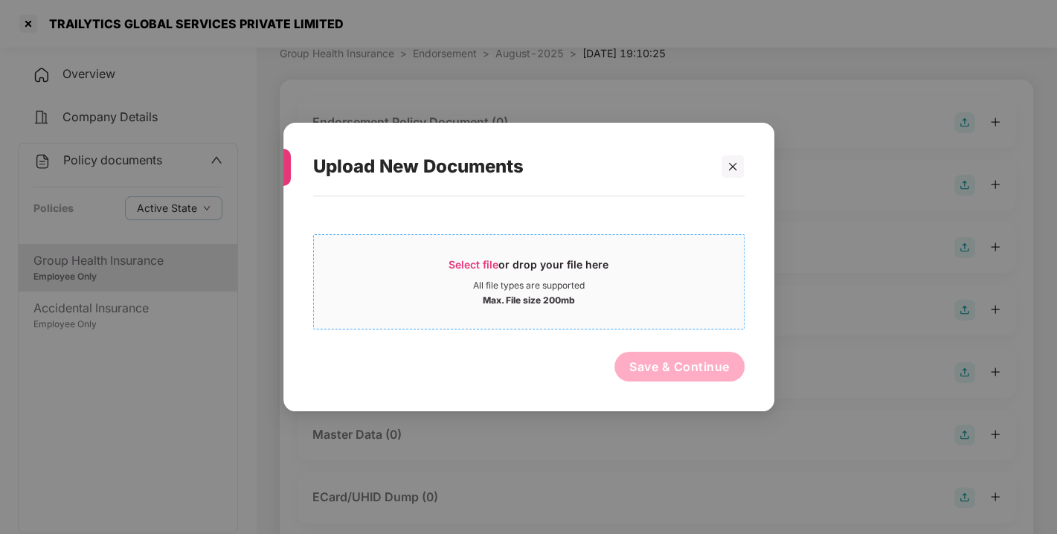
click at [463, 260] on span "Select file" at bounding box center [474, 264] width 50 height 13
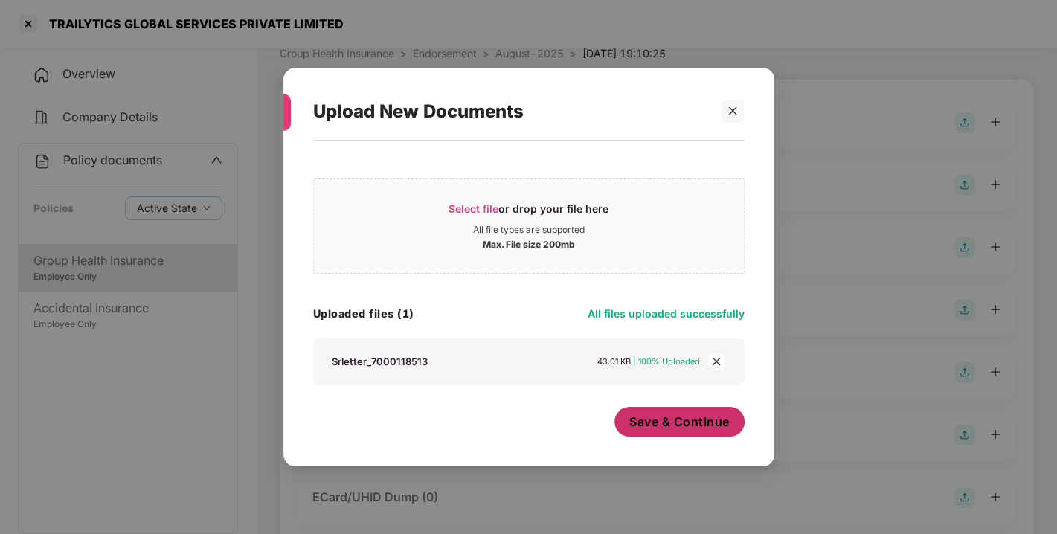
click at [705, 417] on span "Save & Continue" at bounding box center [679, 422] width 100 height 16
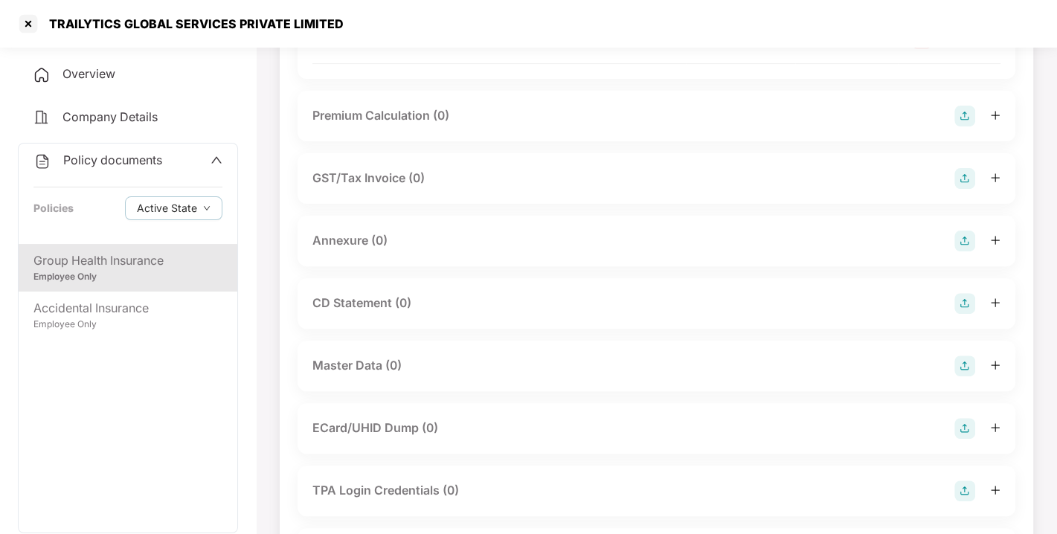
scroll to position [249, 0]
click at [961, 249] on img at bounding box center [965, 238] width 21 height 21
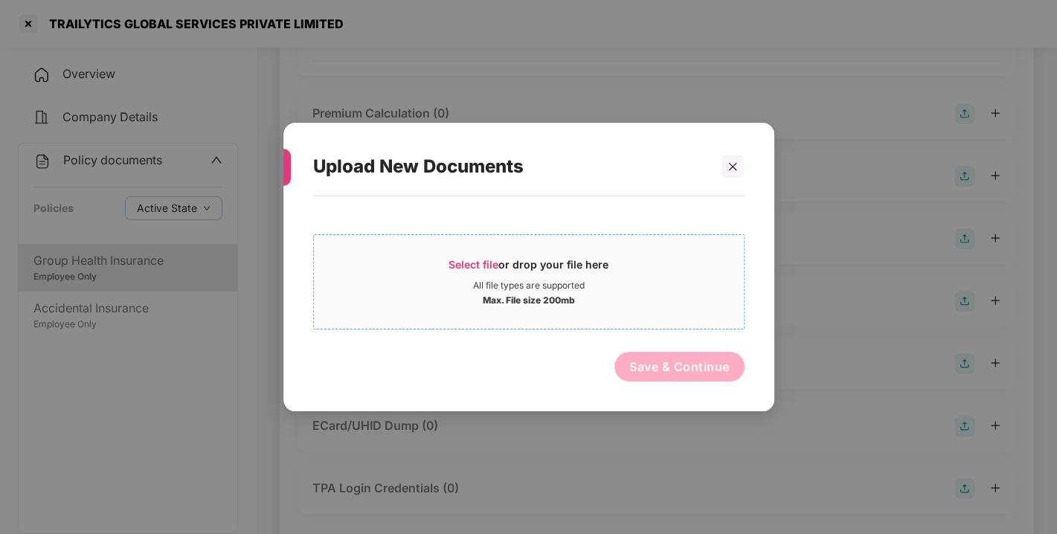
click at [480, 263] on span "Select file" at bounding box center [474, 264] width 50 height 13
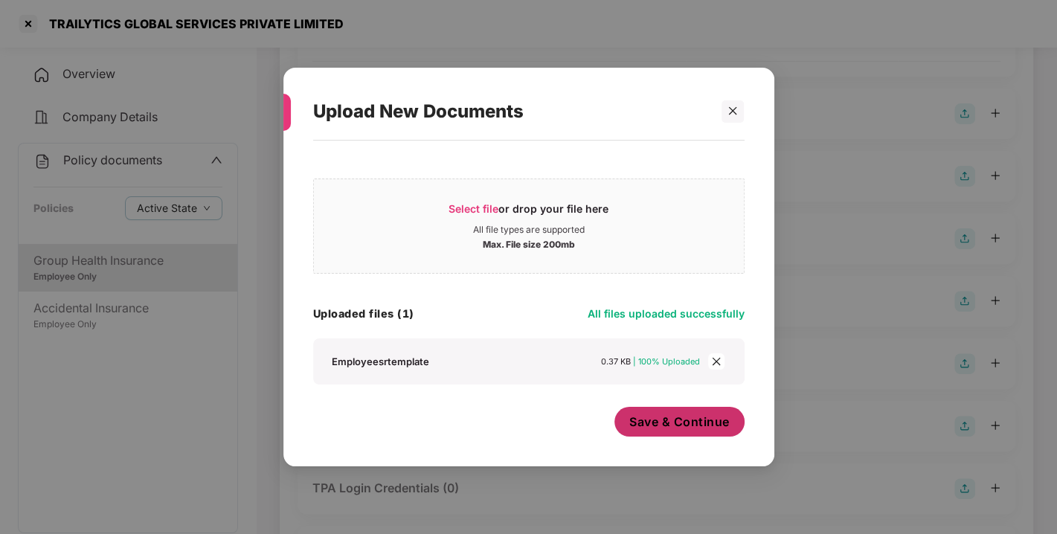
click at [639, 416] on span "Save & Continue" at bounding box center [679, 422] width 100 height 16
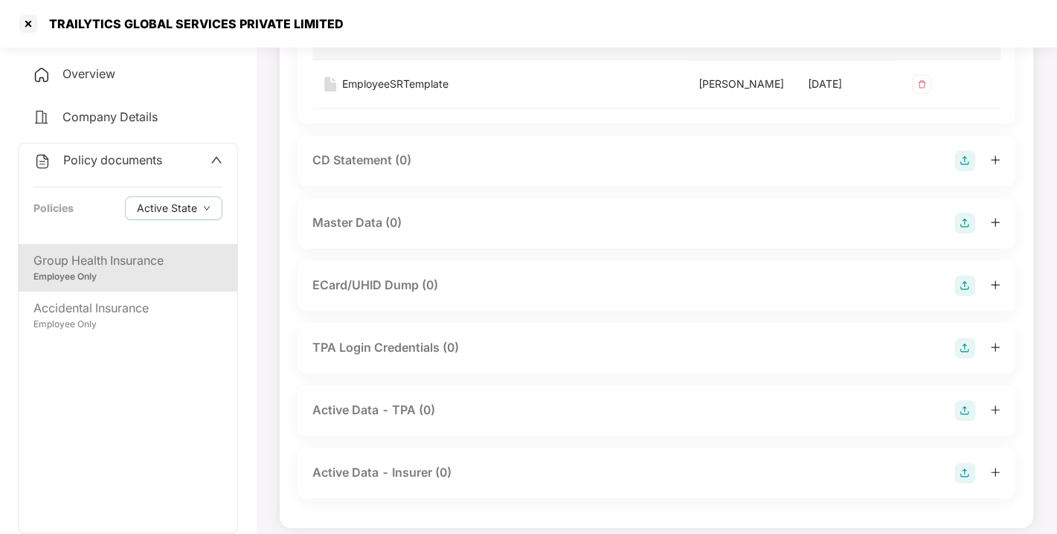
scroll to position [504, 0]
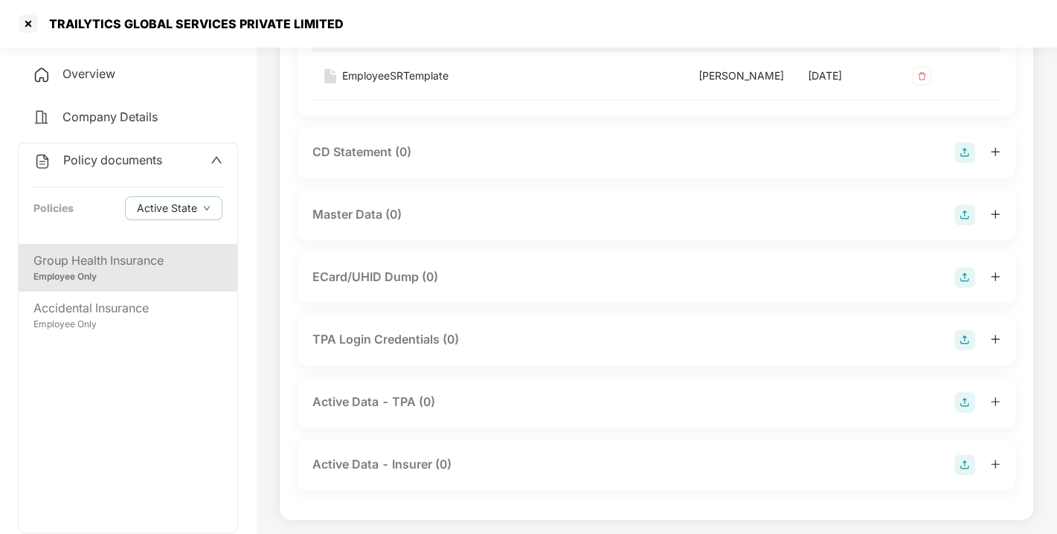
click at [958, 225] on img at bounding box center [965, 215] width 21 height 21
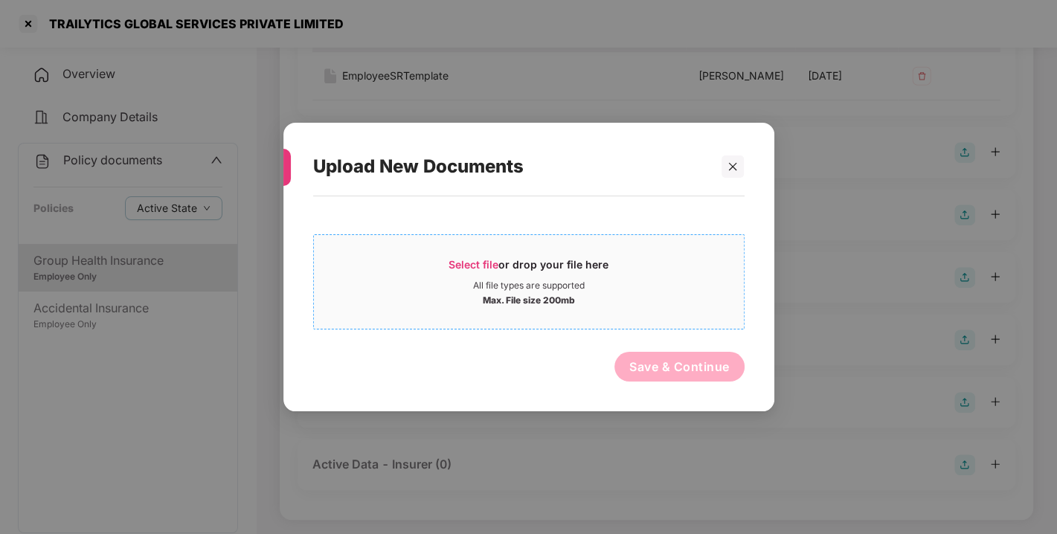
click at [507, 268] on div "Select file or drop your file here" at bounding box center [529, 268] width 160 height 22
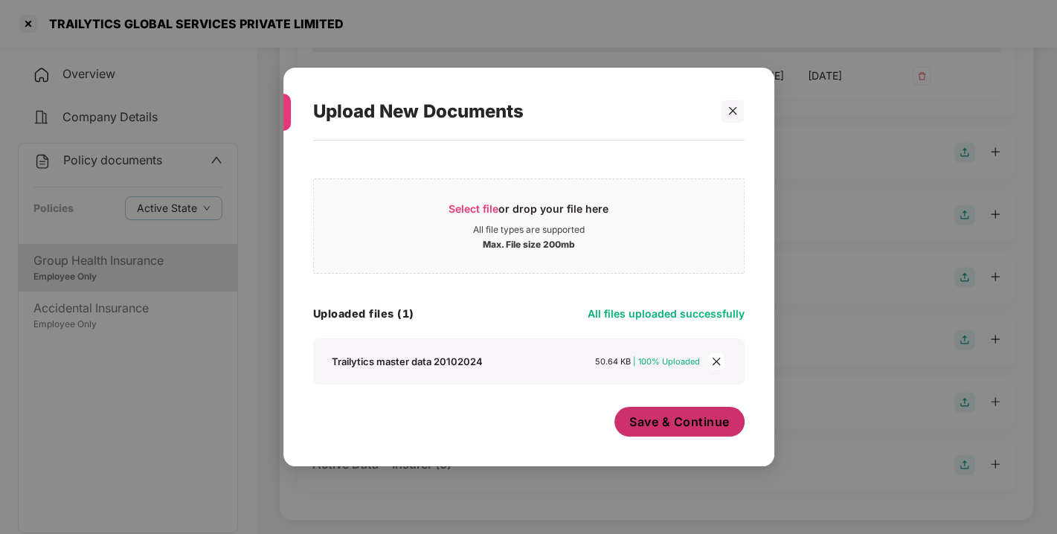
click at [659, 426] on span "Save & Continue" at bounding box center [679, 422] width 100 height 16
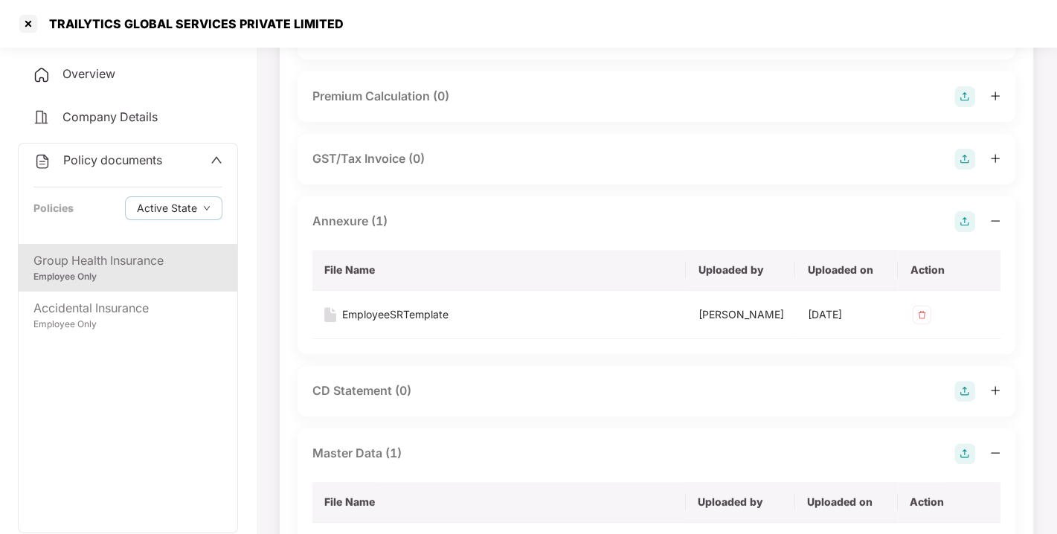
scroll to position [0, 0]
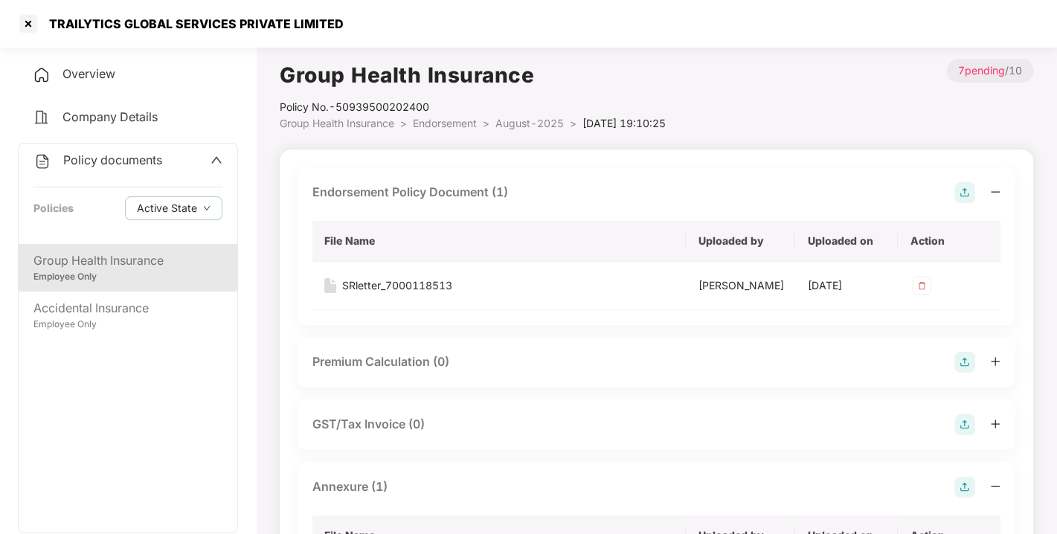
click at [115, 159] on span "Policy documents" at bounding box center [112, 160] width 99 height 15
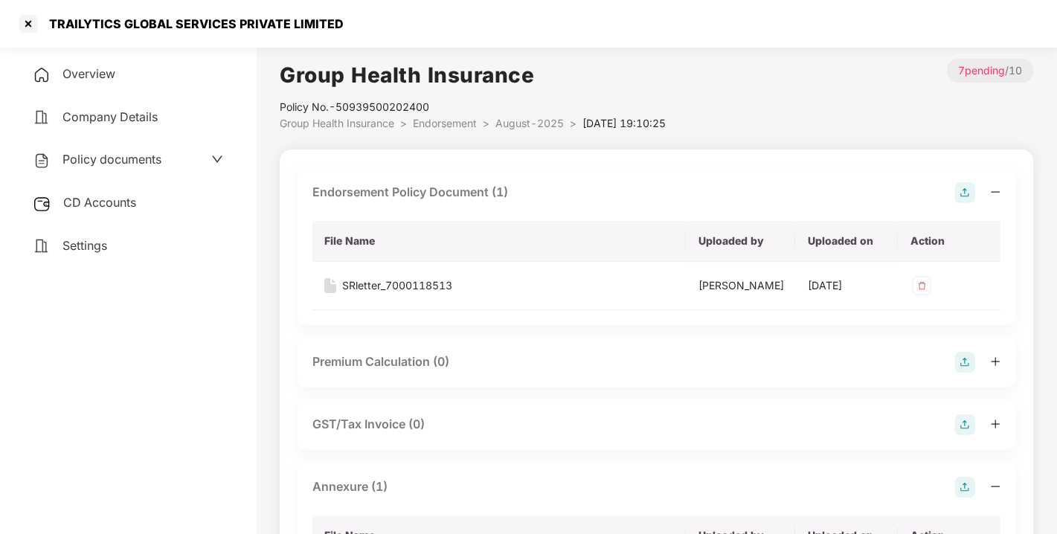
click at [97, 199] on span "CD Accounts" at bounding box center [99, 202] width 73 height 15
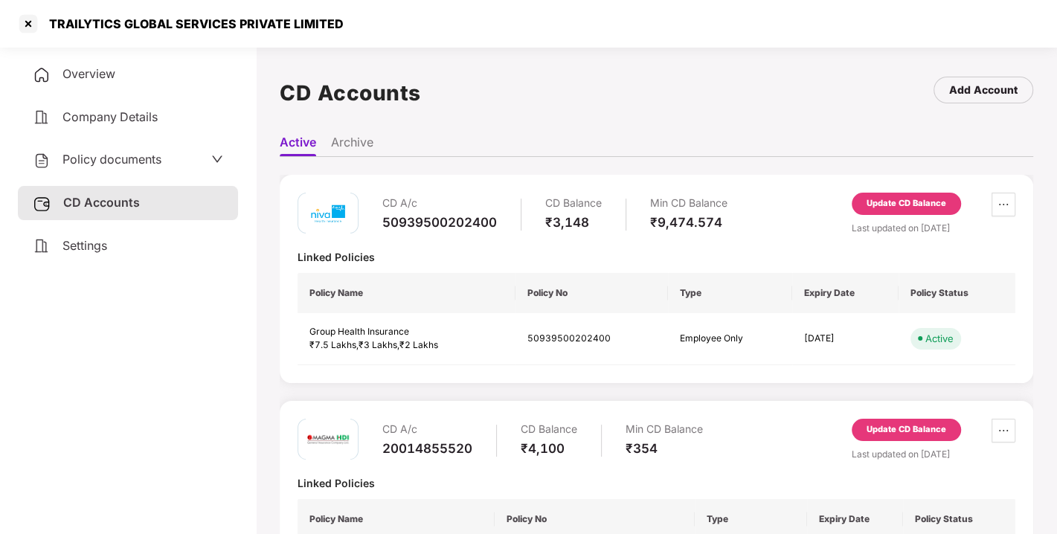
click at [929, 200] on div "Update CD Balance" at bounding box center [907, 203] width 80 height 13
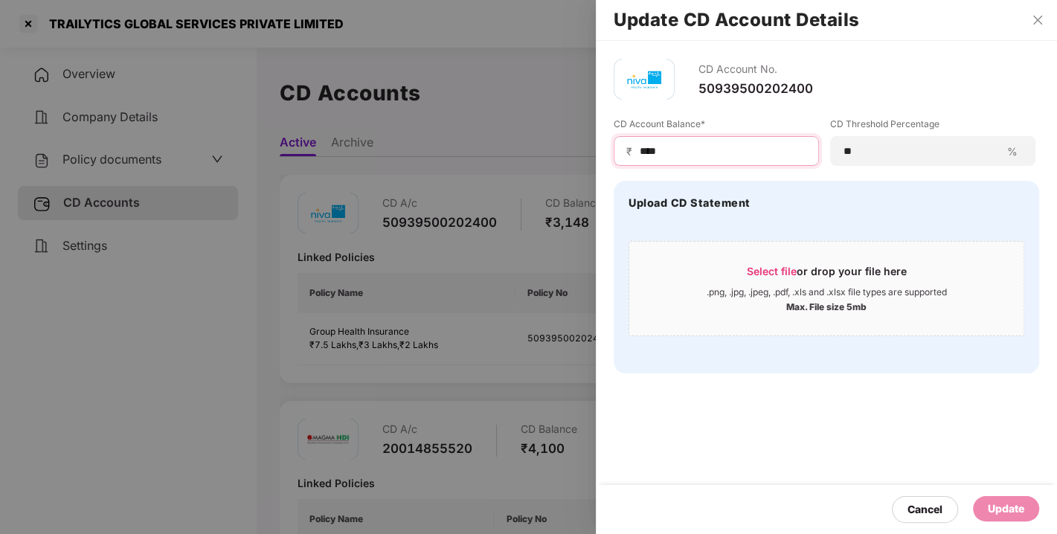
drag, startPoint x: 705, startPoint y: 146, endPoint x: 592, endPoint y: 150, distance: 113.9
click at [592, 150] on div "Update CD Account Details CD Account No. 50939500202400 CD Account Balance* ₹ *…" at bounding box center [528, 267] width 1057 height 534
type input "**"
click at [998, 504] on div "Update" at bounding box center [1006, 509] width 36 height 16
click at [893, 461] on div "CD Account No. 50939500202400 CD Account Balance* ₹ ** CD Threshold Percentage …" at bounding box center [826, 287] width 461 height 493
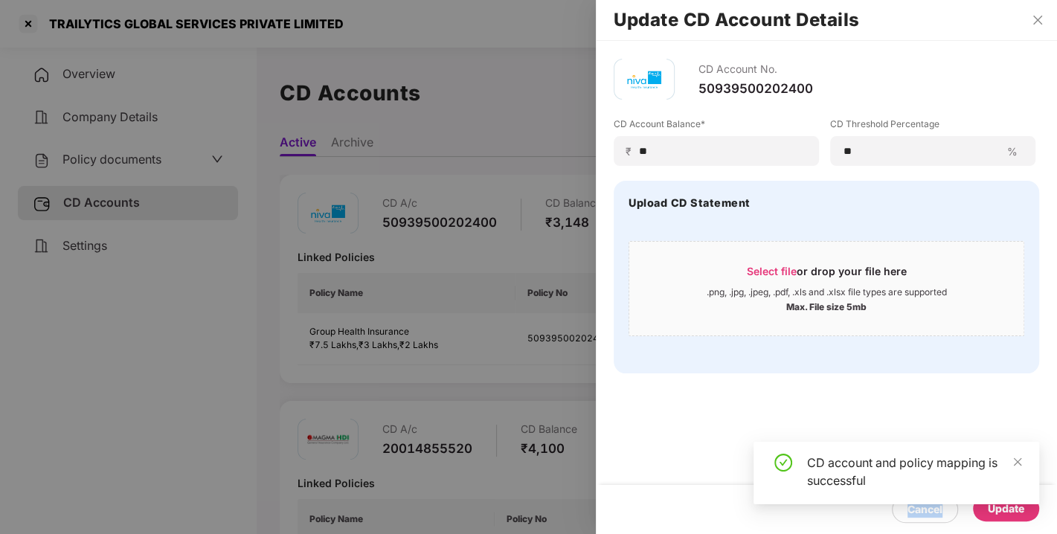
drag, startPoint x: 893, startPoint y: 461, endPoint x: 829, endPoint y: 416, distance: 78.5
click at [829, 416] on div "CD Account No. 50939500202400 CD Account Balance* ₹ ** CD Threshold Percentage …" at bounding box center [826, 287] width 461 height 493
click at [859, 410] on div "CD Account No. 50939500202400 CD Account Balance* ₹ ** CD Threshold Percentage …" at bounding box center [826, 287] width 461 height 493
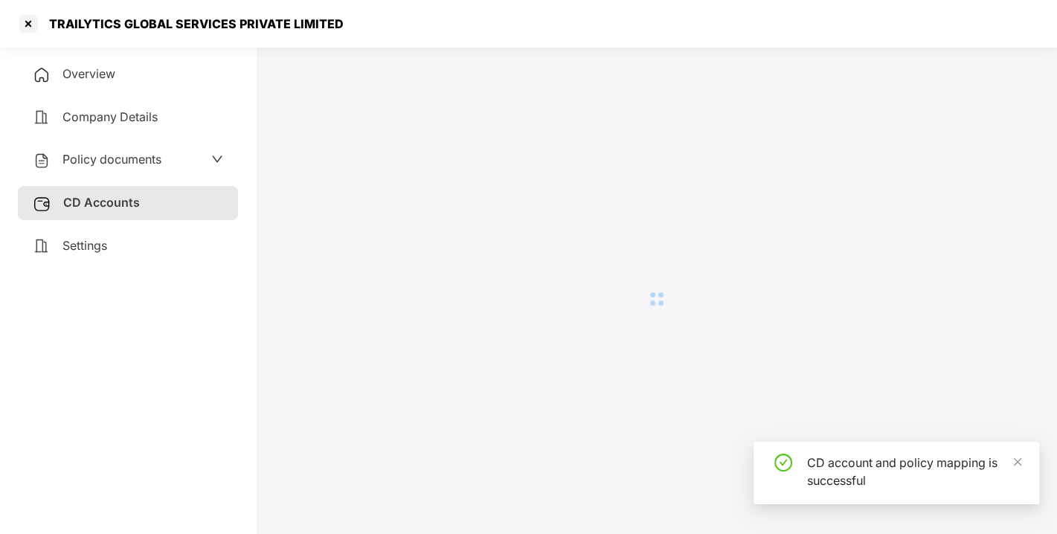
click at [874, 408] on div at bounding box center [657, 299] width 754 height 481
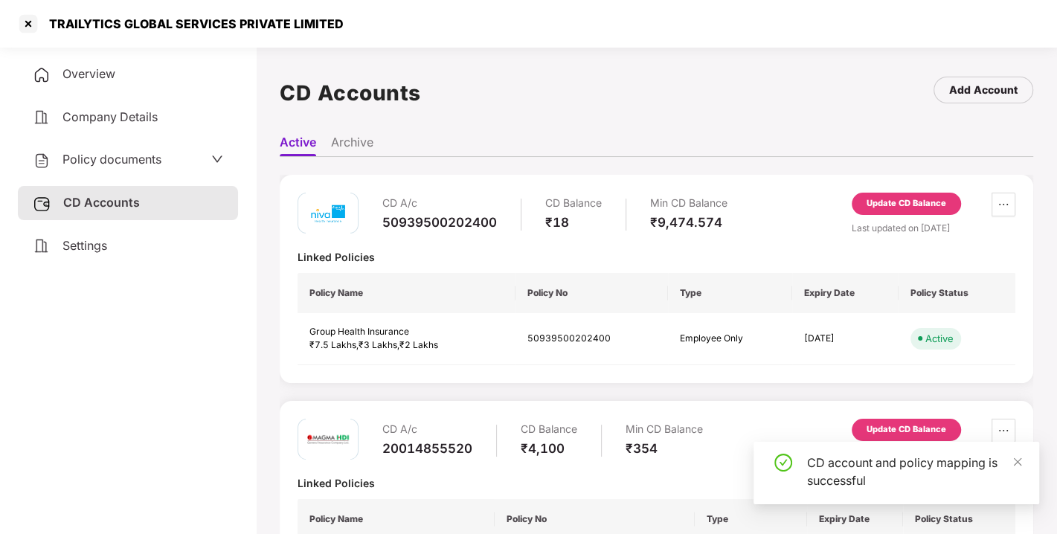
click at [818, 406] on div "CD A/c 20014855520 CD Balance ₹4,100 Min CD Balance ₹354 Update CD Balance Last…" at bounding box center [657, 531] width 754 height 261
click at [635, 249] on div at bounding box center [477, 249] width 359 height 1
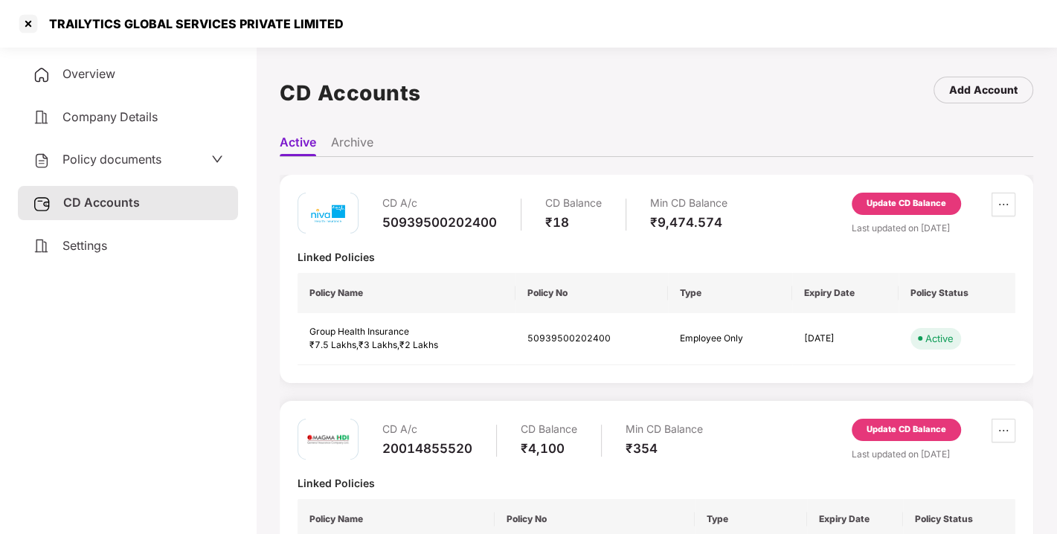
click at [635, 249] on div at bounding box center [477, 249] width 359 height 1
click at [691, 242] on div "CD A/c 50939500202400 CD Balance ₹18 Min CD Balance ₹9,474.574 Update CD Balanc…" at bounding box center [657, 279] width 718 height 173
drag, startPoint x: 740, startPoint y: 231, endPoint x: 779, endPoint y: 215, distance: 42.0
click at [779, 215] on div "CD A/c 50939500202400 CD Balance ₹18 Min CD Balance ₹9,474.574 Update CD Balanc…" at bounding box center [657, 214] width 718 height 42
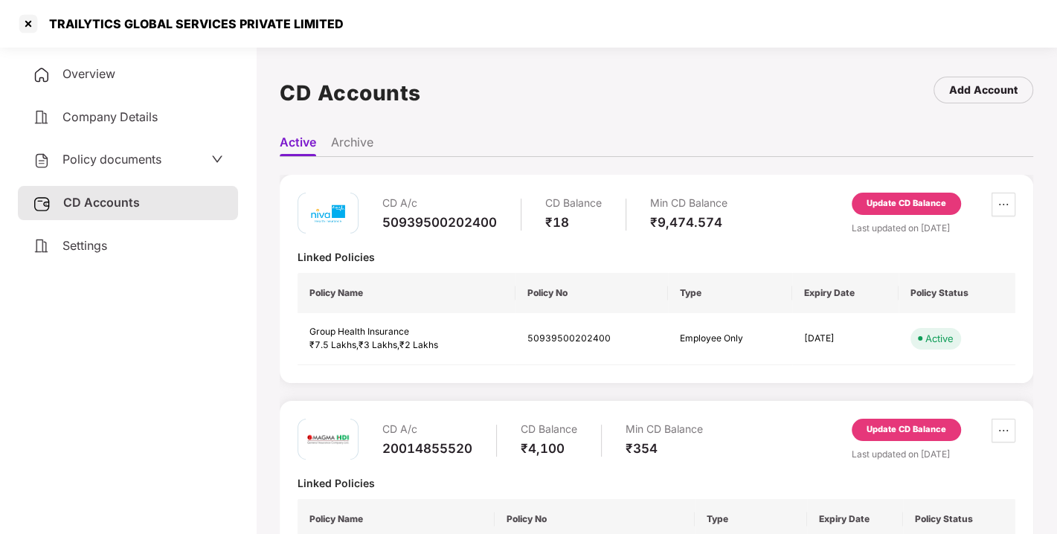
click at [779, 215] on div "CD A/c 50939500202400 CD Balance ₹18 Min CD Balance ₹9,474.574 Update CD Balanc…" at bounding box center [657, 214] width 718 height 42
click at [764, 223] on div "CD A/c 50939500202400 CD Balance ₹18 Min CD Balance ₹9,474.574 Update CD Balanc…" at bounding box center [657, 214] width 718 height 42
click at [734, 194] on div "CD A/c 50939500202400 CD Balance ₹18 Min CD Balance ₹9,474.574 Update CD Balanc…" at bounding box center [657, 214] width 718 height 42
click at [778, 194] on div "CD A/c 50939500202400 CD Balance ₹18 Min CD Balance ₹9,474.574 Update CD Balanc…" at bounding box center [657, 214] width 718 height 42
click at [732, 176] on div "CD A/c 50939500202400 CD Balance ₹18 Min CD Balance ₹9,474.574 Update CD Balanc…" at bounding box center [657, 279] width 754 height 208
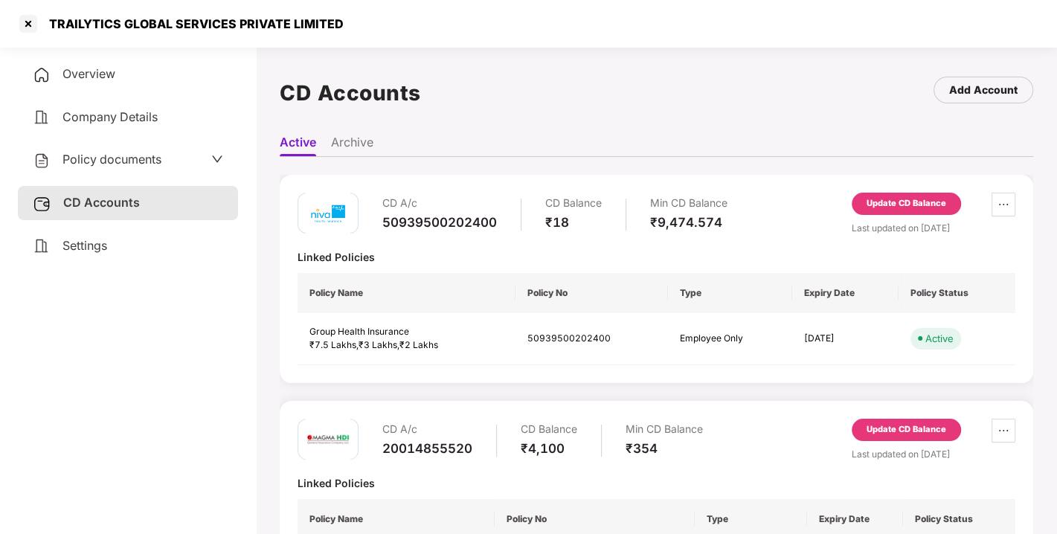
click at [732, 176] on div "CD A/c 50939500202400 CD Balance ₹18 Min CD Balance ₹9,474.574 Update CD Balanc…" at bounding box center [657, 279] width 754 height 208
drag, startPoint x: 732, startPoint y: 176, endPoint x: 781, endPoint y: 206, distance: 56.8
click at [781, 206] on div "CD A/c 50939500202400 CD Balance ₹18 Min CD Balance ₹9,474.574 Update CD Balanc…" at bounding box center [657, 279] width 754 height 208
click at [781, 206] on div "CD A/c 50939500202400 CD Balance ₹18 Min CD Balance ₹9,474.574 Update CD Balanc…" at bounding box center [657, 214] width 718 height 42
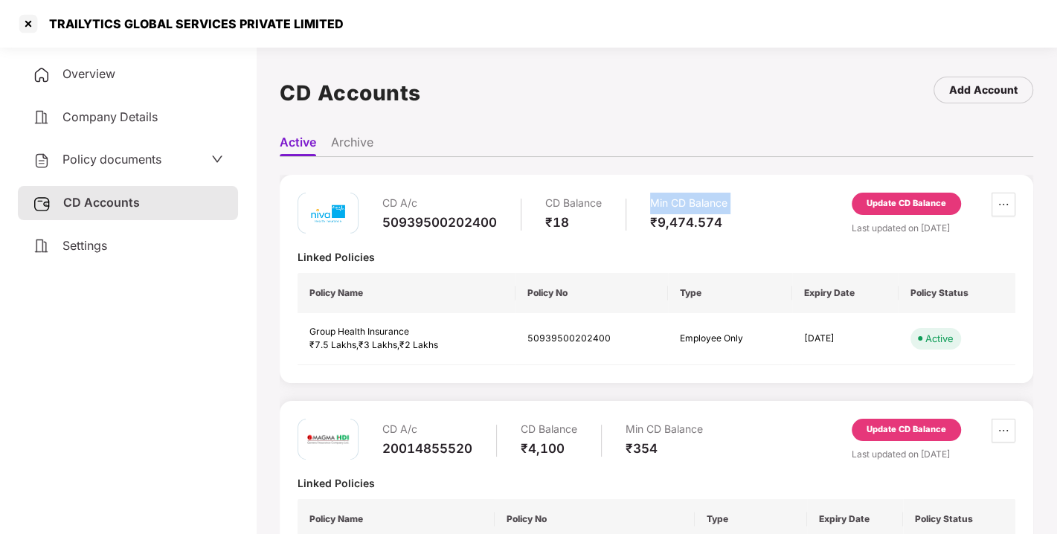
click at [781, 206] on div "CD A/c 50939500202400 CD Balance ₹18 Min CD Balance ₹9,474.574 Update CD Balanc…" at bounding box center [657, 214] width 718 height 42
click at [743, 202] on div "CD A/c 50939500202400 CD Balance ₹18 Min CD Balance ₹9,474.574 Update CD Balanc…" at bounding box center [657, 214] width 718 height 42
click at [792, 187] on div "CD A/c 50939500202400 CD Balance ₹18 Min CD Balance ₹9,474.574 Update CD Balanc…" at bounding box center [657, 279] width 754 height 208
click at [27, 19] on div at bounding box center [28, 24] width 24 height 24
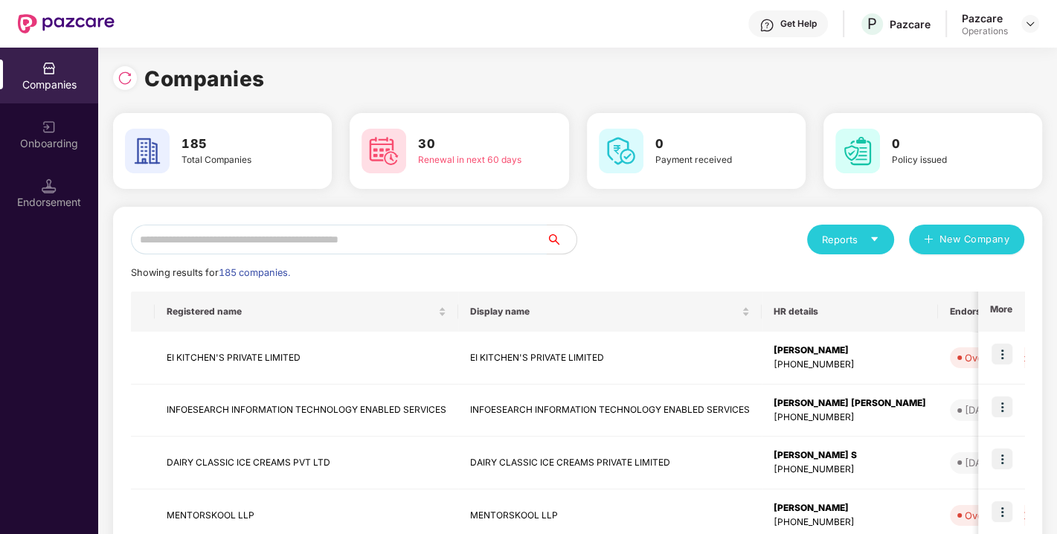
click at [356, 239] on input "text" at bounding box center [339, 240] width 416 height 30
click at [51, 175] on div "Endorsement" at bounding box center [49, 193] width 98 height 56
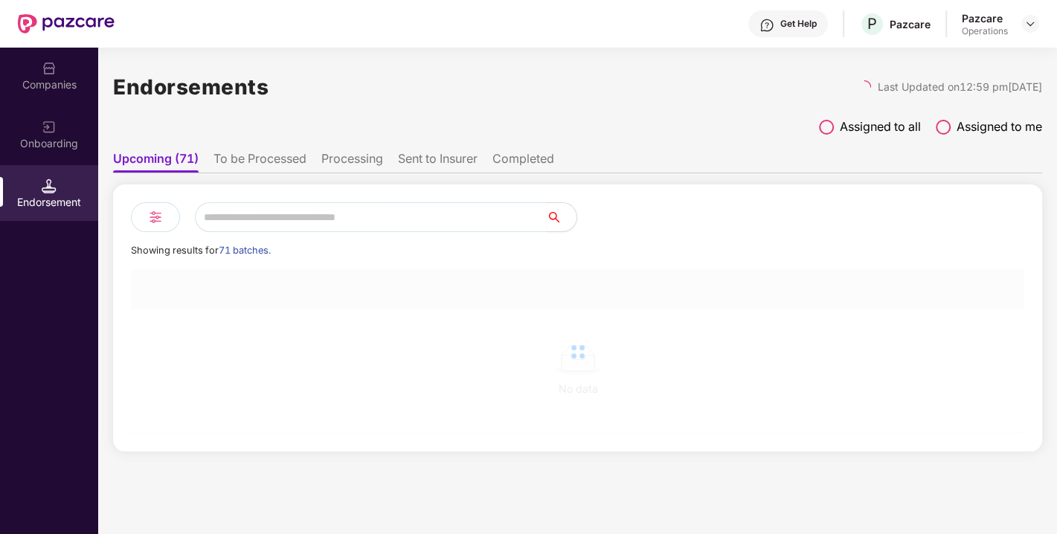
click at [531, 156] on li "Completed" at bounding box center [524, 162] width 62 height 22
click at [346, 221] on input "text" at bounding box center [371, 217] width 352 height 30
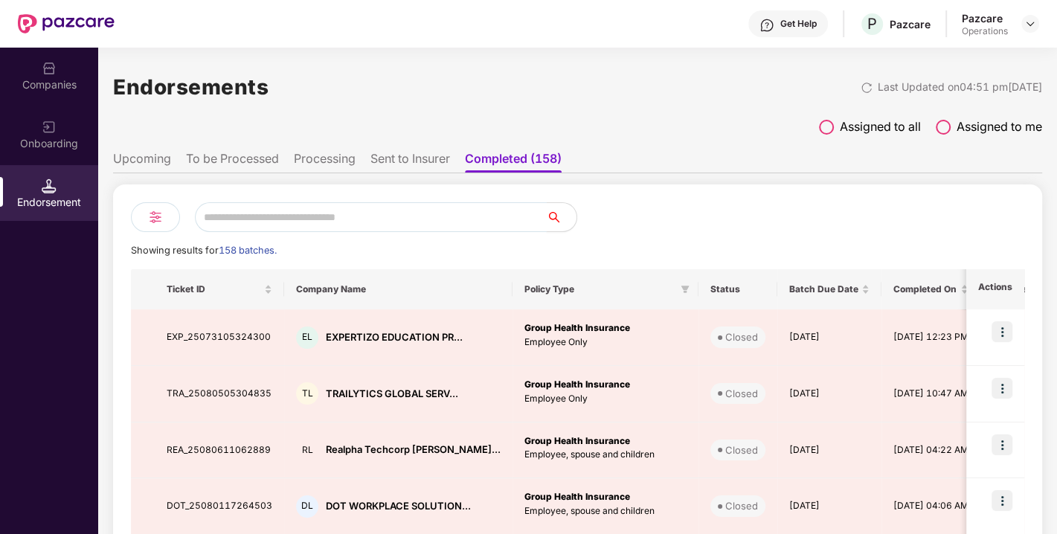
click at [346, 221] on input "text" at bounding box center [371, 217] width 352 height 30
paste input "**********"
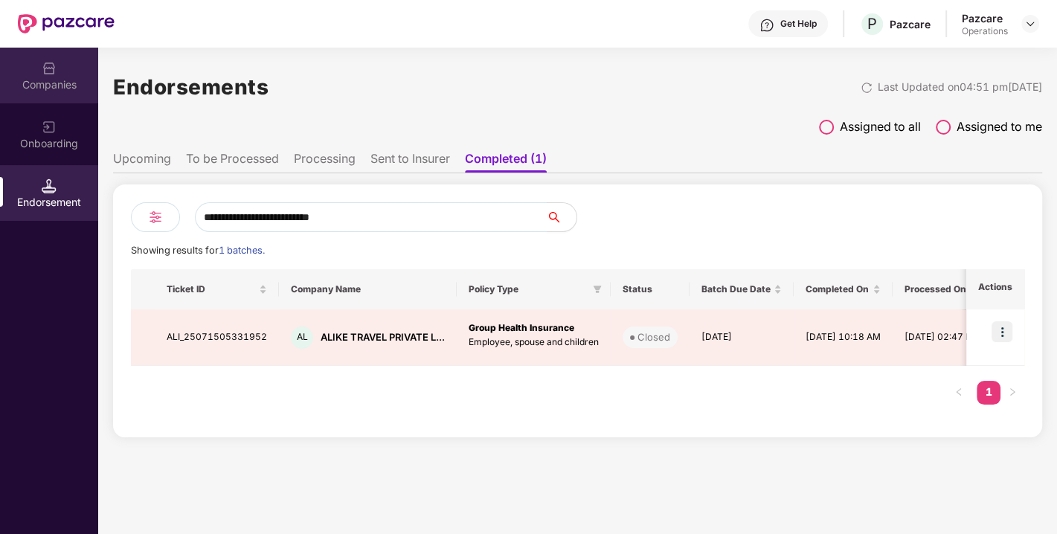
type input "**********"
click at [48, 77] on div "Companies" at bounding box center [49, 84] width 98 height 15
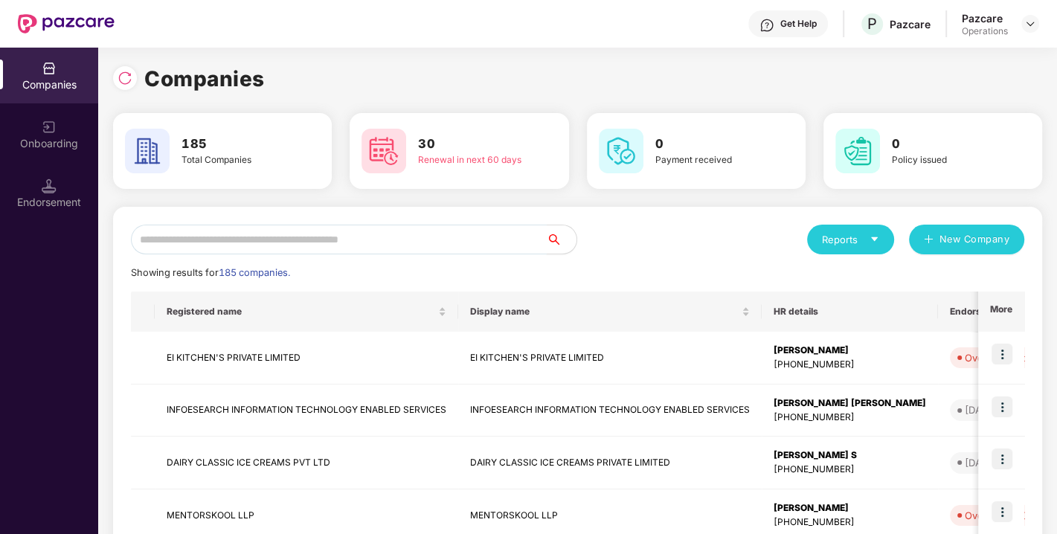
click at [236, 250] on input "text" at bounding box center [339, 240] width 416 height 30
paste input "**********"
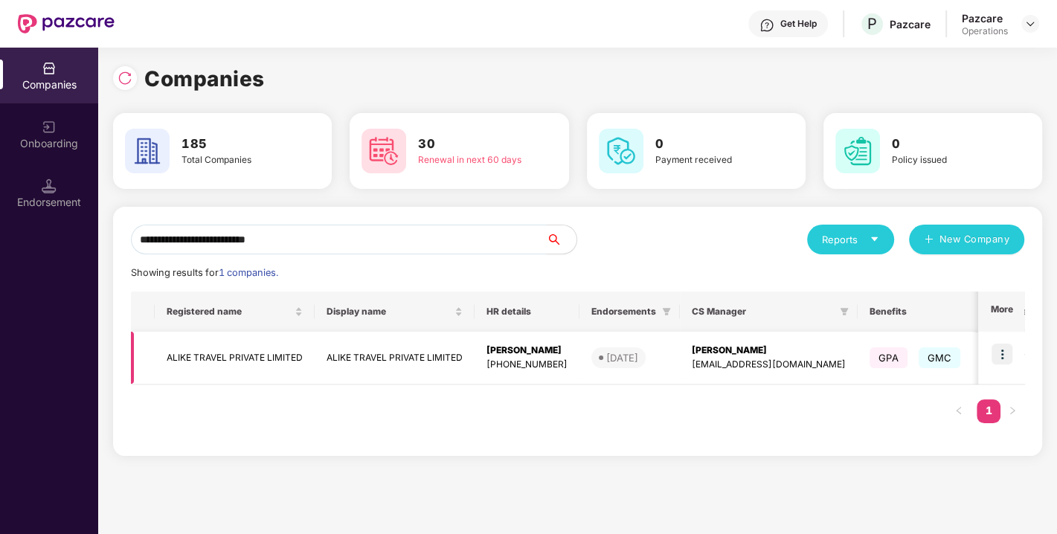
type input "**********"
click at [252, 355] on td "ALIKE TRAVEL PRIVATE LIMITED" at bounding box center [235, 358] width 160 height 53
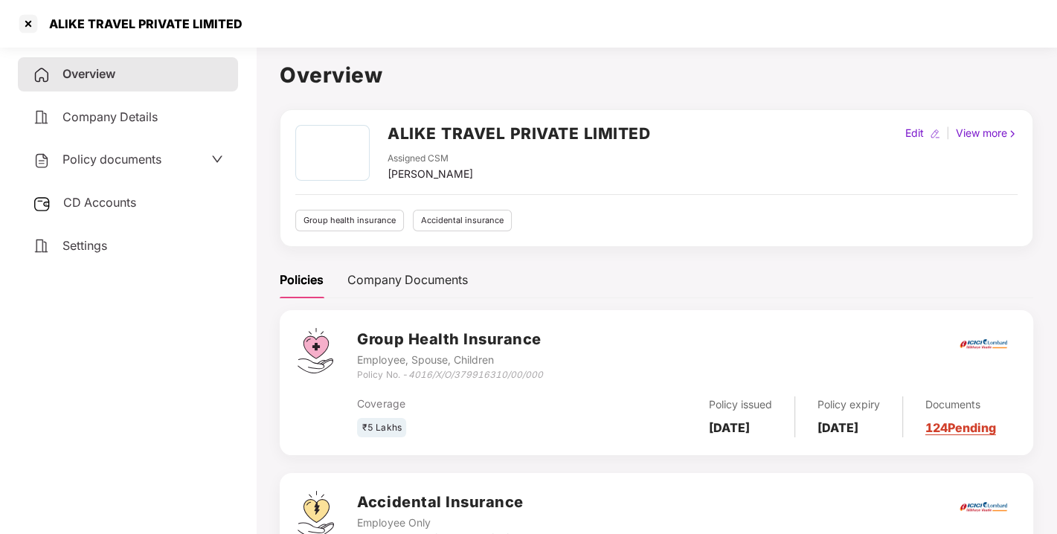
click at [119, 155] on span "Policy documents" at bounding box center [112, 159] width 99 height 15
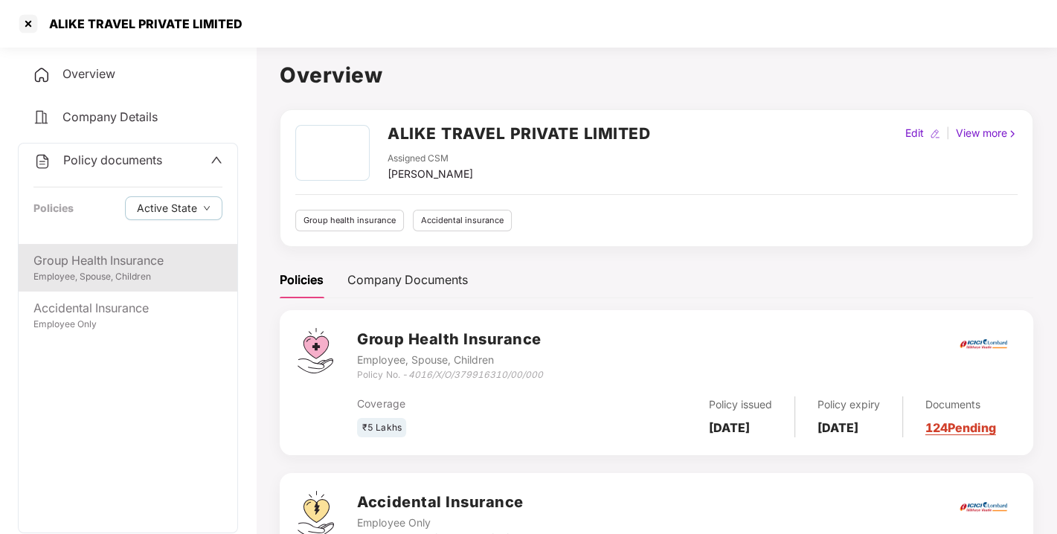
click at [109, 254] on div "Group Health Insurance" at bounding box center [127, 260] width 189 height 19
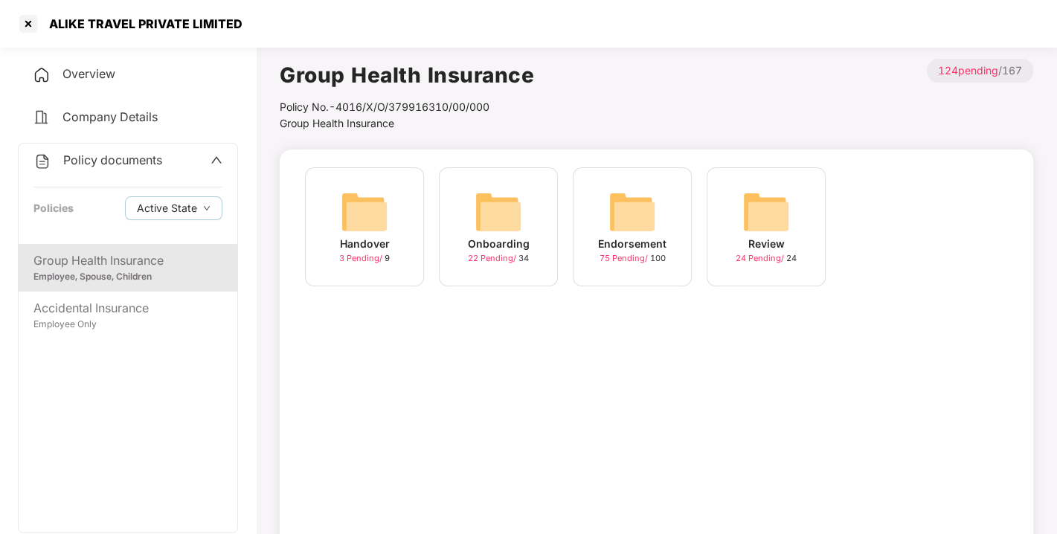
click at [610, 219] on img at bounding box center [633, 212] width 48 height 48
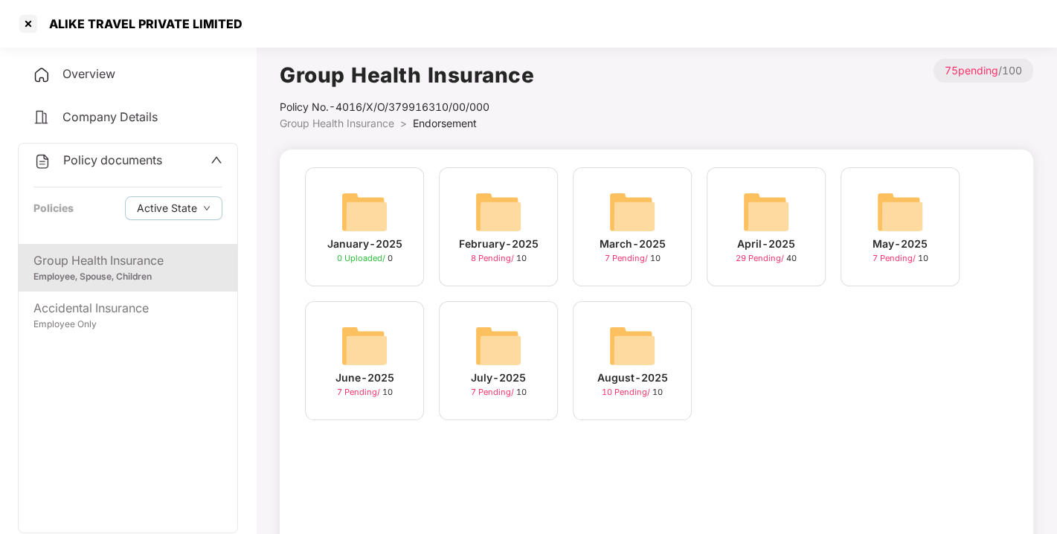
click at [614, 348] on img at bounding box center [633, 346] width 48 height 48
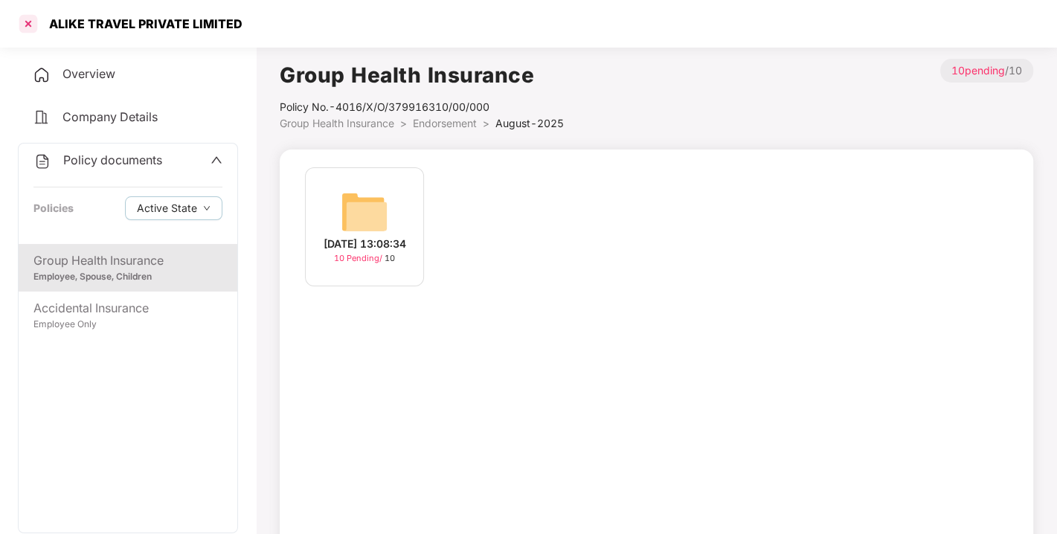
click at [28, 32] on div at bounding box center [28, 24] width 24 height 24
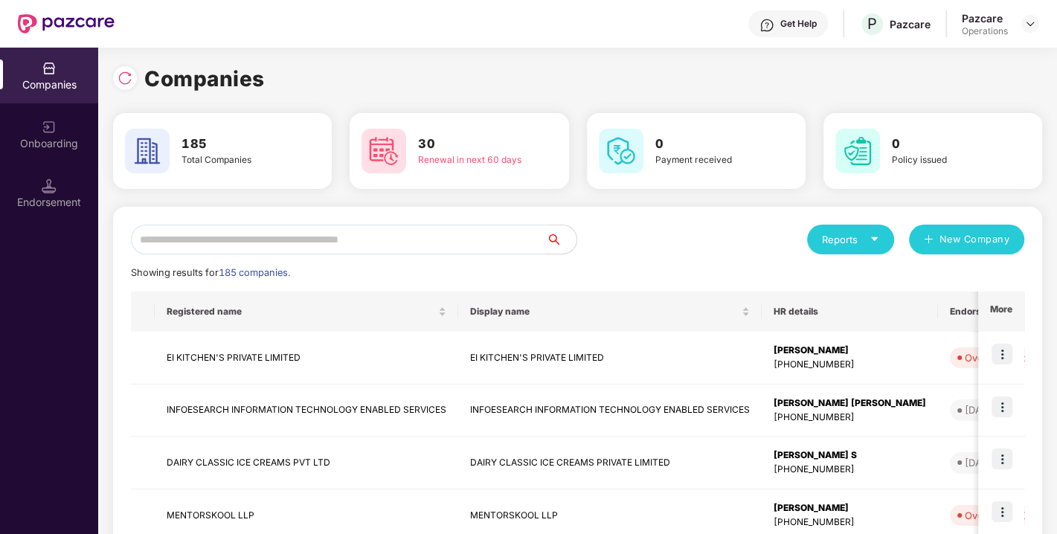
click at [336, 245] on input "text" at bounding box center [339, 240] width 416 height 30
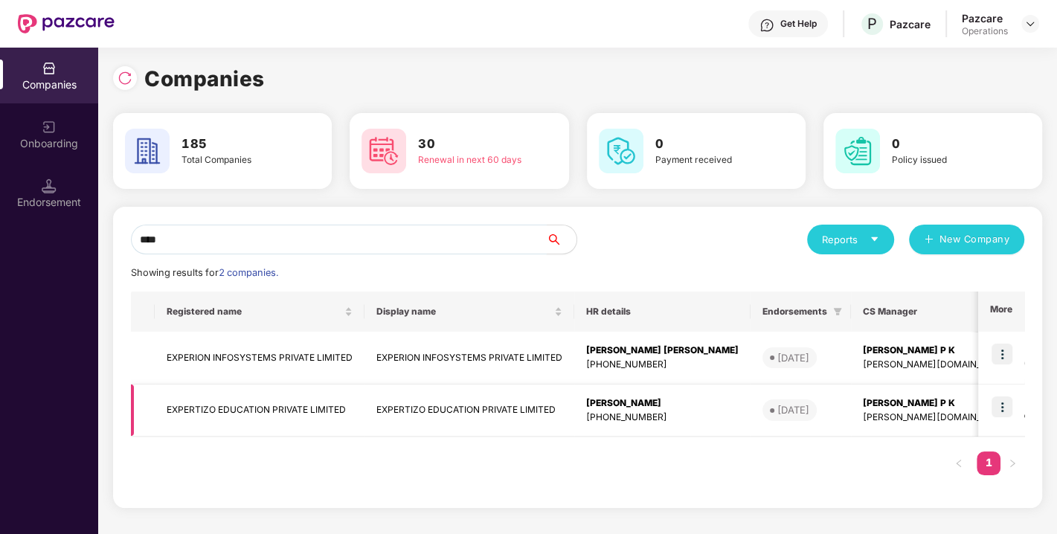
type input "****"
click at [231, 408] on td "EXPERTIZO EDUCATION PRIVATE LIMITED" at bounding box center [260, 411] width 210 height 53
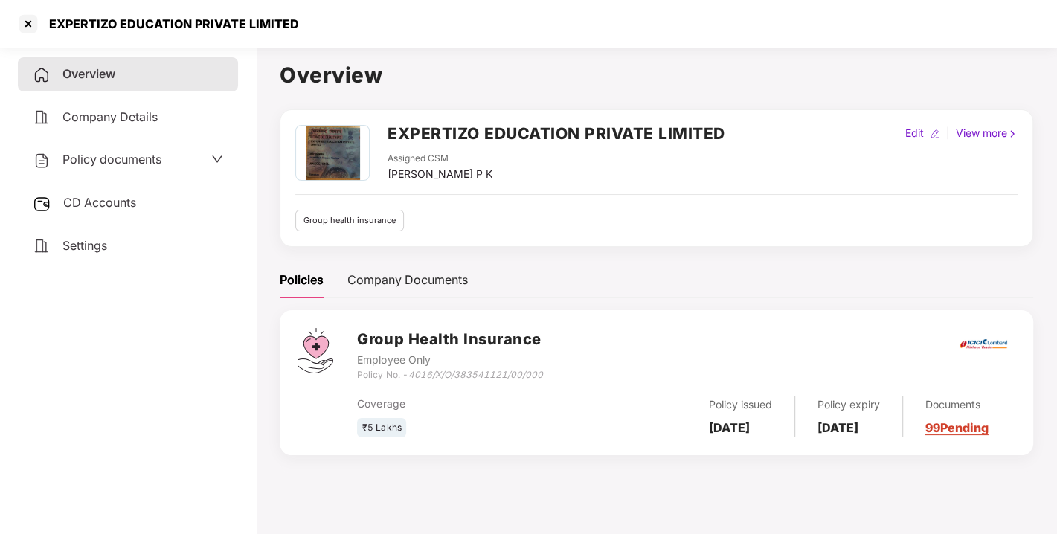
click at [86, 164] on span "Policy documents" at bounding box center [112, 159] width 99 height 15
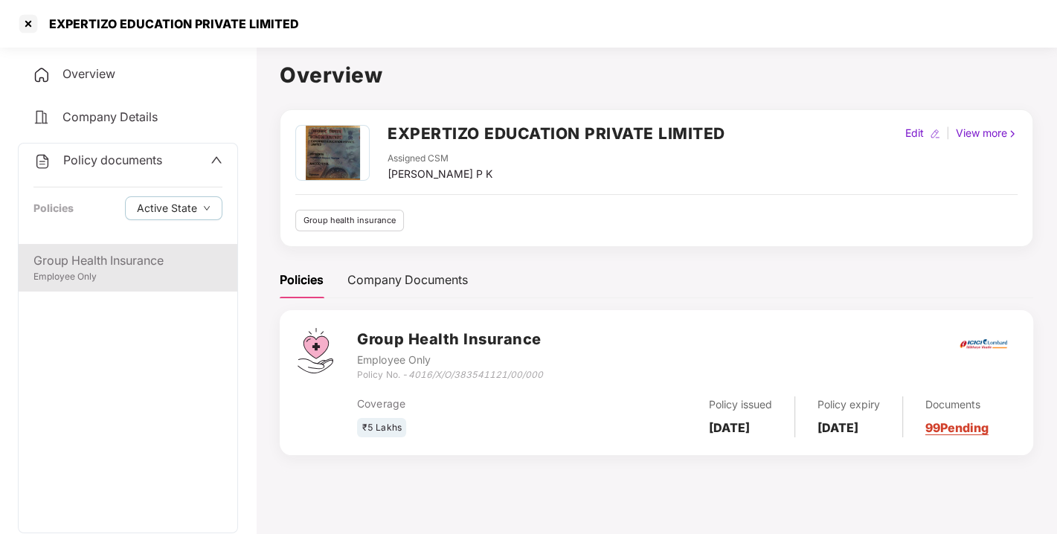
click at [108, 272] on div "Employee Only" at bounding box center [127, 277] width 189 height 14
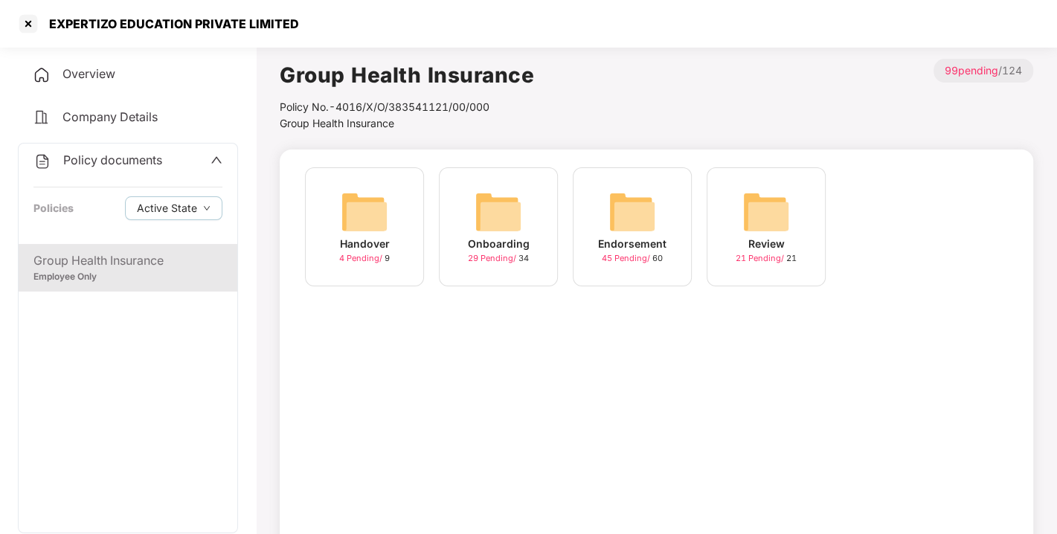
click at [632, 215] on img at bounding box center [633, 212] width 48 height 48
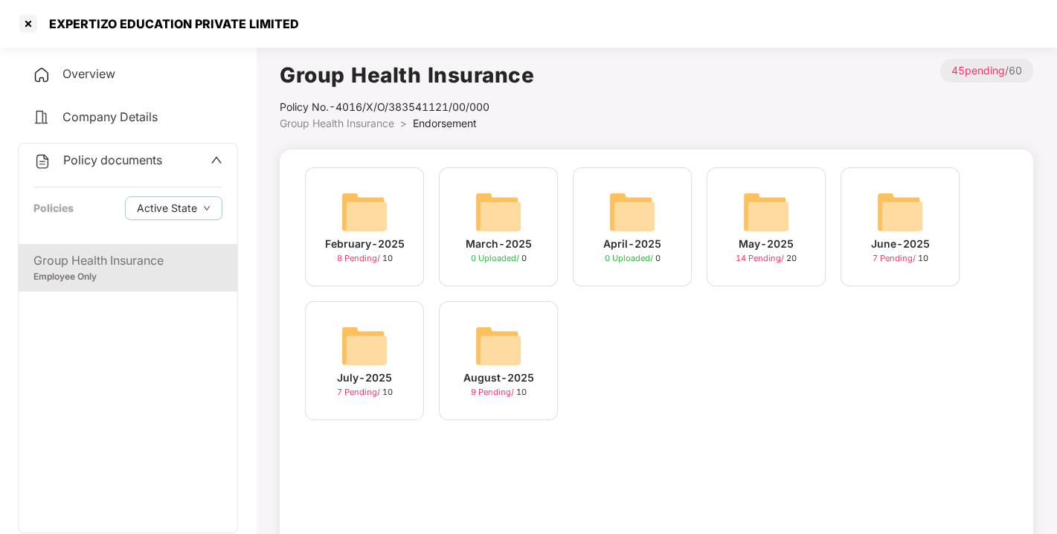
click at [504, 331] on img at bounding box center [499, 346] width 48 height 48
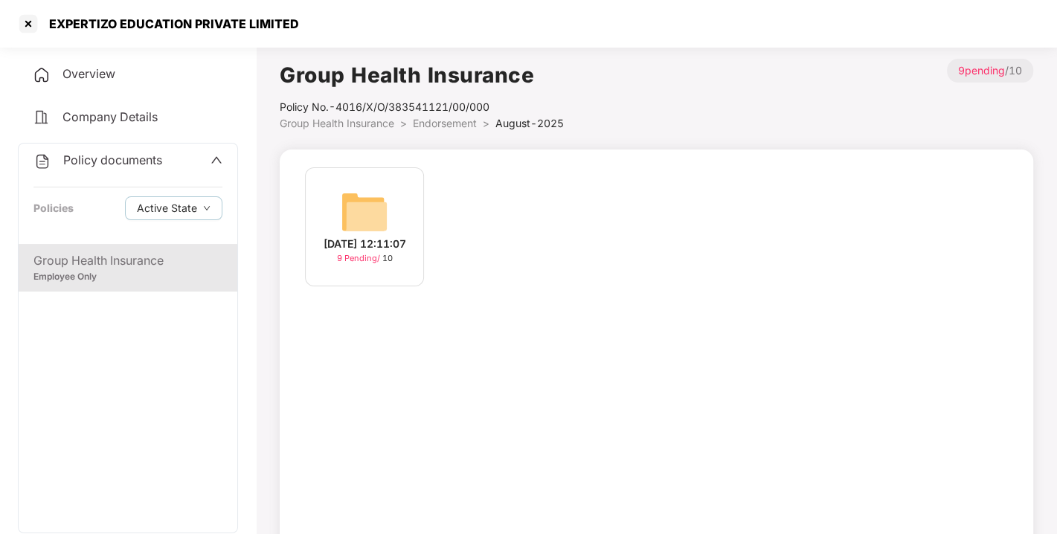
click at [356, 208] on img at bounding box center [365, 212] width 48 height 48
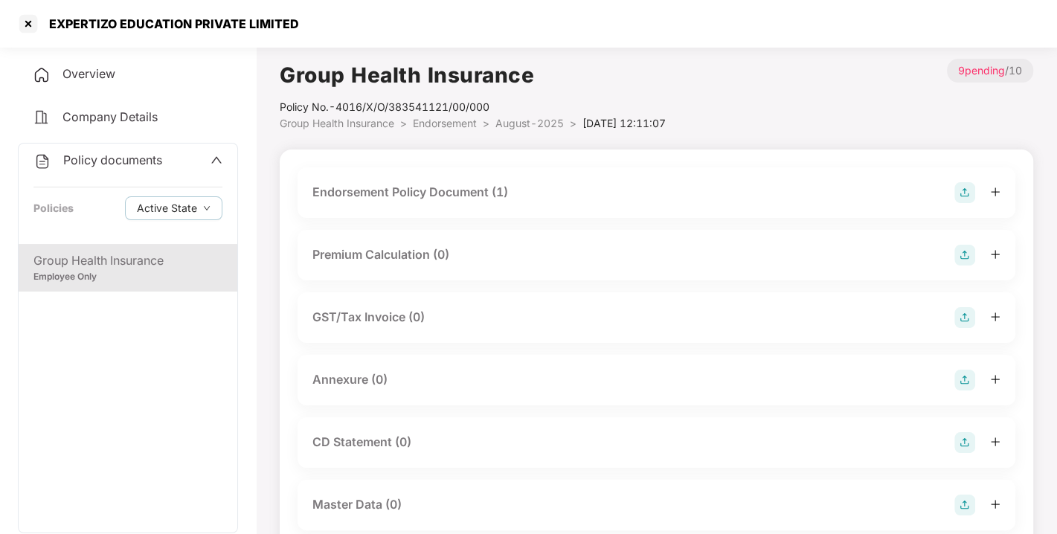
click at [444, 188] on div "Endorsement Policy Document (1)" at bounding box center [411, 192] width 196 height 19
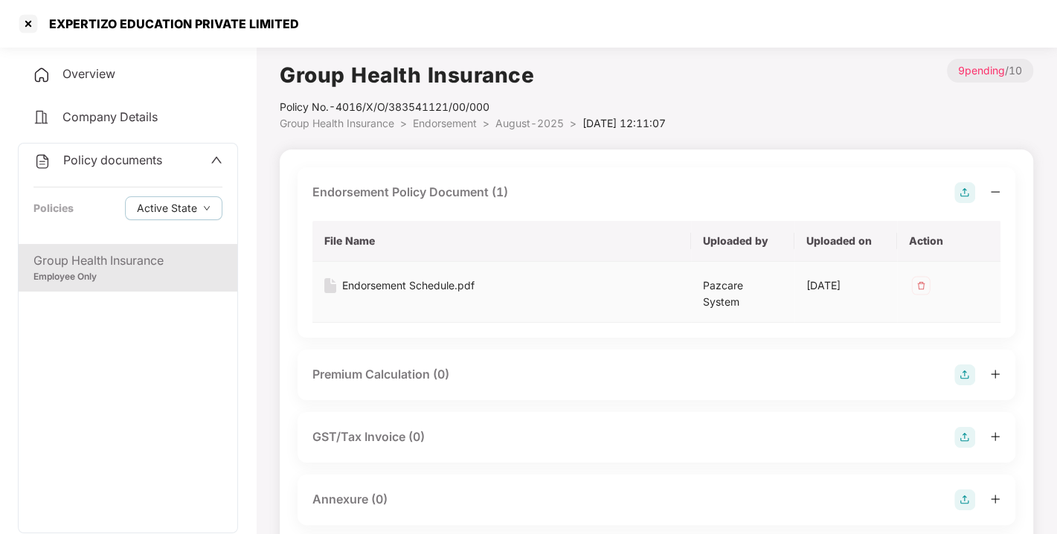
click at [408, 283] on div "Endorsement Schedule.pdf" at bounding box center [408, 286] width 132 height 16
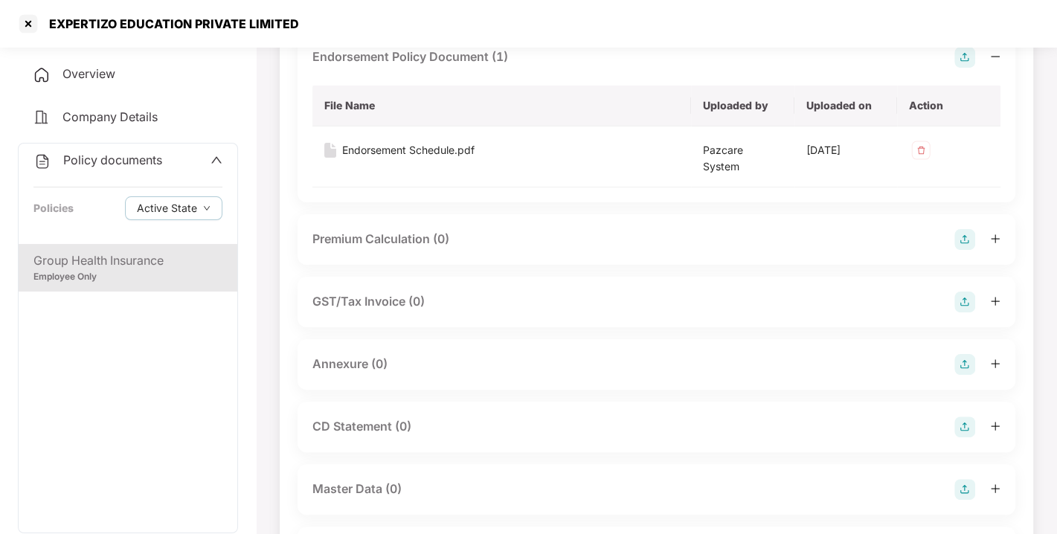
scroll to position [198, 0]
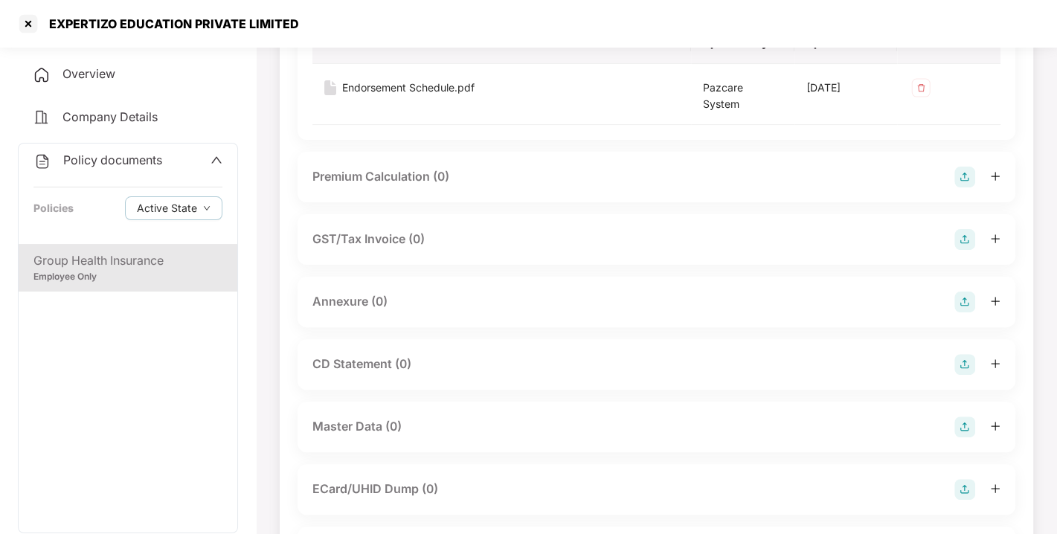
click at [963, 292] on img at bounding box center [965, 302] width 21 height 21
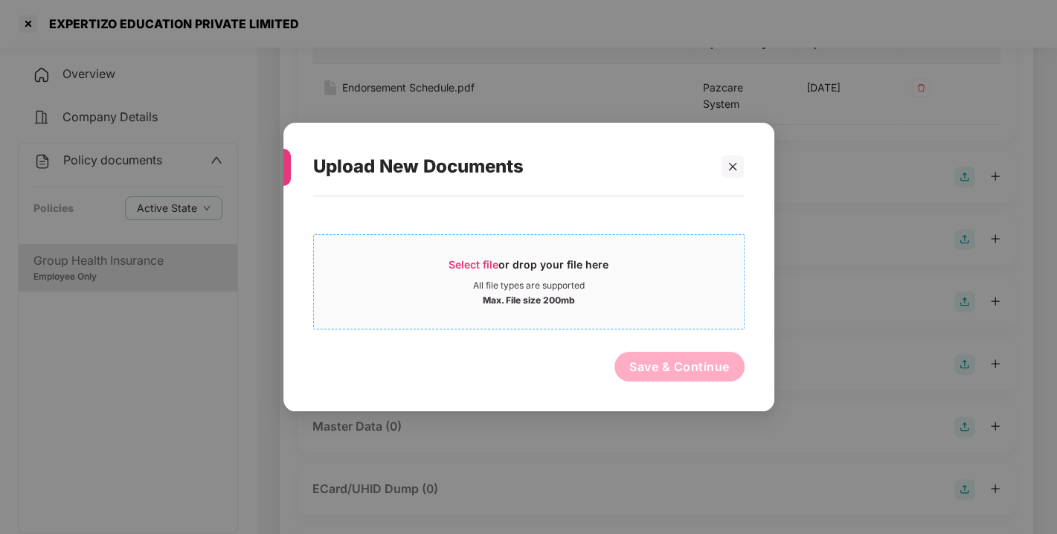
click at [481, 249] on span "Select file or drop your file here All file types are supported Max. File size …" at bounding box center [529, 281] width 430 height 71
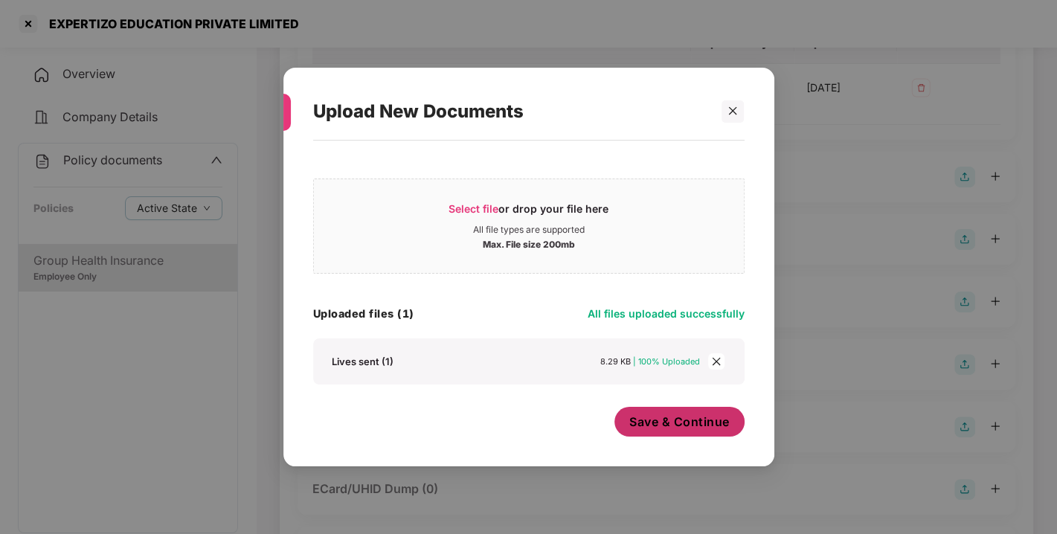
click at [672, 428] on span "Save & Continue" at bounding box center [679, 422] width 100 height 16
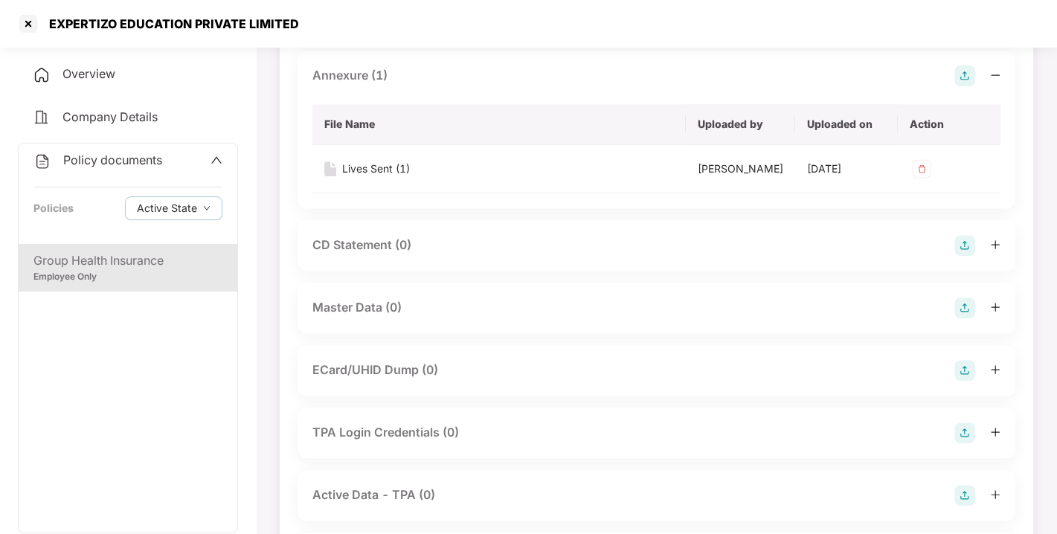
scroll to position [464, 0]
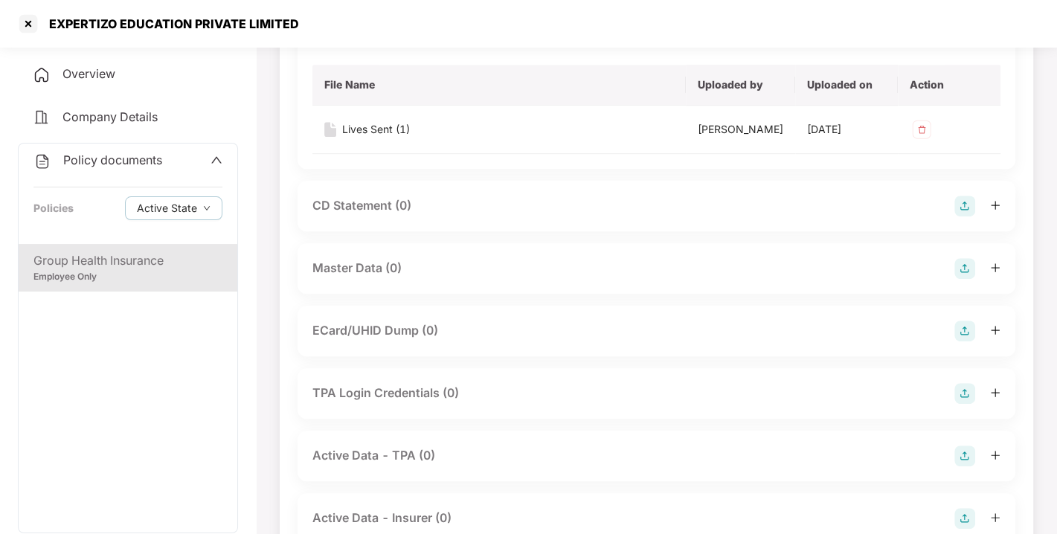
click at [973, 276] on img at bounding box center [965, 268] width 21 height 21
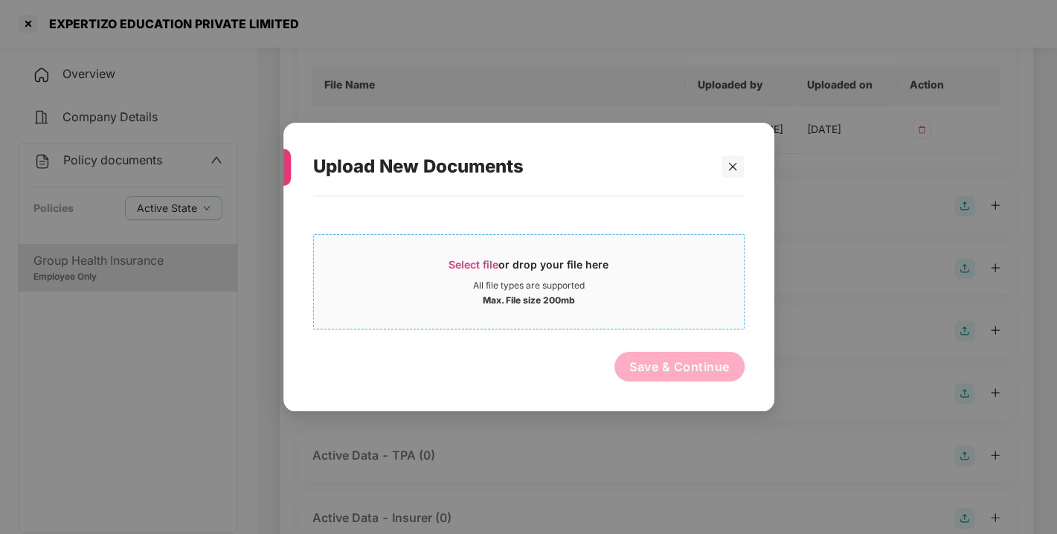
click at [460, 259] on span "Select file" at bounding box center [474, 264] width 50 height 13
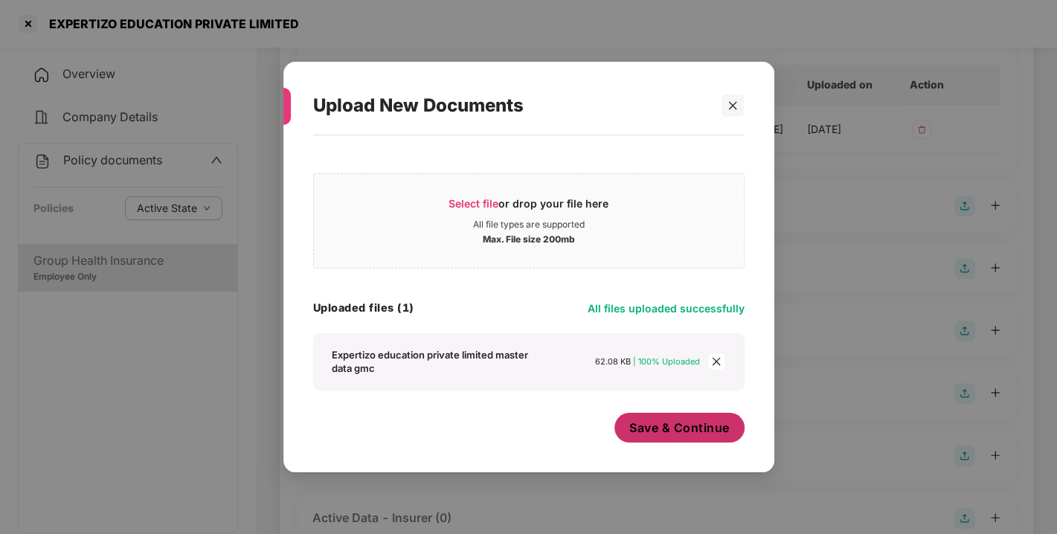
click at [692, 423] on span "Save & Continue" at bounding box center [679, 428] width 100 height 16
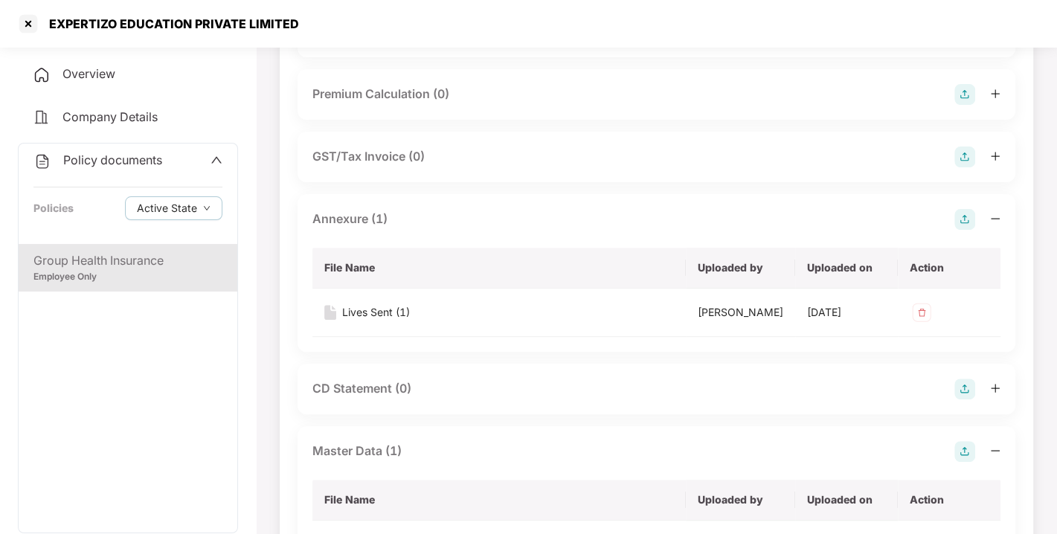
scroll to position [0, 0]
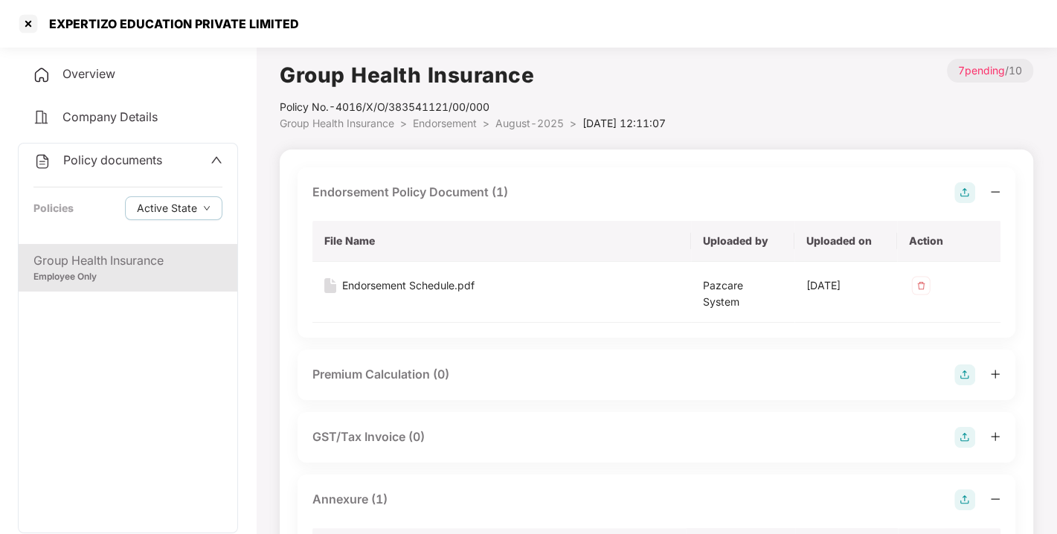
click at [445, 124] on span "Endorsement" at bounding box center [445, 123] width 64 height 13
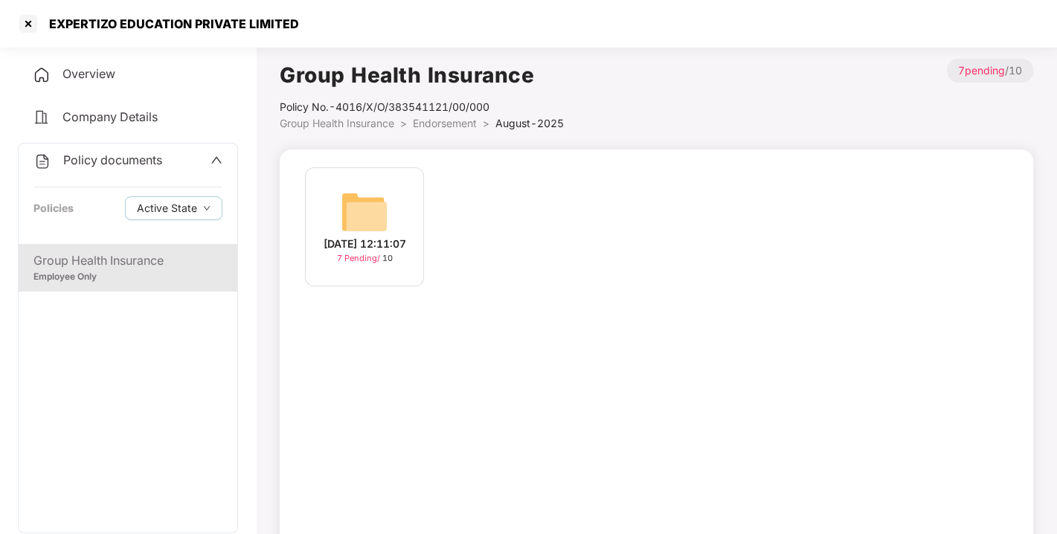
click at [156, 151] on div "Policy documents" at bounding box center [97, 160] width 129 height 19
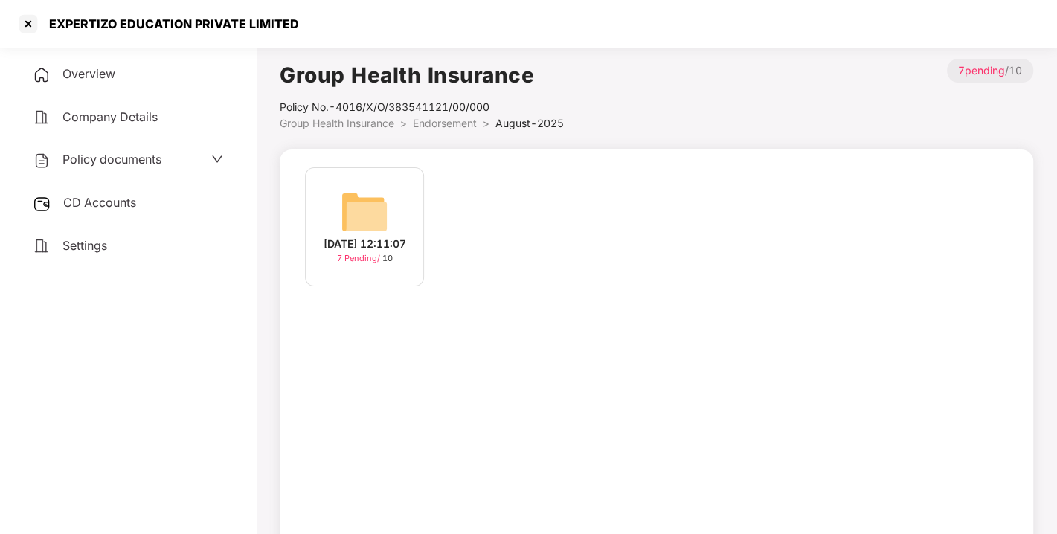
click at [102, 205] on span "CD Accounts" at bounding box center [99, 202] width 73 height 15
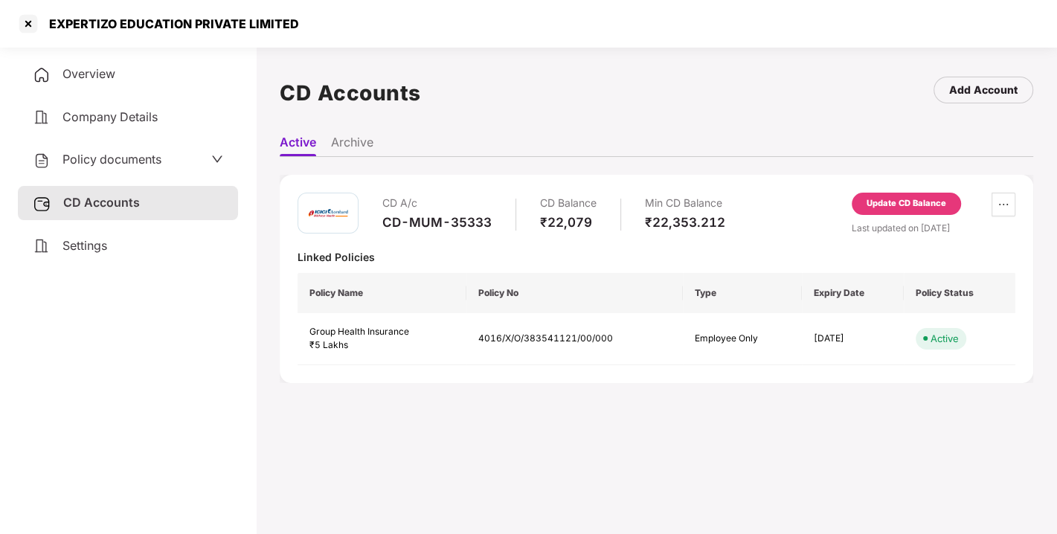
click at [911, 202] on div "Update CD Balance" at bounding box center [907, 203] width 80 height 13
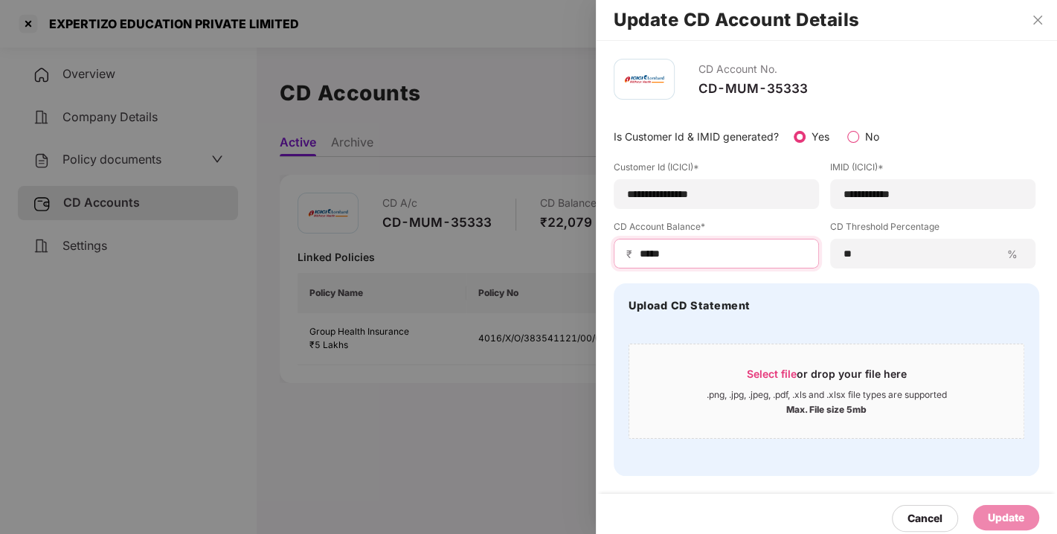
drag, startPoint x: 682, startPoint y: 254, endPoint x: 595, endPoint y: 261, distance: 88.1
click at [595, 261] on div "**********" at bounding box center [528, 267] width 1057 height 534
type input "*****"
click at [1016, 517] on div "Update" at bounding box center [1006, 518] width 36 height 16
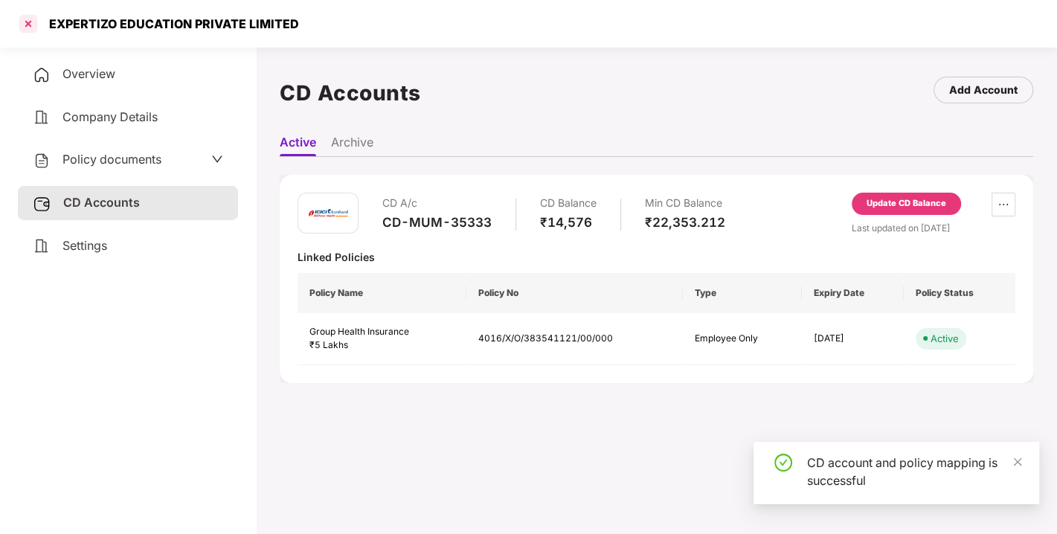
drag, startPoint x: 12, startPoint y: 21, endPoint x: 21, endPoint y: 23, distance: 9.2
click at [21, 23] on div "EXPERTIZO EDUCATION PRIVATE LIMITED" at bounding box center [528, 24] width 1057 height 48
click at [21, 23] on div at bounding box center [28, 24] width 24 height 24
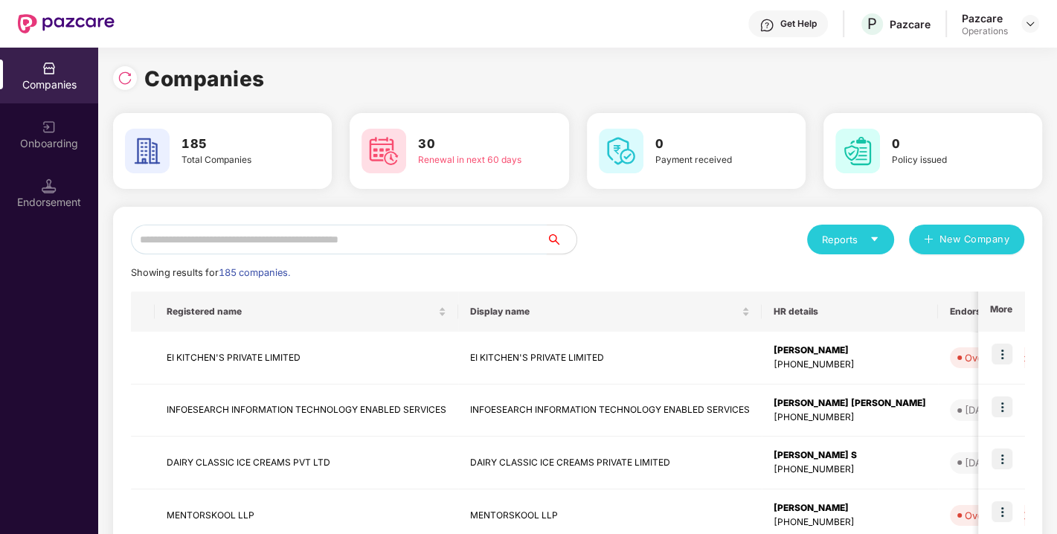
click at [388, 240] on input "text" at bounding box center [339, 240] width 416 height 30
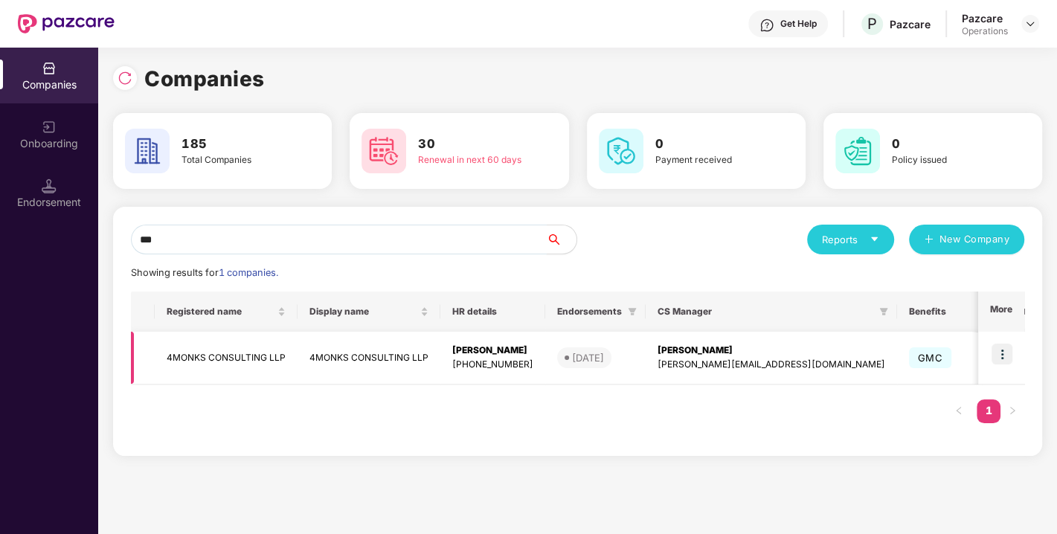
type input "***"
click at [221, 344] on td "4MONKS CONSULTING LLP" at bounding box center [226, 358] width 143 height 53
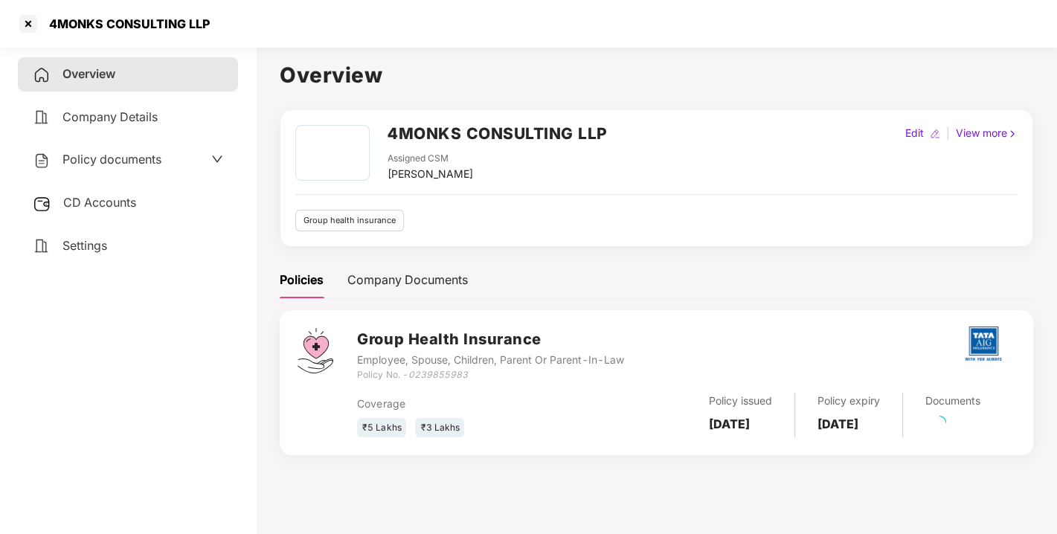
click at [142, 159] on span "Policy documents" at bounding box center [112, 159] width 99 height 15
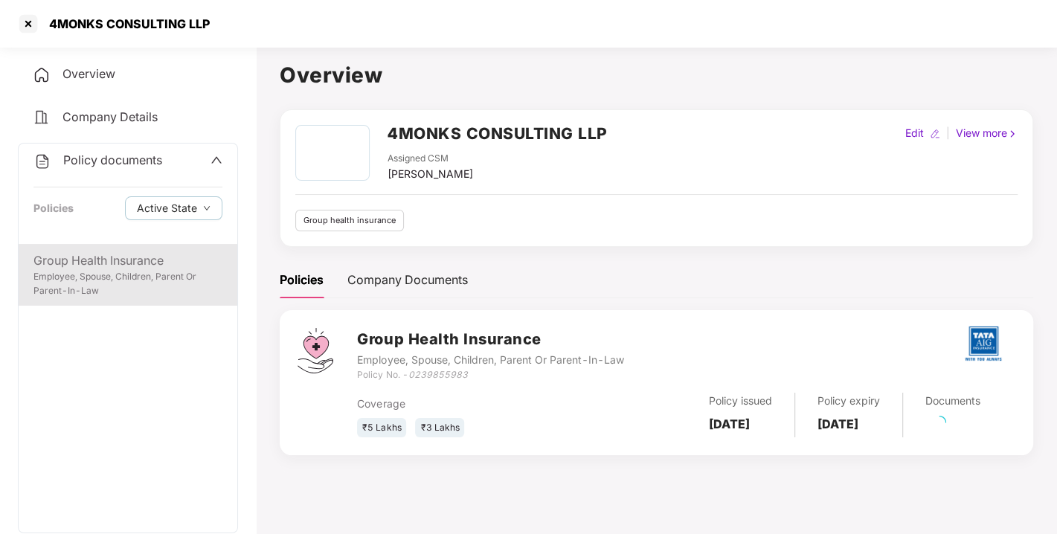
click at [129, 276] on div "Employee, Spouse, Children, Parent Or Parent-In-Law" at bounding box center [127, 284] width 189 height 28
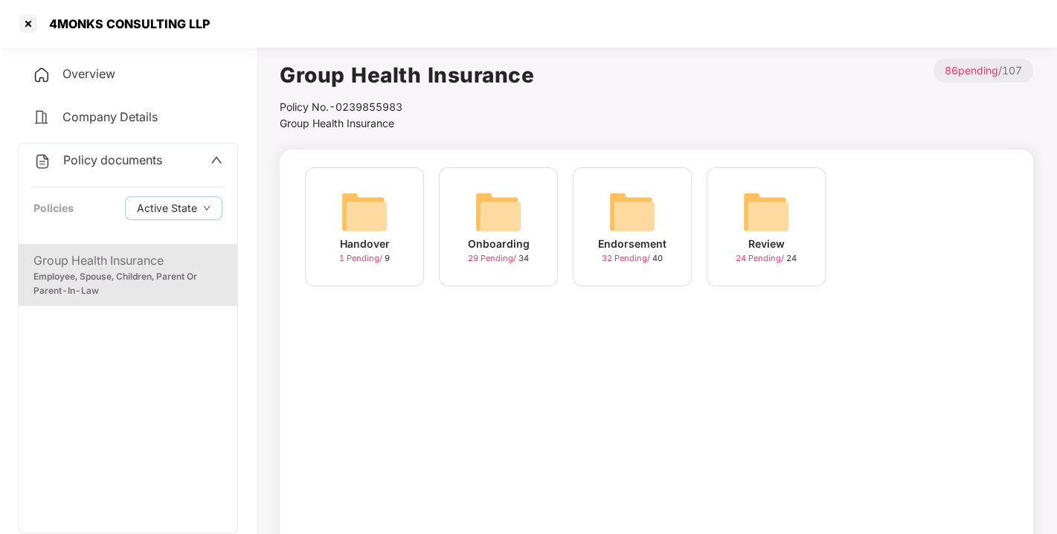
click at [653, 214] on img at bounding box center [633, 212] width 48 height 48
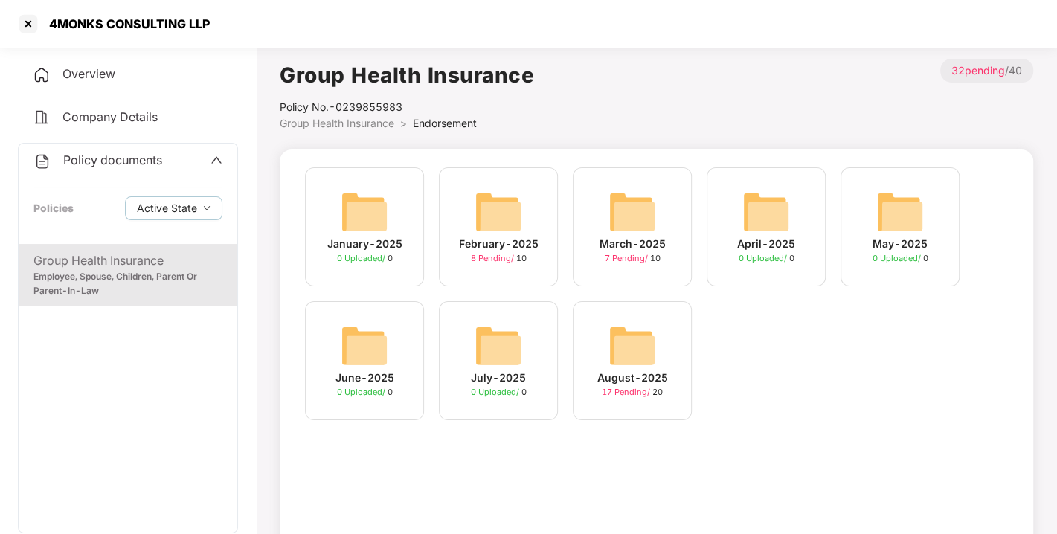
click at [656, 342] on img at bounding box center [633, 346] width 48 height 48
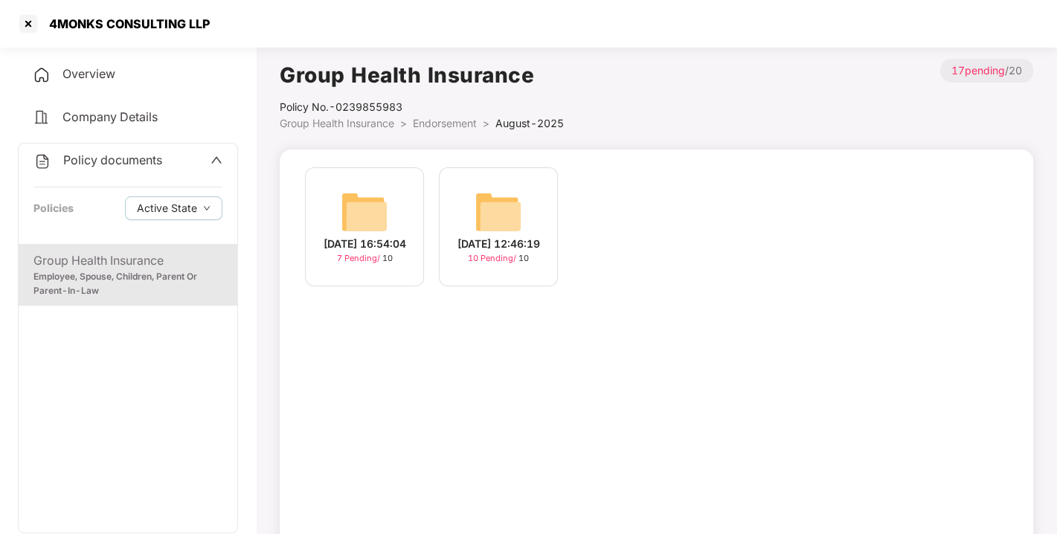
click at [496, 204] on img at bounding box center [499, 212] width 48 height 48
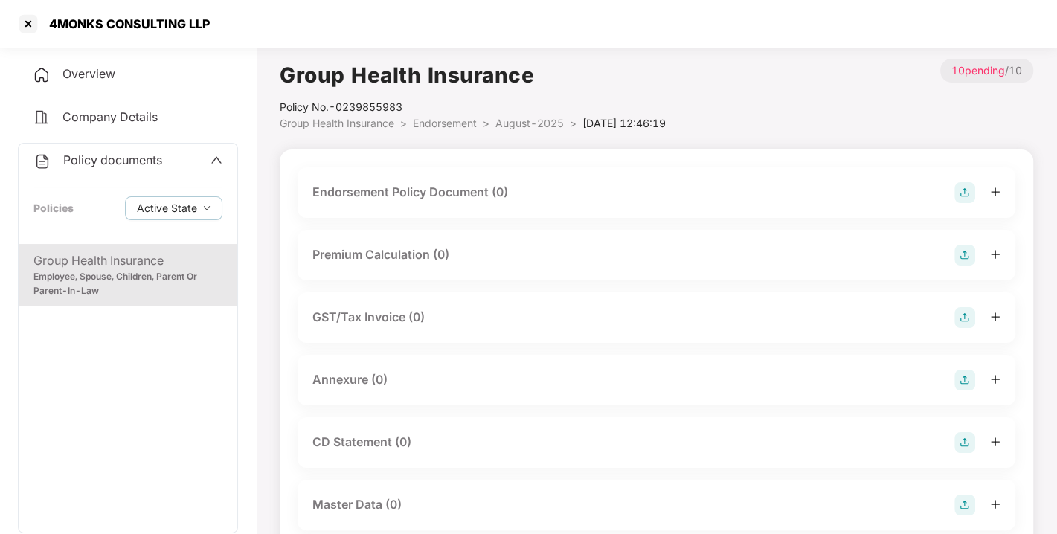
click at [961, 193] on img at bounding box center [965, 192] width 21 height 21
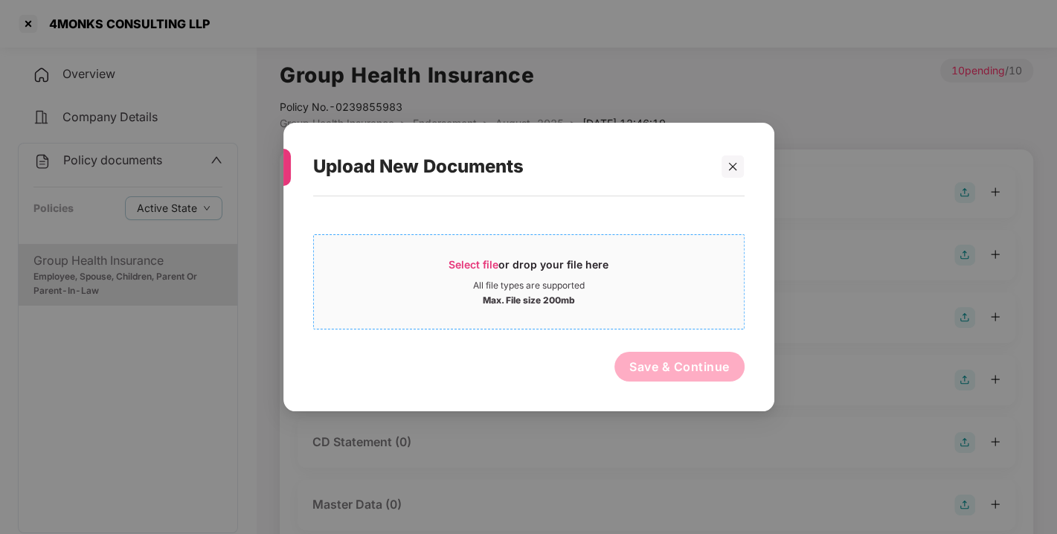
click at [467, 258] on span "Select file" at bounding box center [474, 264] width 50 height 13
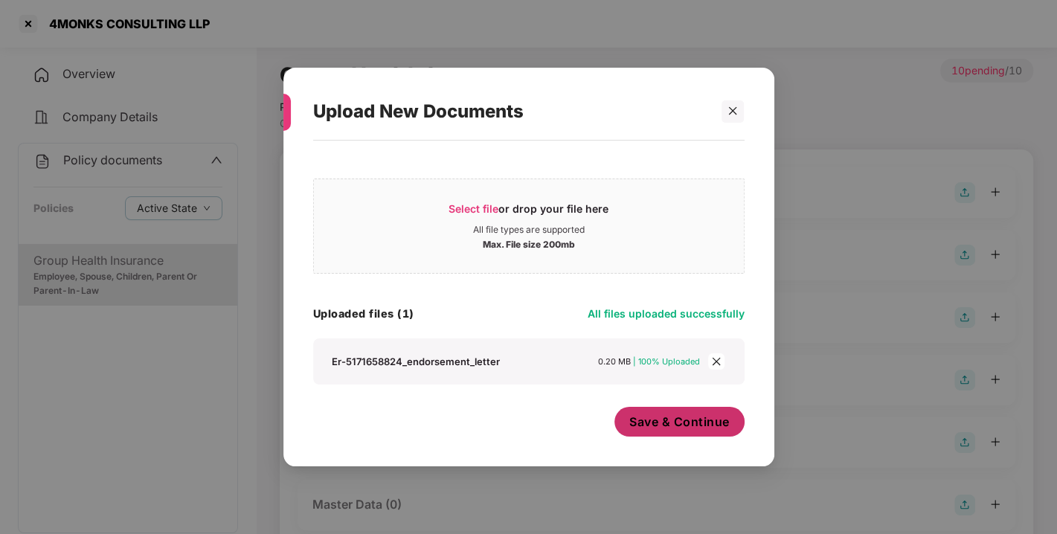
click at [680, 419] on span "Save & Continue" at bounding box center [679, 422] width 100 height 16
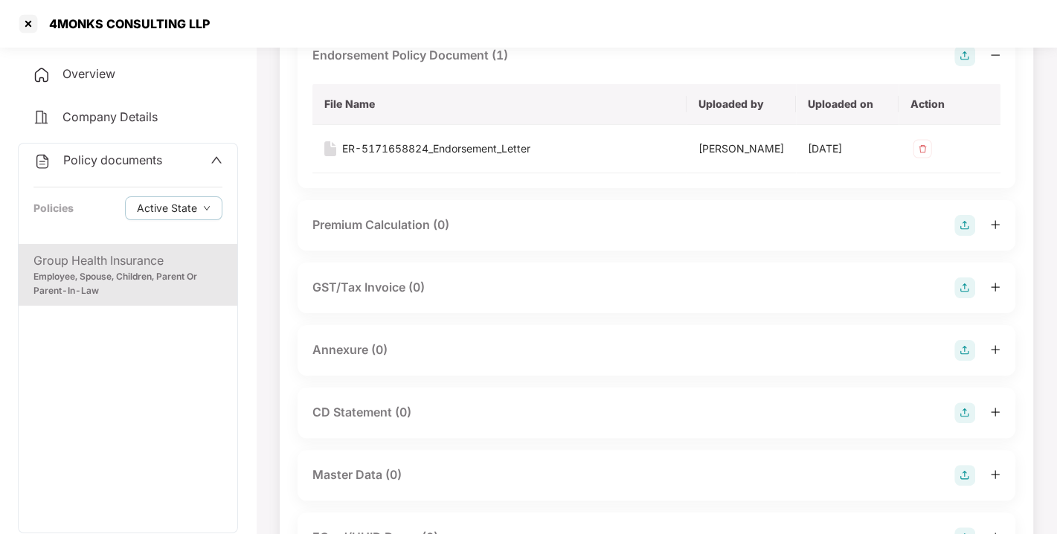
scroll to position [238, 0]
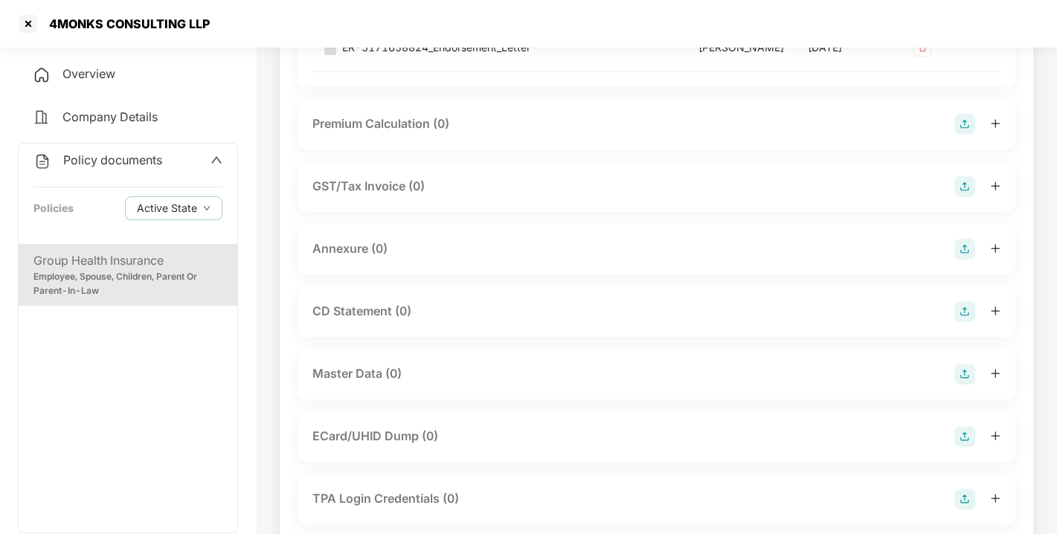
click at [965, 260] on img at bounding box center [965, 249] width 21 height 21
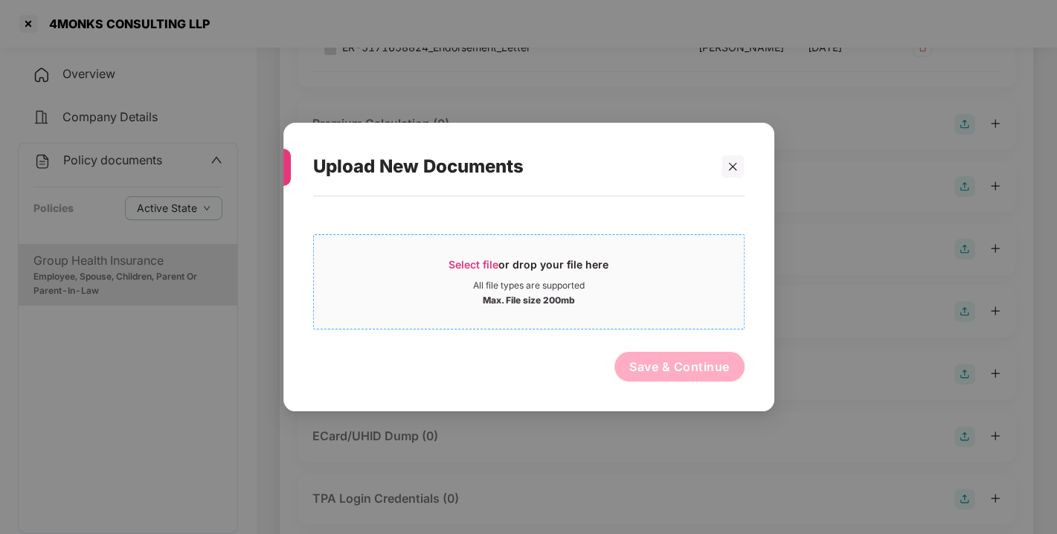
click at [472, 257] on div "Select file or drop your file here" at bounding box center [529, 268] width 160 height 22
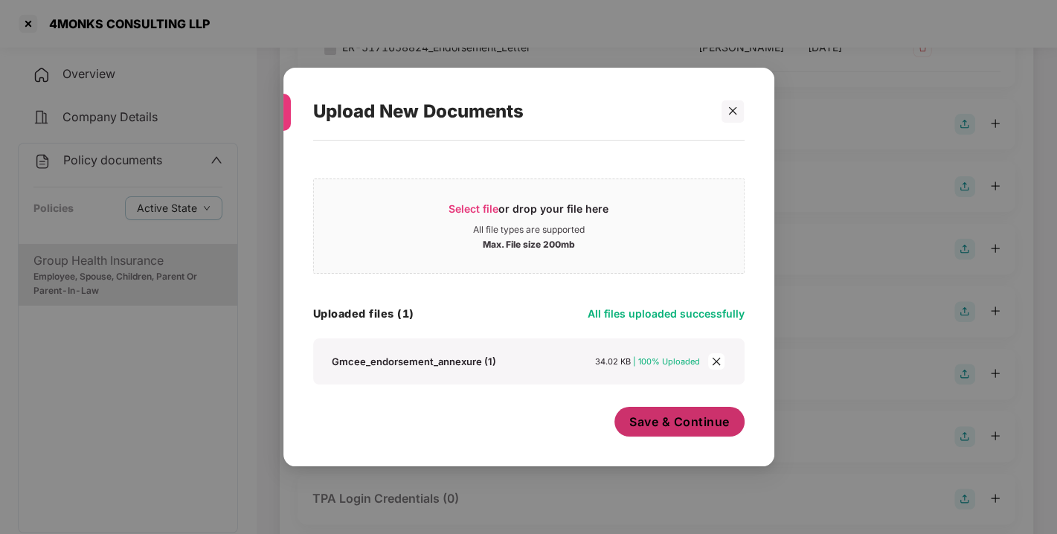
click at [685, 423] on span "Save & Continue" at bounding box center [679, 422] width 100 height 16
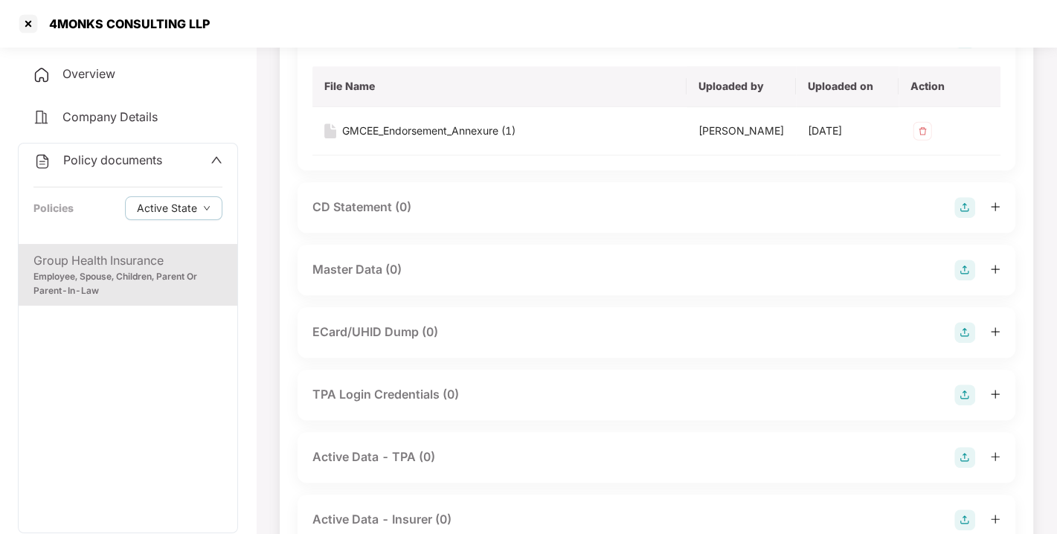
scroll to position [506, 0]
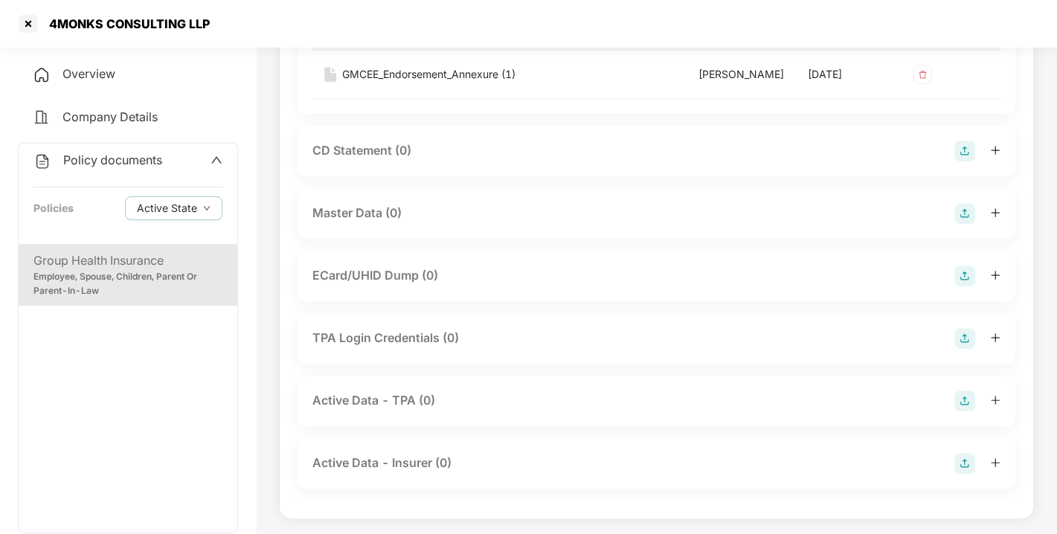
click at [963, 224] on img at bounding box center [965, 213] width 21 height 21
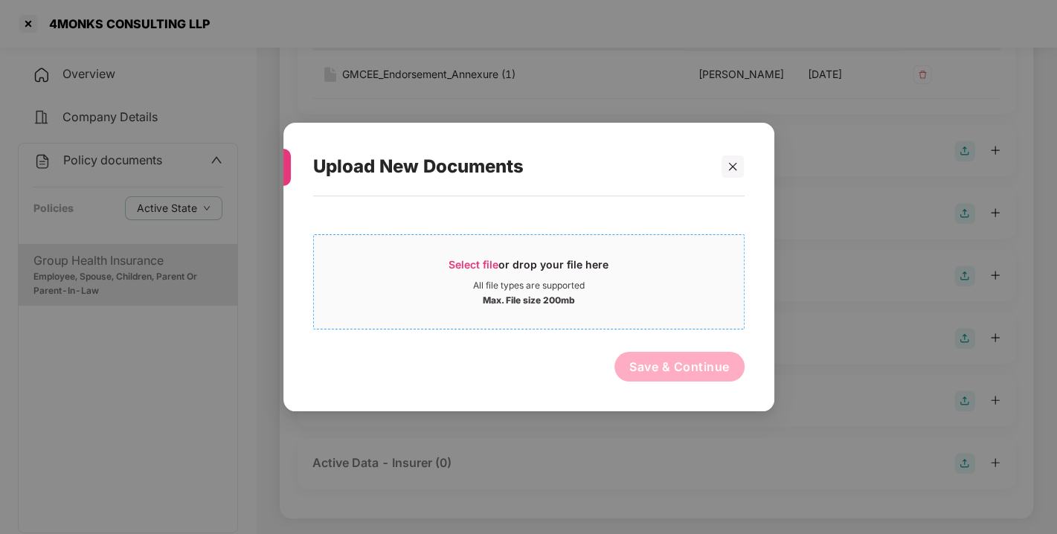
click at [467, 267] on span "Select file" at bounding box center [474, 264] width 50 height 13
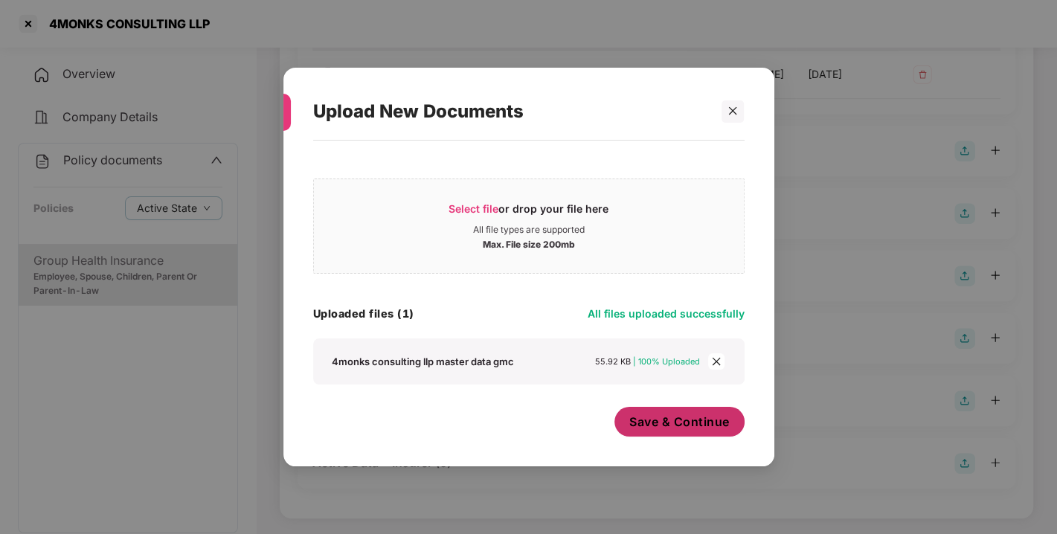
click at [659, 419] on span "Save & Continue" at bounding box center [679, 422] width 100 height 16
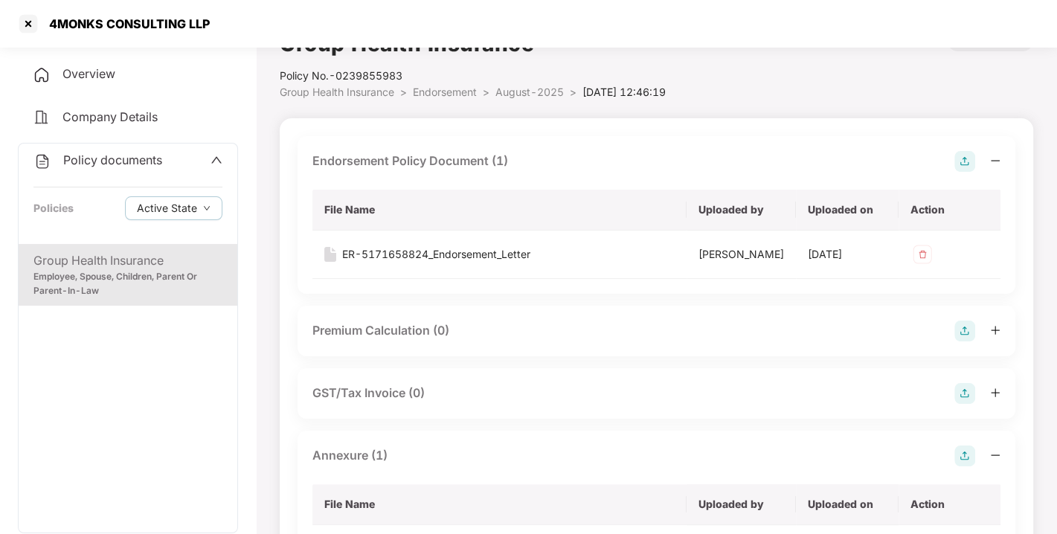
scroll to position [0, 0]
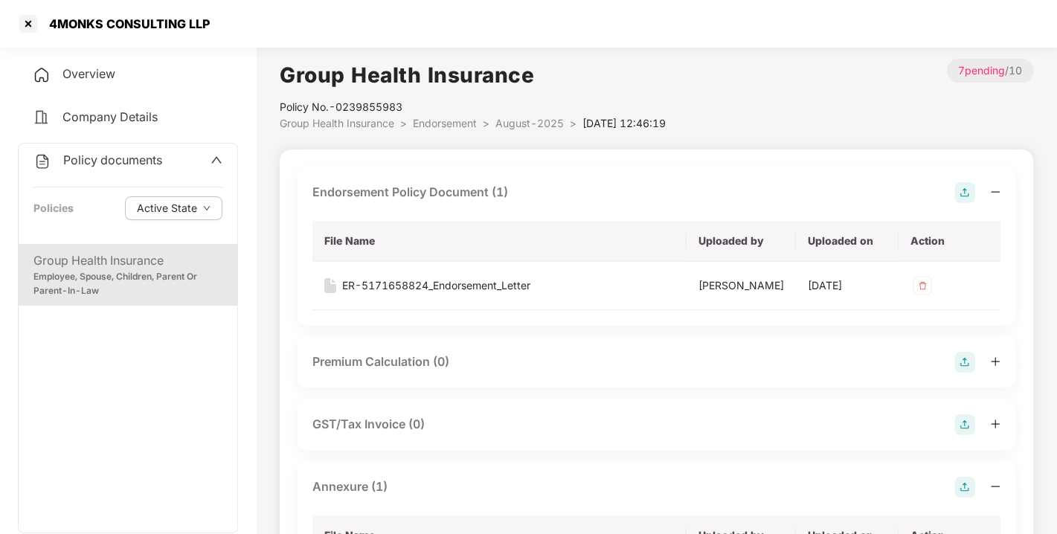
click at [455, 127] on span "Endorsement" at bounding box center [445, 123] width 64 height 13
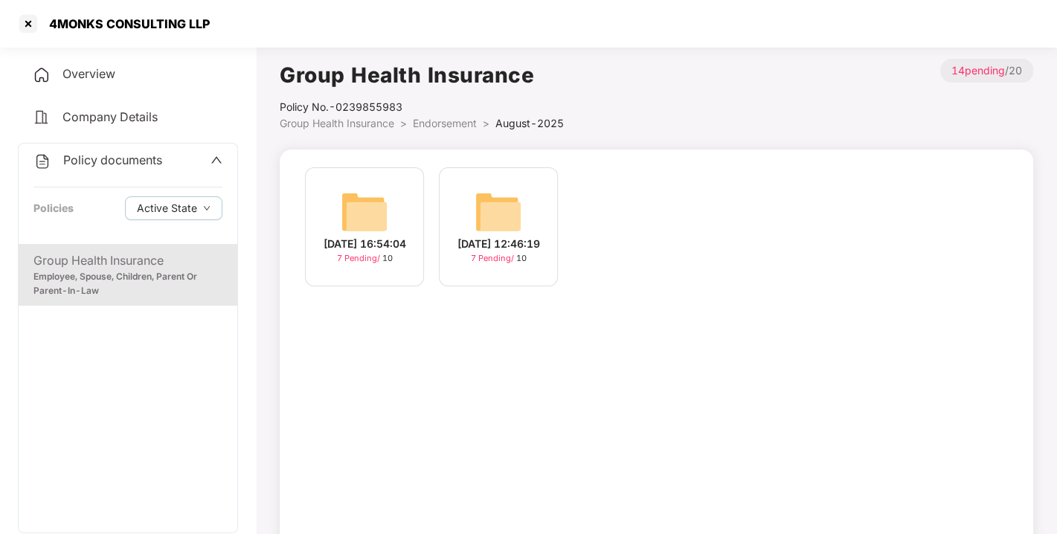
click at [455, 127] on span "Endorsement" at bounding box center [445, 123] width 64 height 13
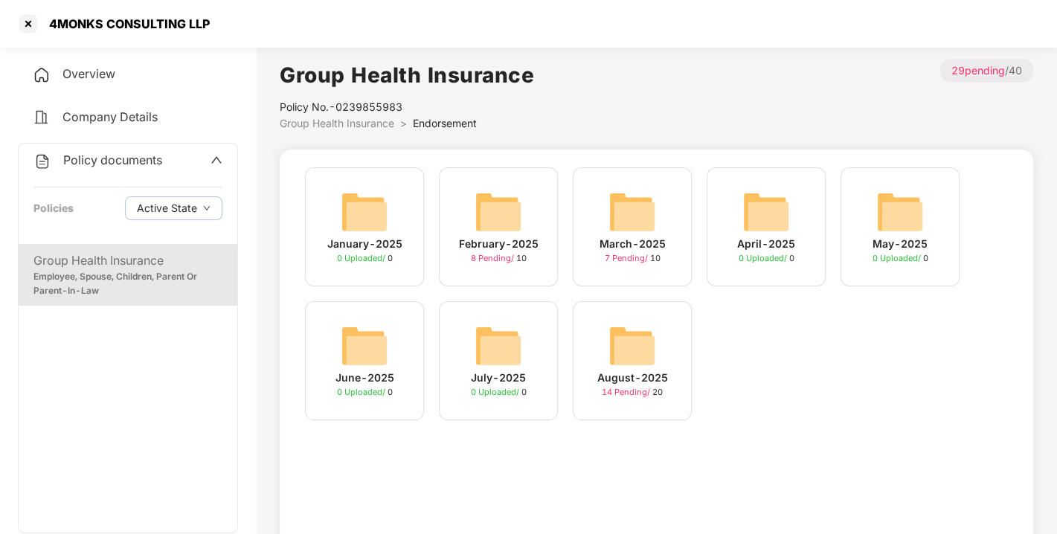
click at [455, 127] on span "Endorsement" at bounding box center [445, 123] width 64 height 13
click at [104, 170] on div "Policy documents Policies Active State" at bounding box center [128, 194] width 219 height 100
click at [126, 162] on span "Policy documents" at bounding box center [112, 160] width 99 height 15
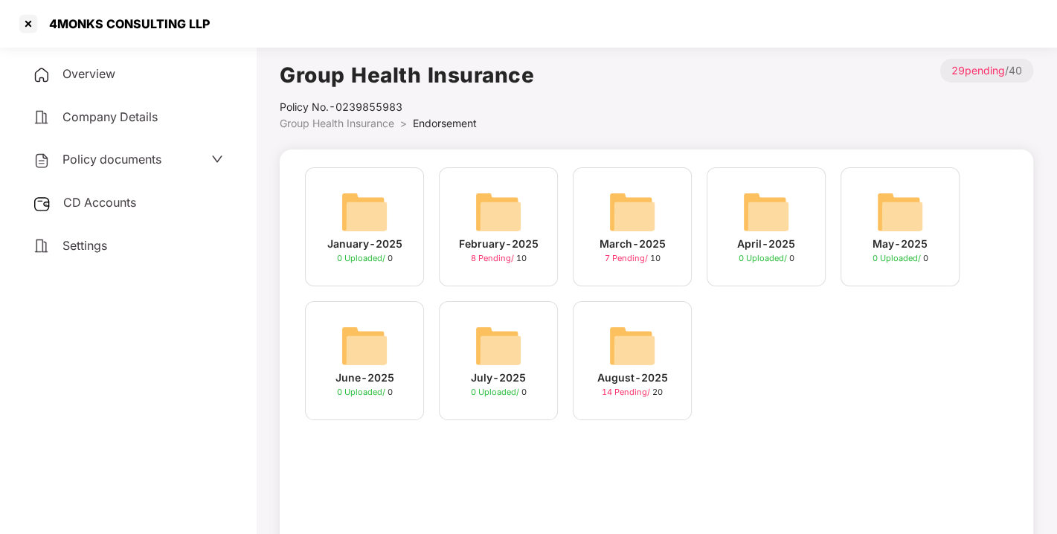
click at [127, 199] on span "CD Accounts" at bounding box center [99, 202] width 73 height 15
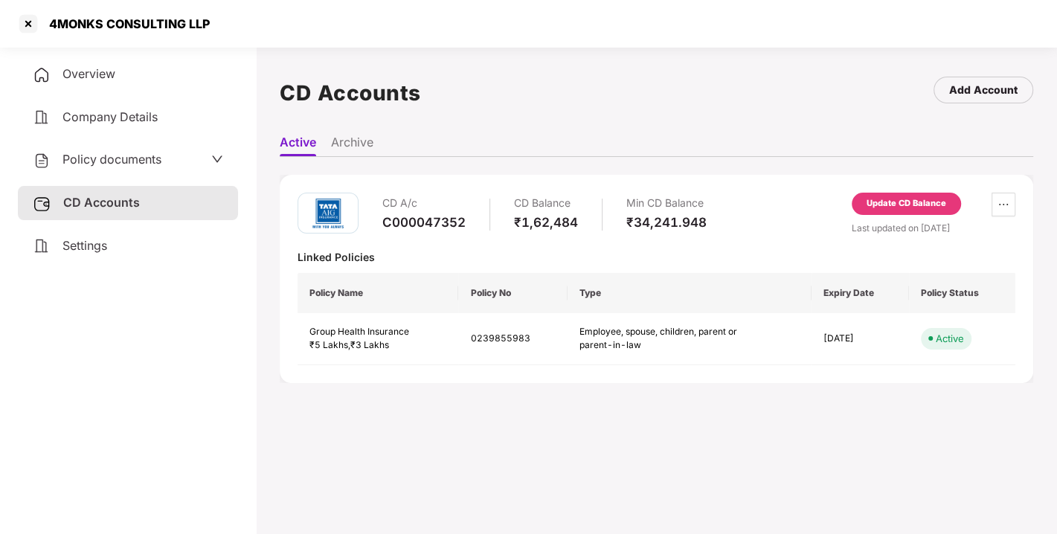
click at [906, 208] on div "Update CD Balance" at bounding box center [907, 203] width 80 height 13
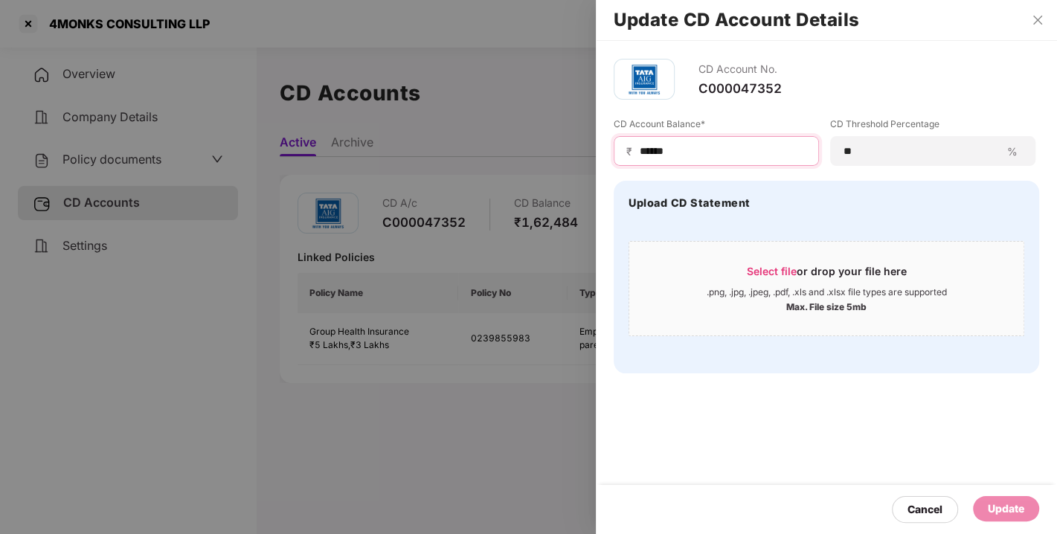
drag, startPoint x: 700, startPoint y: 142, endPoint x: 586, endPoint y: 153, distance: 114.3
click at [586, 153] on div "Update CD Account Details CD Account No. C000047352 CD Account Balance* ₹ *****…" at bounding box center [528, 267] width 1057 height 534
type input "*****"
click at [1006, 501] on div "Update" at bounding box center [1006, 509] width 36 height 16
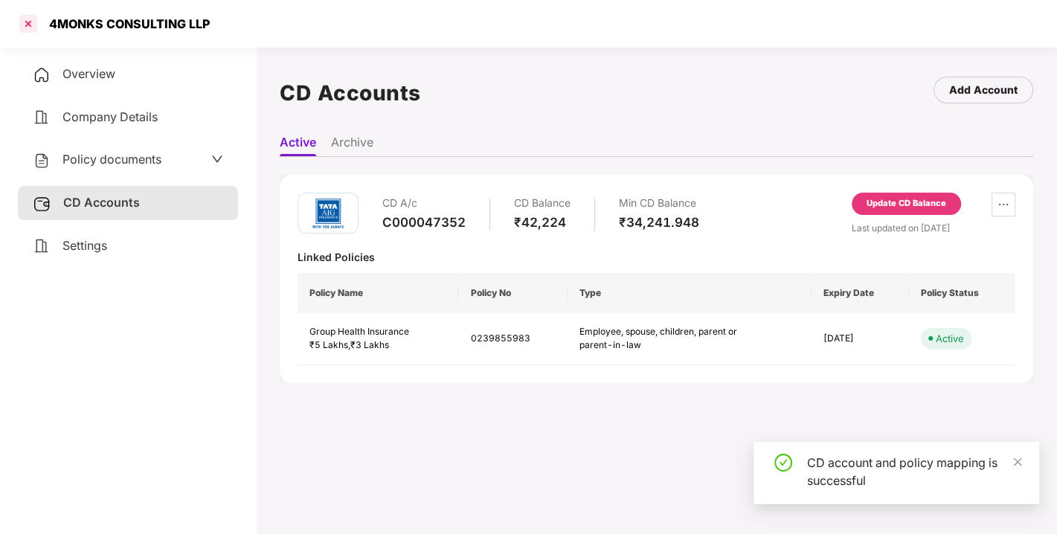
click at [30, 26] on div at bounding box center [28, 24] width 24 height 24
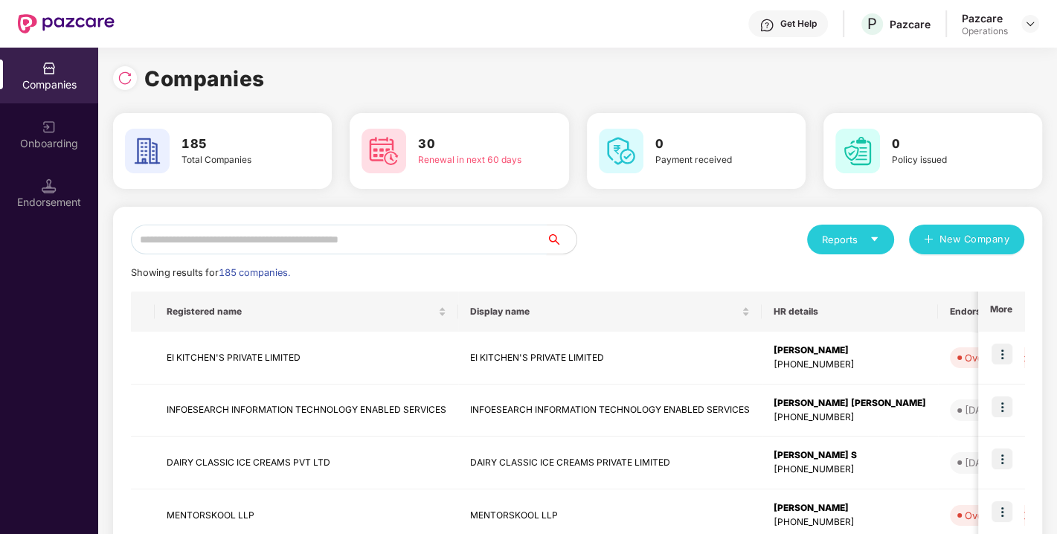
click at [297, 249] on input "text" at bounding box center [339, 240] width 416 height 30
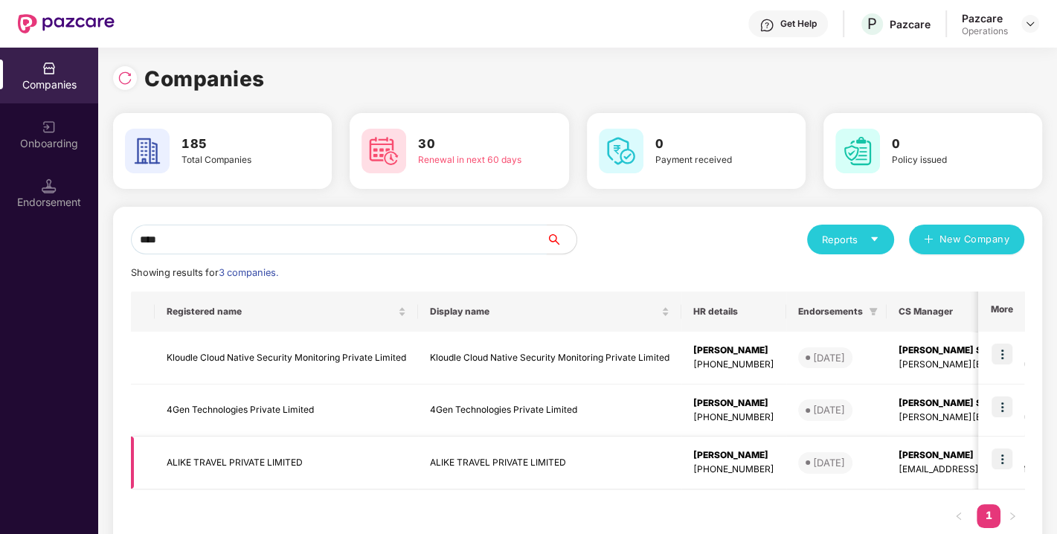
type input "****"
click at [225, 463] on td "ALIKE TRAVEL PRIVATE LIMITED" at bounding box center [286, 463] width 263 height 53
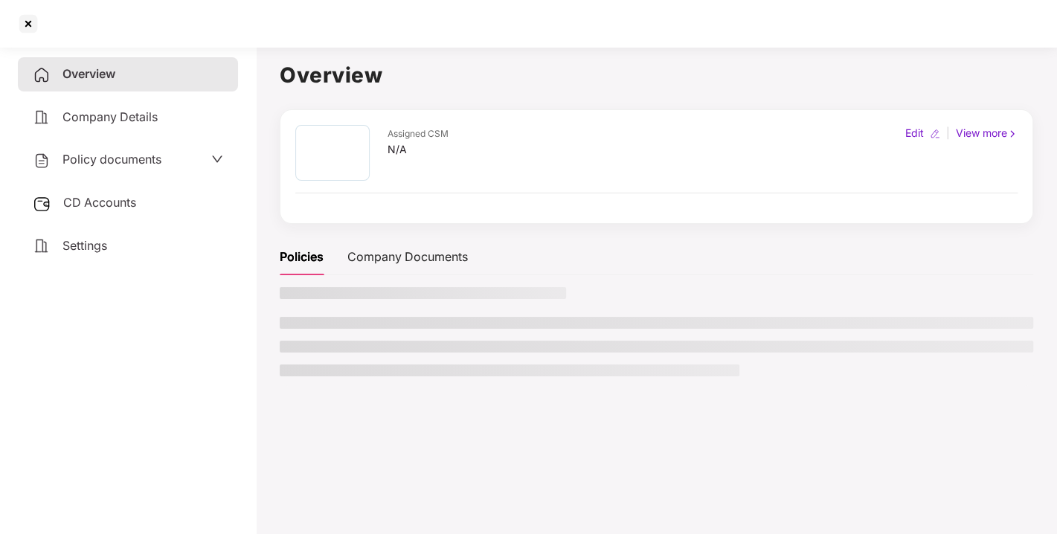
click at [89, 199] on span "CD Accounts" at bounding box center [99, 202] width 73 height 15
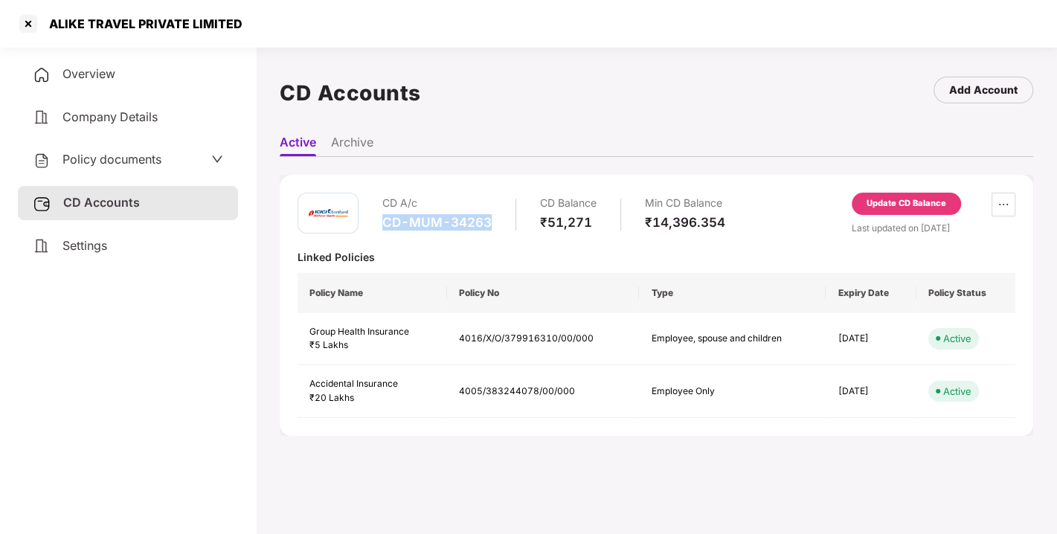
drag, startPoint x: 384, startPoint y: 216, endPoint x: 514, endPoint y: 219, distance: 130.2
click at [514, 219] on div "CD A/c CD-MUM-34263 CD Balance ₹51,271 Min CD Balance ₹14,396.354" at bounding box center [553, 214] width 343 height 42
copy div "CD-MUM-34263"
click at [108, 150] on div "Policy documents" at bounding box center [97, 159] width 129 height 19
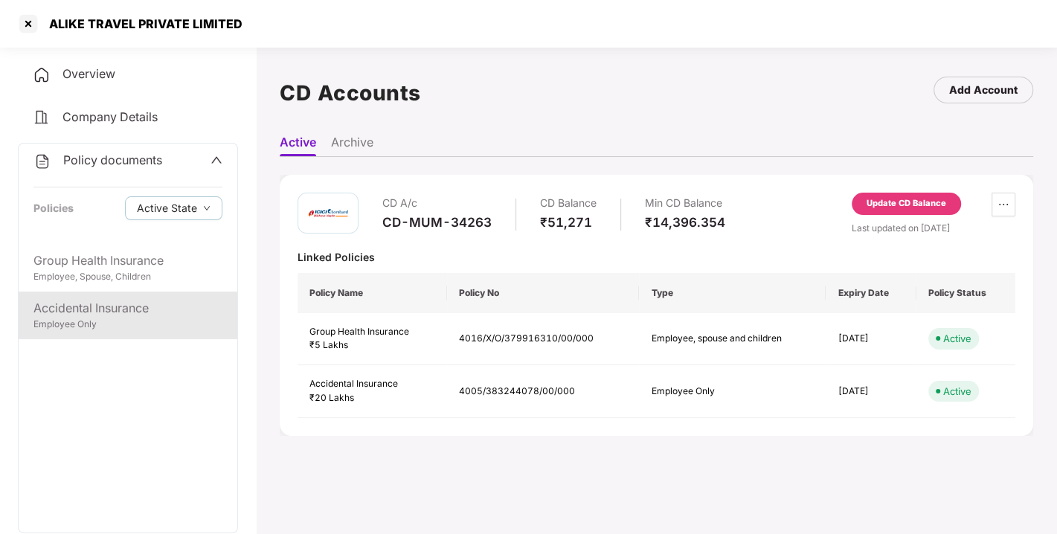
click at [100, 304] on div "Accidental Insurance" at bounding box center [127, 308] width 189 height 19
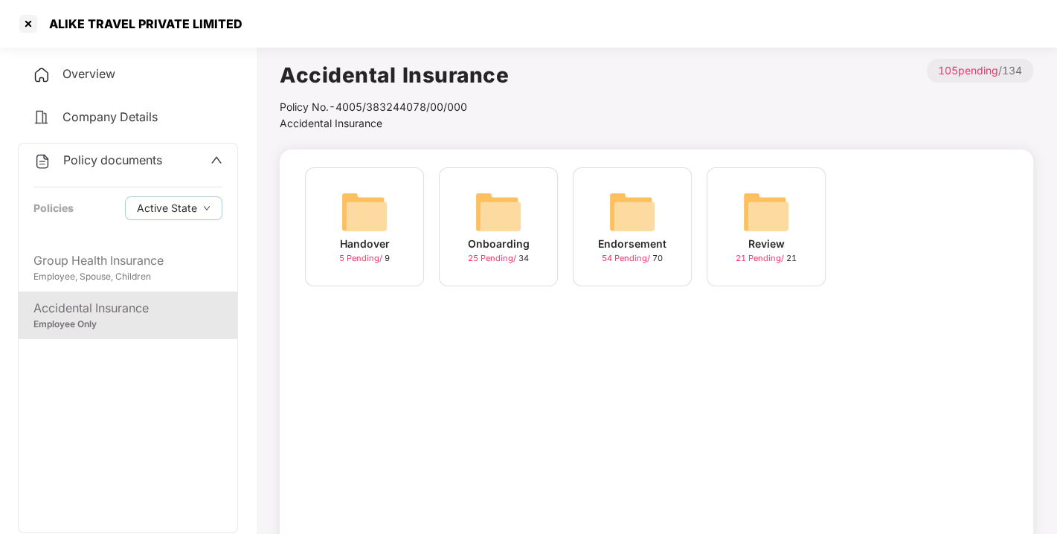
click at [618, 217] on img at bounding box center [633, 212] width 48 height 48
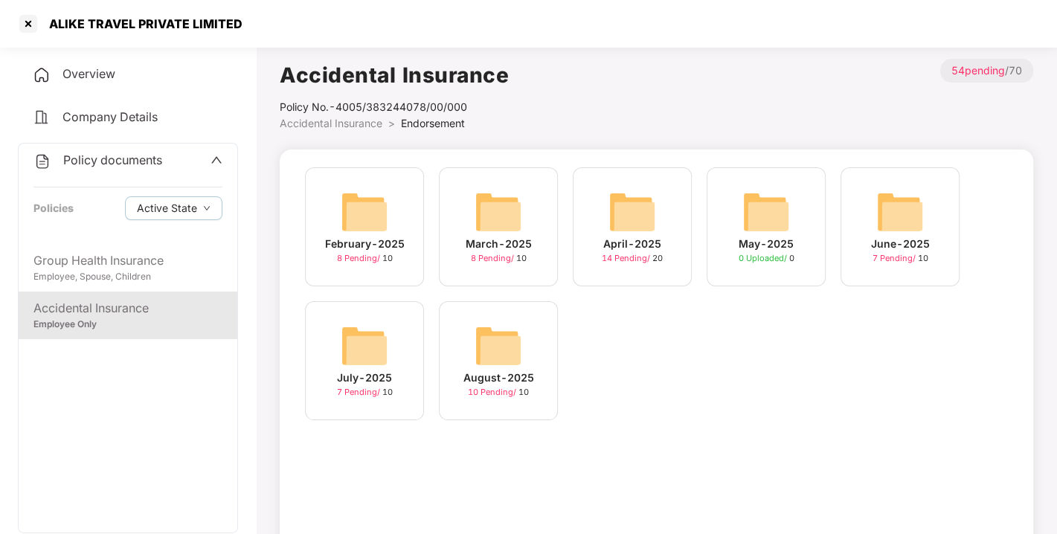
click at [510, 342] on img at bounding box center [499, 346] width 48 height 48
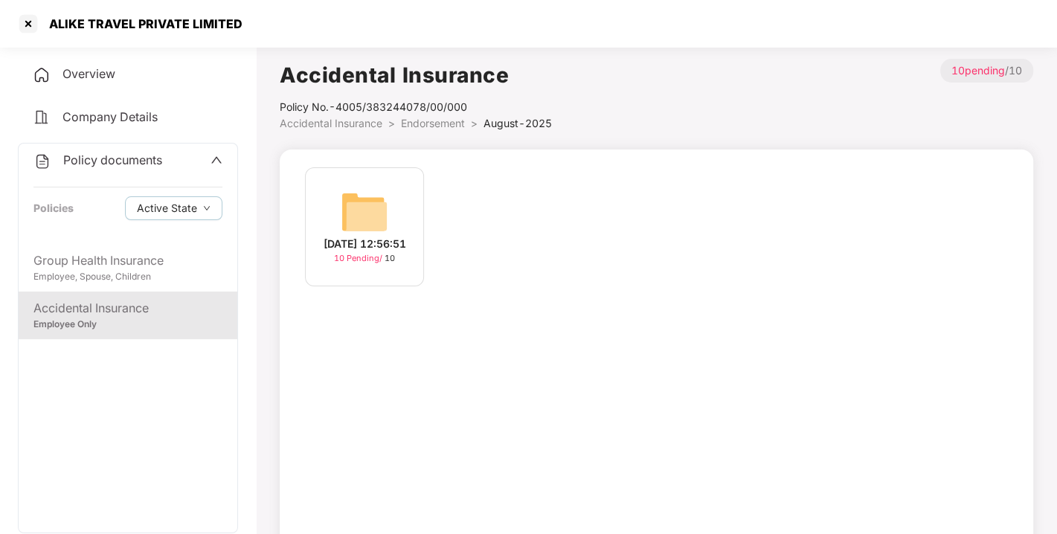
click at [397, 216] on div "[DATE] 12:56:51 10 Pending / 10" at bounding box center [364, 226] width 119 height 119
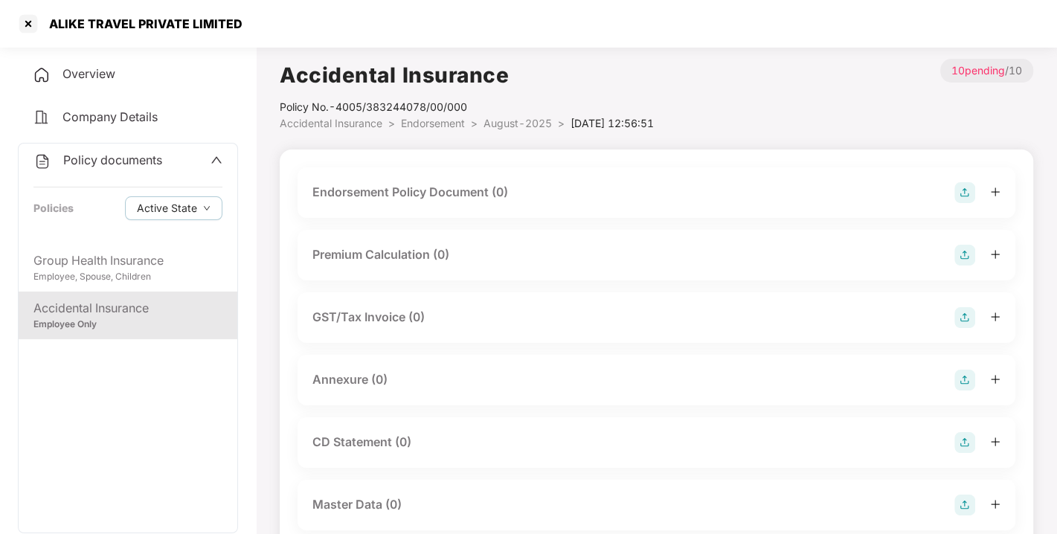
click at [967, 182] on img at bounding box center [965, 192] width 21 height 21
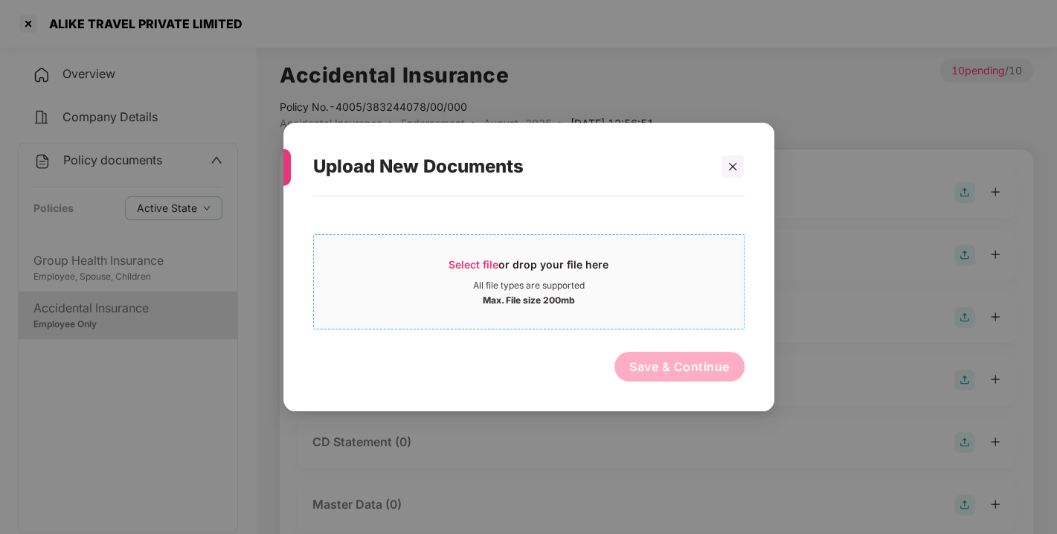
click at [481, 259] on span "Select file" at bounding box center [474, 264] width 50 height 13
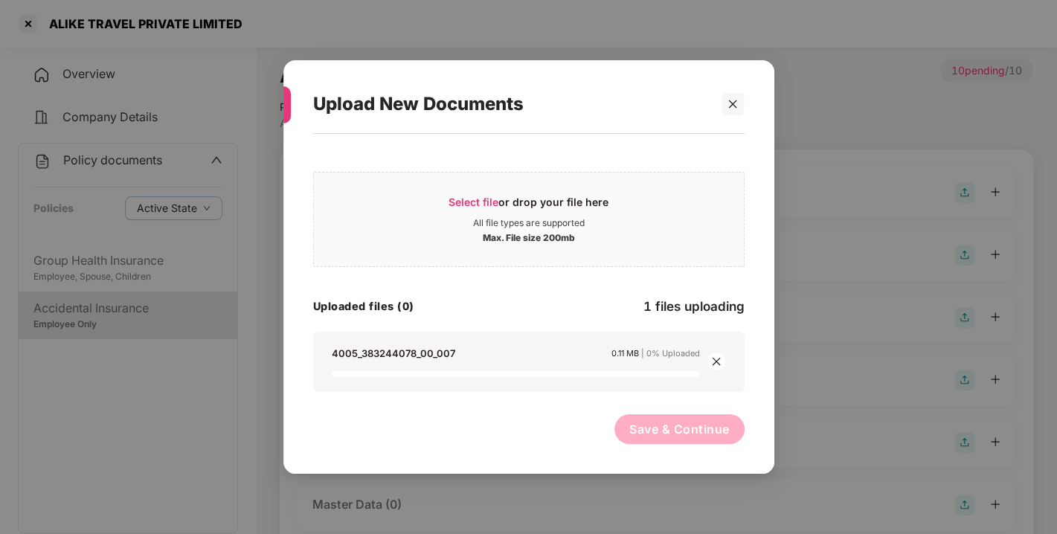
click at [548, 333] on div "4005_383244078_00_007 0.11 MB | 0% Uploaded" at bounding box center [529, 362] width 432 height 60
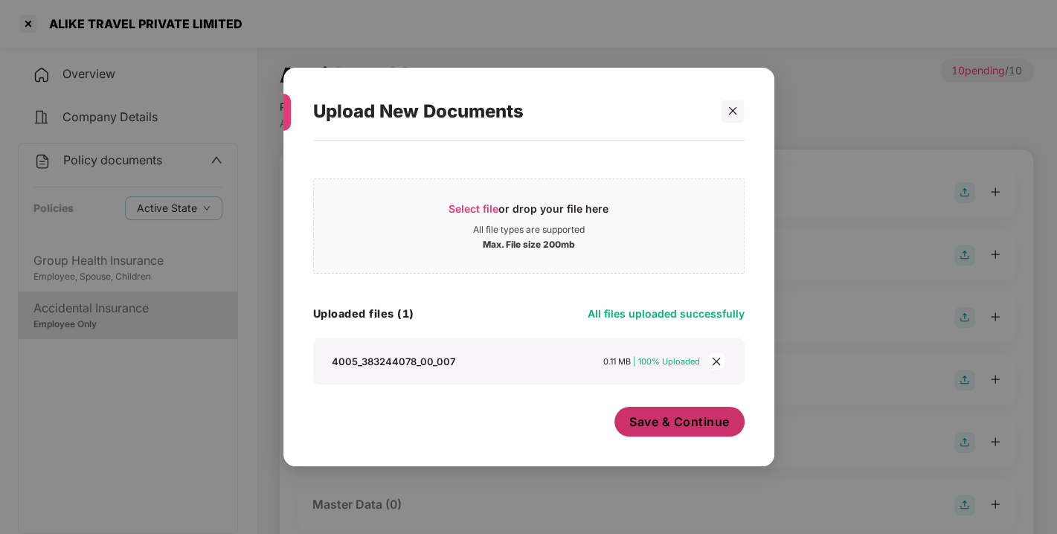
click at [672, 430] on button "Save & Continue" at bounding box center [680, 422] width 130 height 30
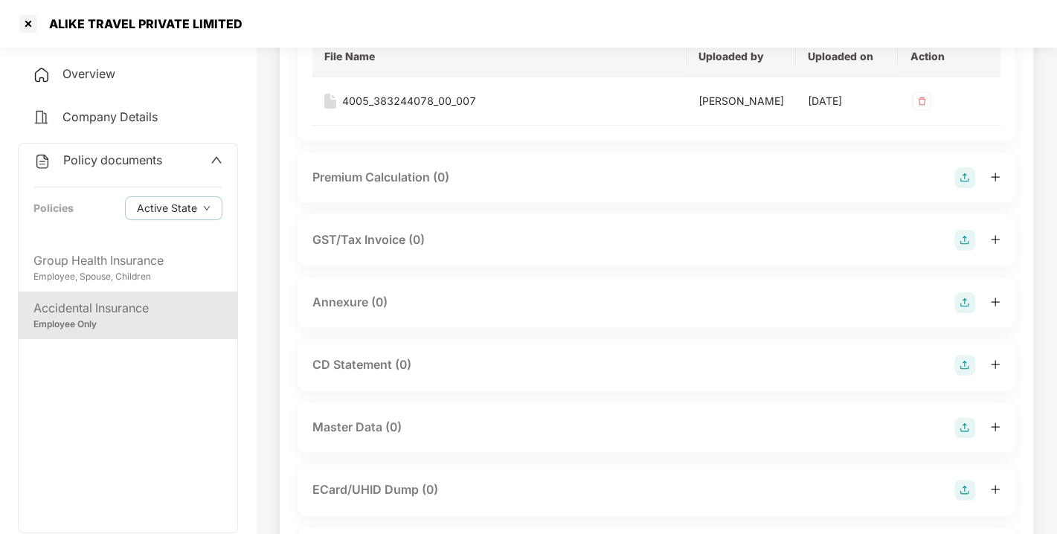
scroll to position [187, 0]
click at [958, 311] on img at bounding box center [965, 300] width 21 height 21
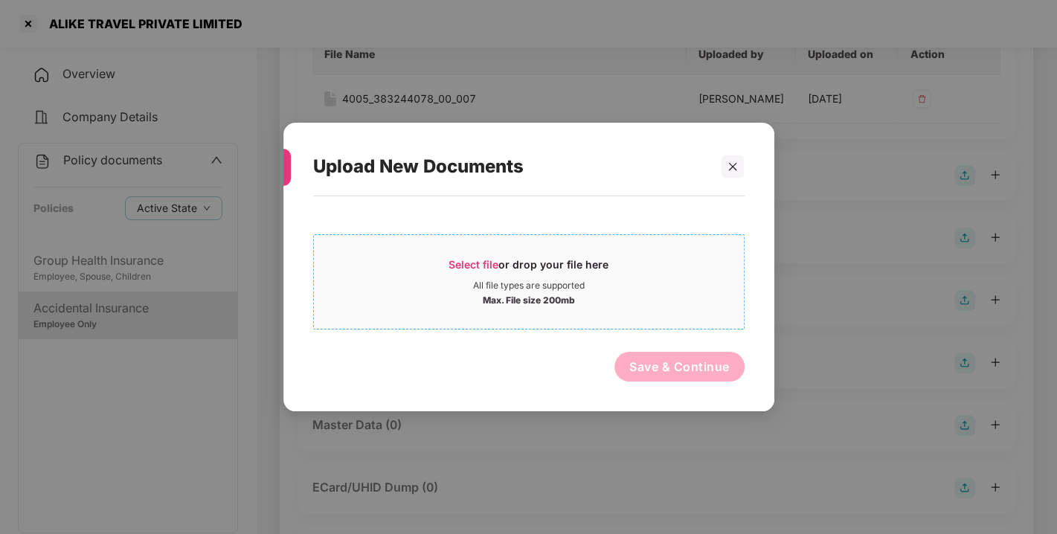
click at [463, 259] on span "Select file" at bounding box center [474, 264] width 50 height 13
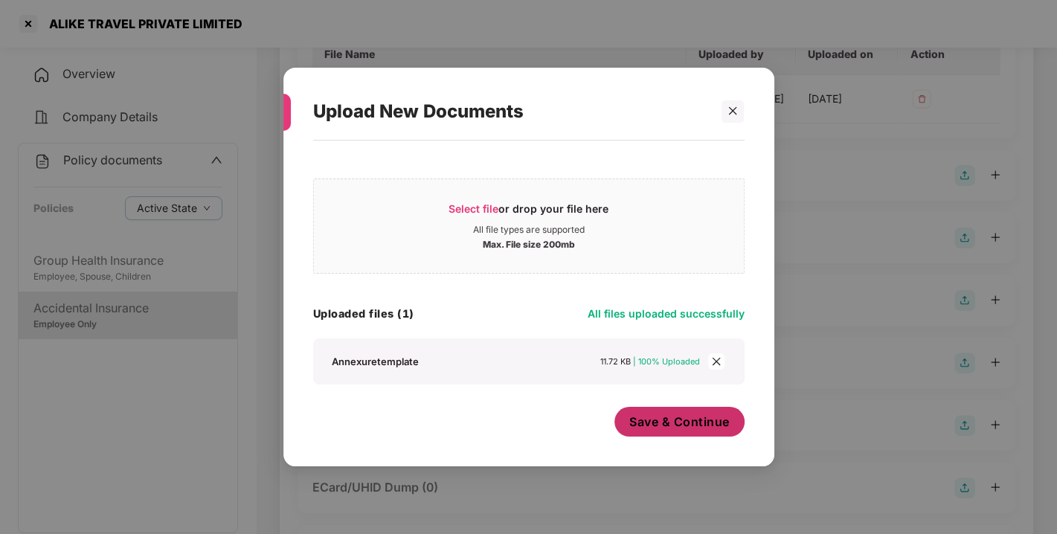
click at [648, 420] on span "Save & Continue" at bounding box center [679, 422] width 100 height 16
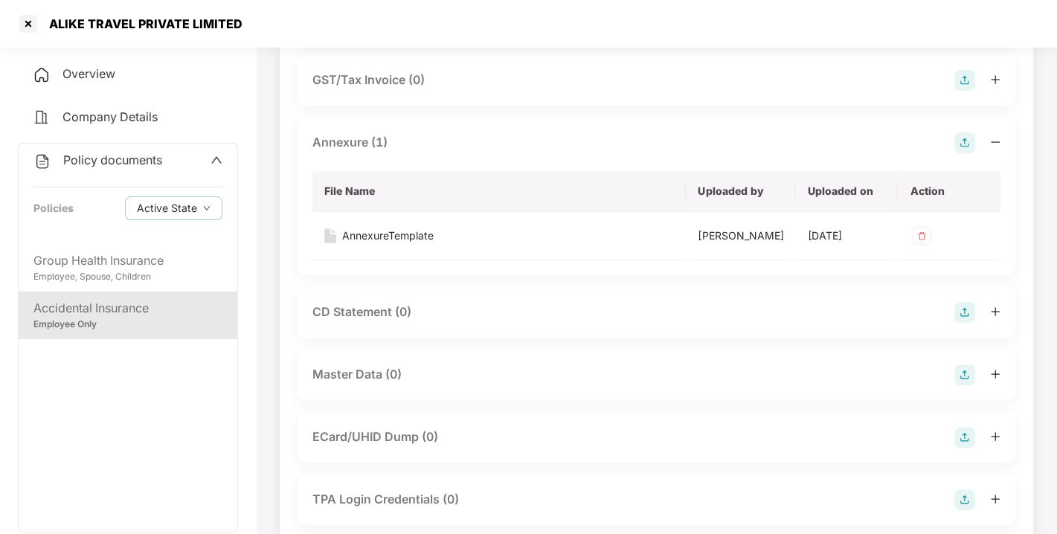
scroll to position [420, 0]
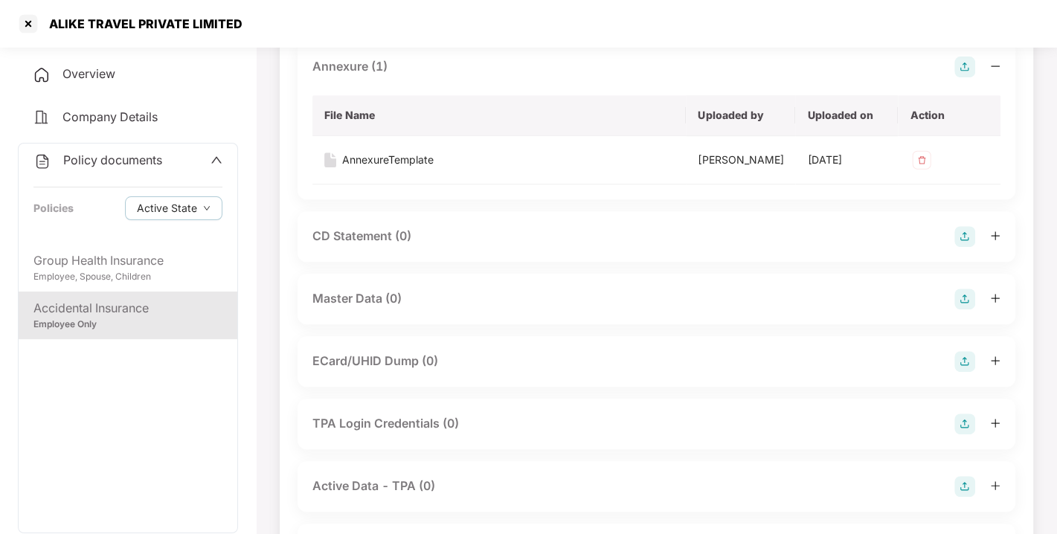
click at [956, 310] on img at bounding box center [965, 299] width 21 height 21
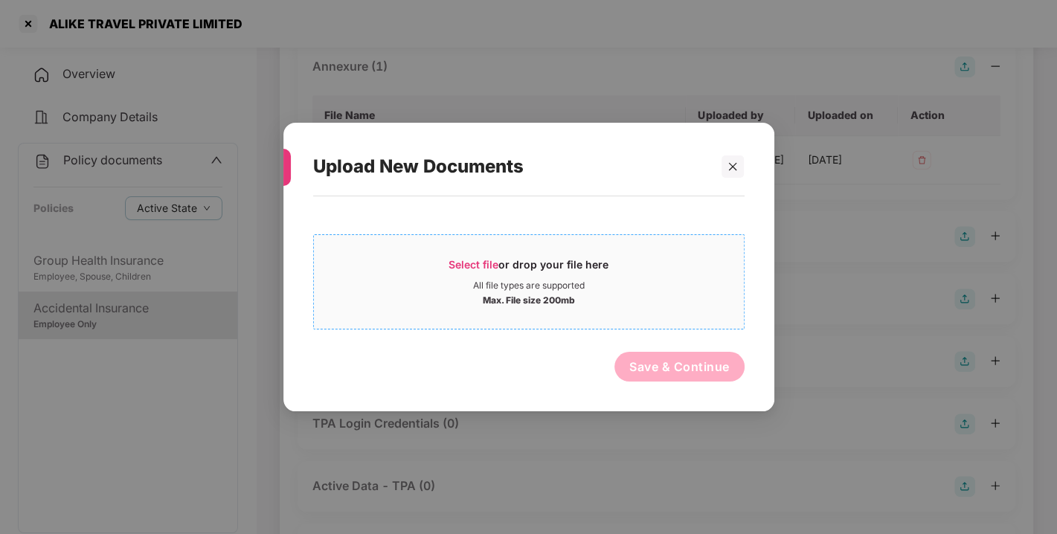
click at [452, 250] on span "Select file or drop your file here All file types are supported Max. File size …" at bounding box center [529, 281] width 430 height 71
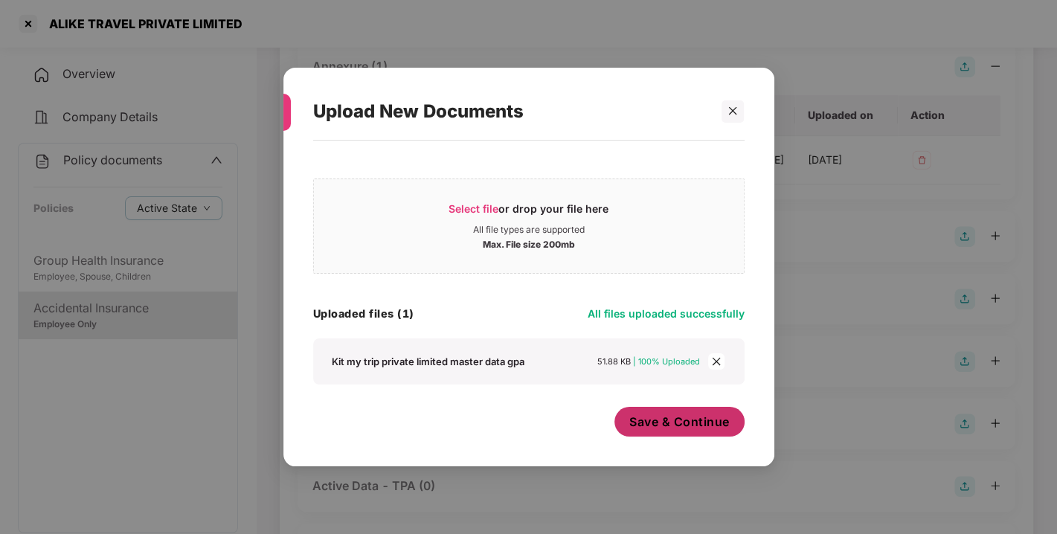
click at [672, 410] on button "Save & Continue" at bounding box center [680, 422] width 130 height 30
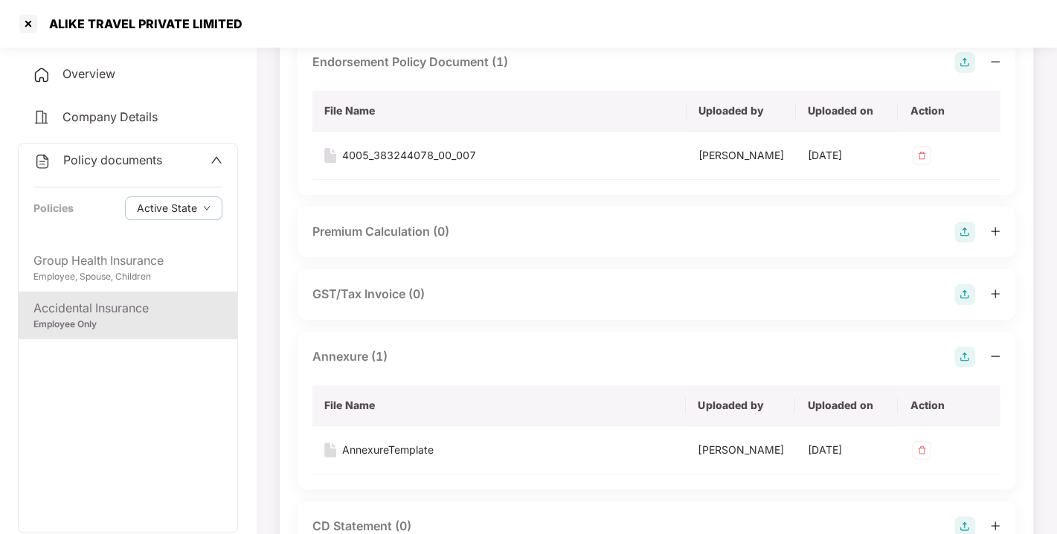
scroll to position [0, 0]
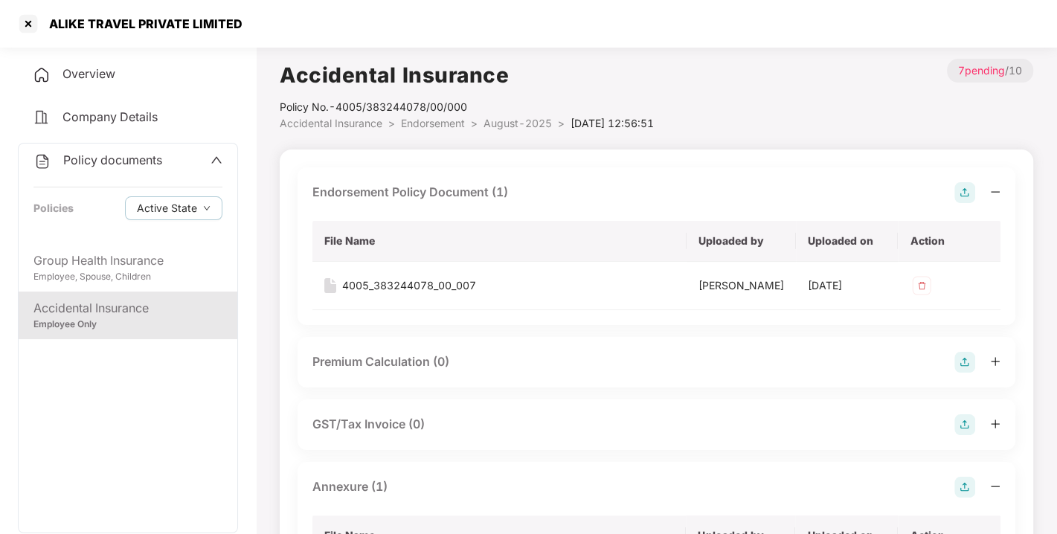
click at [444, 115] on li "Endorsement >" at bounding box center [442, 123] width 83 height 16
click at [436, 118] on span "Endorsement" at bounding box center [433, 123] width 64 height 13
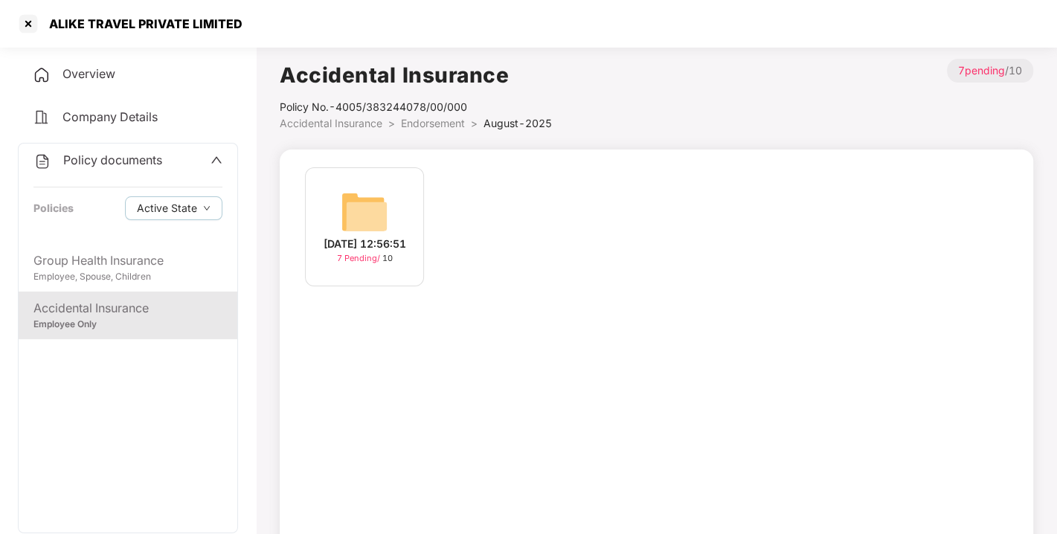
click at [436, 118] on span "Endorsement" at bounding box center [433, 123] width 64 height 13
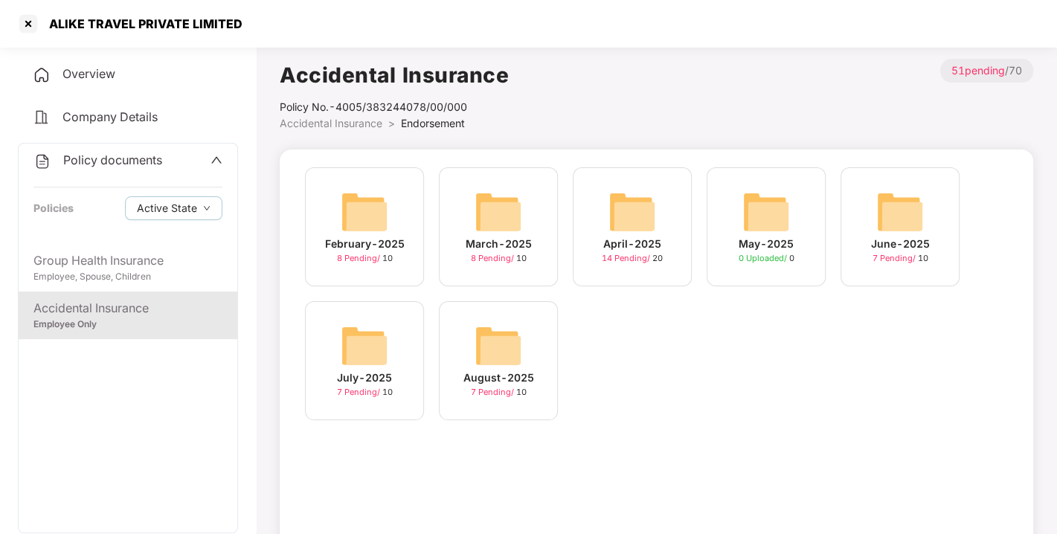
click at [126, 156] on span "Policy documents" at bounding box center [112, 160] width 99 height 15
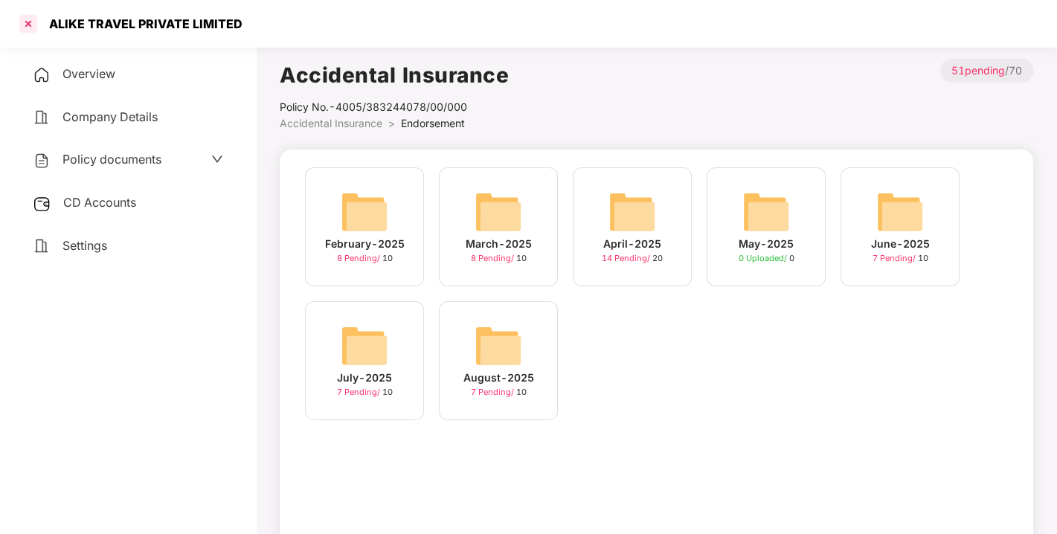
click at [25, 25] on div at bounding box center [28, 24] width 24 height 24
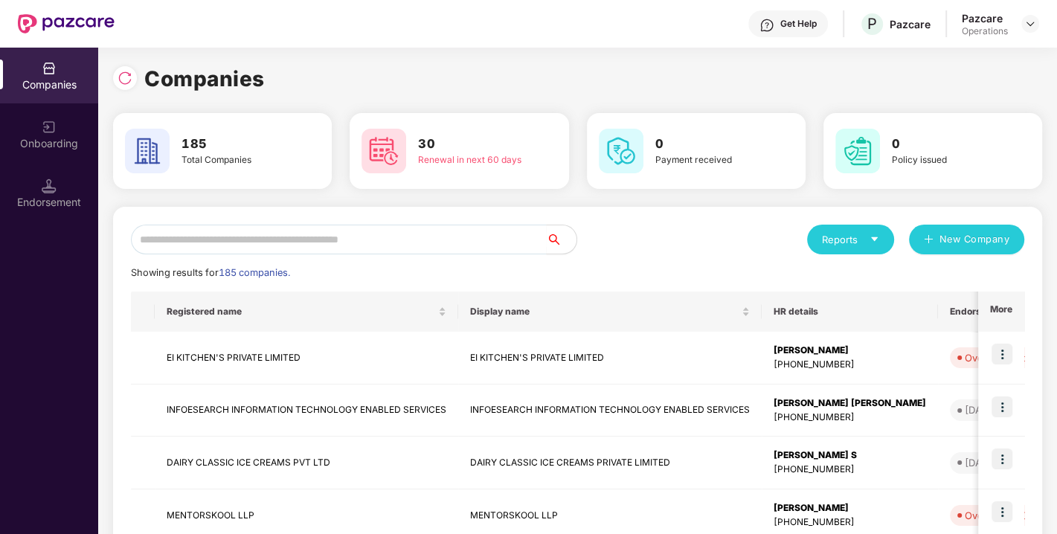
click at [55, 189] on img at bounding box center [49, 186] width 15 height 15
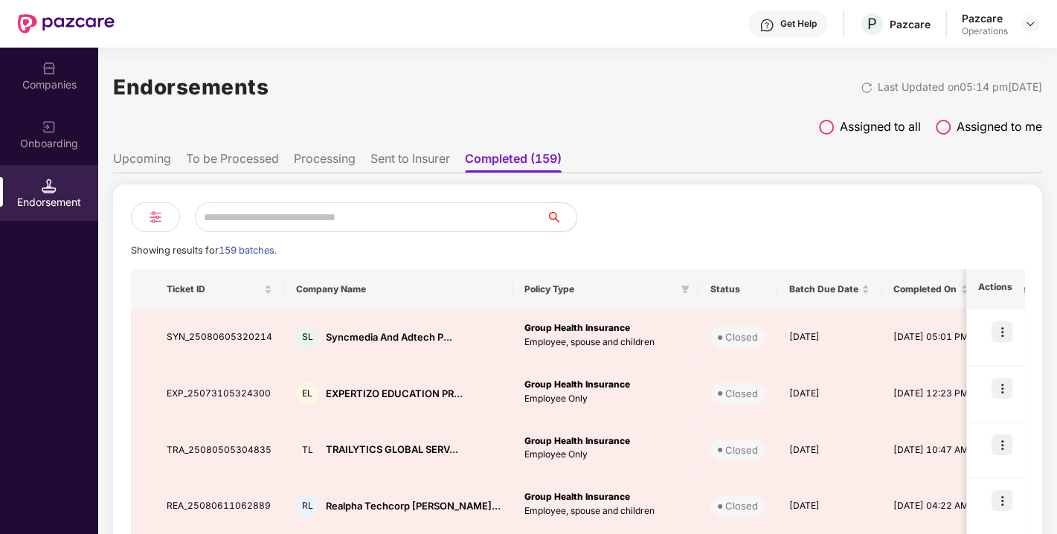
click at [138, 217] on div at bounding box center [155, 217] width 49 height 30
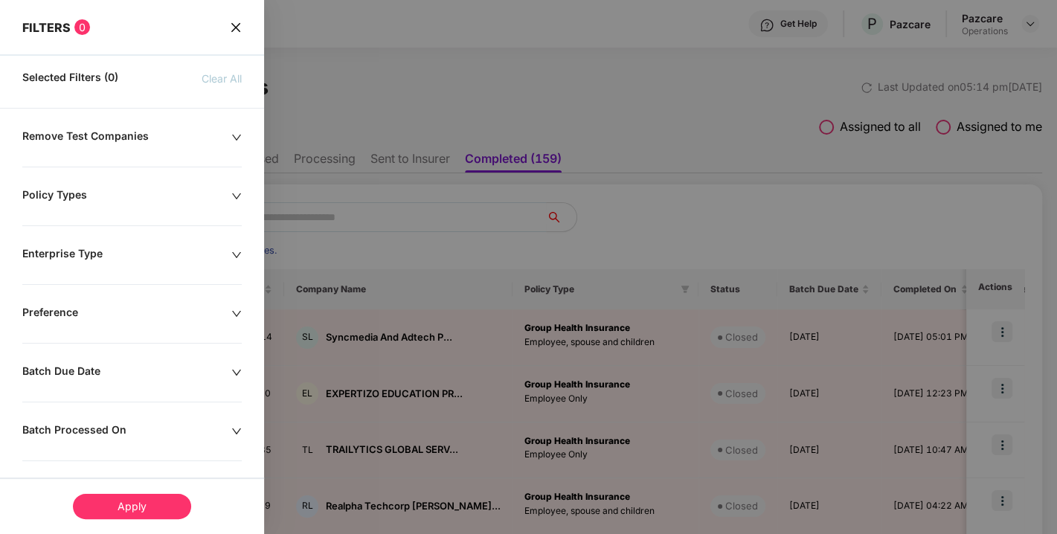
click at [208, 141] on div "Remove Test Companies" at bounding box center [126, 137] width 209 height 16
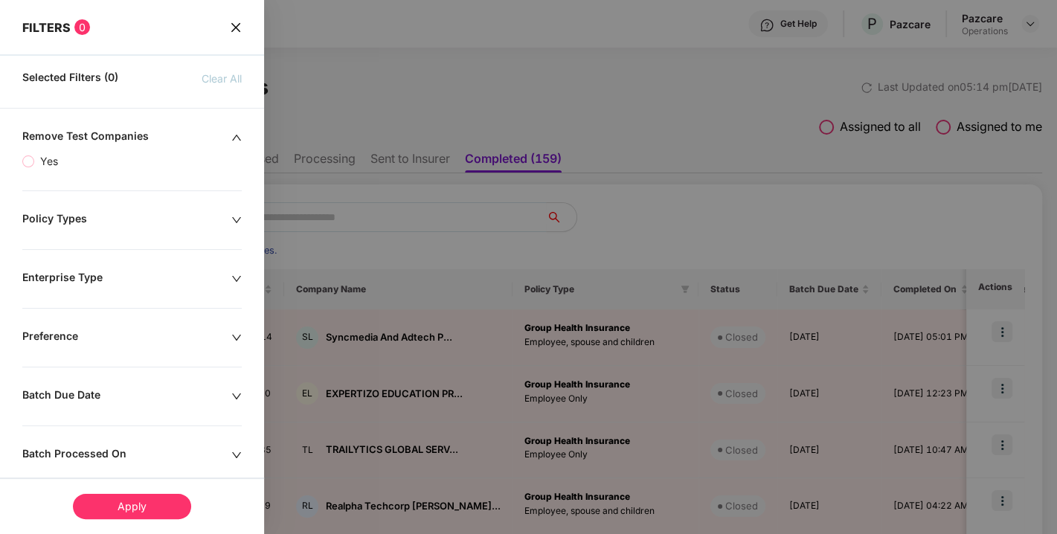
click at [231, 134] on icon "up" at bounding box center [236, 137] width 10 height 10
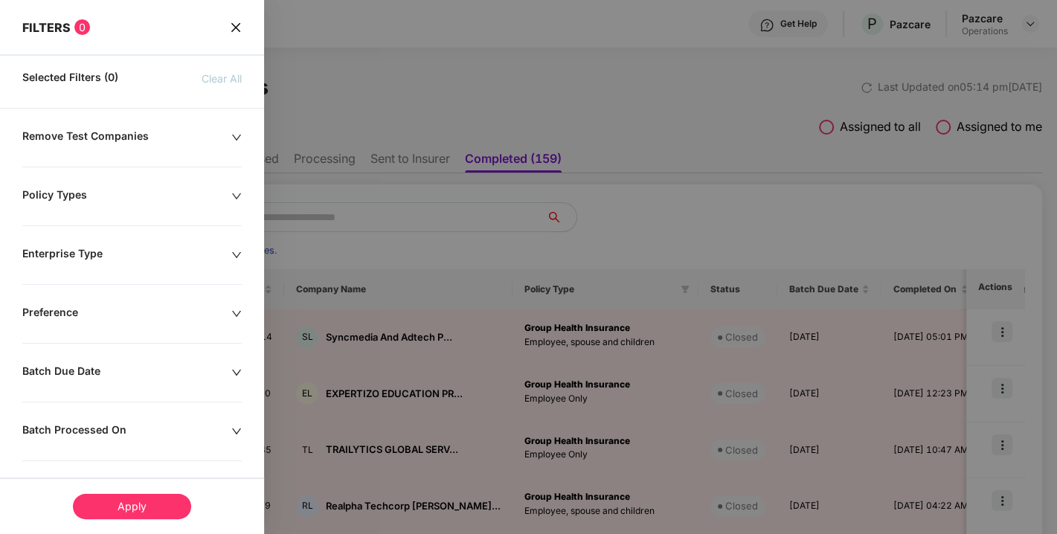
scroll to position [298, 0]
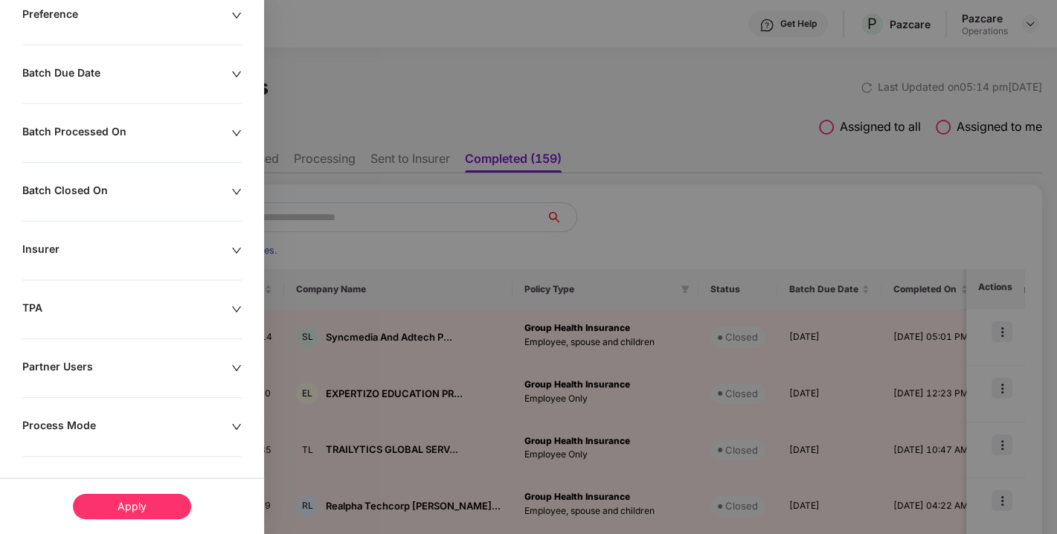
click at [202, 253] on div "Insurer" at bounding box center [126, 251] width 209 height 16
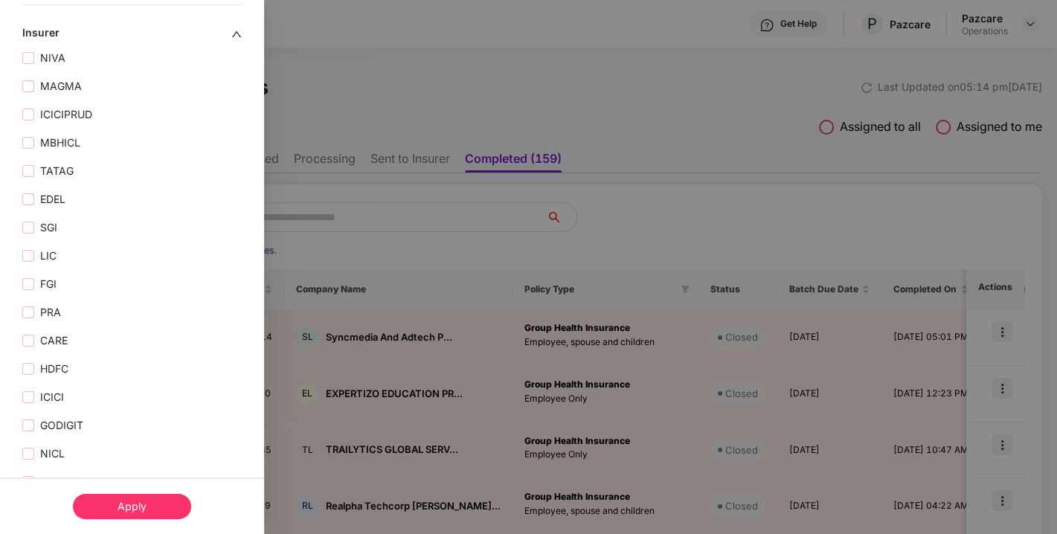
scroll to position [576, 0]
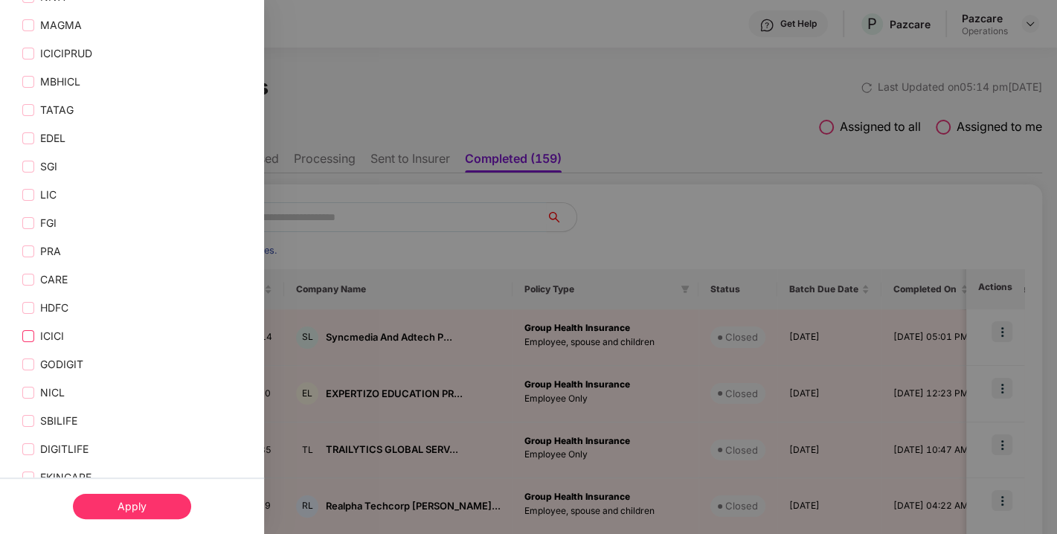
click at [42, 333] on span "ICICI" at bounding box center [52, 336] width 36 height 16
click at [115, 510] on div "Apply" at bounding box center [132, 506] width 118 height 25
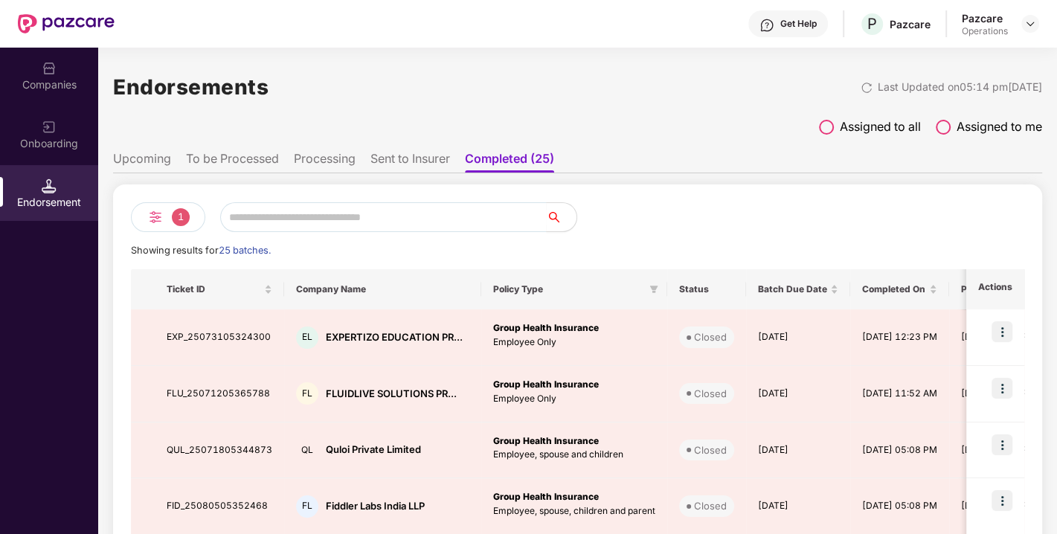
click at [315, 162] on li "Processing" at bounding box center [325, 162] width 62 height 22
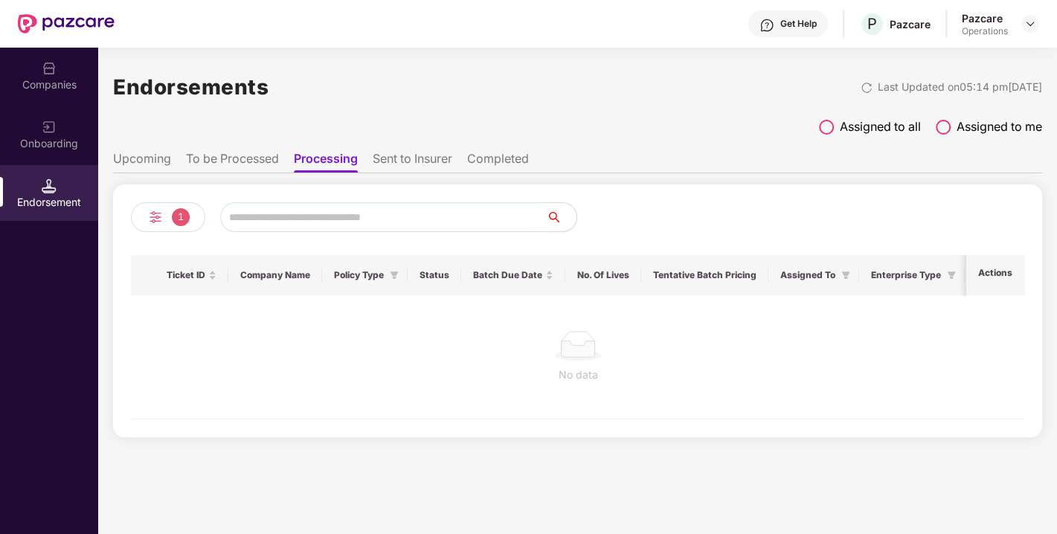
click at [375, 158] on li "Sent to Insurer" at bounding box center [413, 162] width 80 height 22
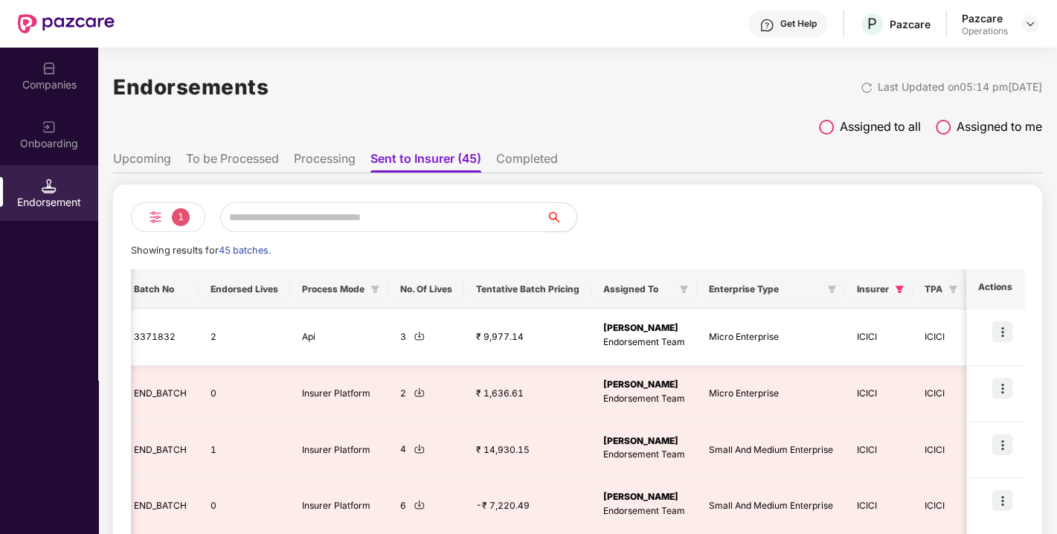
scroll to position [0, 1109]
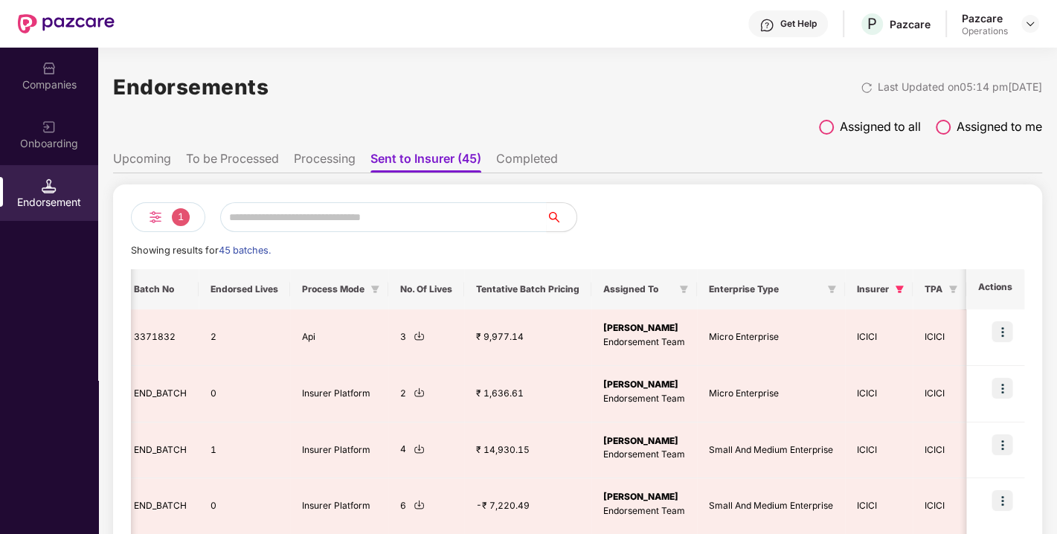
click at [525, 165] on li "Completed" at bounding box center [527, 162] width 62 height 22
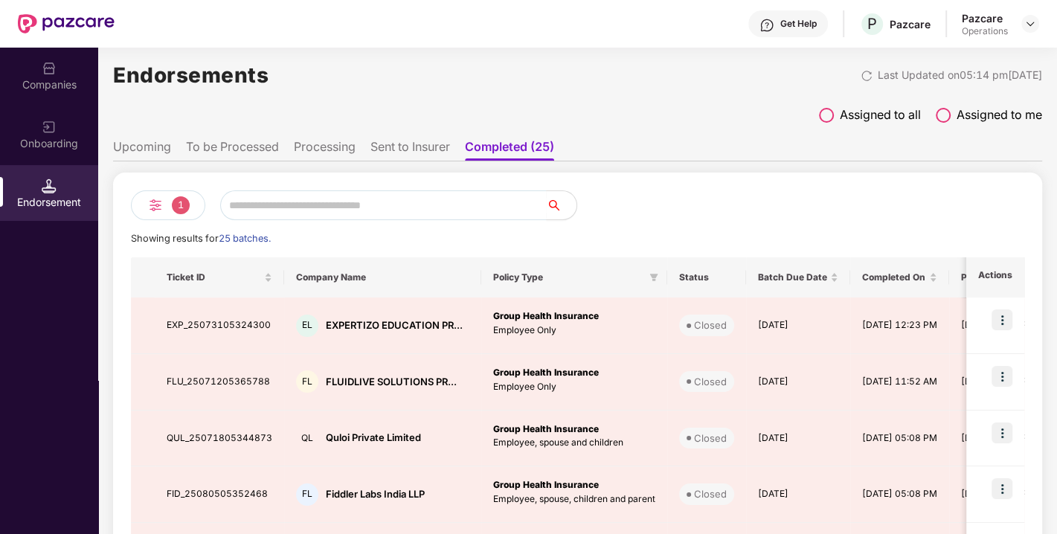
scroll to position [0, 0]
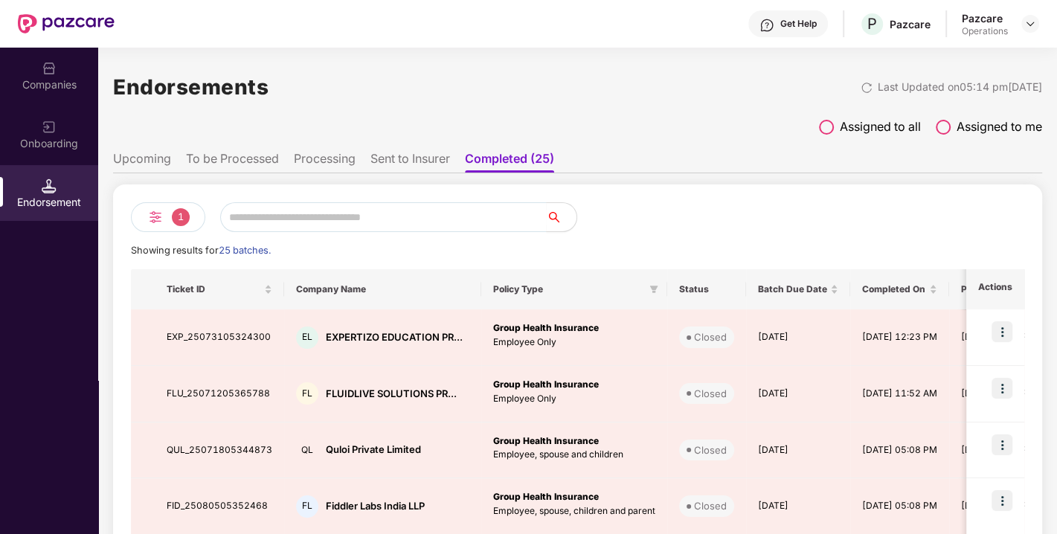
click at [408, 167] on li "Sent to Insurer" at bounding box center [411, 162] width 80 height 22
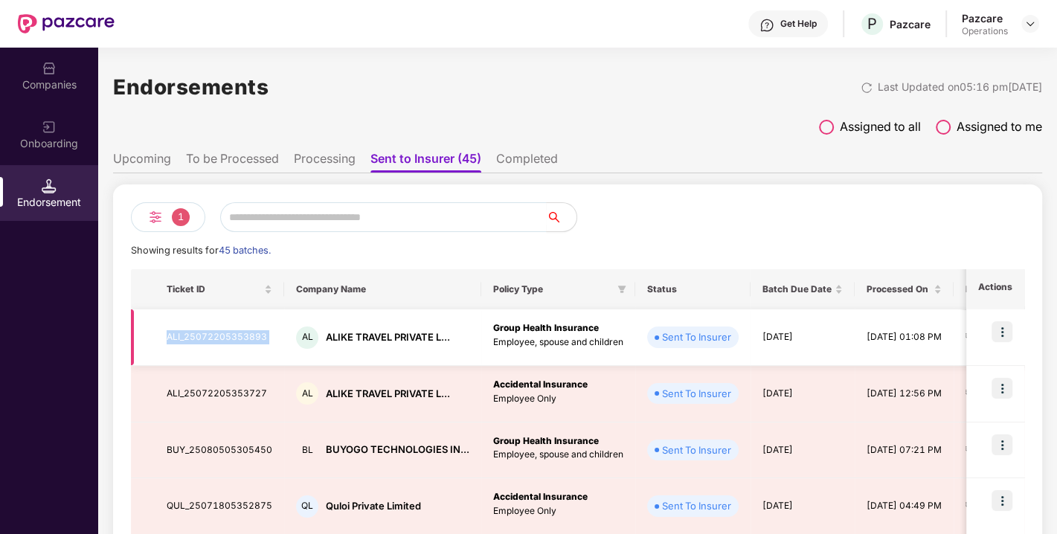
drag, startPoint x: 164, startPoint y: 331, endPoint x: 283, endPoint y: 340, distance: 120.1
copy td "ALI_25072205353893"
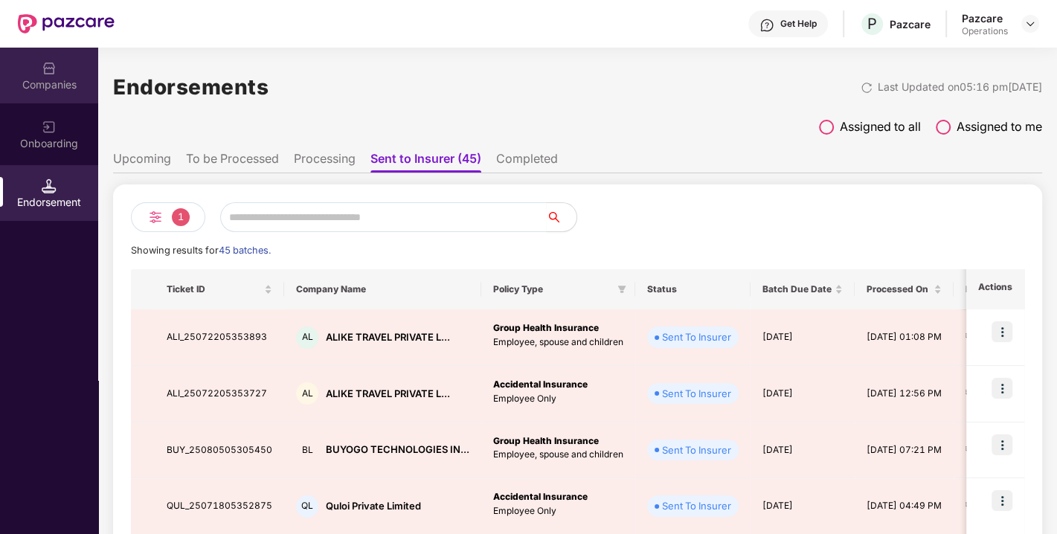
click at [46, 78] on div "Companies" at bounding box center [49, 84] width 98 height 15
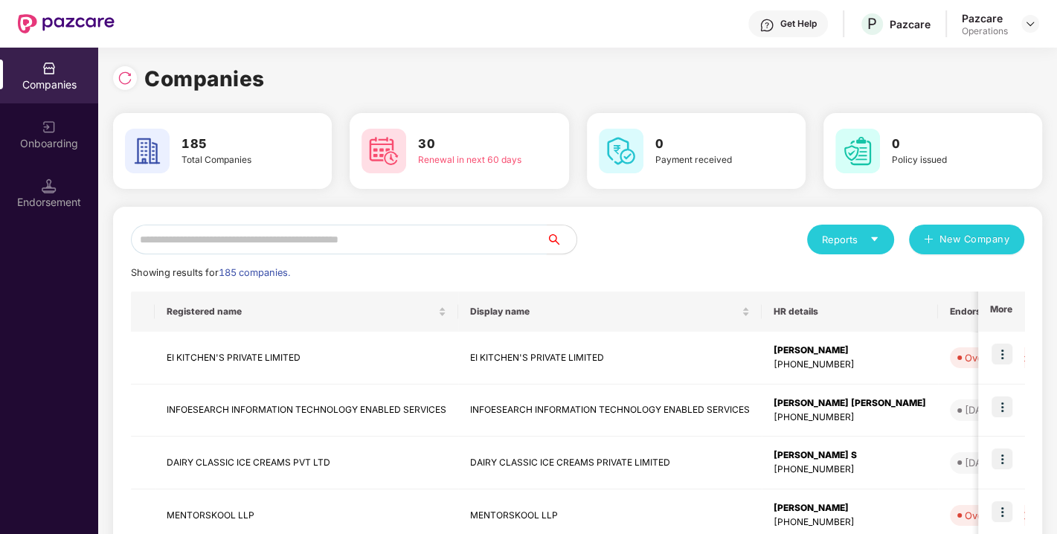
click at [255, 237] on input "text" at bounding box center [339, 240] width 416 height 30
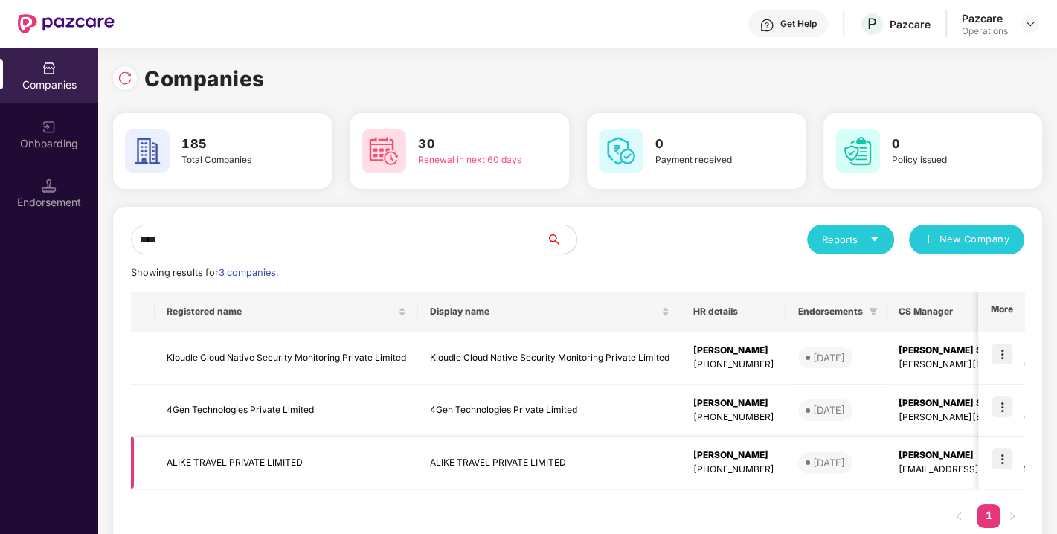
type input "****"
click at [212, 459] on td "ALIKE TRAVEL PRIVATE LIMITED" at bounding box center [286, 463] width 263 height 53
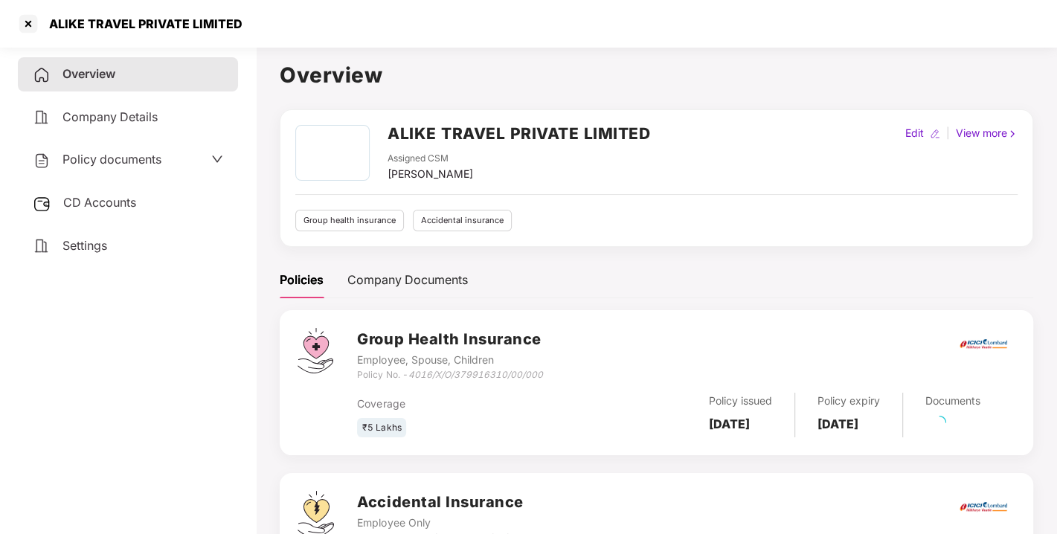
click at [414, 136] on h2 "ALIKE TRAVEL PRIVATE LIMITED" at bounding box center [519, 133] width 263 height 25
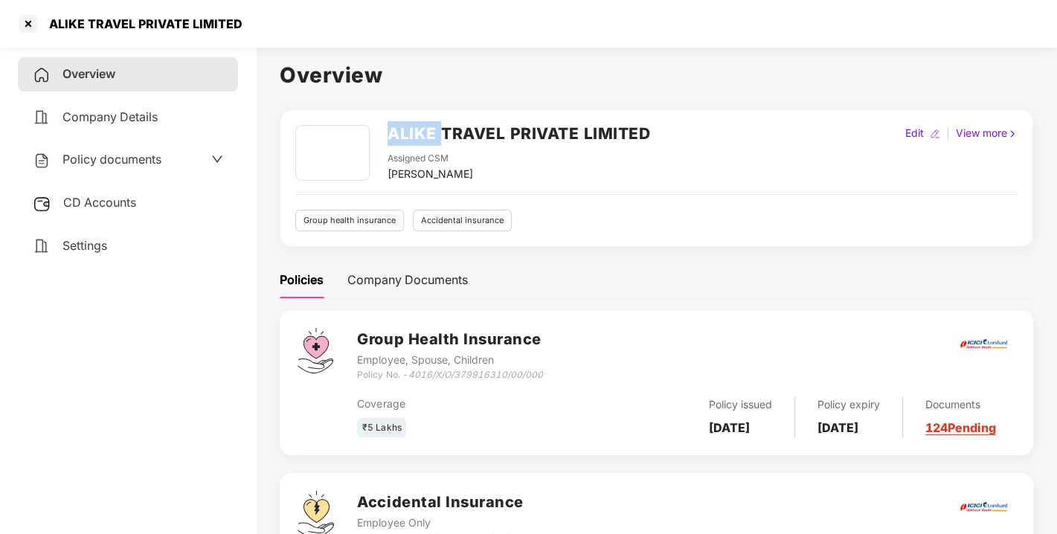
click at [414, 136] on h2 "ALIKE TRAVEL PRIVATE LIMITED" at bounding box center [519, 133] width 263 height 25
copy h2 "ALIKE"
click at [414, 136] on h2 "ALIKE TRAVEL PRIVATE LIMITED" at bounding box center [519, 133] width 263 height 25
copy h2 "ALIKE TRAVEL PRIVATE LIMITED"
click at [22, 32] on div at bounding box center [28, 24] width 24 height 24
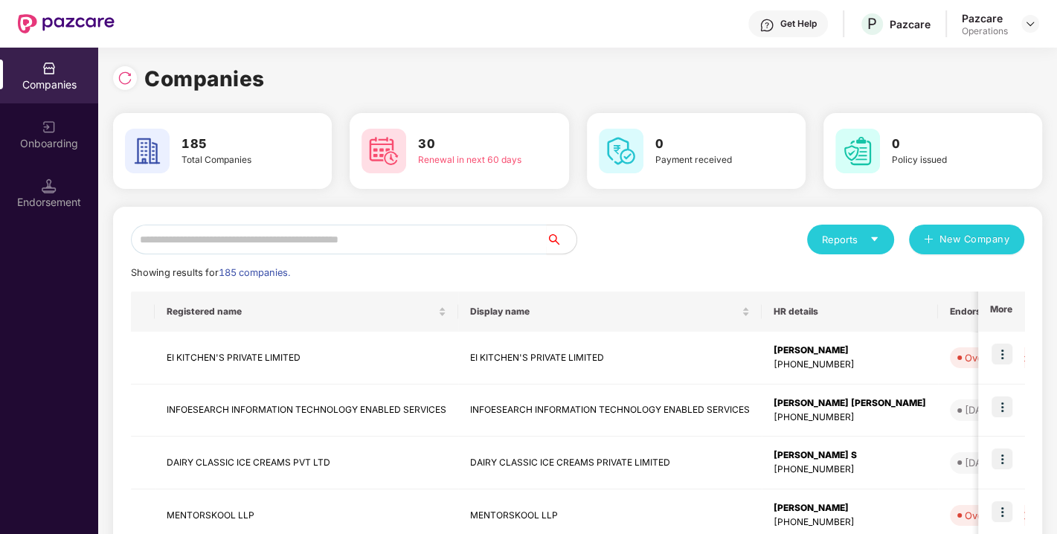
click at [48, 195] on div "Endorsement" at bounding box center [49, 202] width 98 height 15
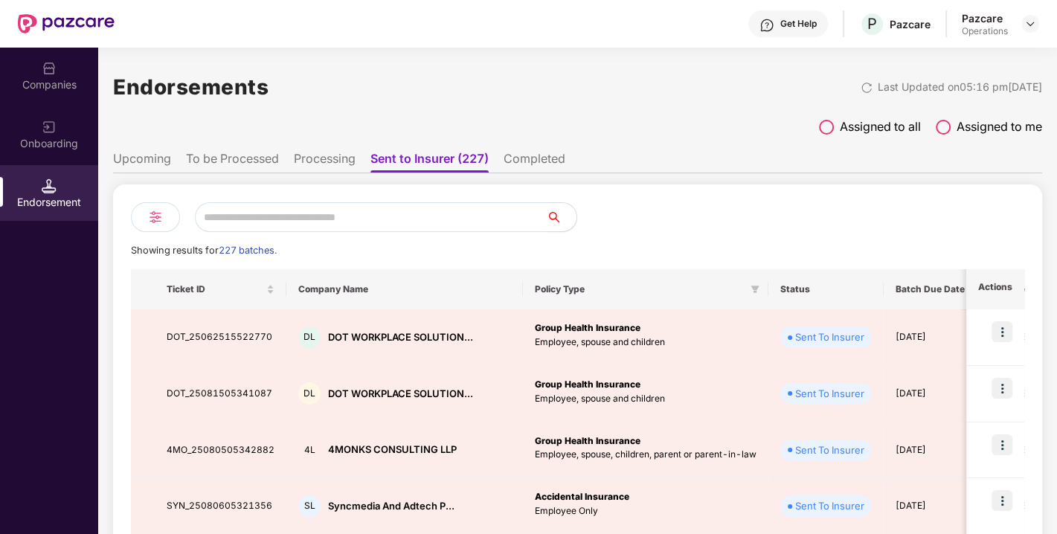
click at [390, 213] on input "text" at bounding box center [371, 217] width 352 height 30
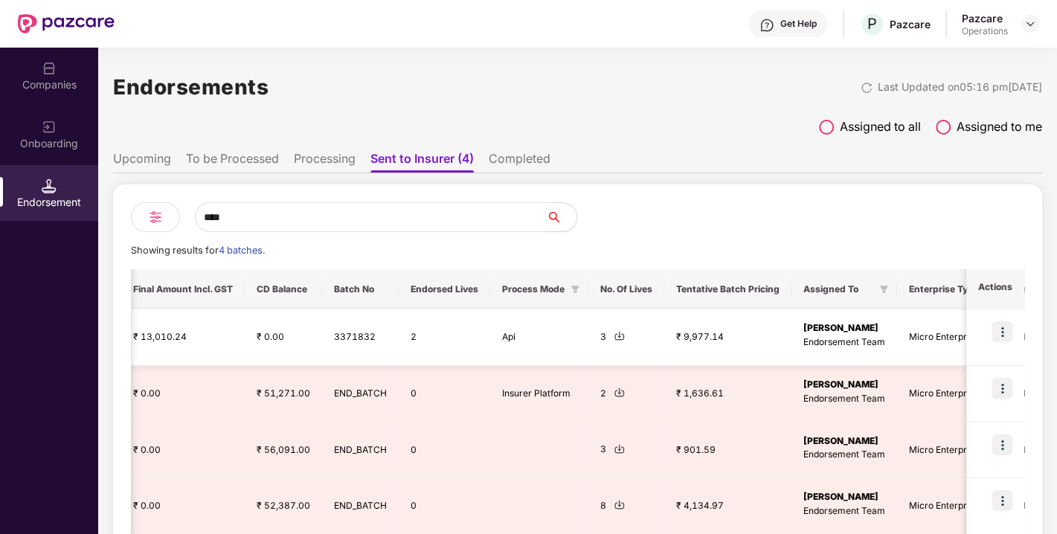
scroll to position [0, 1046]
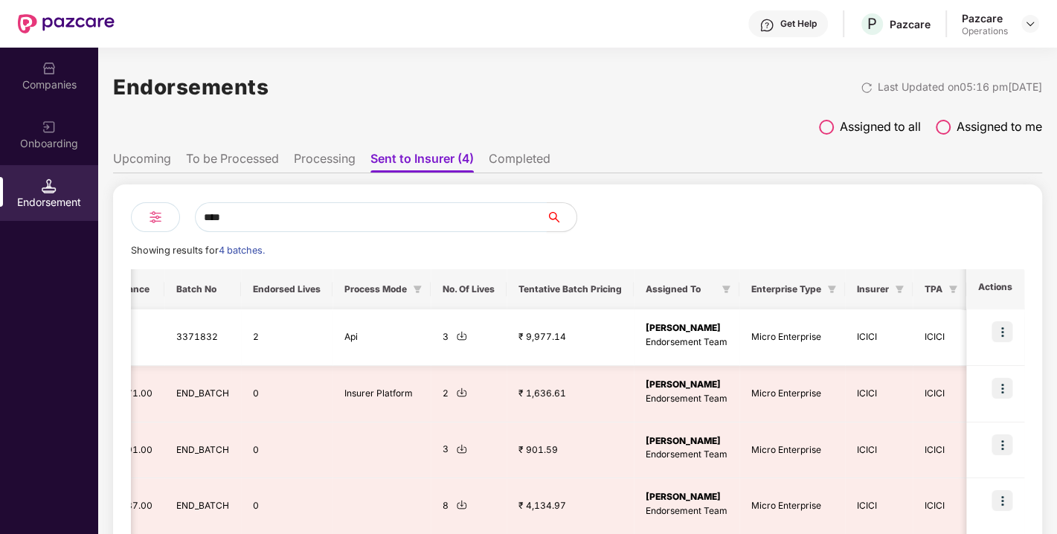
type input "****"
click at [995, 323] on img at bounding box center [1002, 331] width 21 height 21
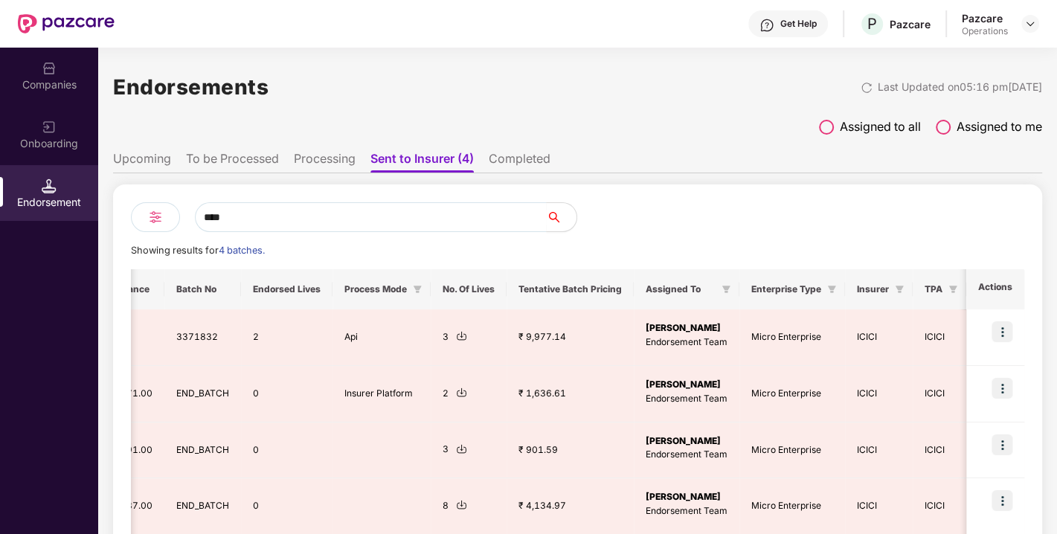
click at [871, 223] on div at bounding box center [801, 217] width 447 height 30
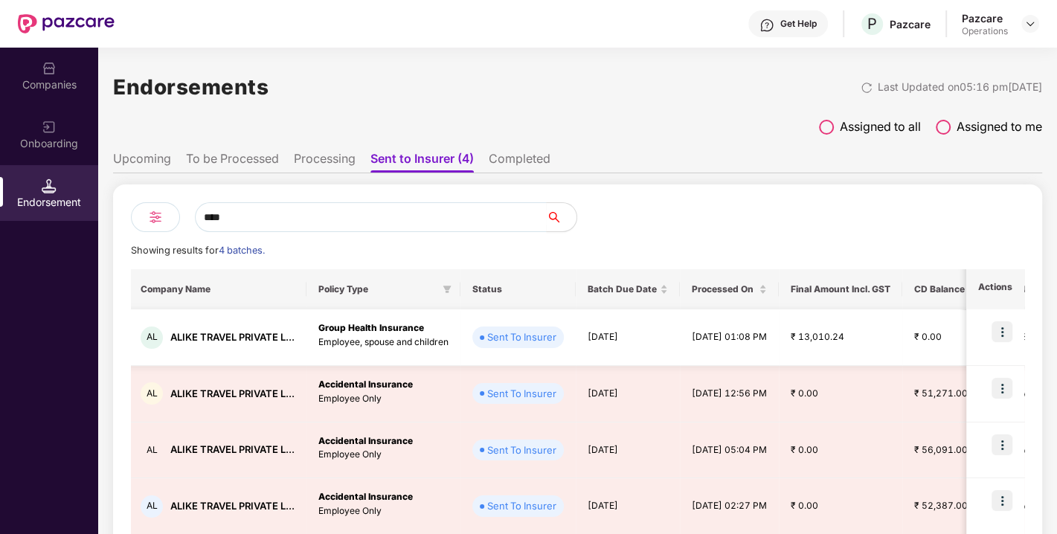
scroll to position [0, 0]
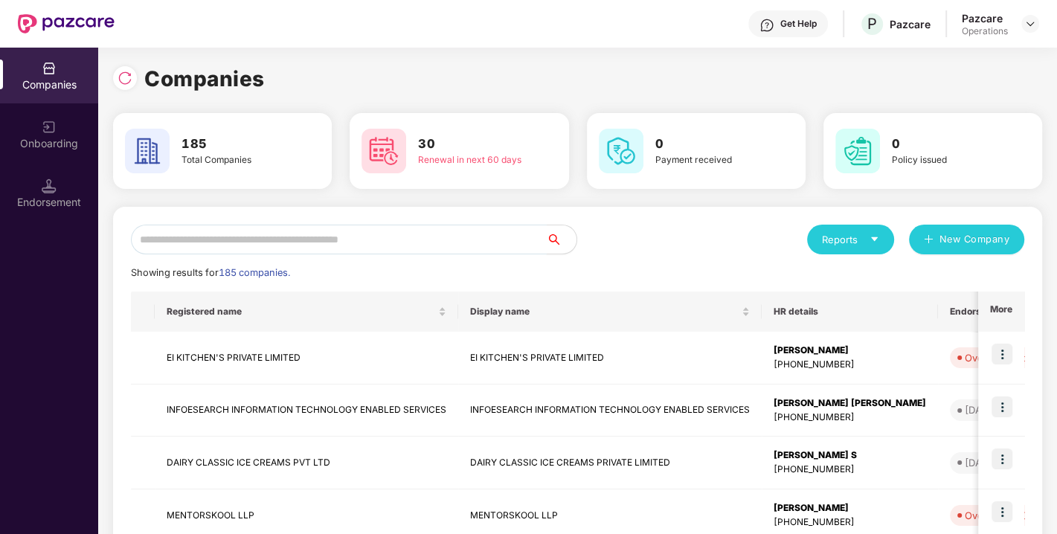
click at [342, 240] on input "text" at bounding box center [339, 240] width 416 height 30
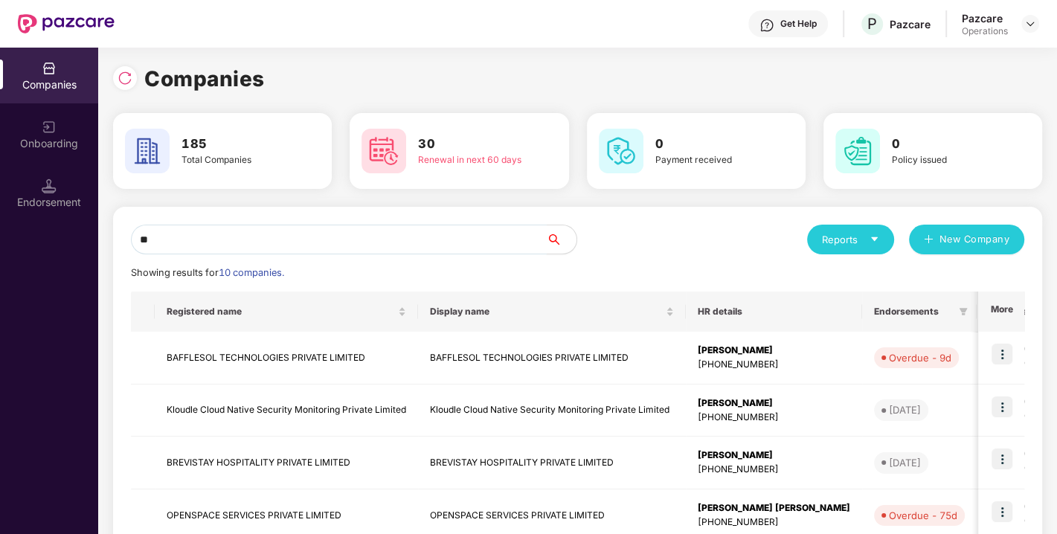
type input "*"
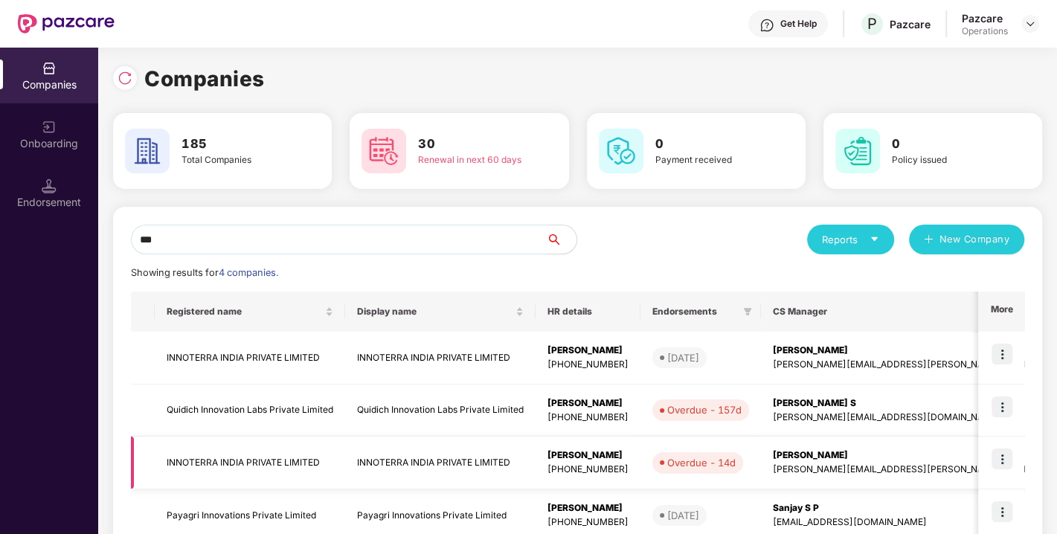
type input "***"
click at [1000, 463] on img at bounding box center [1002, 459] width 21 height 21
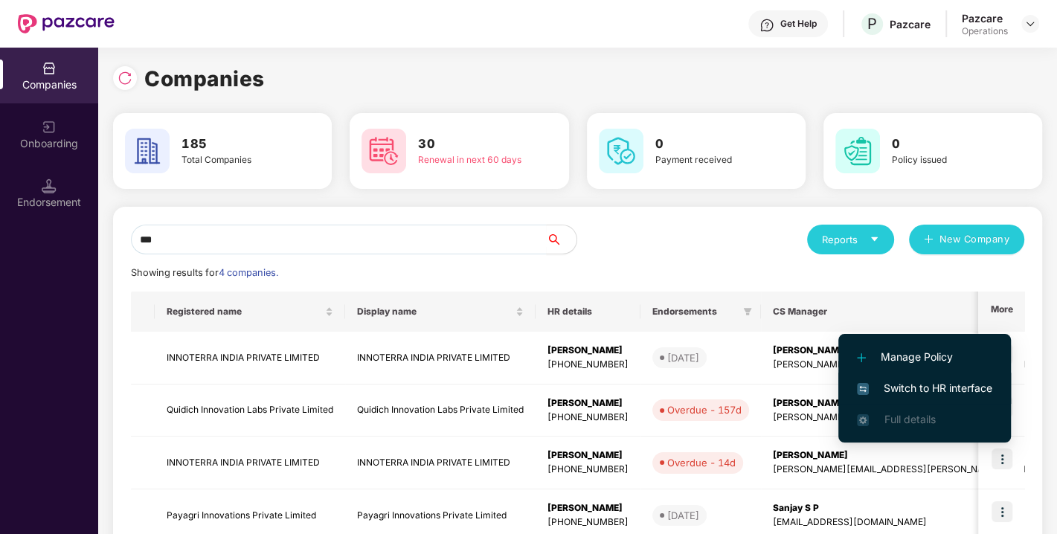
click at [946, 383] on span "Switch to HR interface" at bounding box center [924, 388] width 135 height 16
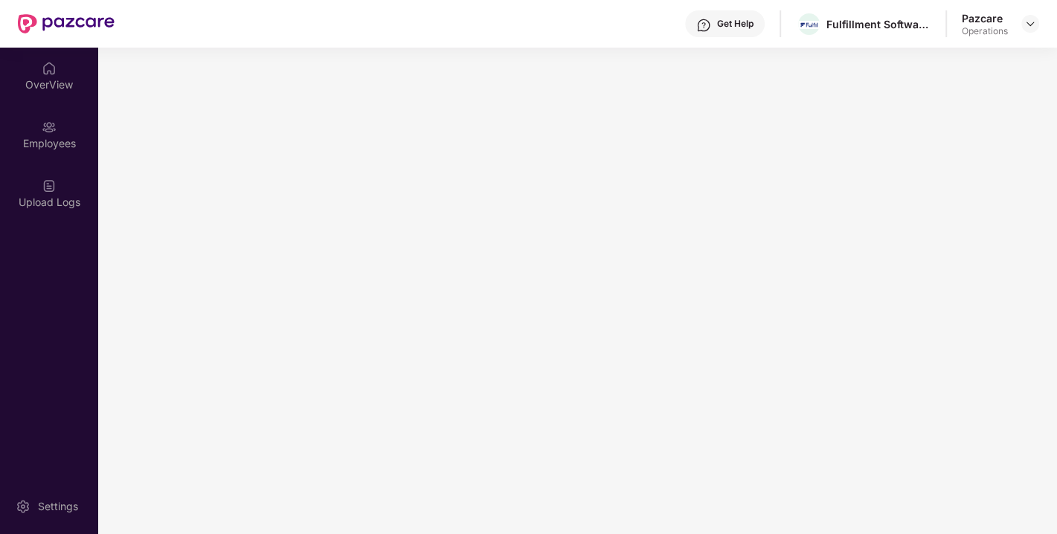
click at [198, 303] on main at bounding box center [577, 291] width 959 height 487
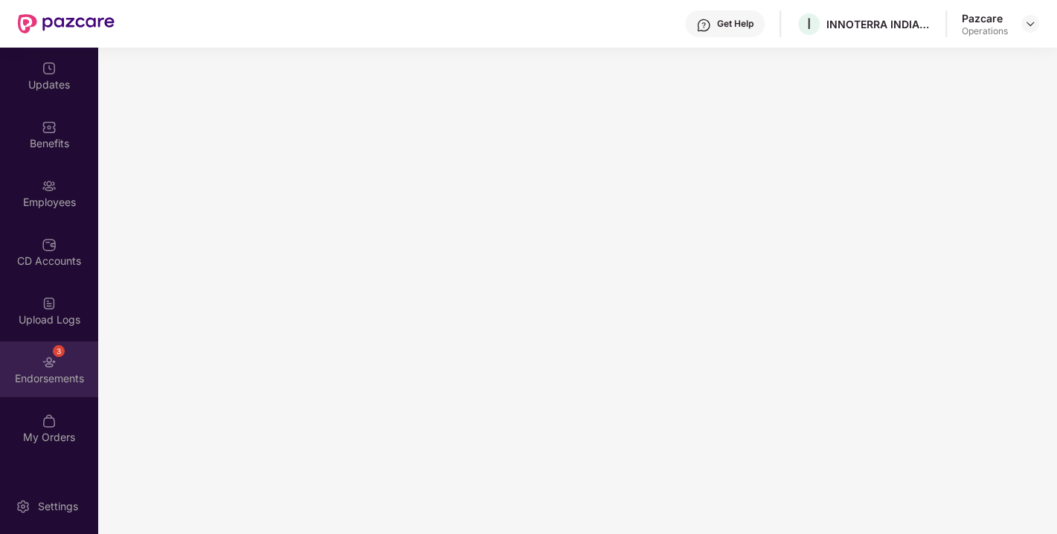
click at [48, 365] on img at bounding box center [49, 362] width 15 height 15
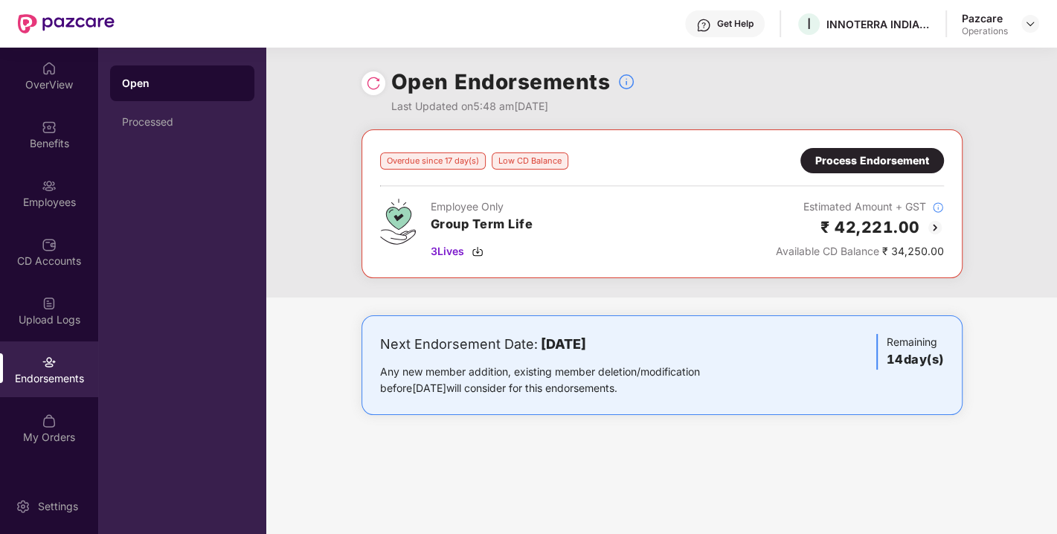
click at [374, 80] on img at bounding box center [373, 83] width 15 height 15
click at [837, 170] on div "Process Endorsement" at bounding box center [873, 160] width 144 height 25
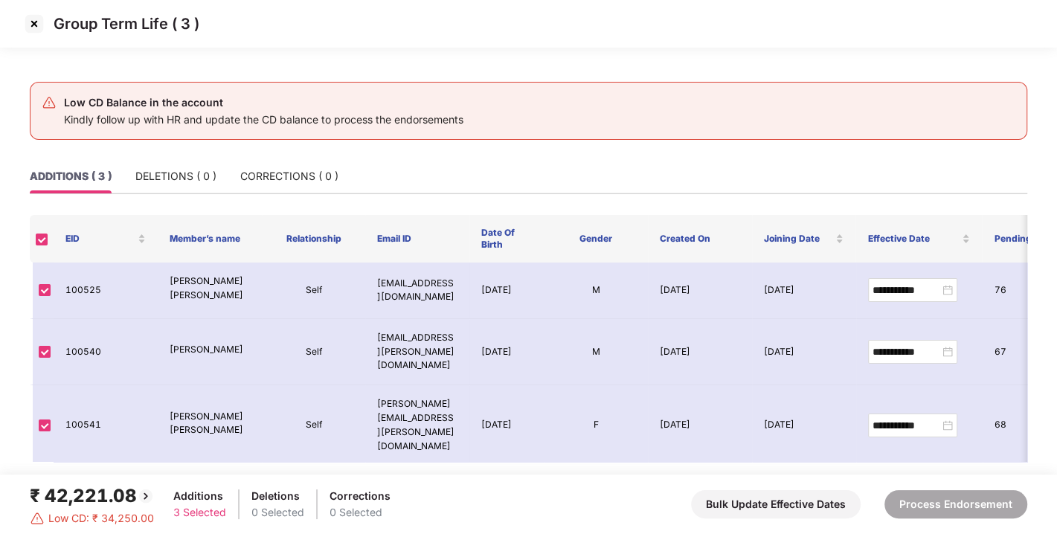
click at [42, 25] on img at bounding box center [34, 24] width 24 height 24
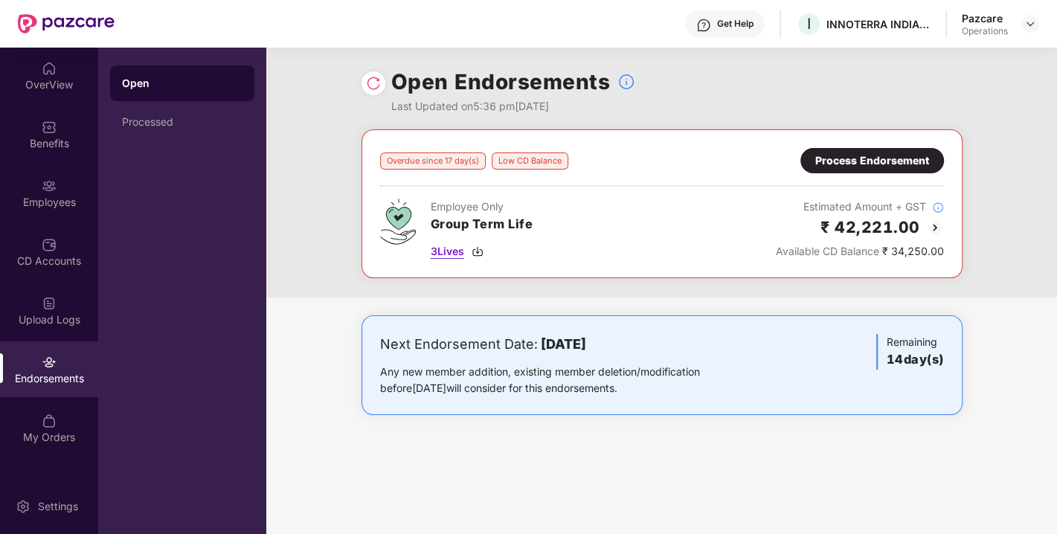
click at [479, 250] on img at bounding box center [478, 252] width 12 height 12
click at [1034, 24] on img at bounding box center [1031, 24] width 12 height 12
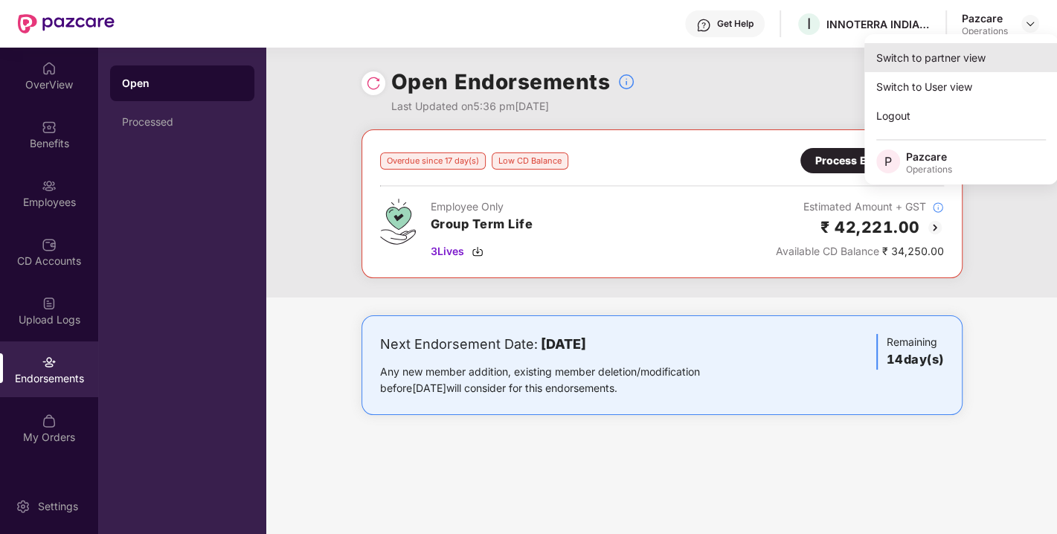
click at [946, 56] on div "Switch to partner view" at bounding box center [961, 57] width 193 height 29
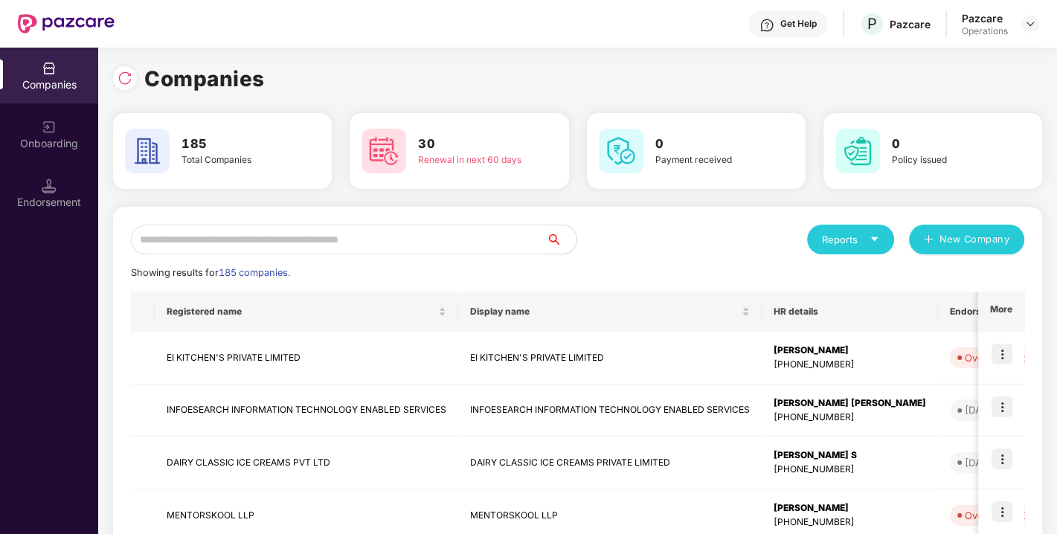
click at [388, 240] on input "text" at bounding box center [339, 240] width 416 height 30
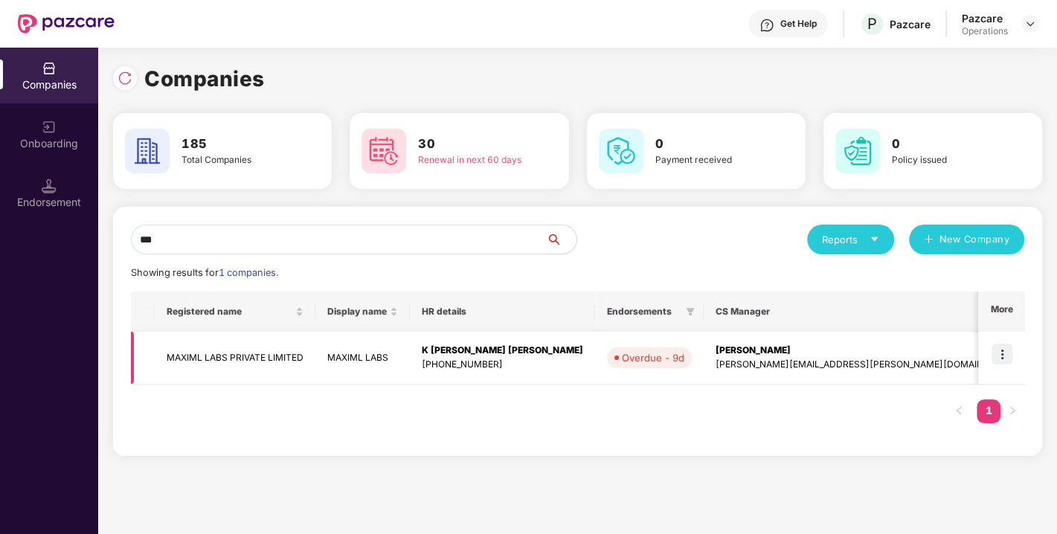
type input "***"
click at [1003, 353] on img at bounding box center [1002, 354] width 21 height 21
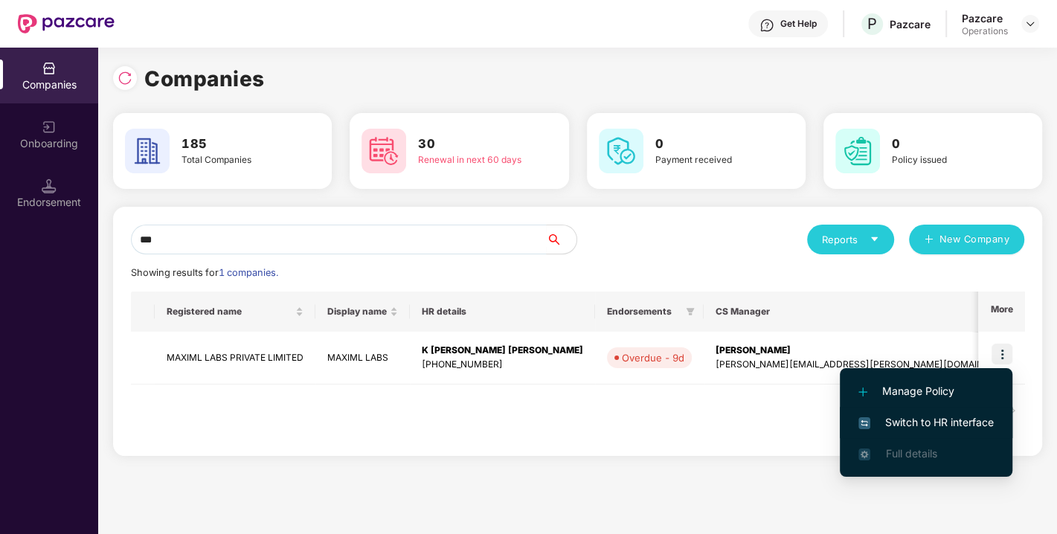
click at [947, 423] on span "Switch to HR interface" at bounding box center [926, 422] width 135 height 16
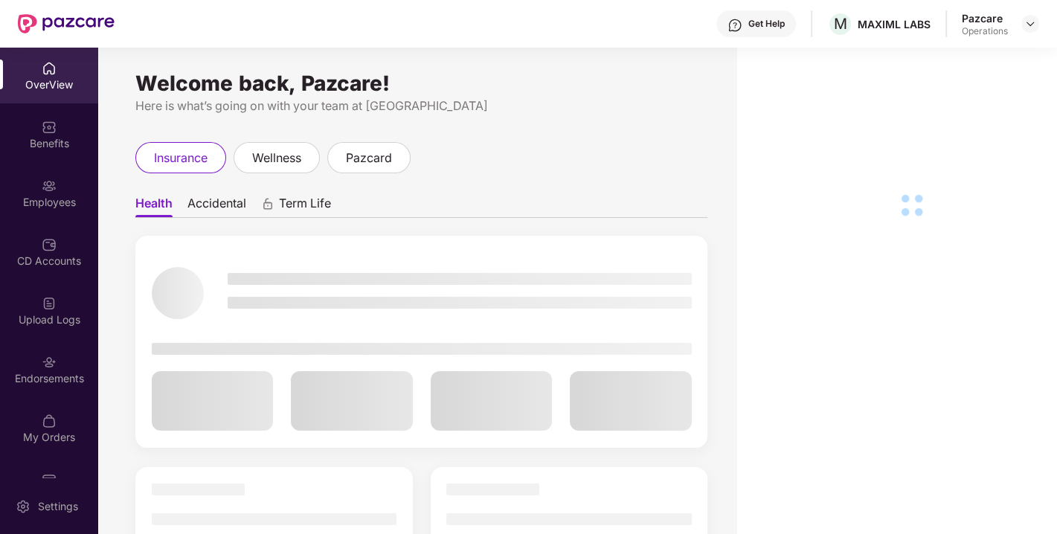
click at [34, 385] on div "Endorsements" at bounding box center [49, 378] width 98 height 15
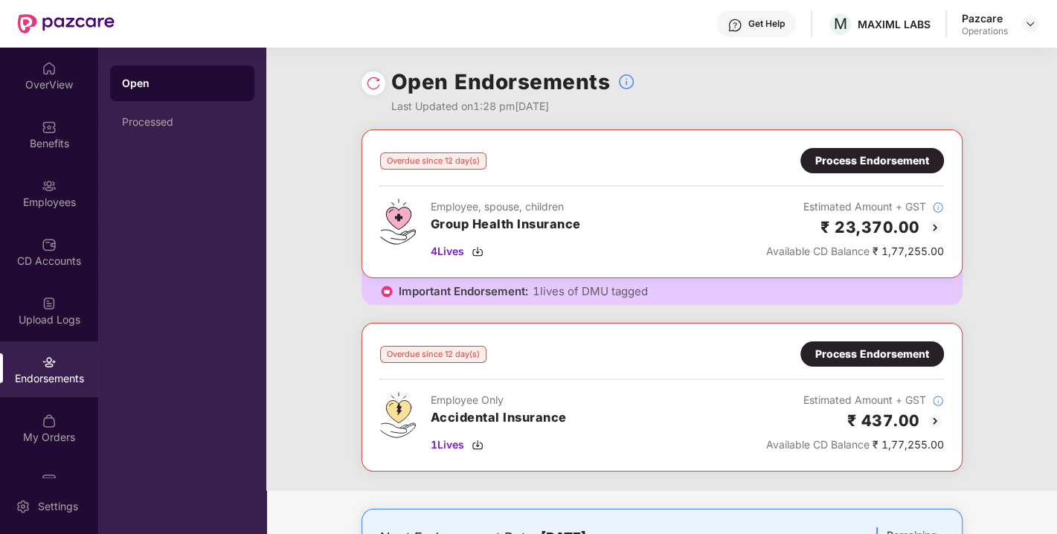
click at [901, 170] on div "Process Endorsement" at bounding box center [873, 160] width 144 height 25
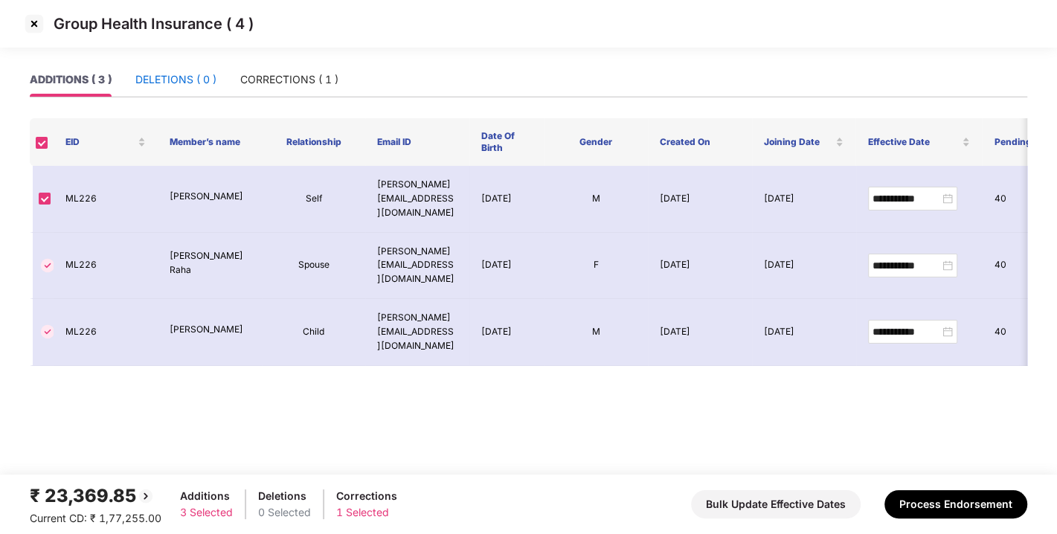
click at [188, 80] on div "DELETIONS ( 0 )" at bounding box center [175, 79] width 81 height 16
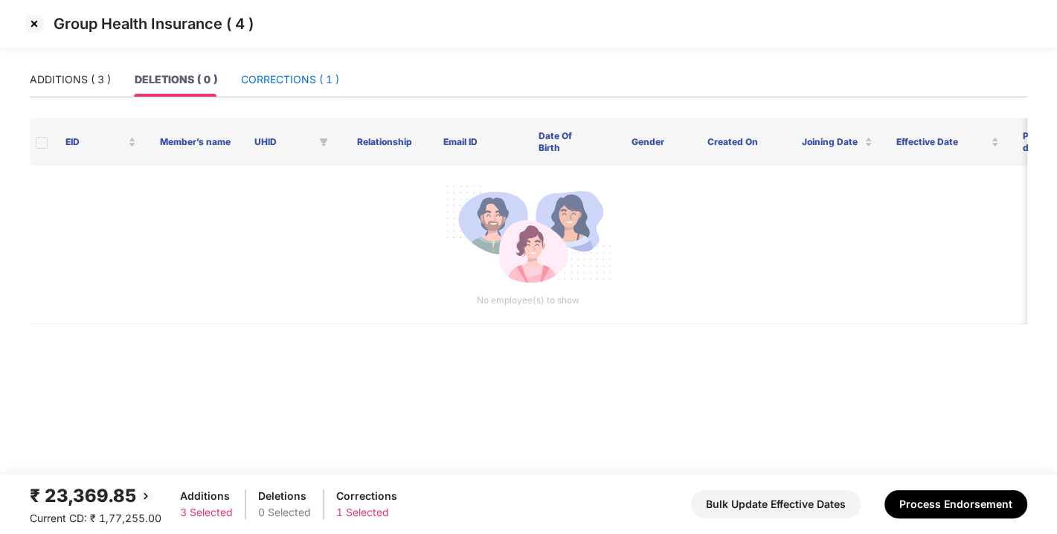
click at [269, 78] on div "CORRECTIONS ( 1 )" at bounding box center [290, 79] width 98 height 16
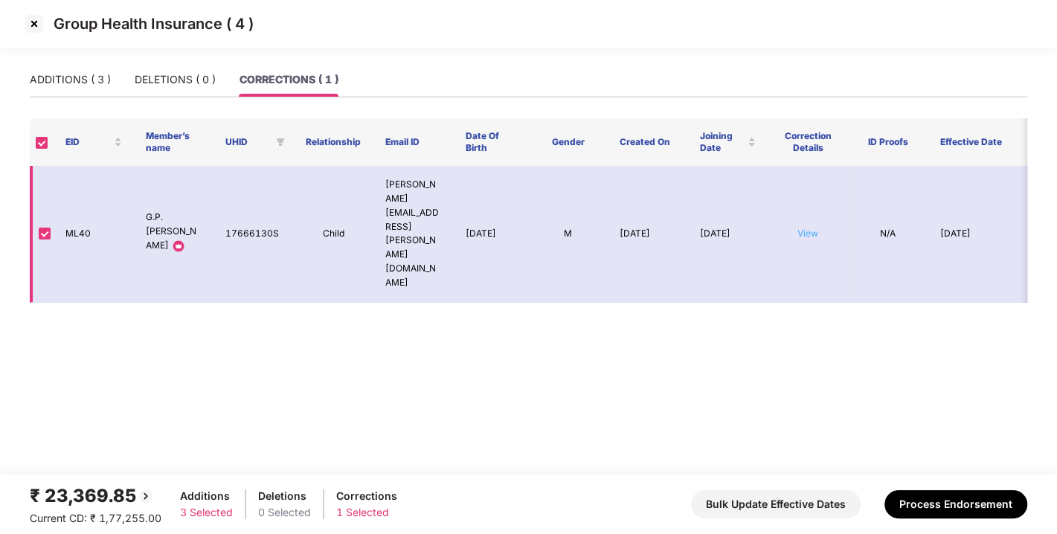
click at [799, 228] on link "View" at bounding box center [808, 233] width 21 height 11
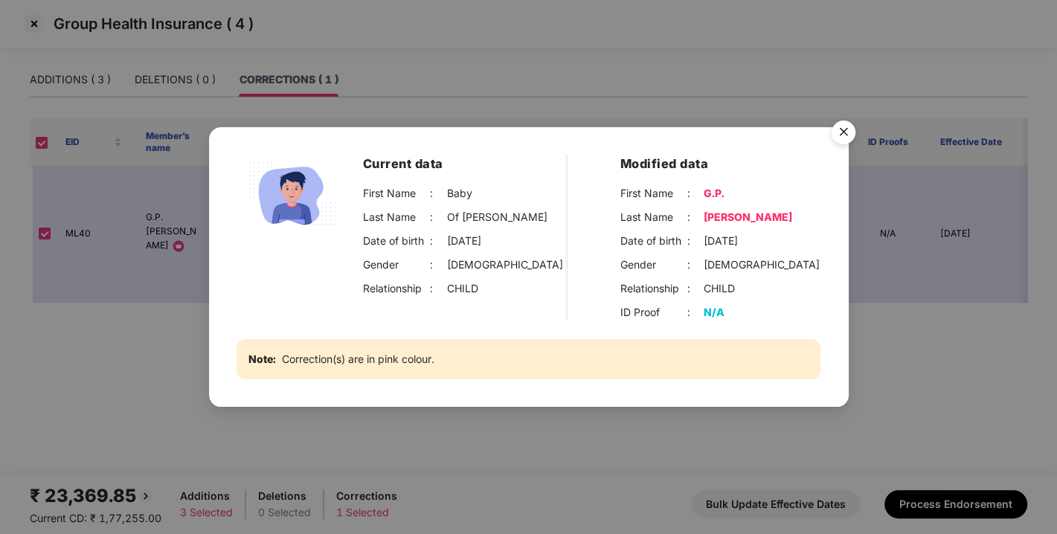
click at [846, 128] on img "Close" at bounding box center [844, 135] width 42 height 42
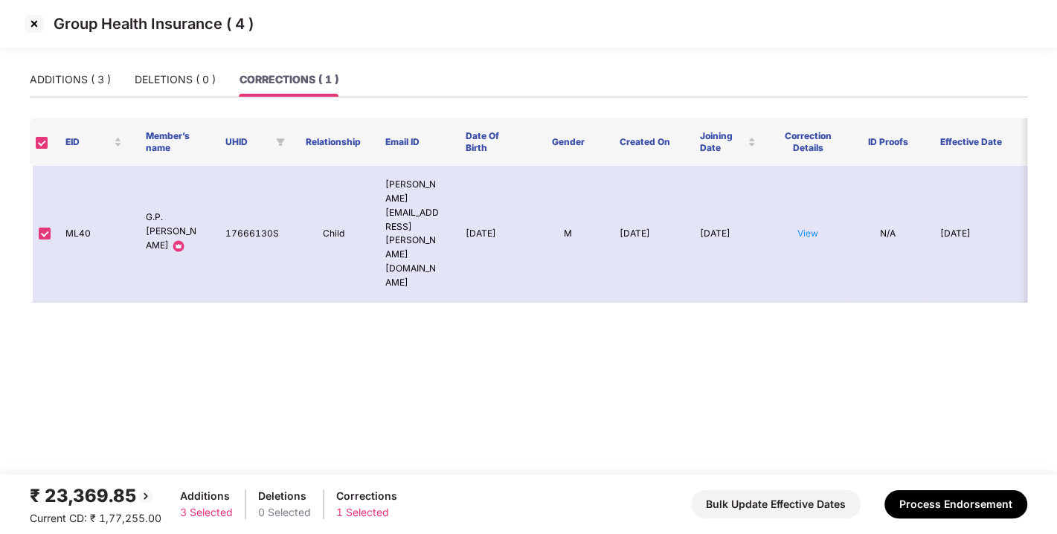
click at [36, 27] on img at bounding box center [34, 24] width 24 height 24
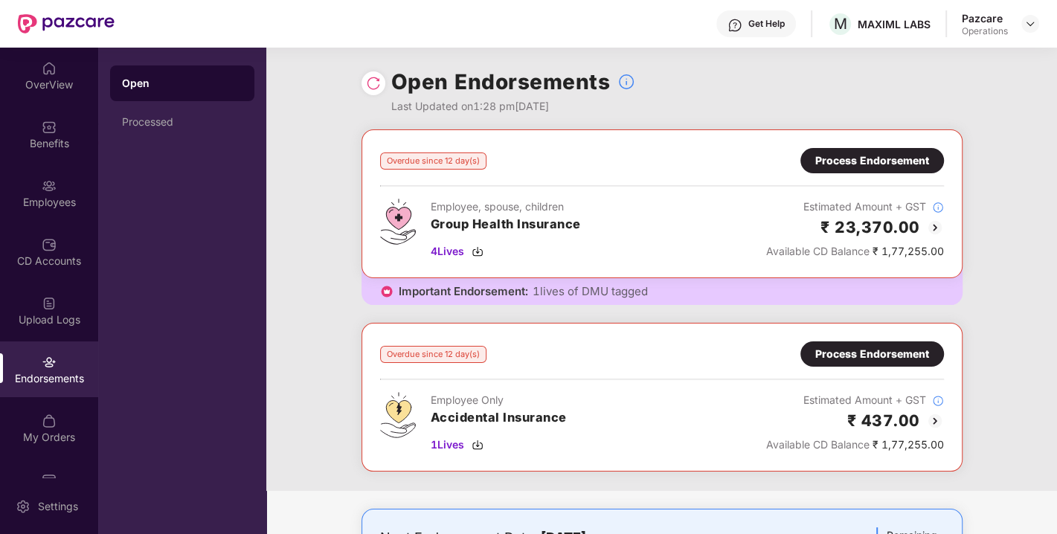
click at [372, 86] on img at bounding box center [373, 83] width 15 height 15
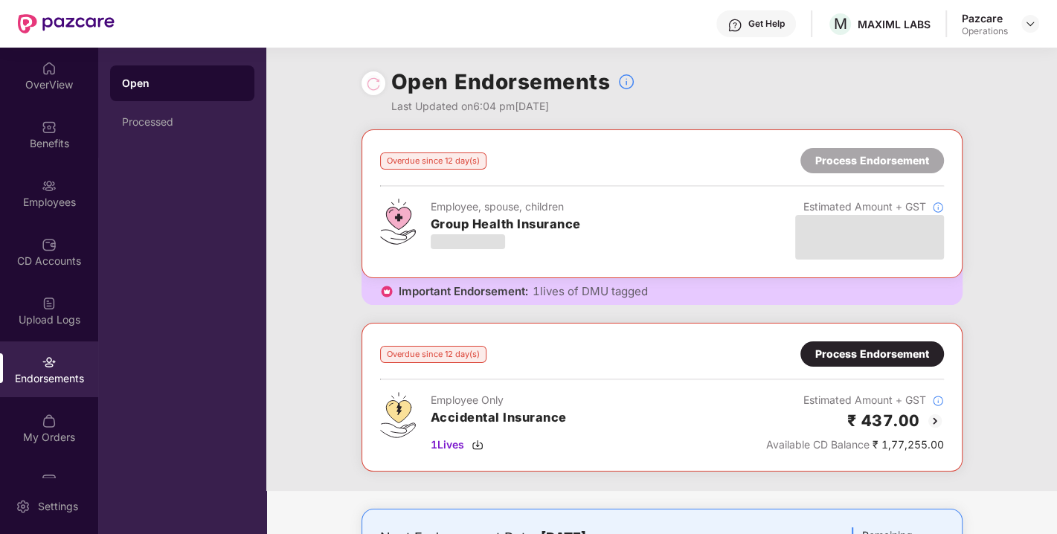
click at [848, 350] on div "Process Endorsement" at bounding box center [873, 354] width 114 height 16
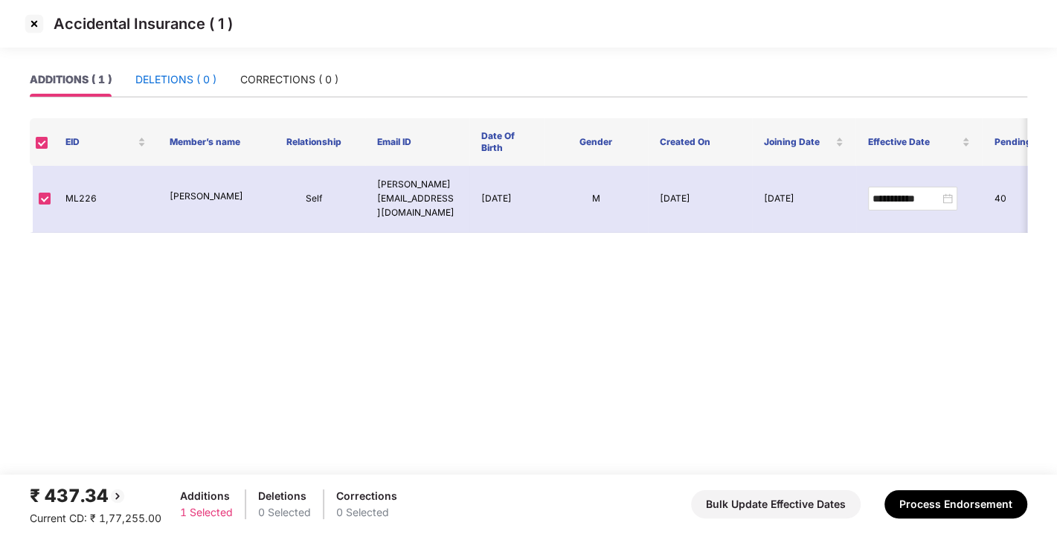
click at [186, 71] on div "DELETIONS ( 0 )" at bounding box center [175, 79] width 81 height 16
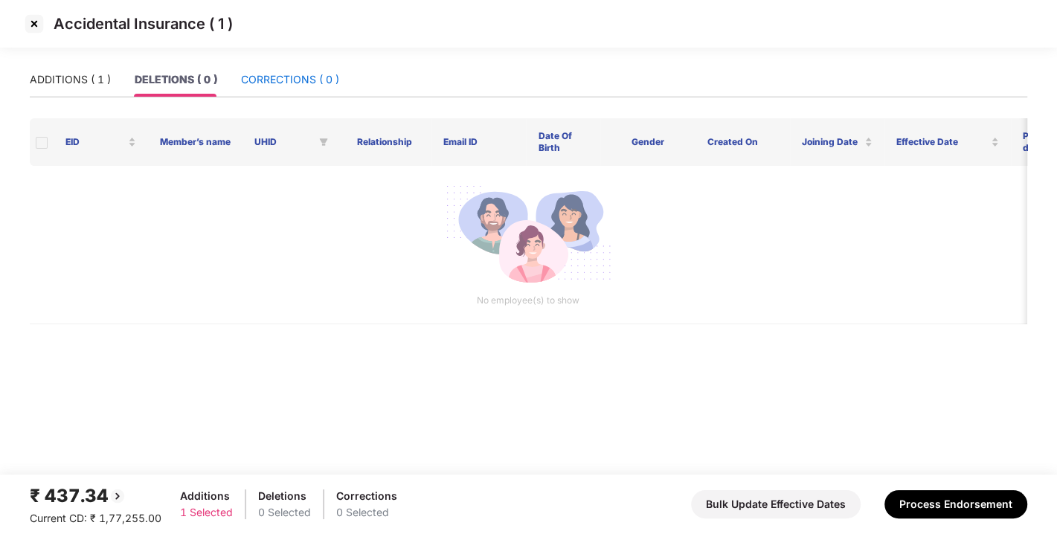
click at [258, 80] on div "CORRECTIONS ( 0 )" at bounding box center [290, 79] width 98 height 16
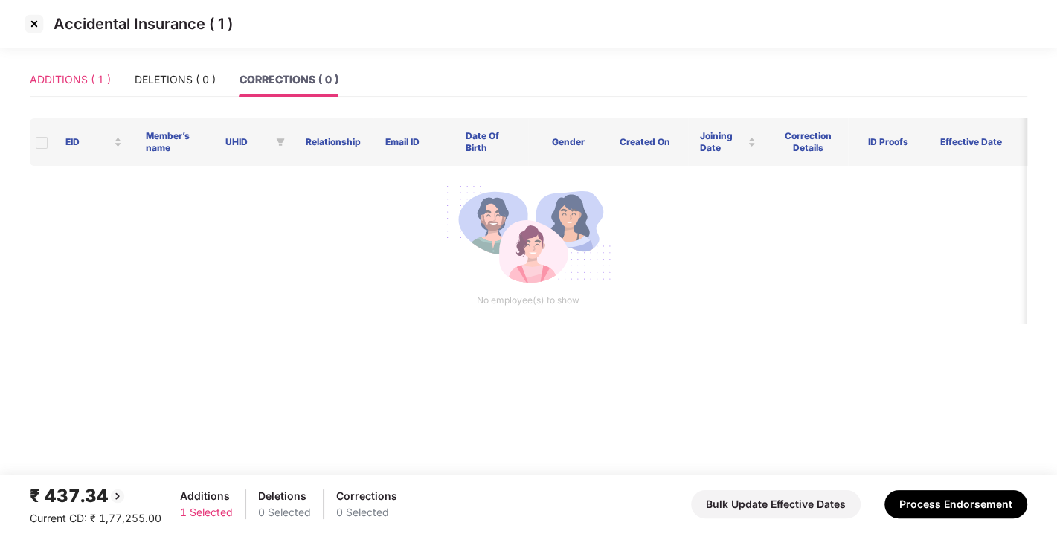
click at [45, 70] on div "ADDITIONS ( 1 )" at bounding box center [70, 80] width 81 height 34
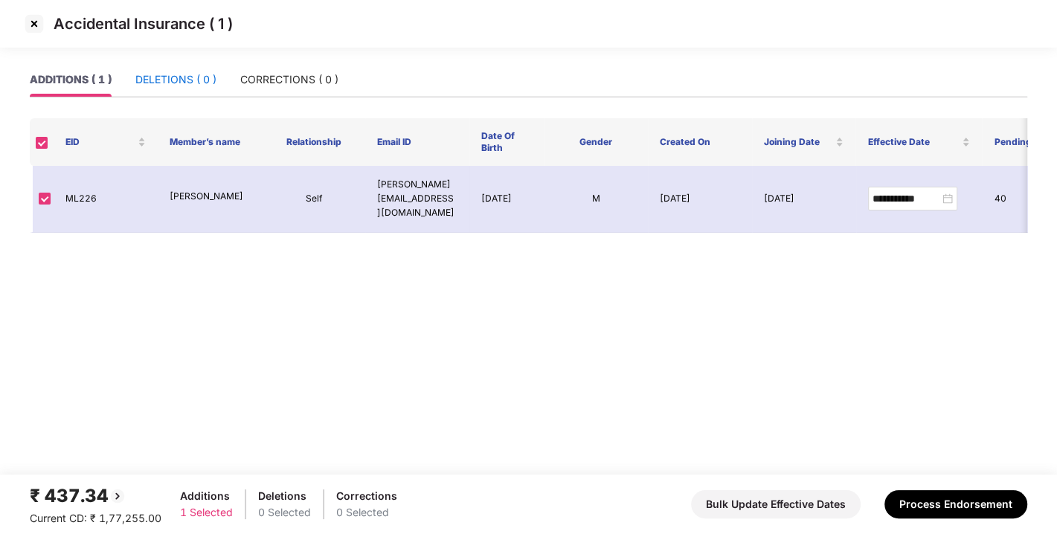
click at [152, 85] on div "DELETIONS ( 0 )" at bounding box center [175, 79] width 81 height 16
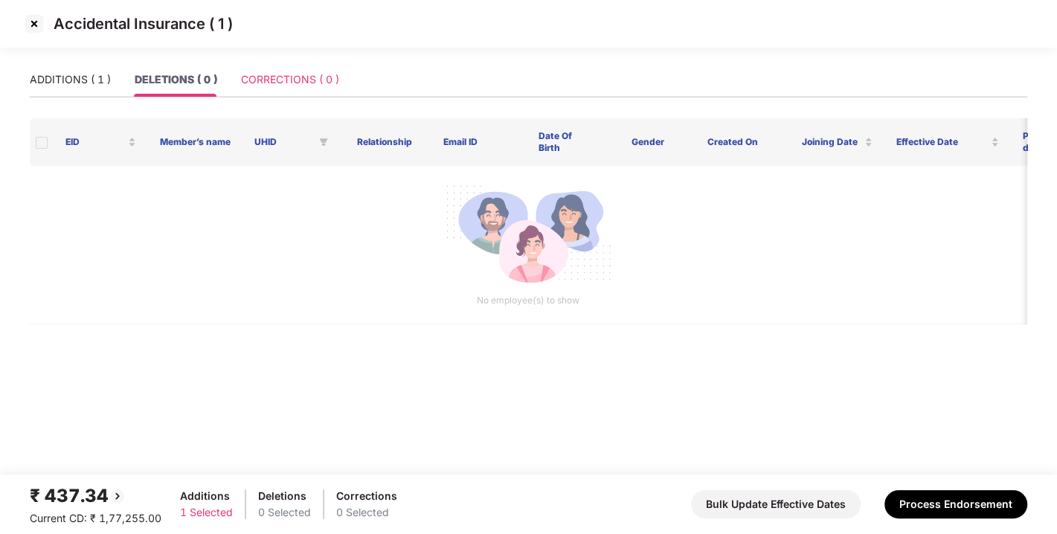
click at [254, 88] on div "CORRECTIONS ( 0 )" at bounding box center [290, 80] width 98 height 34
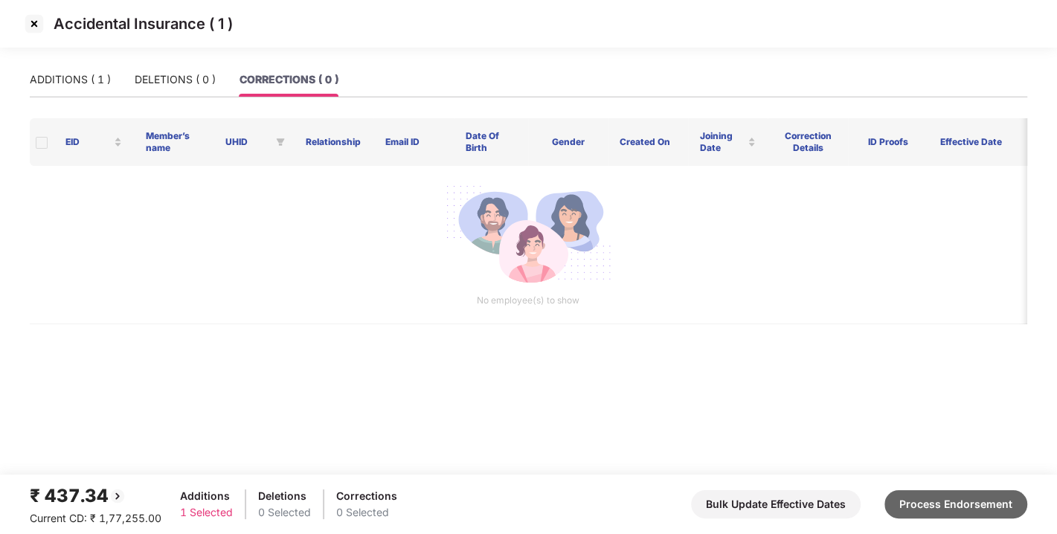
click at [944, 504] on button "Process Endorsement" at bounding box center [956, 504] width 143 height 28
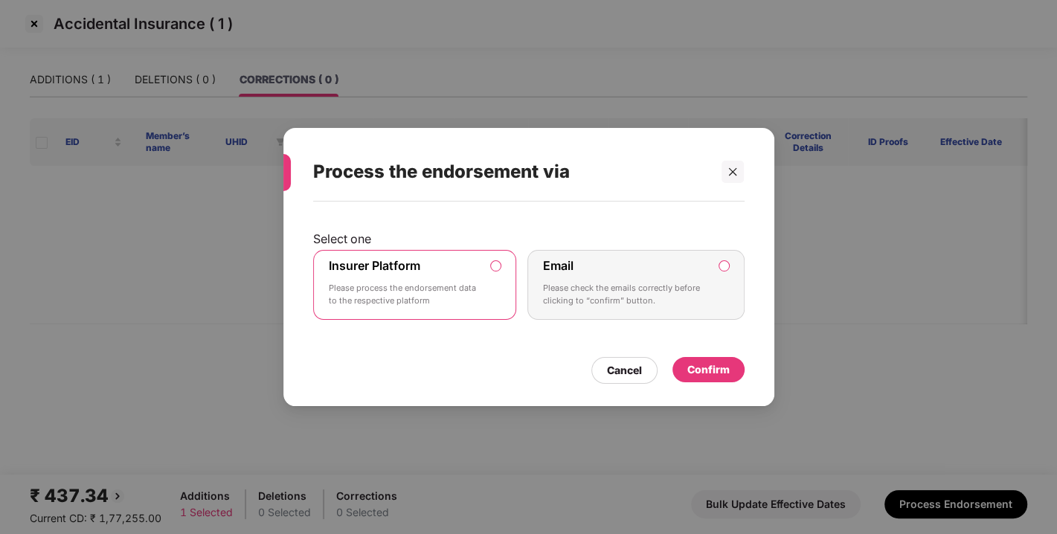
click at [708, 374] on div "Confirm" at bounding box center [709, 370] width 42 height 16
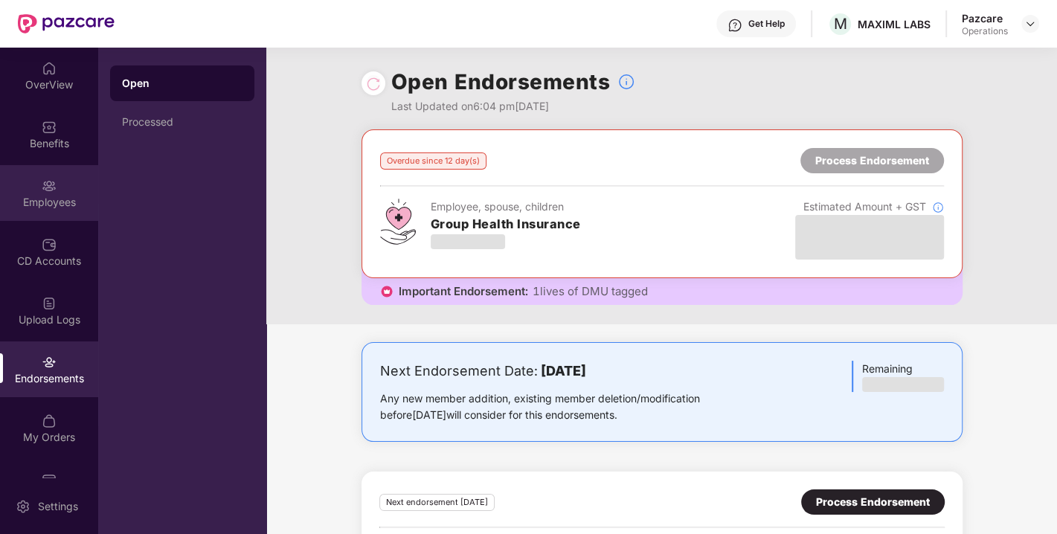
click at [50, 191] on img at bounding box center [49, 186] width 15 height 15
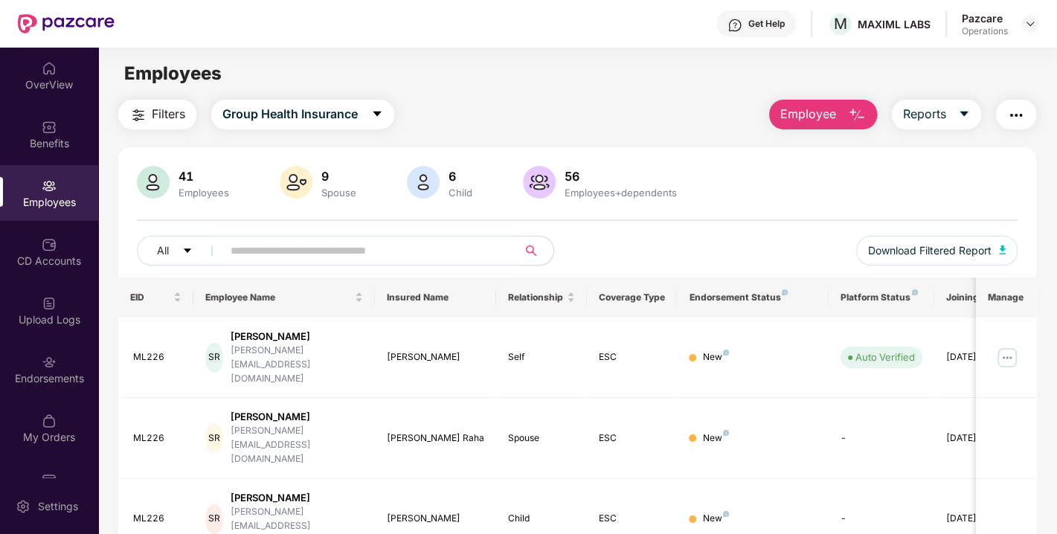
click at [304, 246] on input "text" at bounding box center [364, 251] width 267 height 22
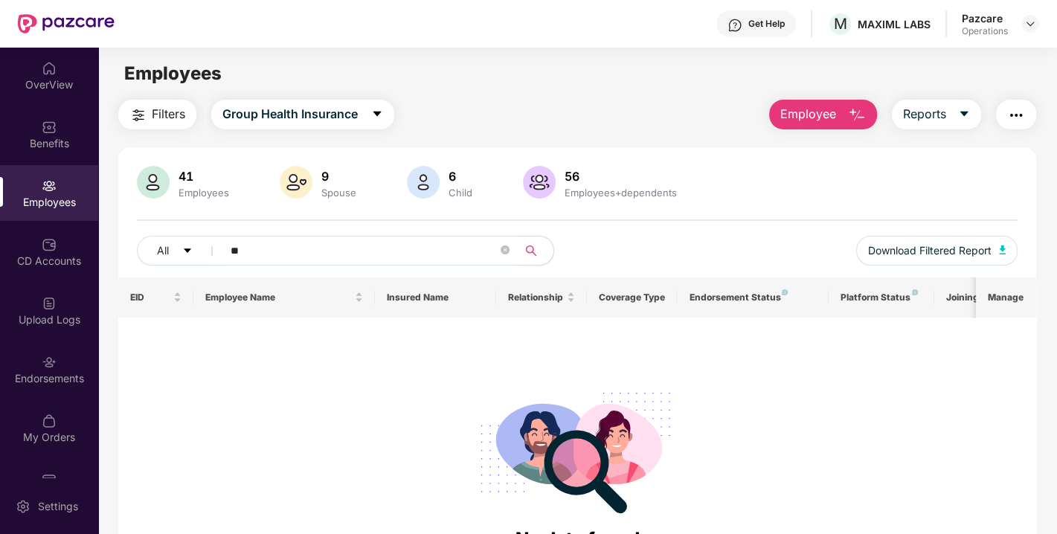
type input "*"
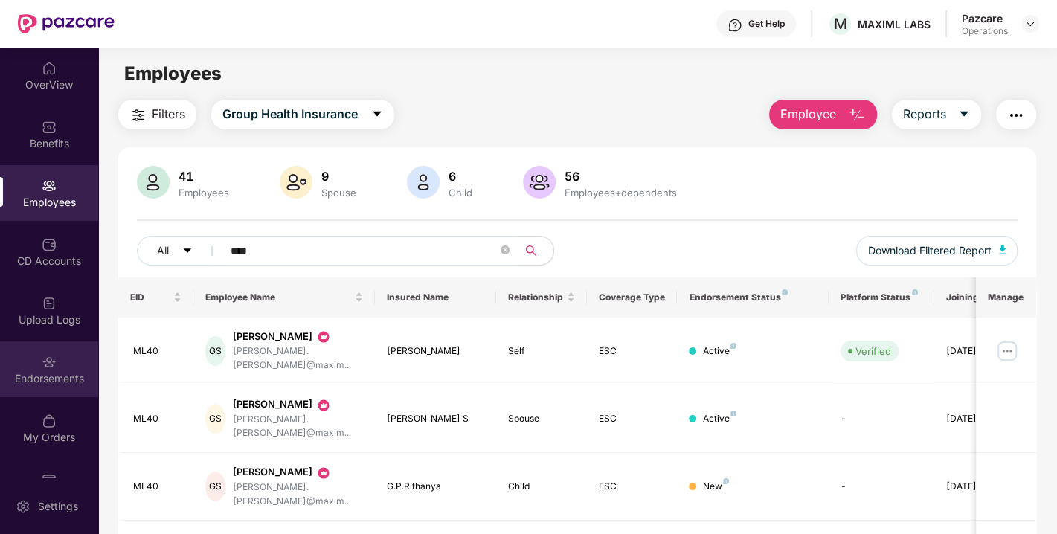
type input "****"
click at [36, 388] on div "Endorsements" at bounding box center [49, 370] width 98 height 56
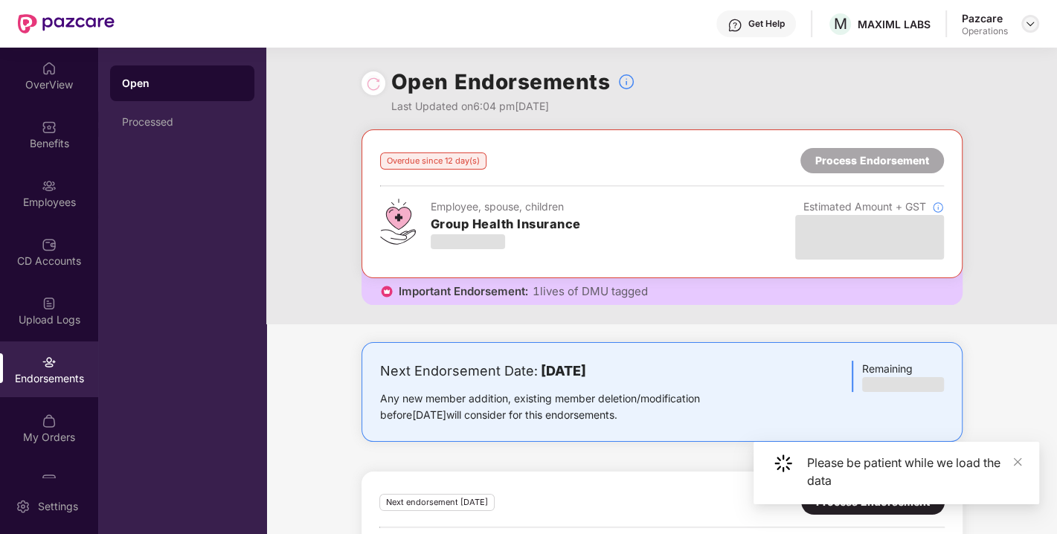
click at [1025, 26] on img at bounding box center [1031, 24] width 12 height 12
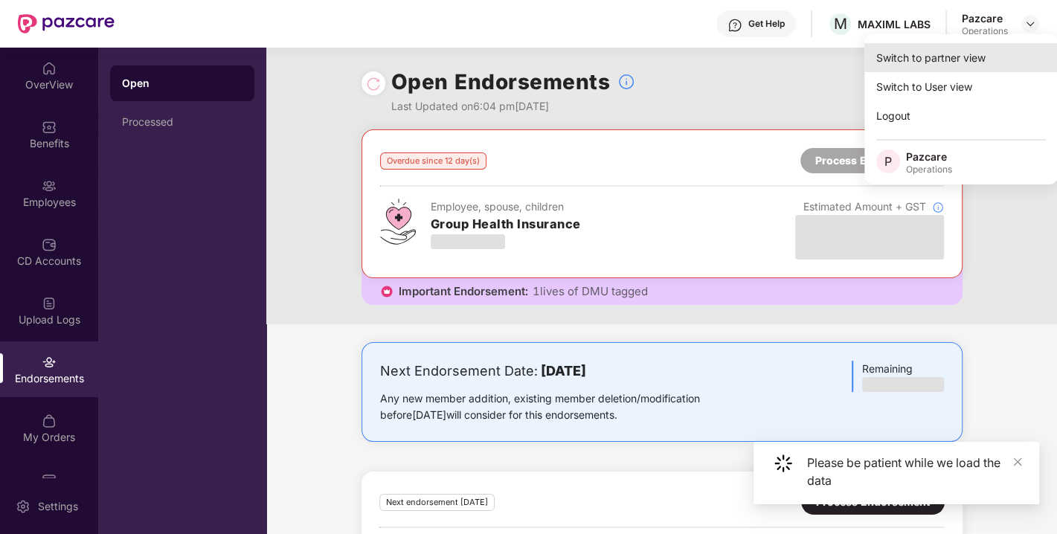
click at [958, 54] on div "Switch to partner view" at bounding box center [961, 57] width 193 height 29
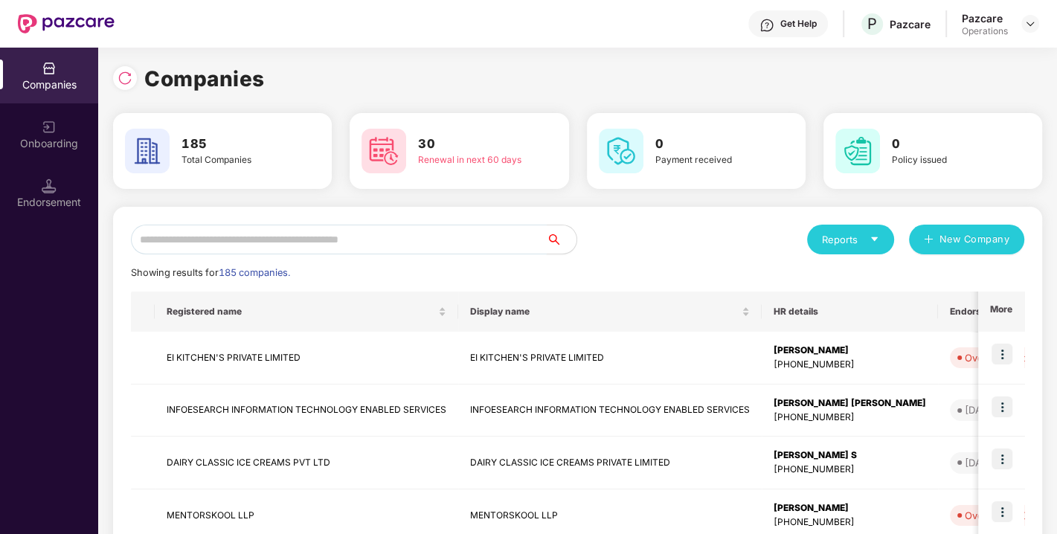
click at [269, 239] on input "text" at bounding box center [339, 240] width 416 height 30
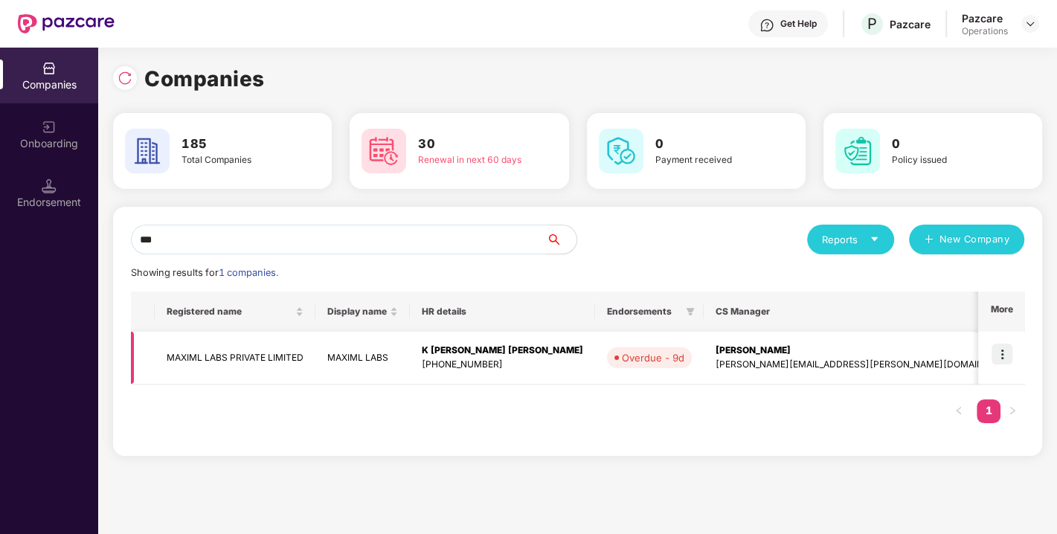
type input "***"
click at [1006, 350] on img at bounding box center [1002, 354] width 21 height 21
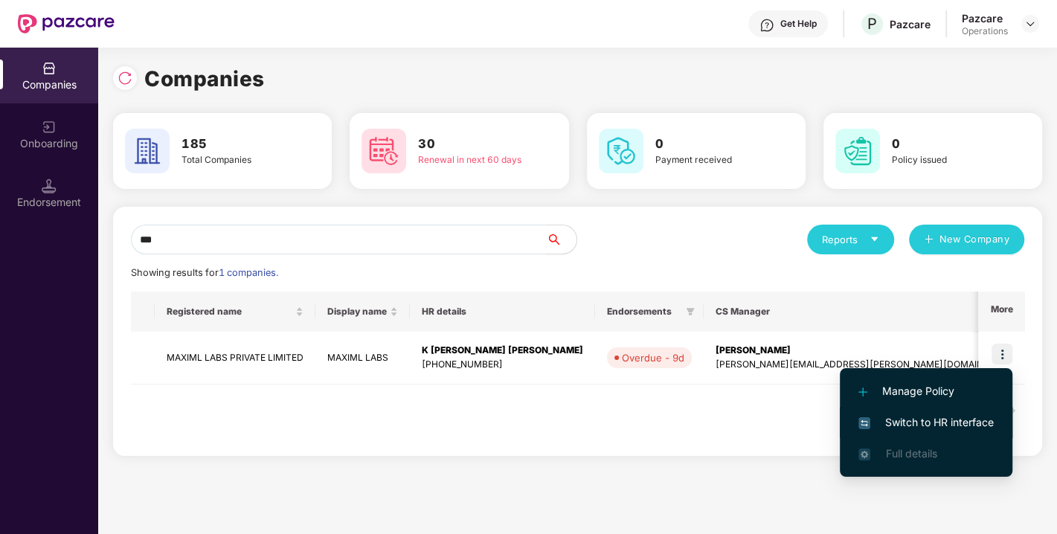
click at [941, 411] on li "Switch to HR interface" at bounding box center [926, 422] width 173 height 31
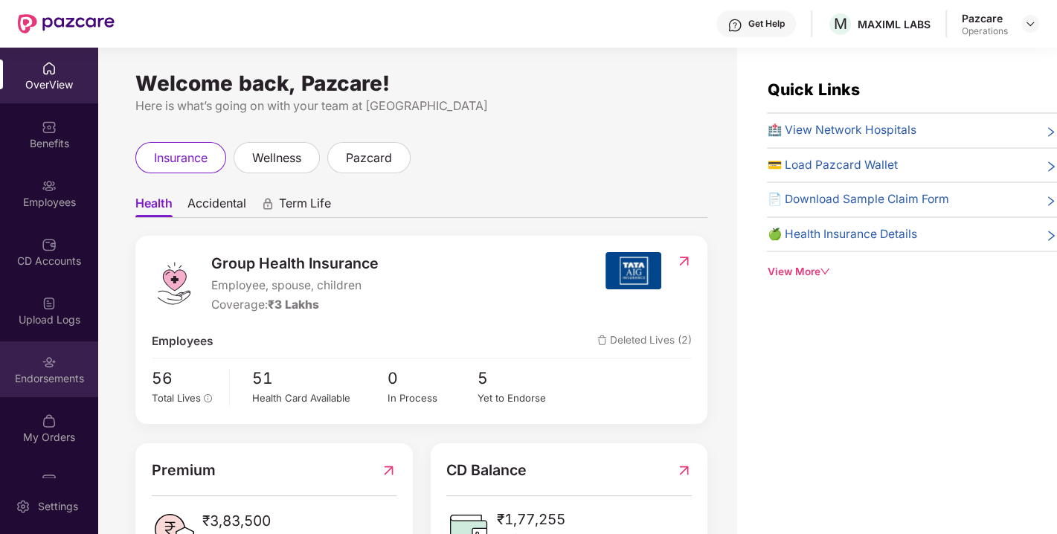
click at [48, 379] on div "Endorsements" at bounding box center [49, 378] width 98 height 15
